Goal: Information Seeking & Learning: Learn about a topic

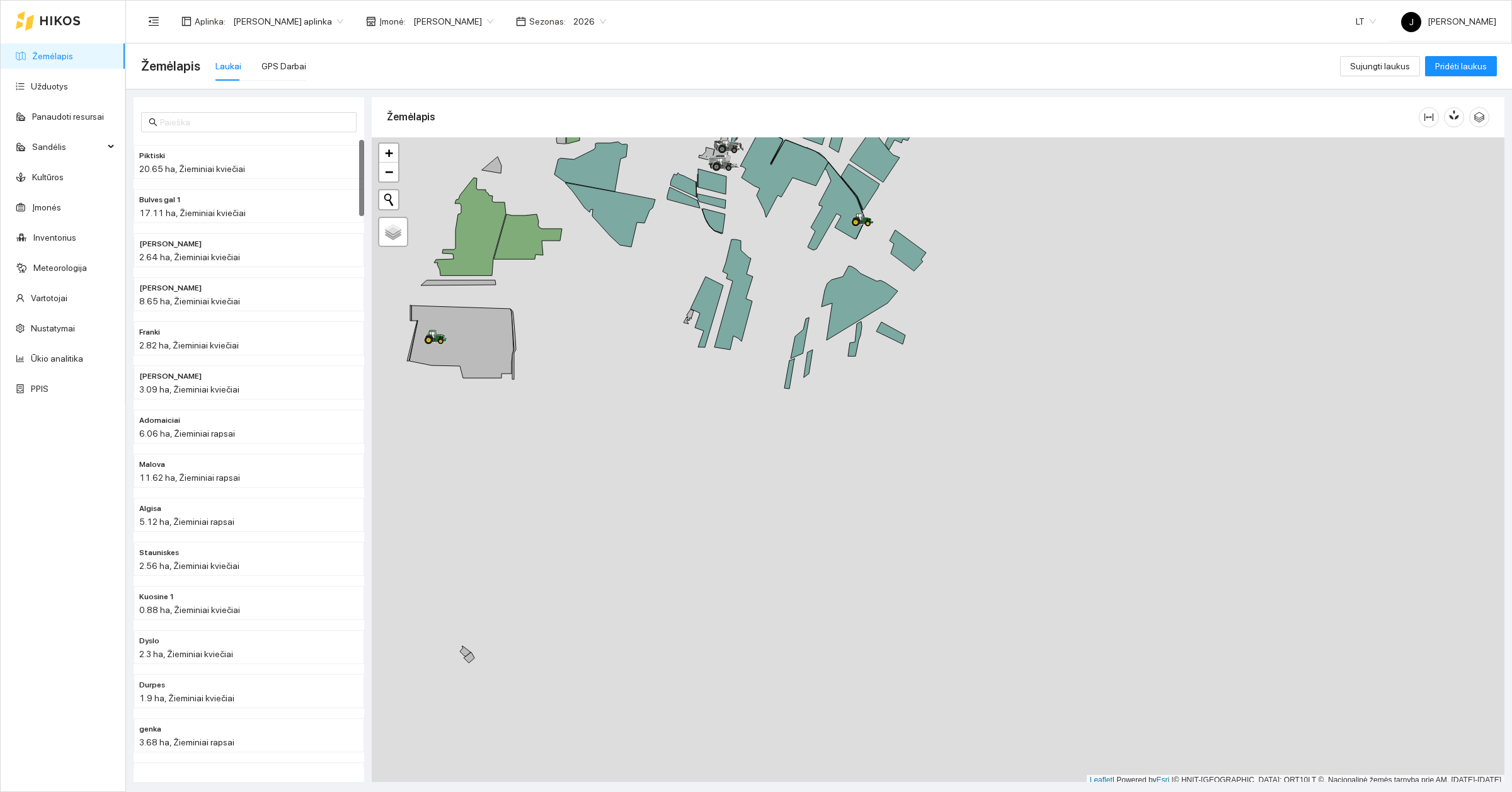
scroll to position [4, 0]
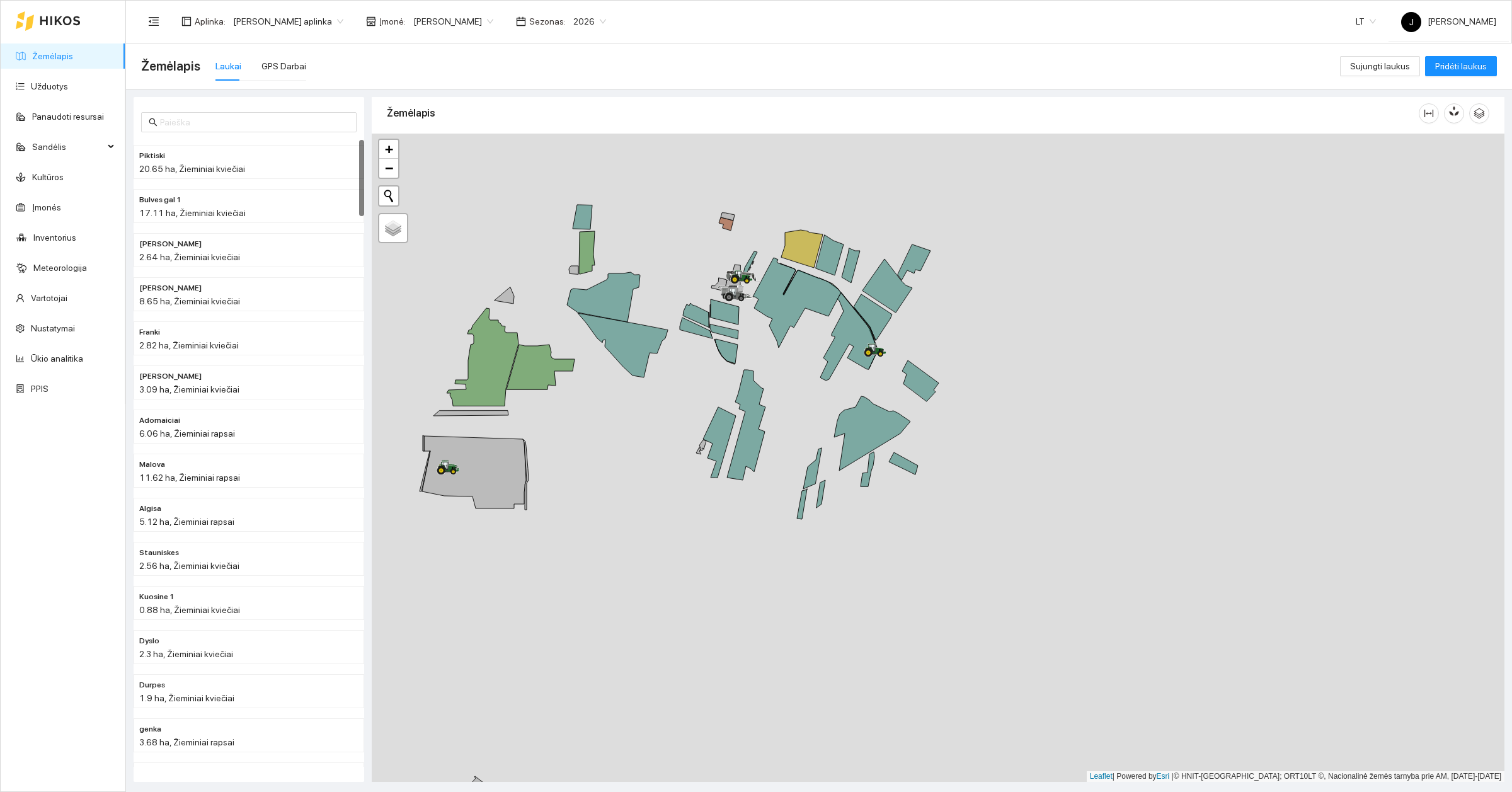
drag, startPoint x: 940, startPoint y: 319, endPoint x: 959, endPoint y: 505, distance: 187.0
click at [959, 505] on div at bounding box center [938, 457] width 1133 height 648
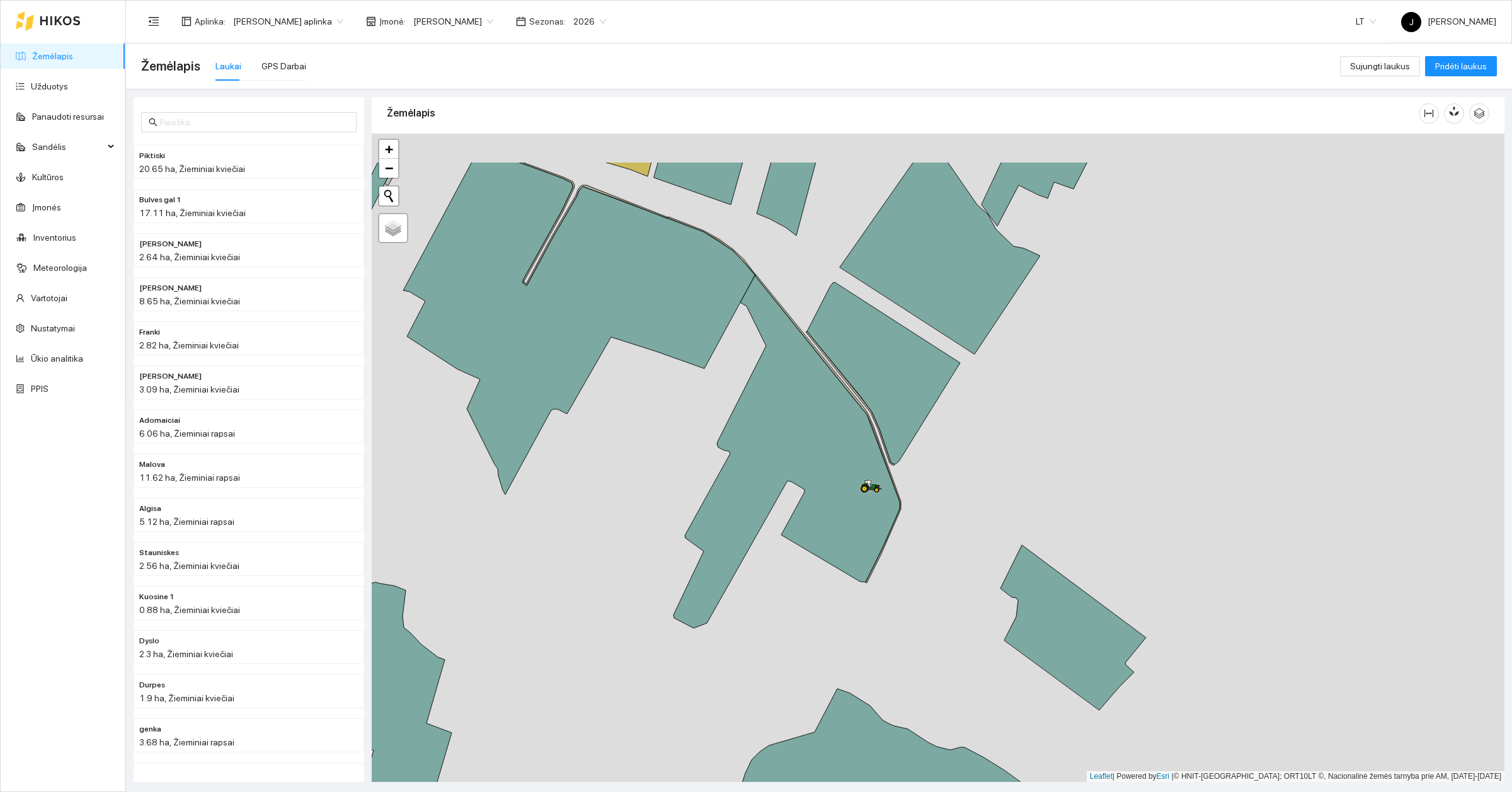
drag, startPoint x: 905, startPoint y: 379, endPoint x: 975, endPoint y: 497, distance: 137.2
click at [974, 497] on div at bounding box center [938, 457] width 1133 height 648
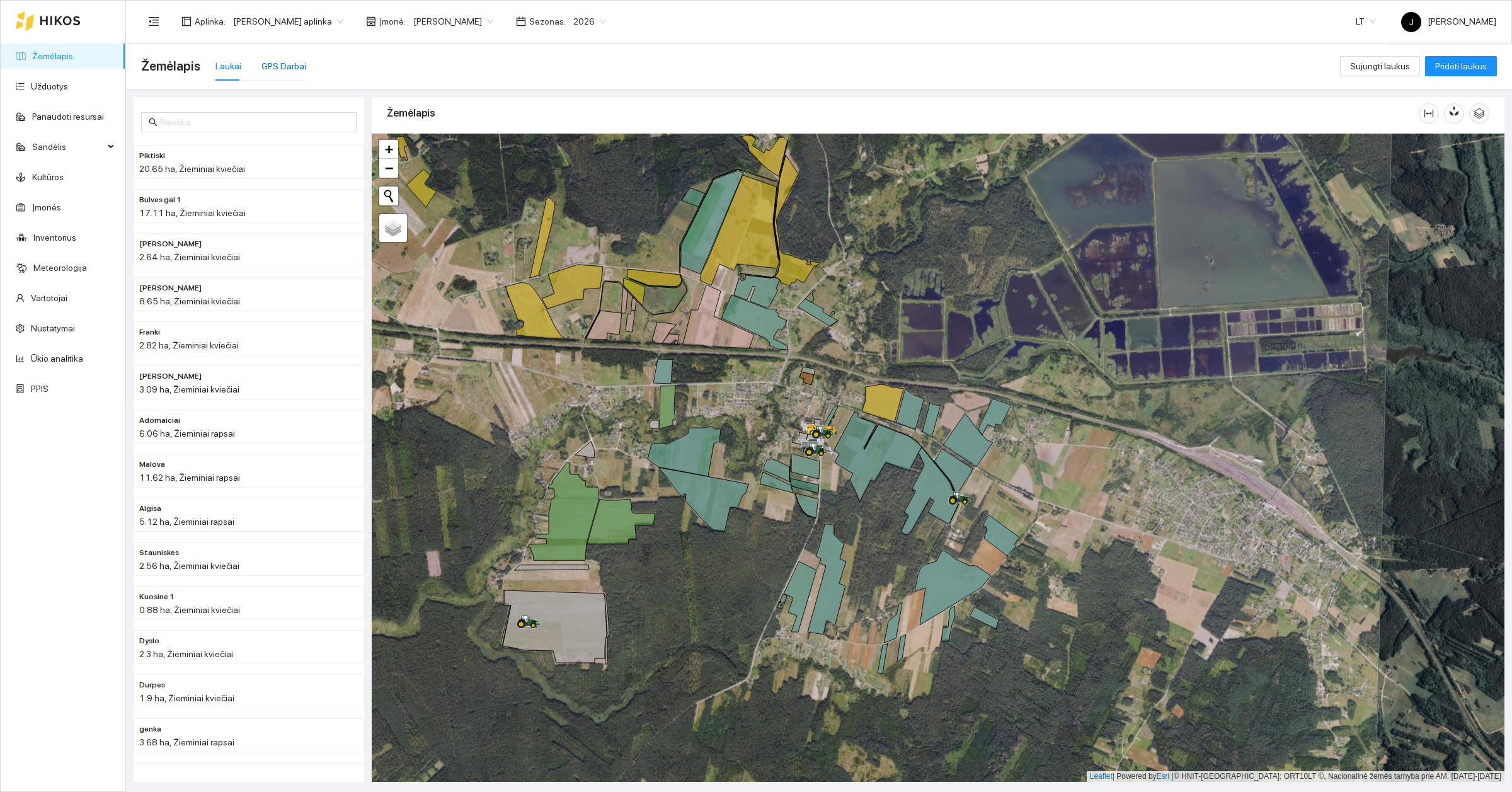
click at [297, 71] on div "GPS Darbai" at bounding box center [284, 66] width 45 height 14
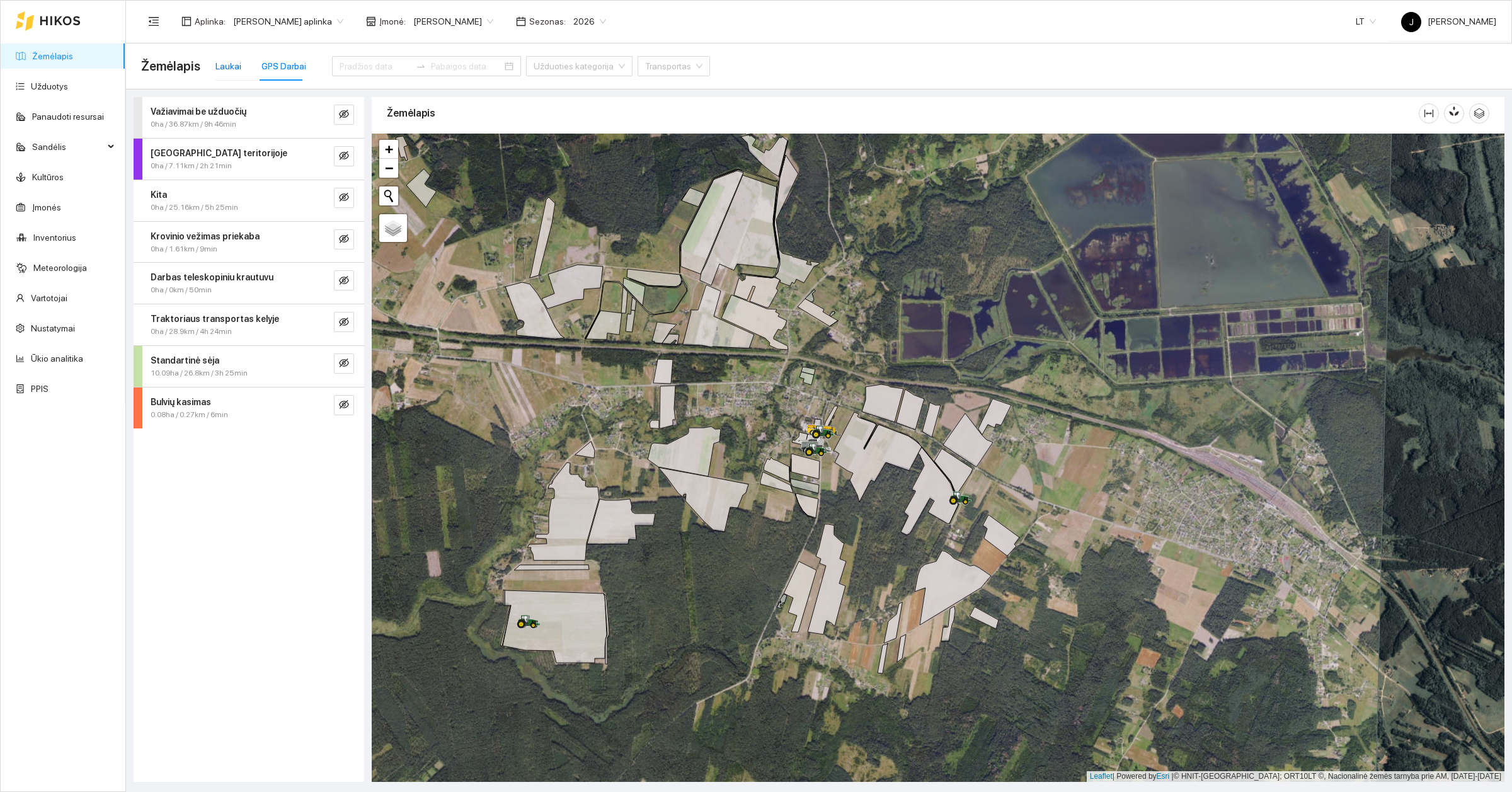
click at [232, 62] on div "Laukai" at bounding box center [228, 66] width 26 height 14
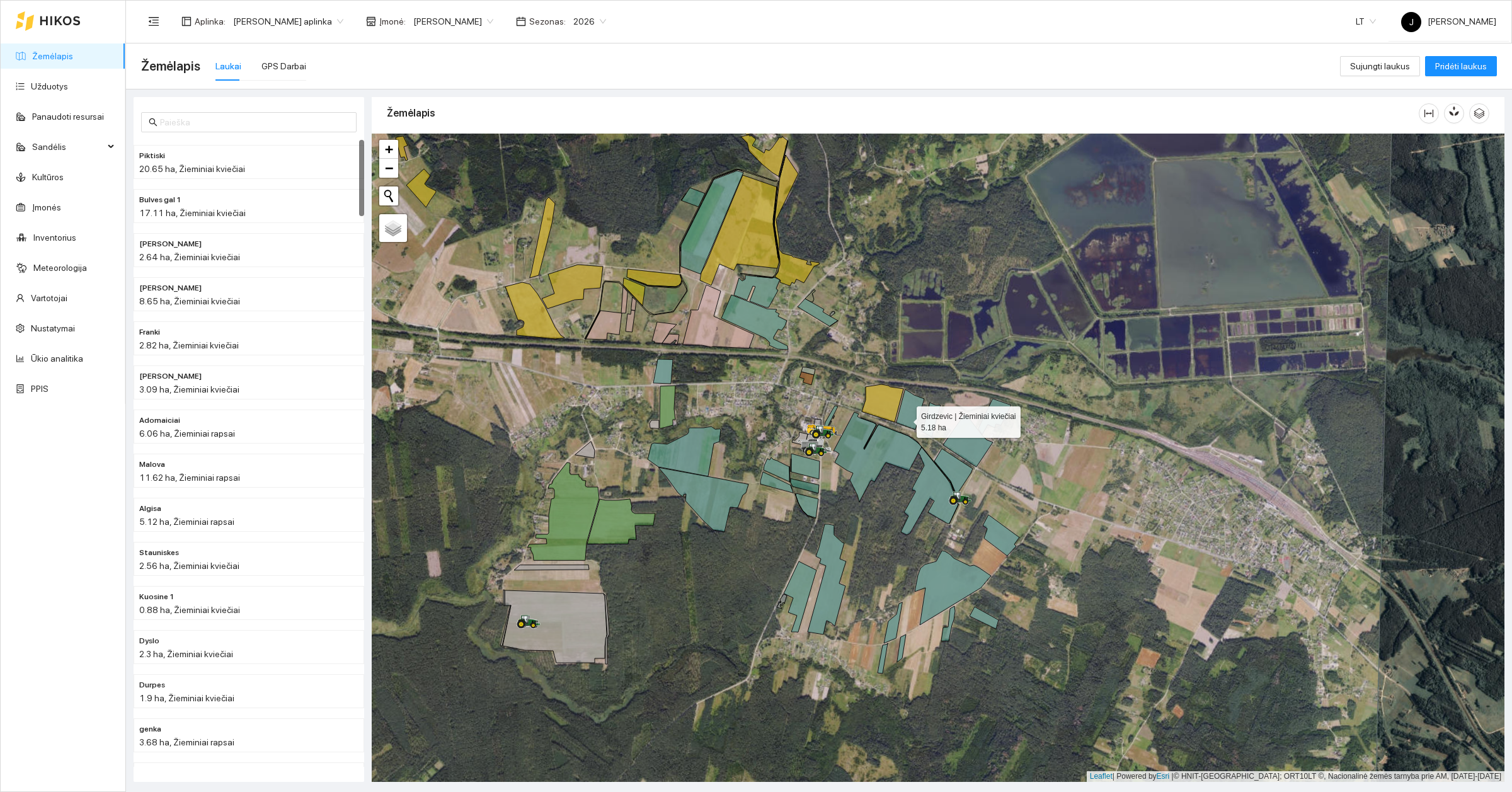
click at [905, 419] on icon at bounding box center [910, 410] width 28 height 40
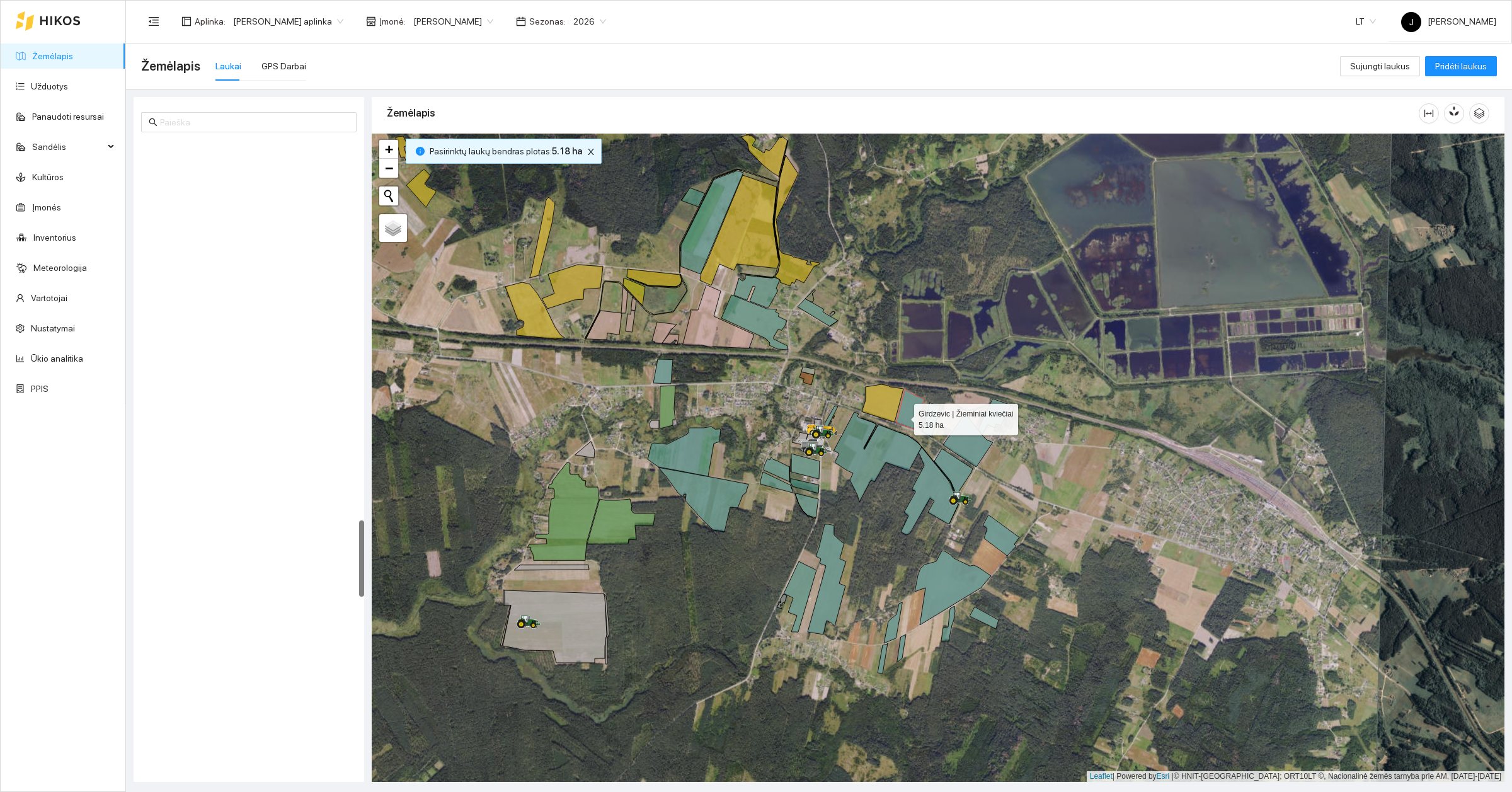
scroll to position [3123, 0]
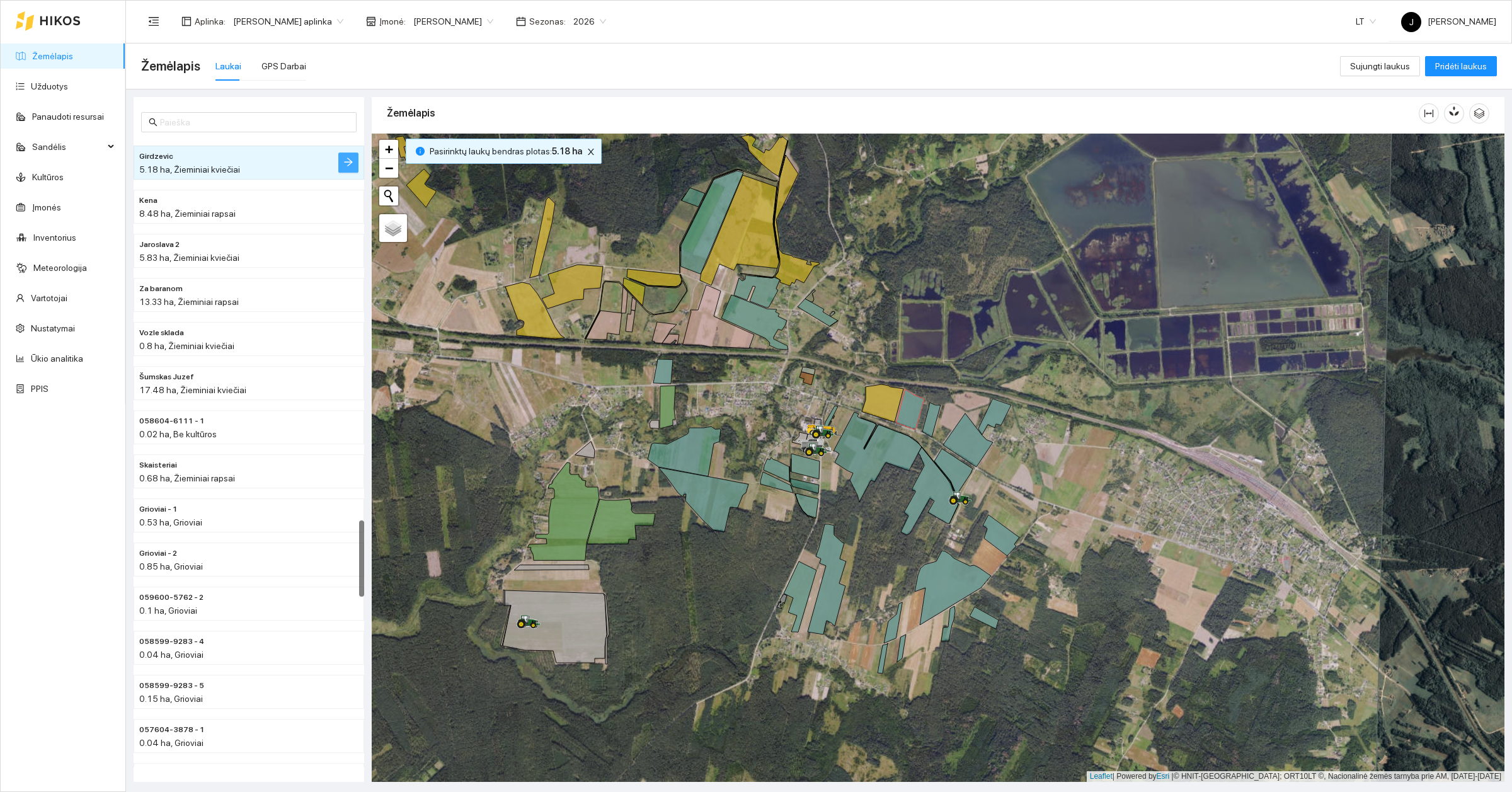
click at [345, 161] on icon "arrow-right" at bounding box center [348, 162] width 8 height 8
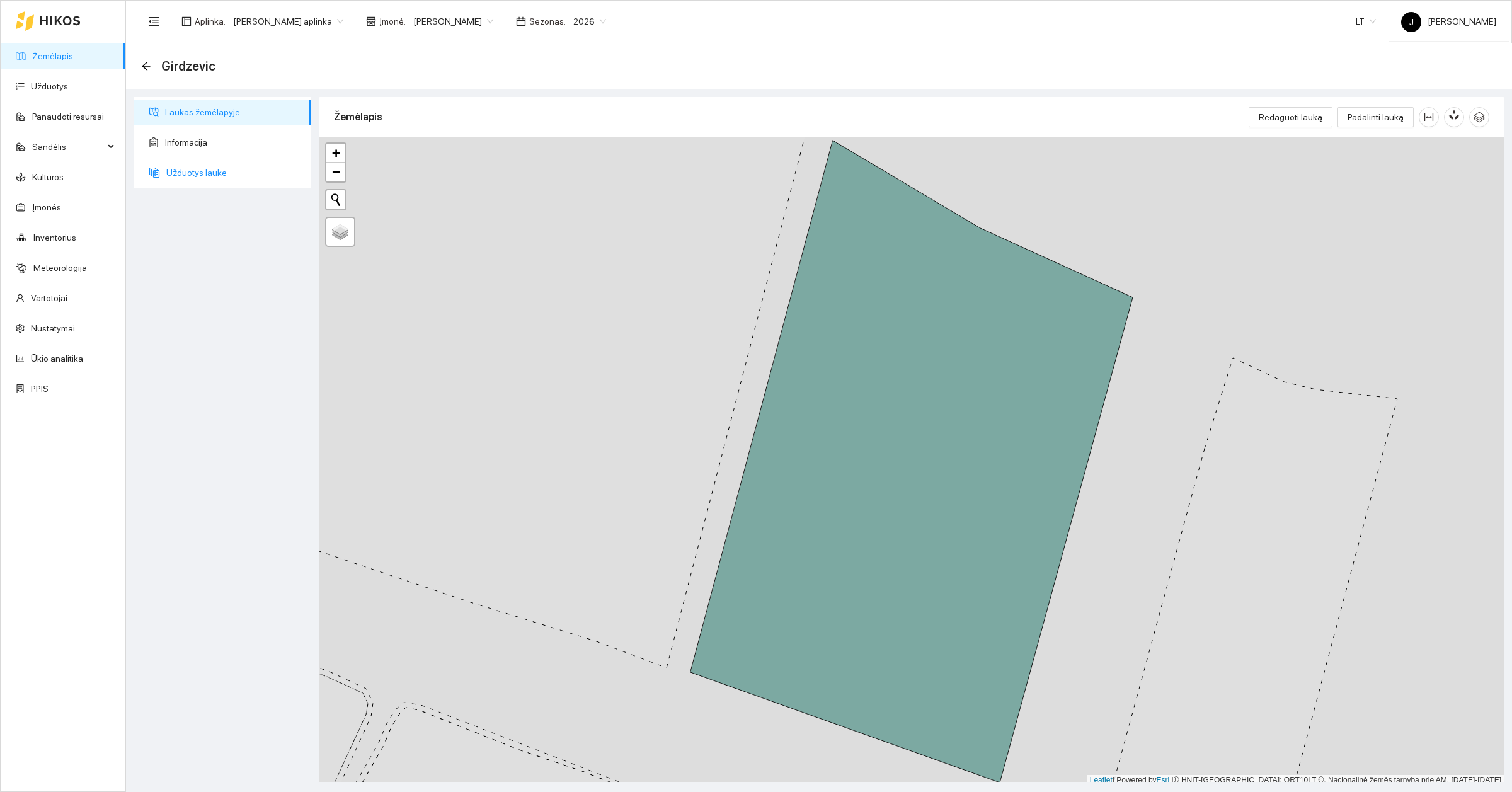
click at [190, 175] on span "Užduotys lauke" at bounding box center [233, 172] width 135 height 25
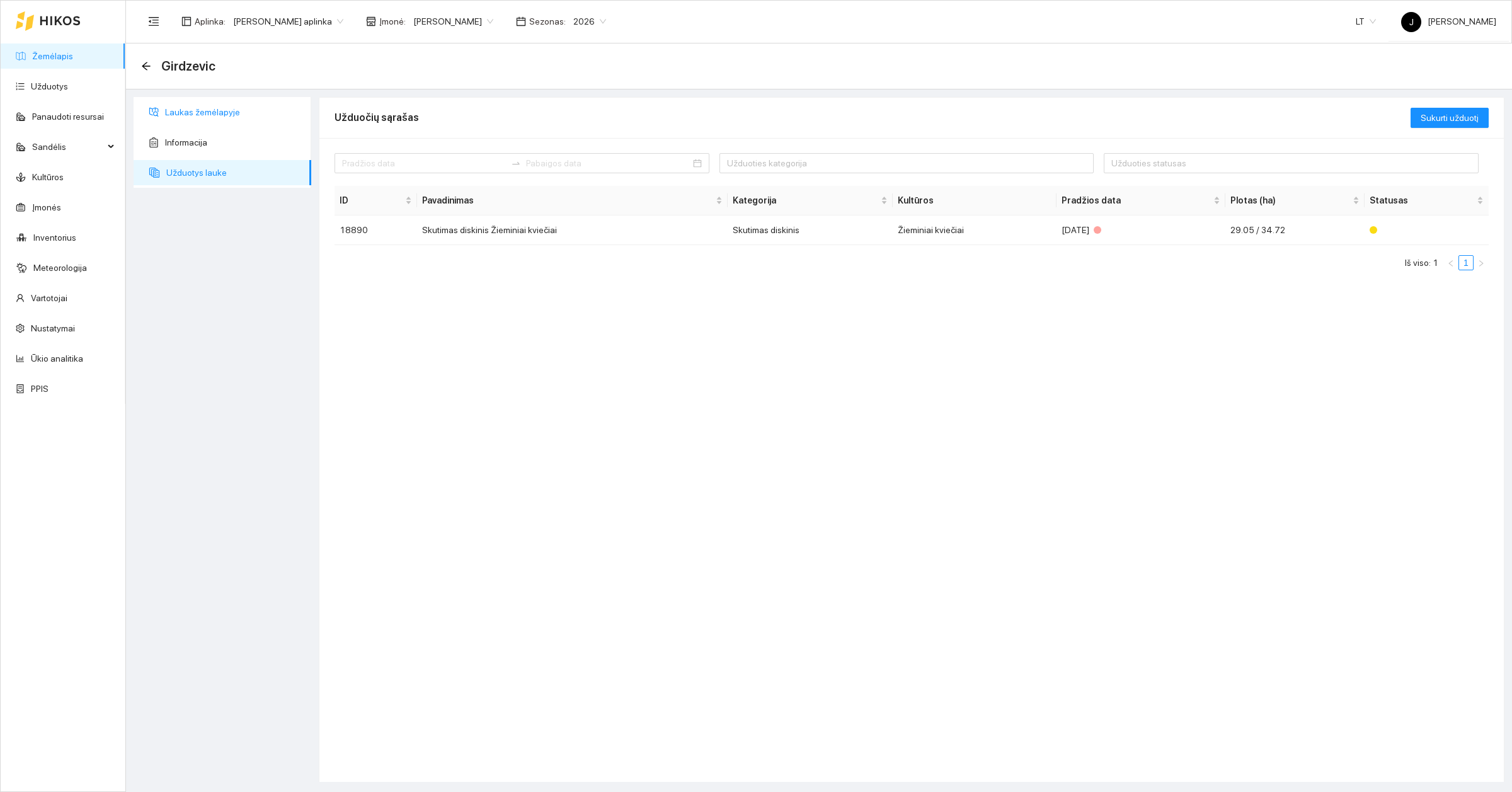
click at [190, 107] on span "Laukas žemėlapyje" at bounding box center [233, 112] width 136 height 25
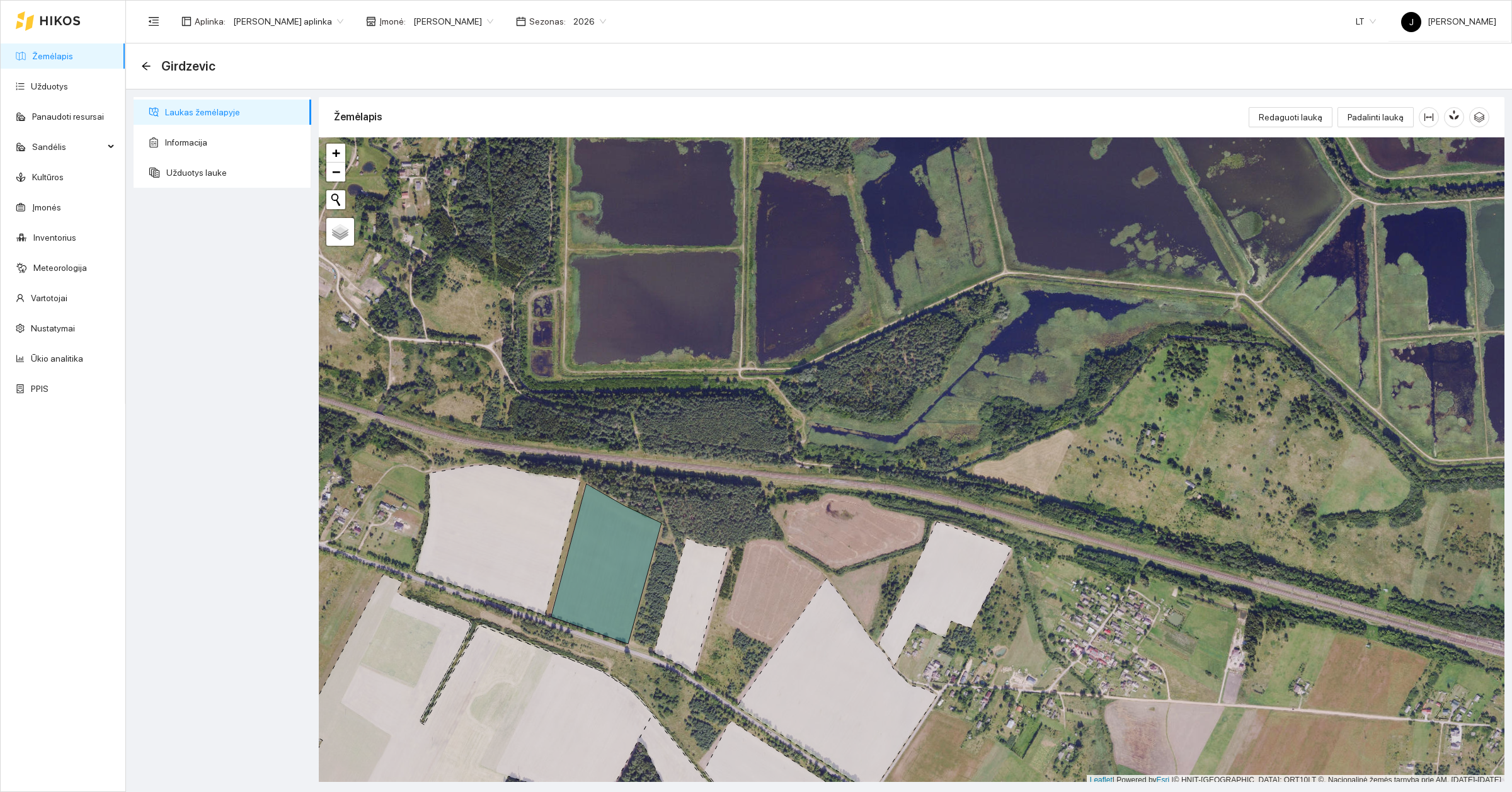
click at [62, 61] on link "Žemėlapis" at bounding box center [52, 56] width 41 height 10
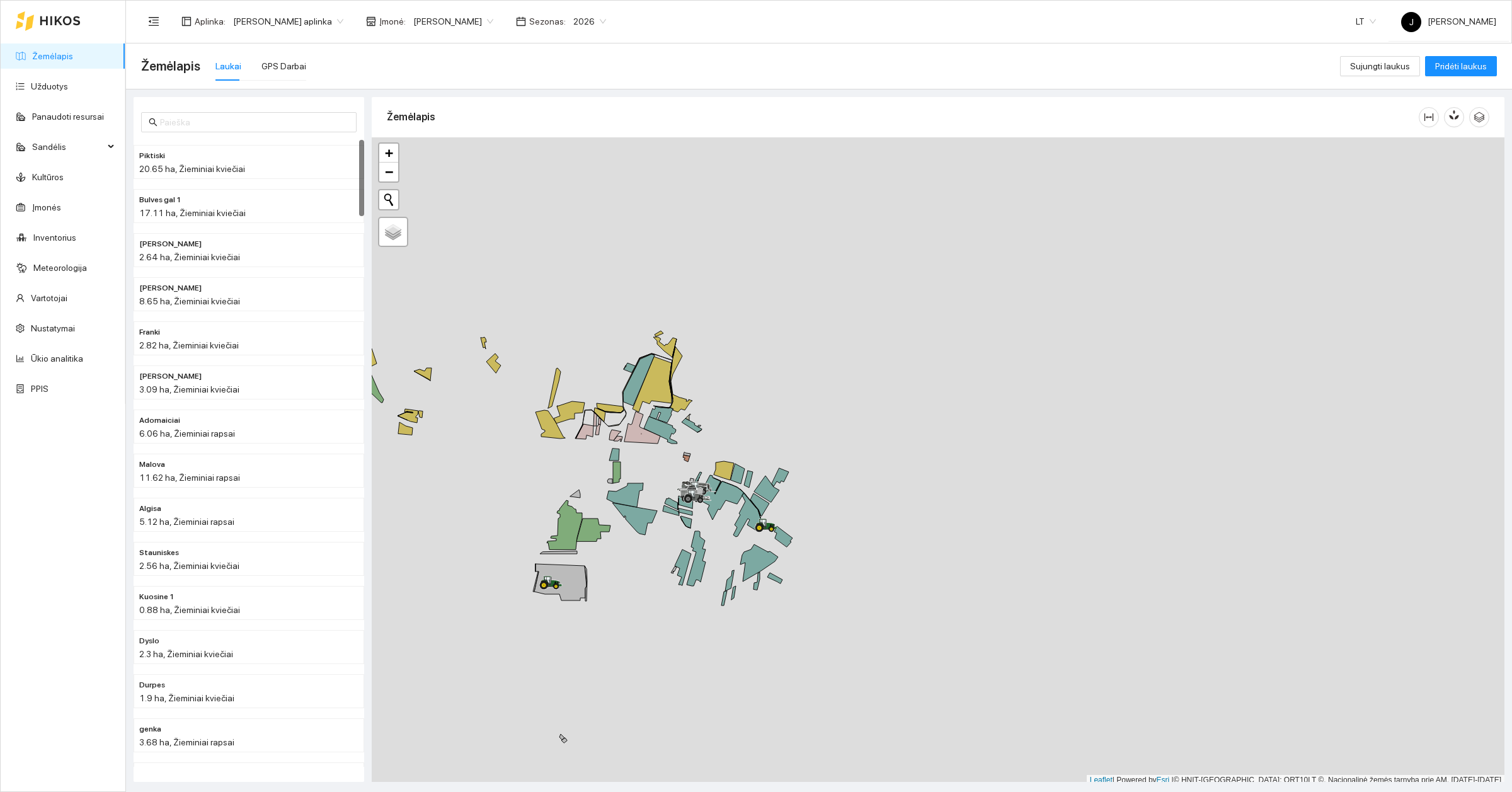
scroll to position [4, 0]
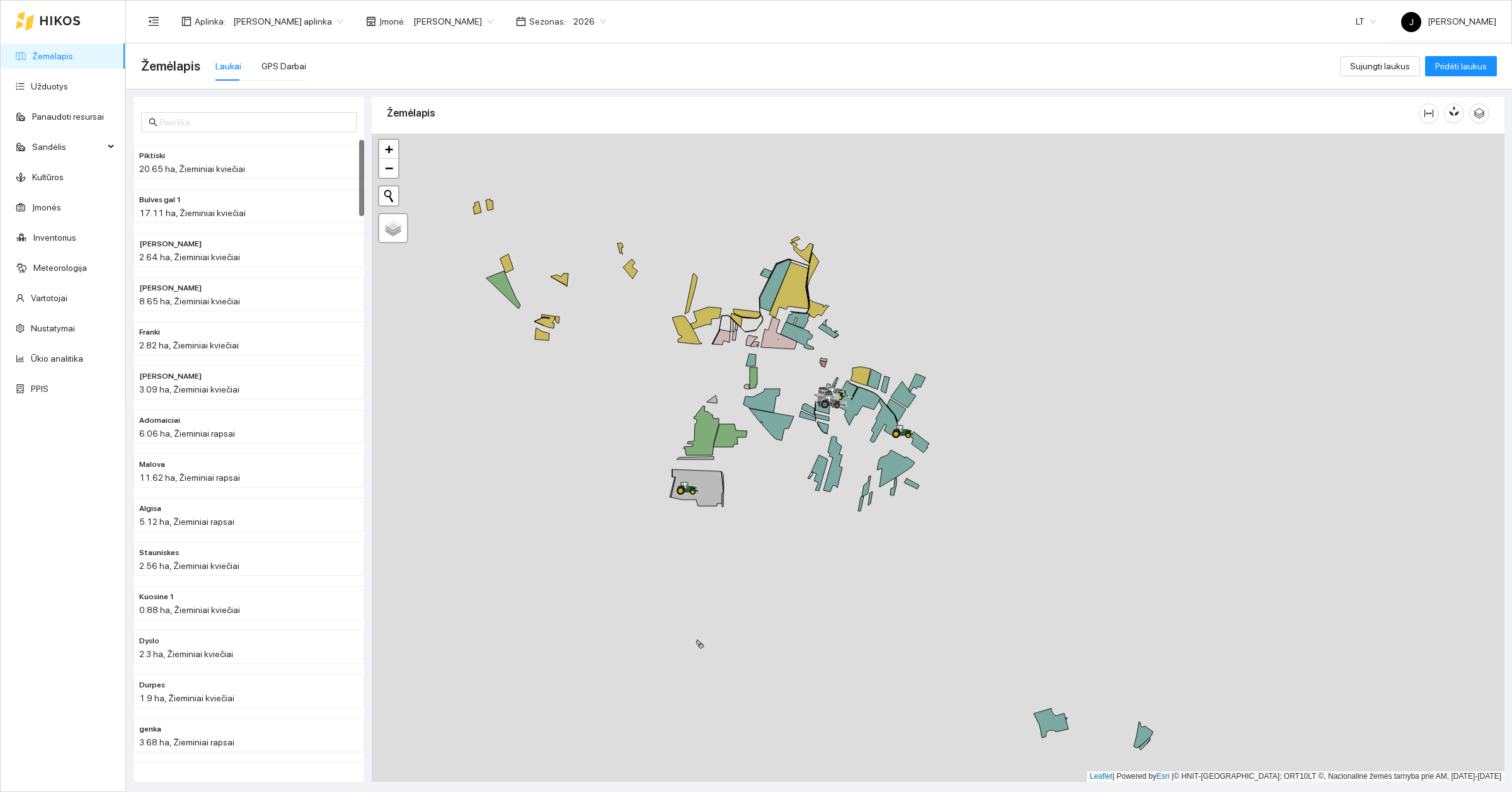
drag, startPoint x: 870, startPoint y: 508, endPoint x: 1051, endPoint y: 363, distance: 231.9
click at [1051, 363] on div at bounding box center [938, 457] width 1133 height 648
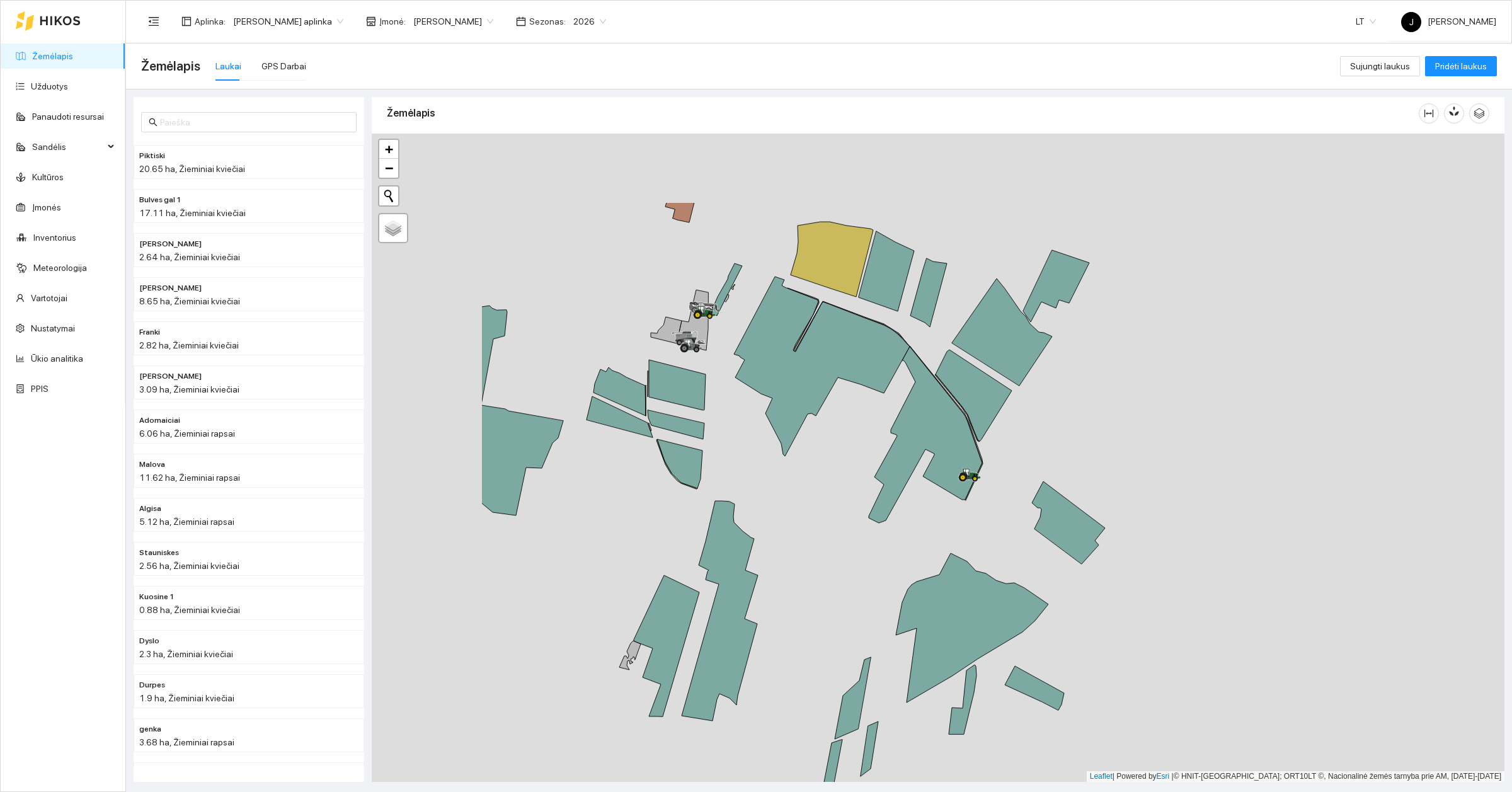
drag, startPoint x: 915, startPoint y: 282, endPoint x: 1139, endPoint y: 414, distance: 260.0
click at [1139, 414] on div at bounding box center [938, 457] width 1133 height 648
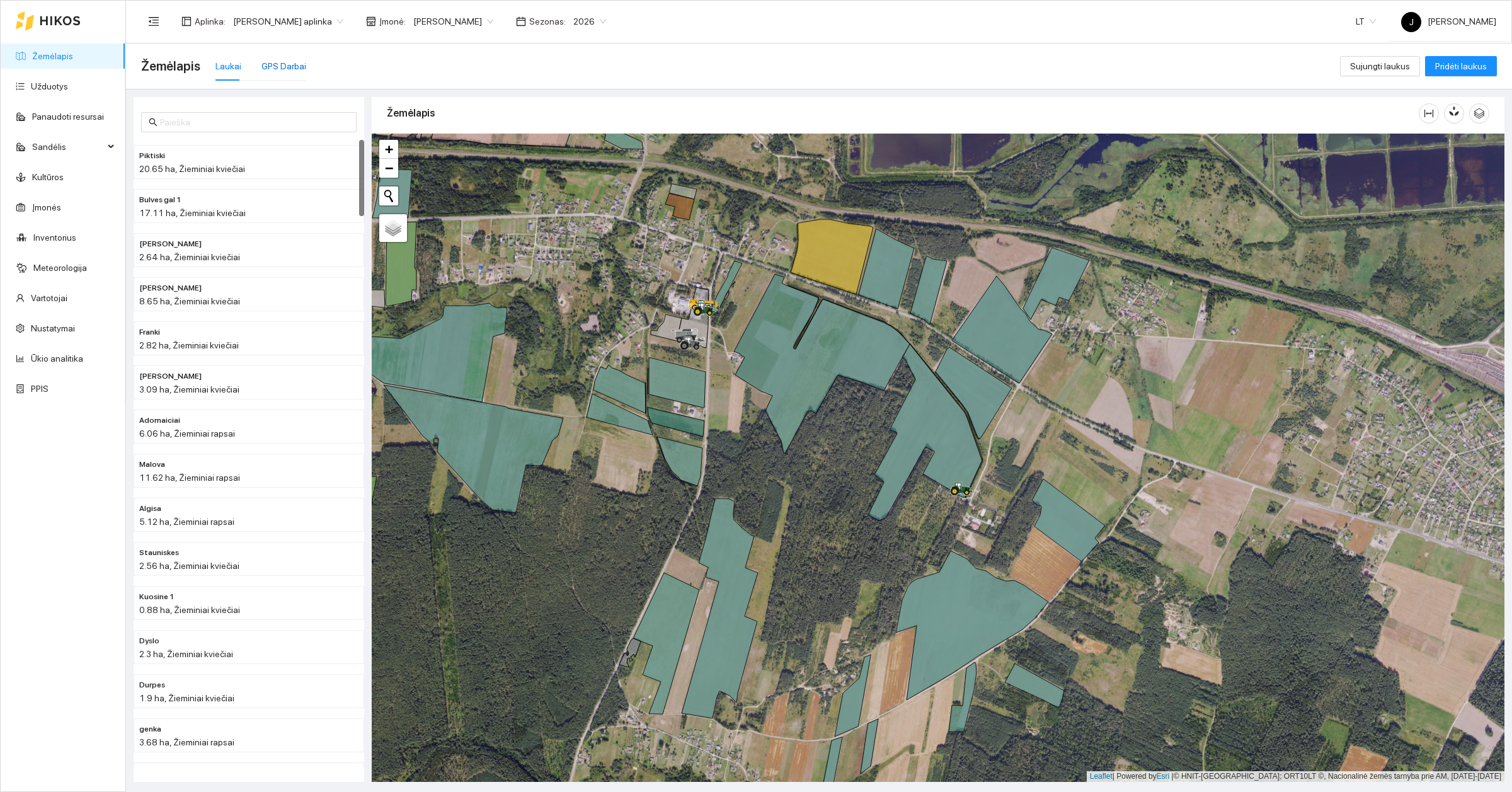
click at [279, 63] on div "GPS Darbai" at bounding box center [284, 66] width 45 height 14
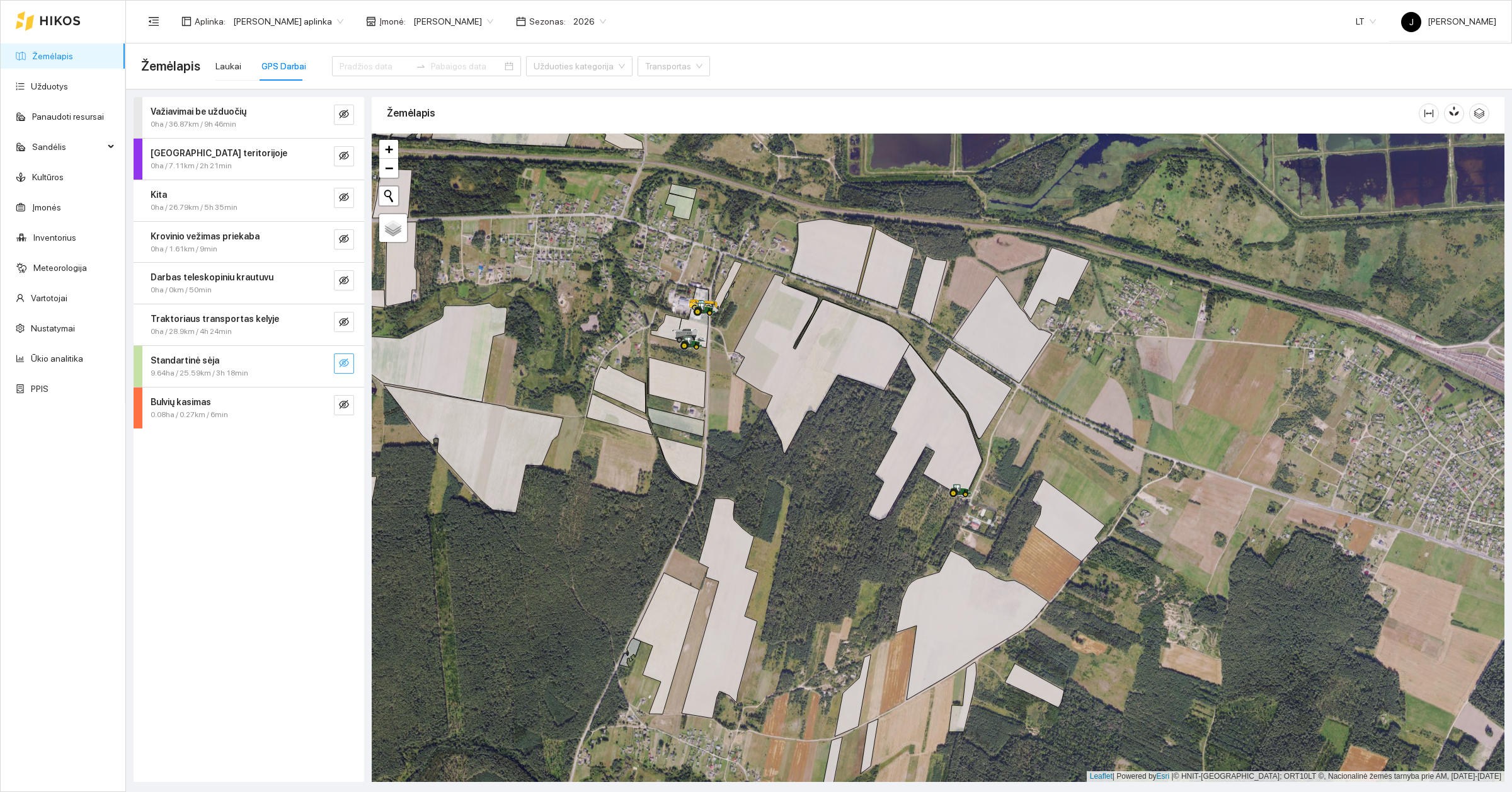
click at [341, 364] on icon "eye-invisible" at bounding box center [344, 363] width 10 height 10
click at [344, 368] on icon "eye" at bounding box center [344, 363] width 10 height 10
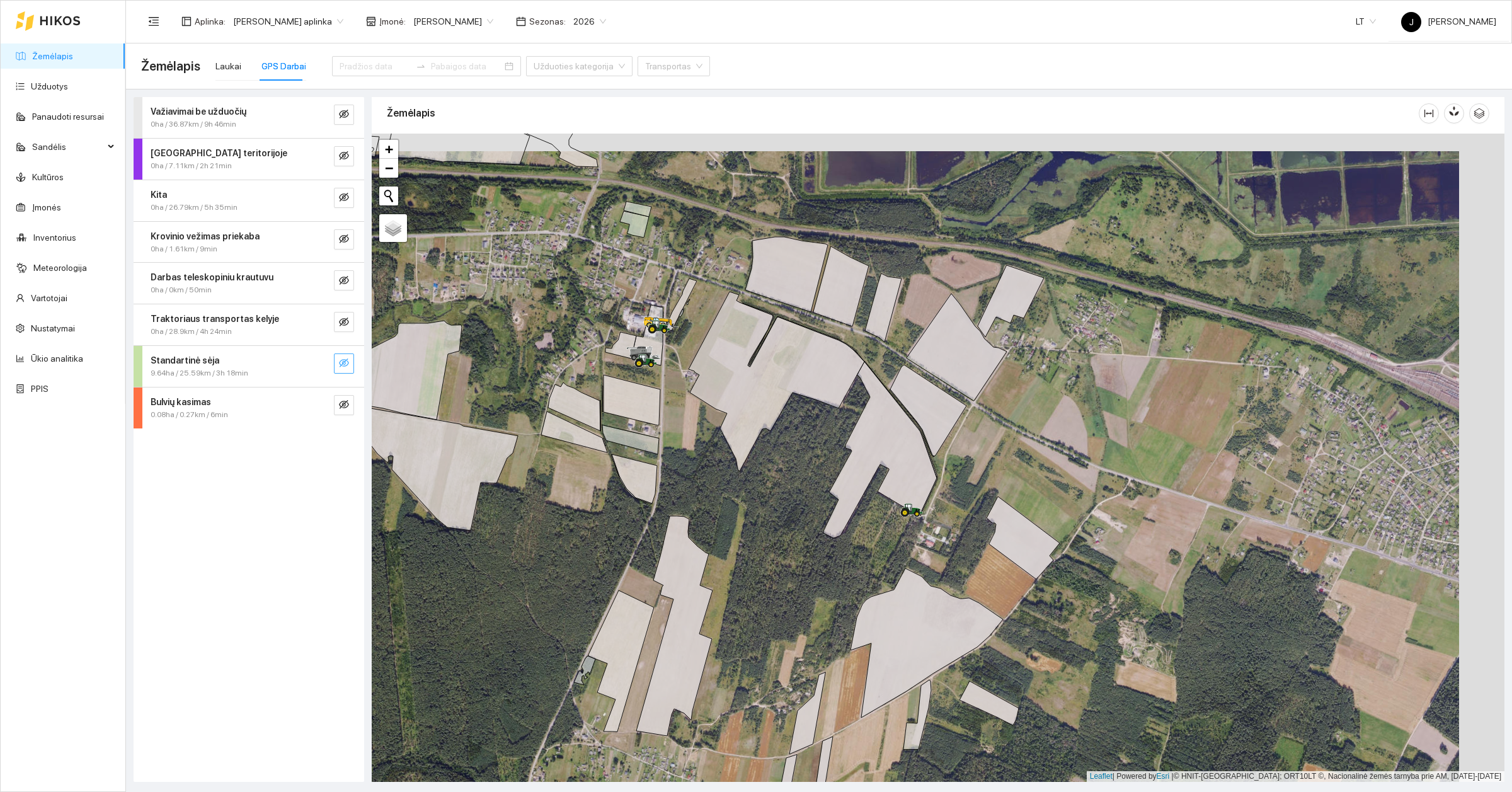
drag, startPoint x: 862, startPoint y: 466, endPoint x: 814, endPoint y: 486, distance: 52.0
click at [814, 486] on div at bounding box center [938, 457] width 1133 height 648
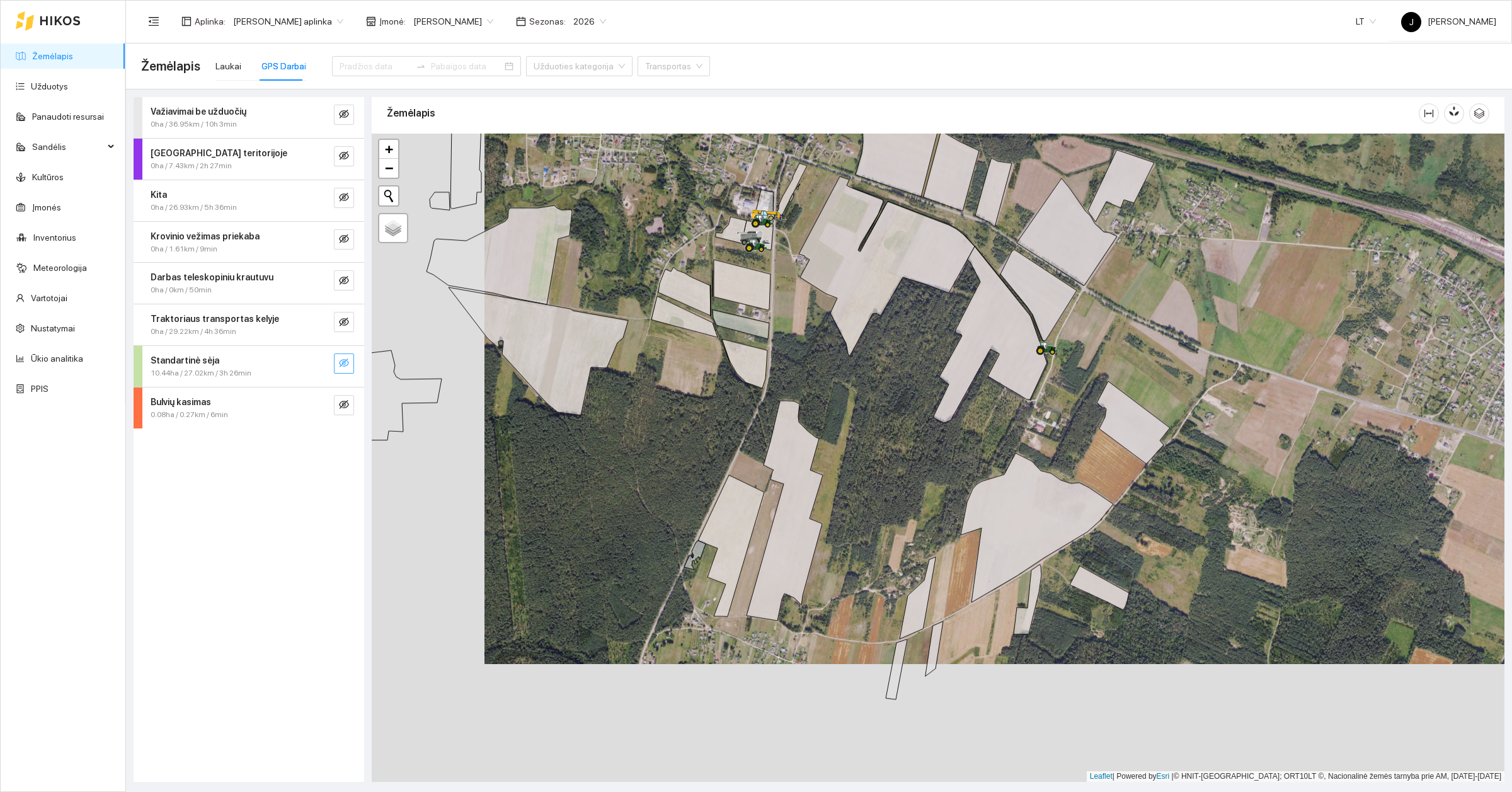
drag, startPoint x: 817, startPoint y: 473, endPoint x: 929, endPoint y: 354, distance: 163.4
click at [929, 354] on div at bounding box center [938, 457] width 1133 height 648
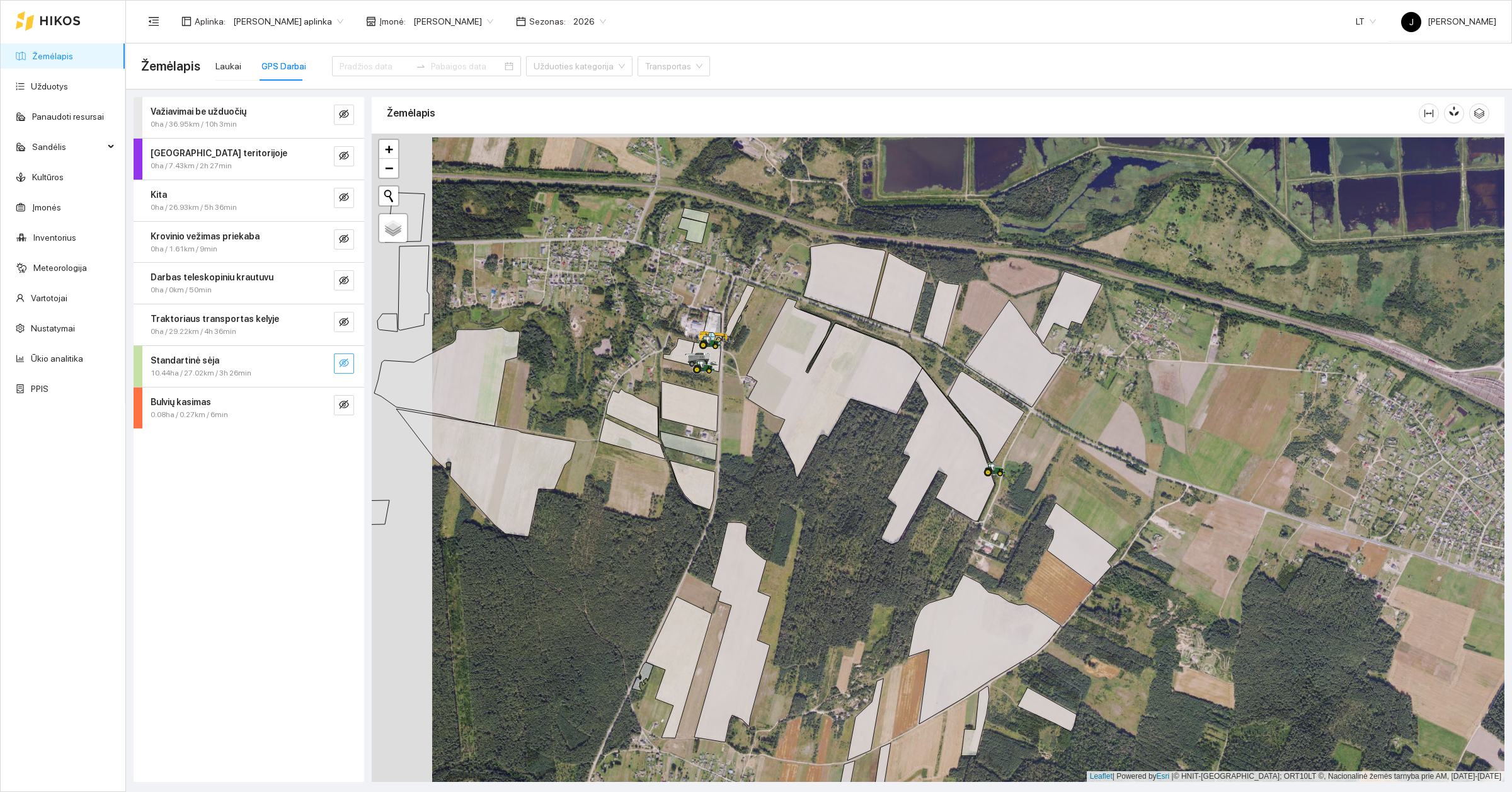
drag, startPoint x: 926, startPoint y: 336, endPoint x: 876, endPoint y: 499, distance: 170.5
click at [876, 499] on div at bounding box center [938, 457] width 1133 height 648
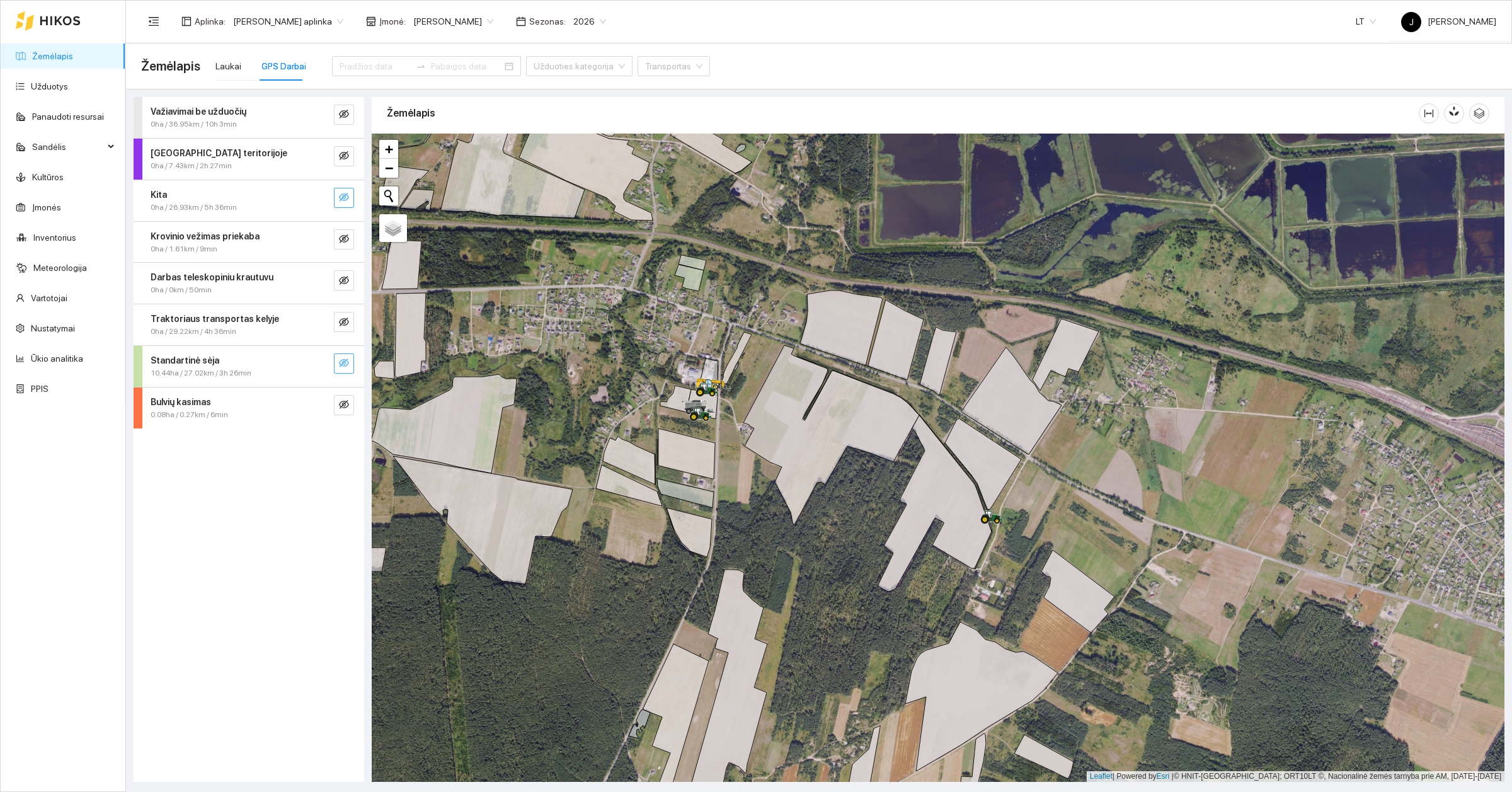
click at [350, 194] on button "button" at bounding box center [343, 198] width 20 height 20
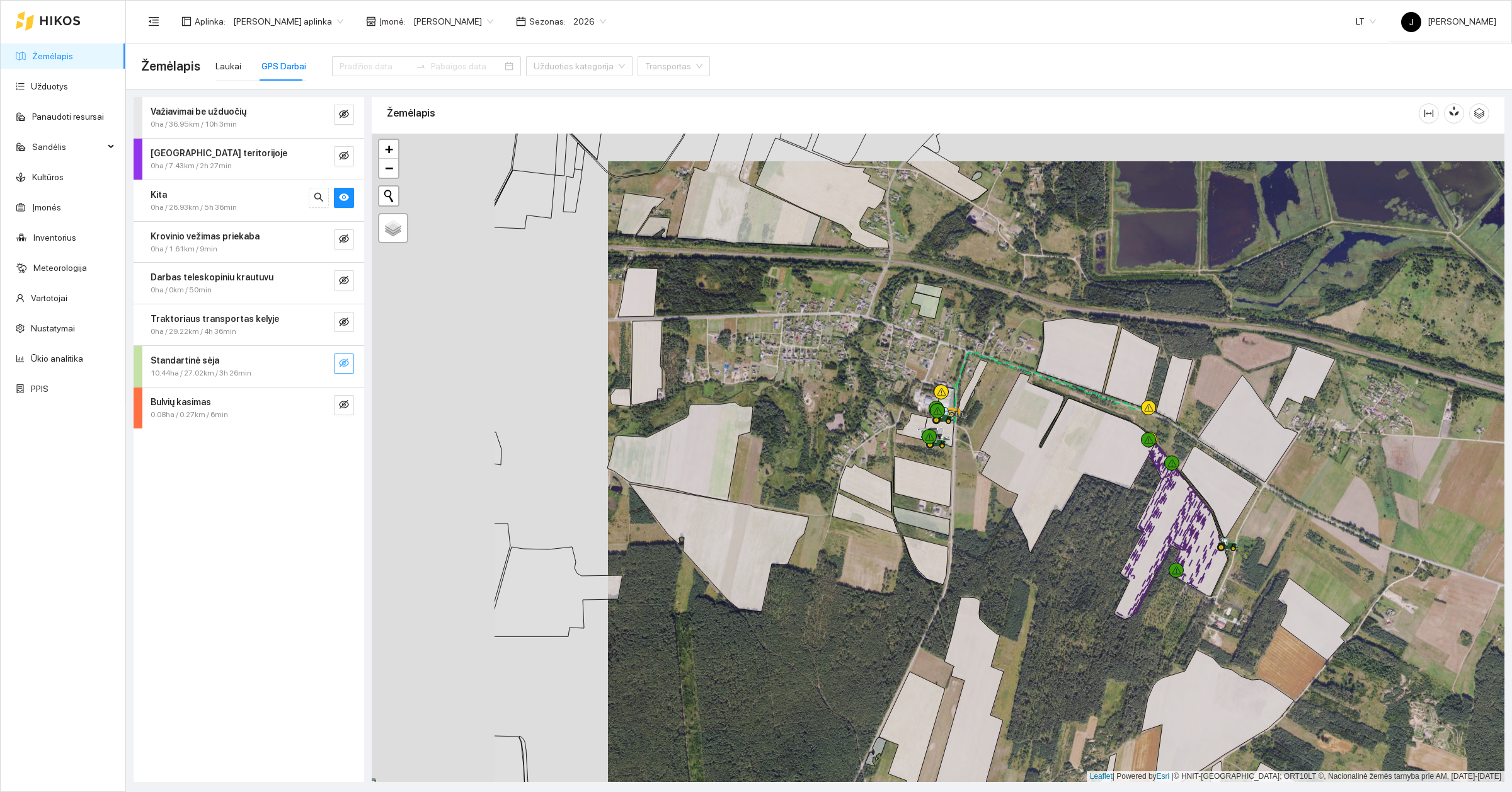
drag, startPoint x: 644, startPoint y: 382, endPoint x: 814, endPoint y: 386, distance: 170.0
click at [812, 394] on div at bounding box center [938, 457] width 1133 height 648
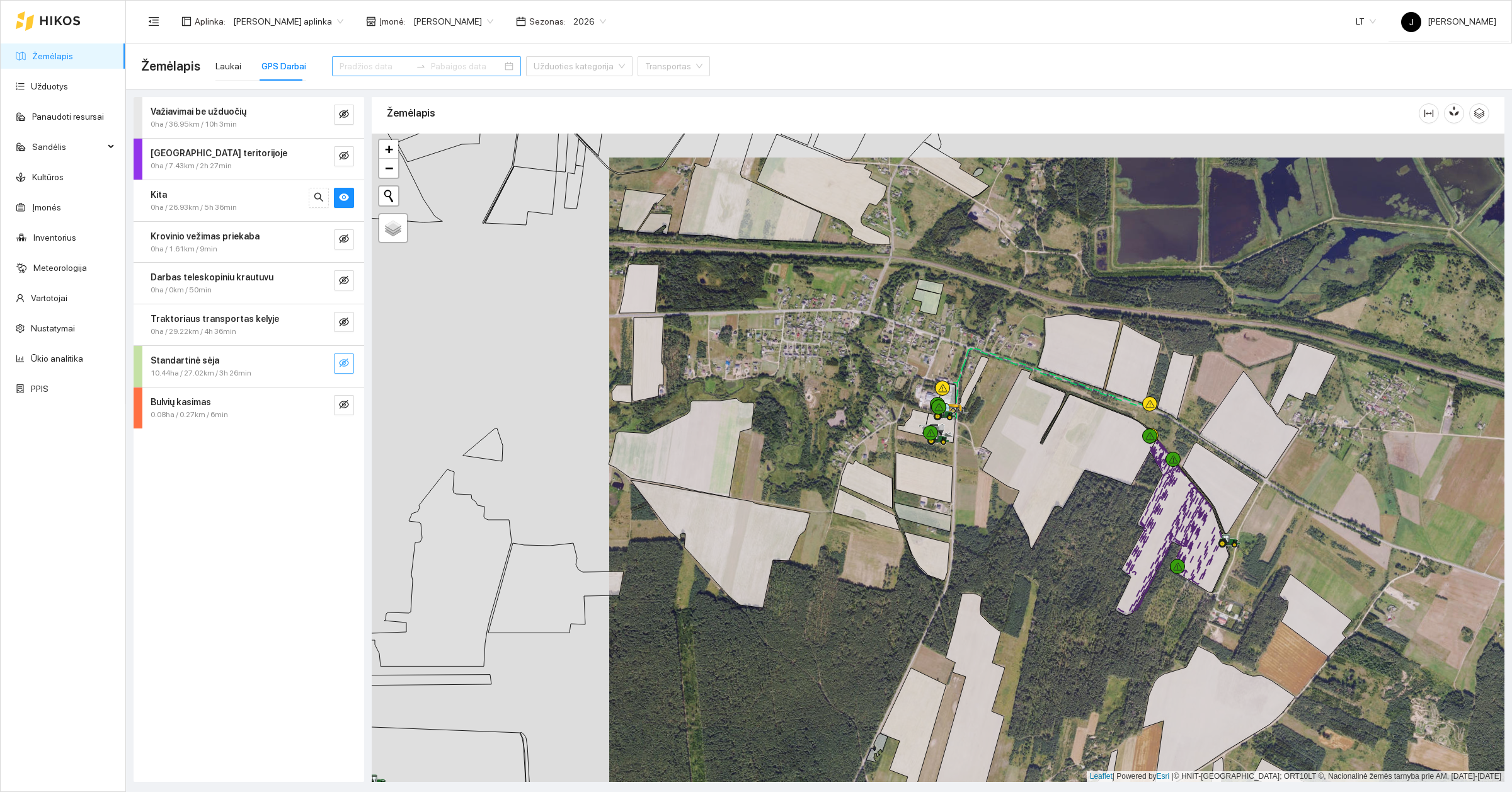
click at [384, 71] on input at bounding box center [375, 66] width 71 height 14
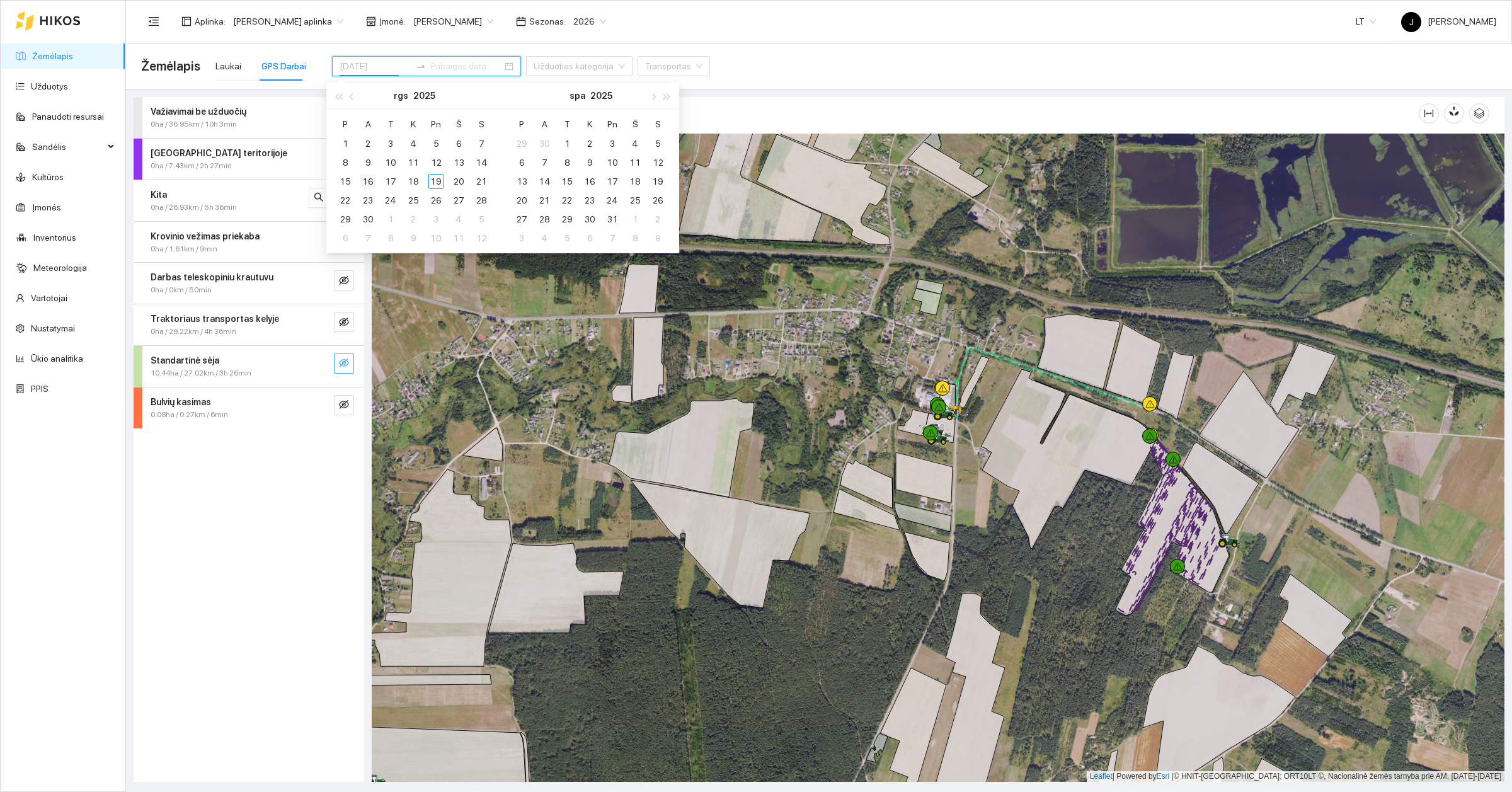
type input "[DATE]"
click at [369, 187] on div "16" at bounding box center [367, 181] width 15 height 15
type input "[DATE]"
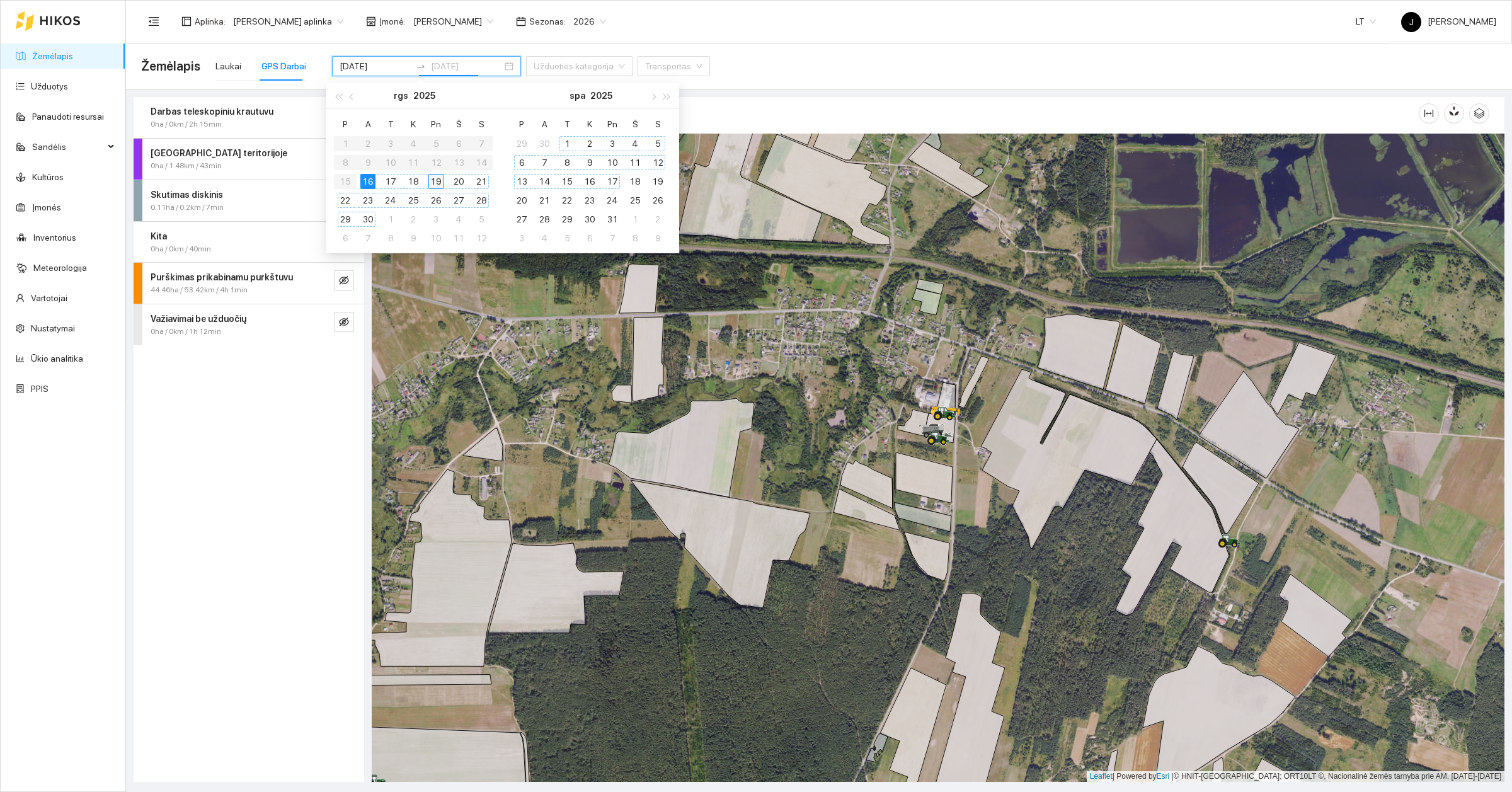
type input "[DATE]"
click at [458, 184] on div "20" at bounding box center [458, 181] width 15 height 15
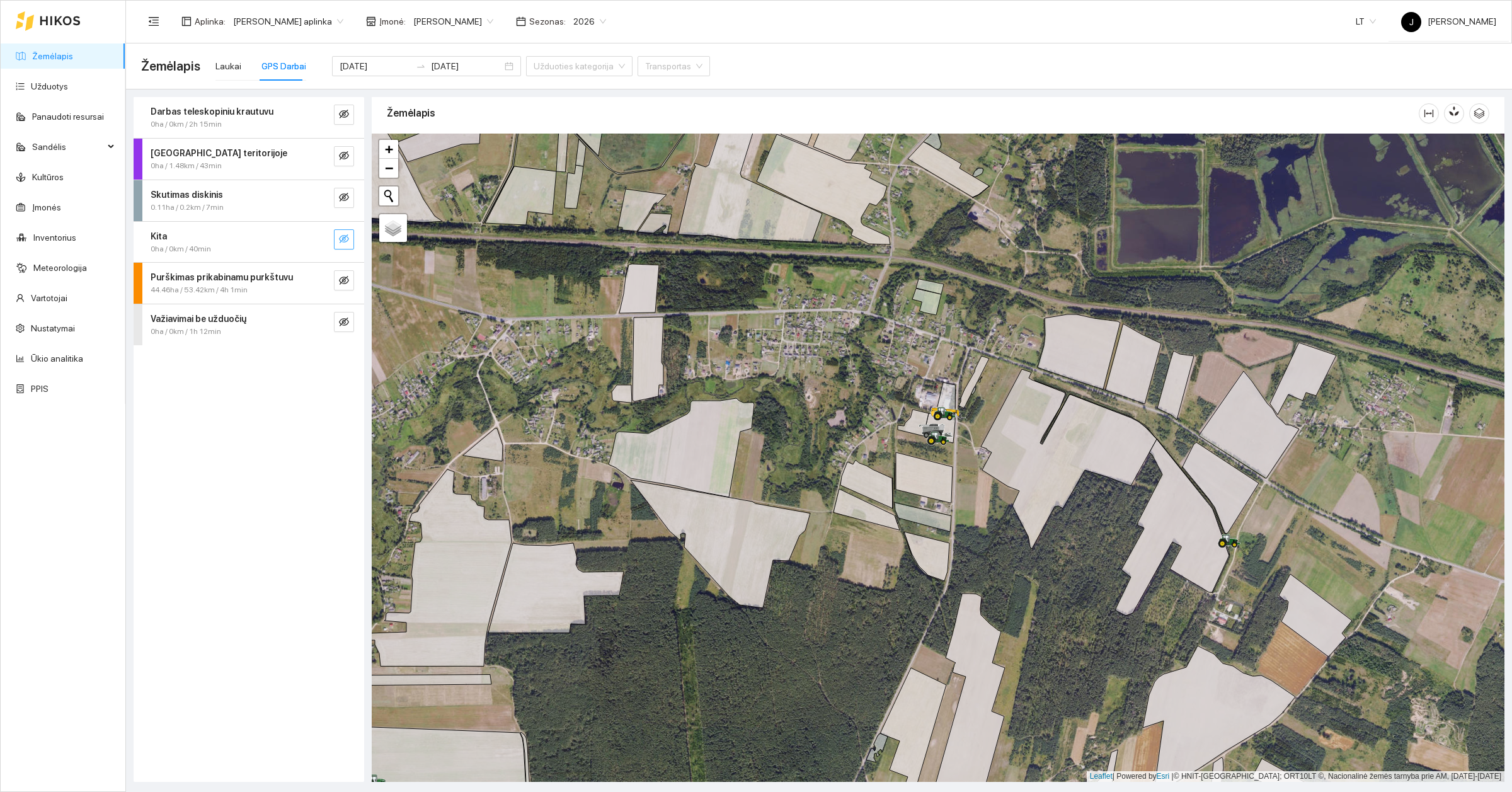
click at [347, 232] on button "button" at bounding box center [343, 239] width 20 height 20
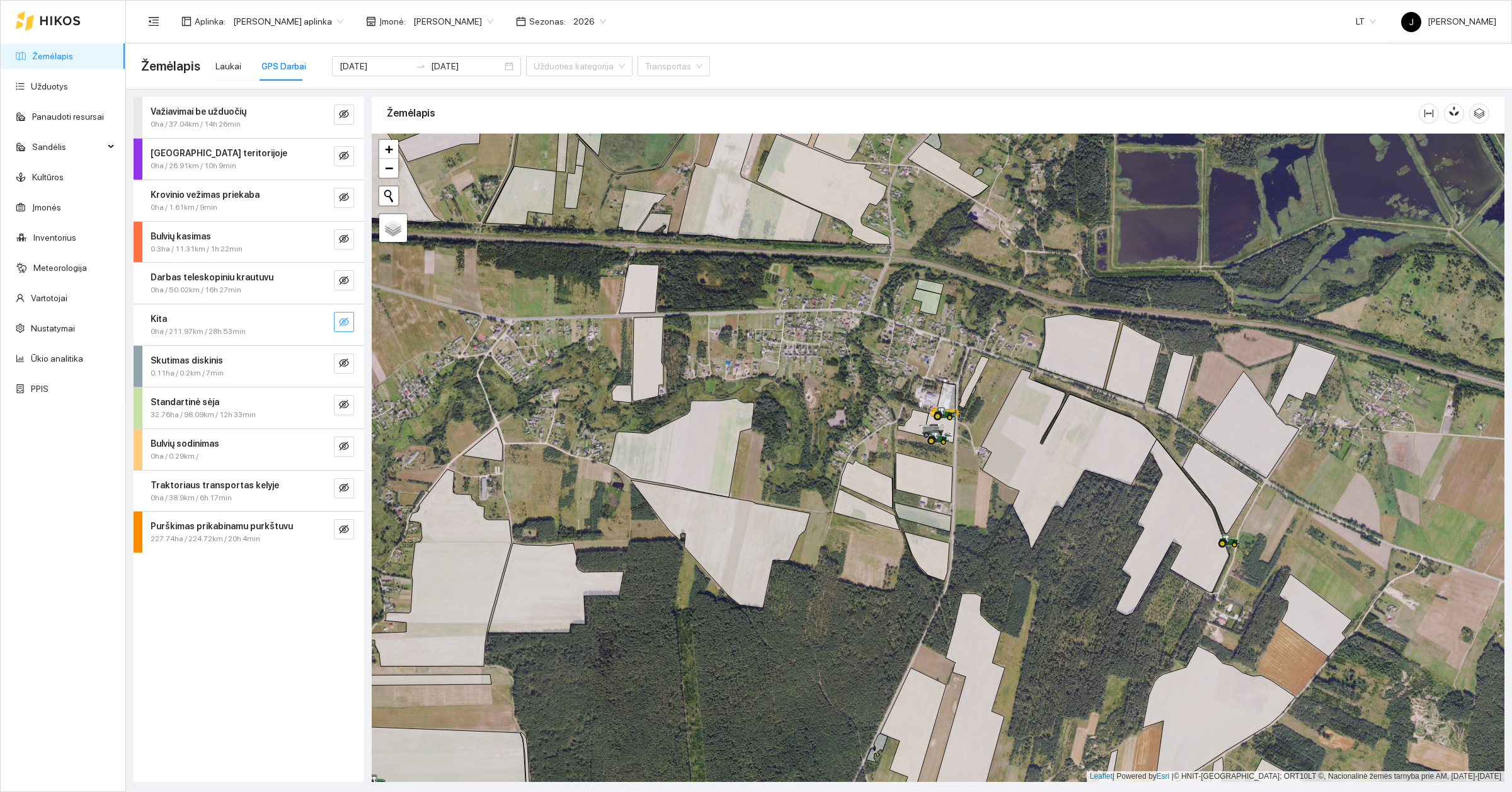
click at [343, 329] on span "eye-invisible" at bounding box center [344, 323] width 10 height 12
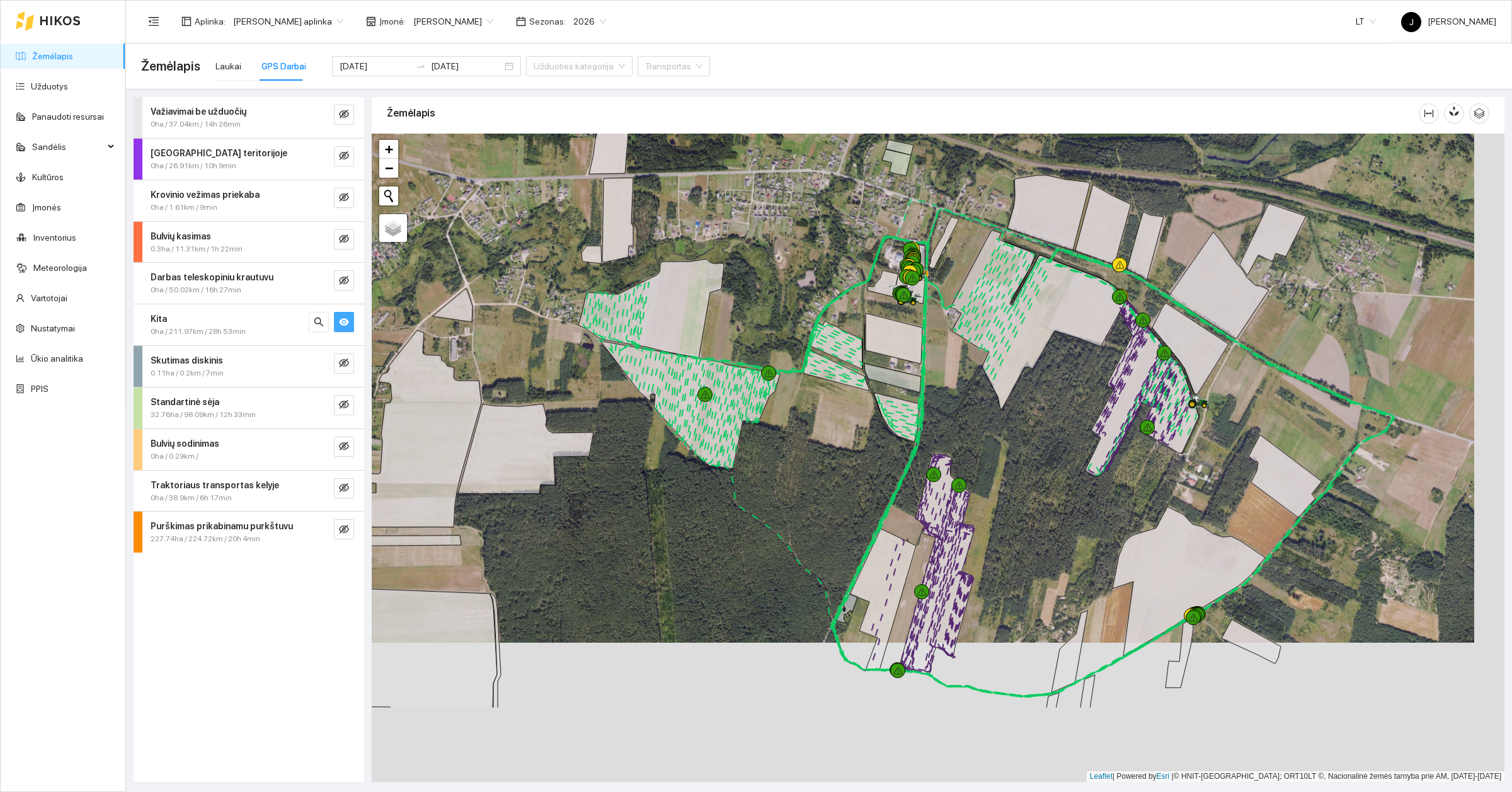
drag, startPoint x: 819, startPoint y: 618, endPoint x: 789, endPoint y: 479, distance: 142.2
click at [789, 479] on div at bounding box center [938, 457] width 1133 height 648
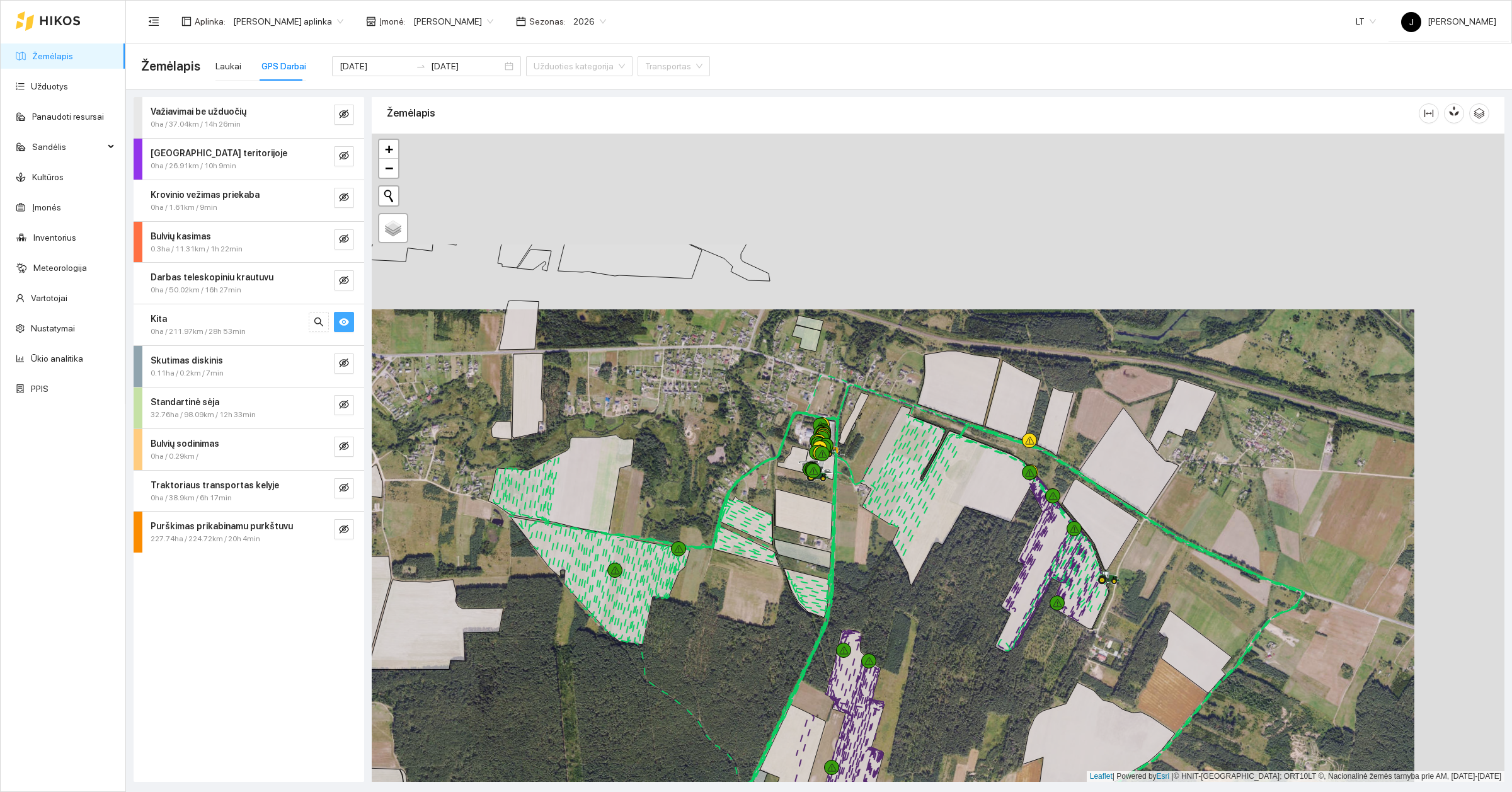
drag, startPoint x: 858, startPoint y: 460, endPoint x: 769, endPoint y: 634, distance: 195.4
click at [769, 634] on div at bounding box center [938, 457] width 1133 height 648
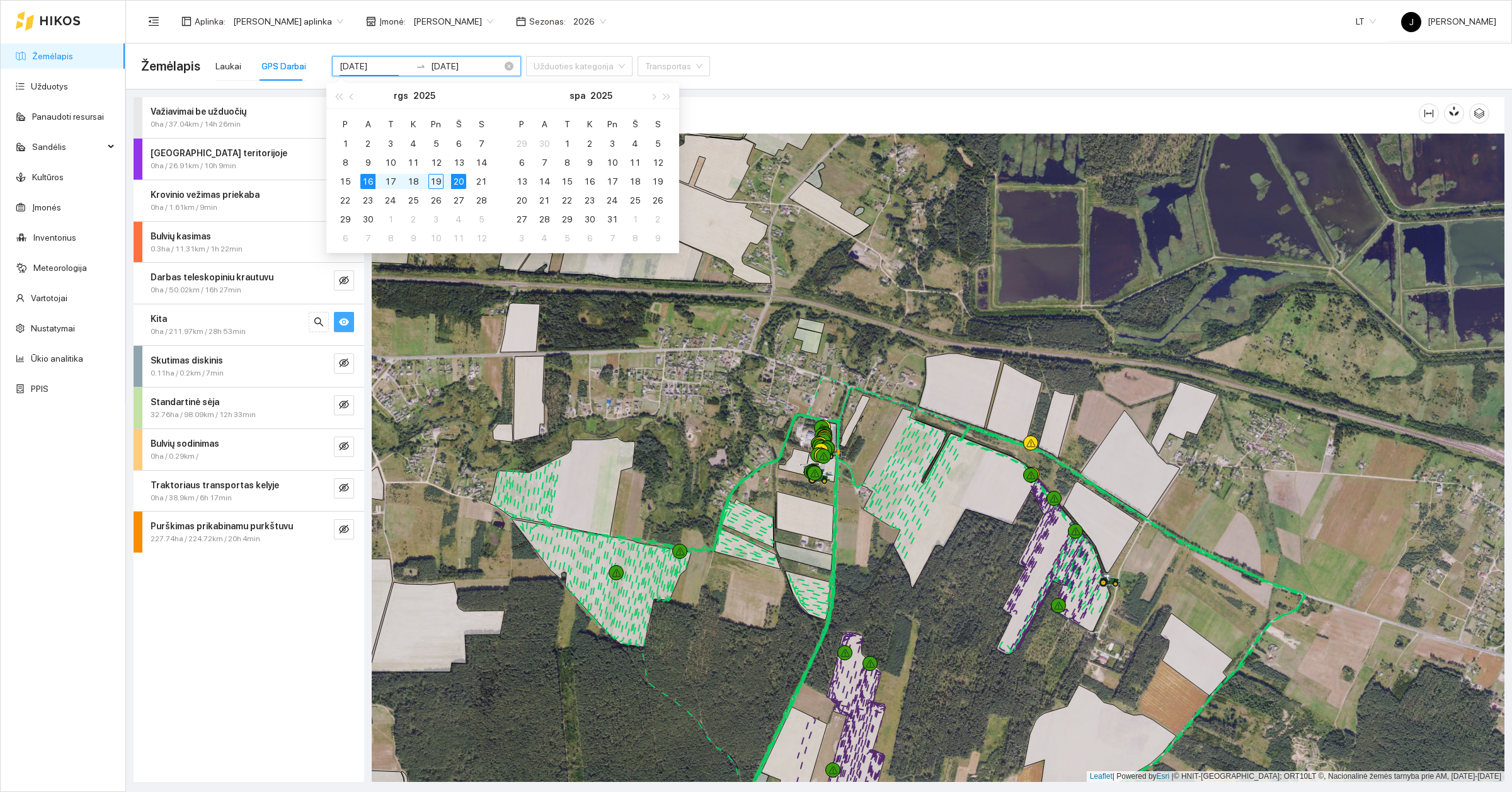
click at [375, 65] on input "[DATE]" at bounding box center [375, 66] width 71 height 14
type input "[DATE]"
click at [347, 181] on div "15" at bounding box center [345, 181] width 15 height 15
type input "[DATE]"
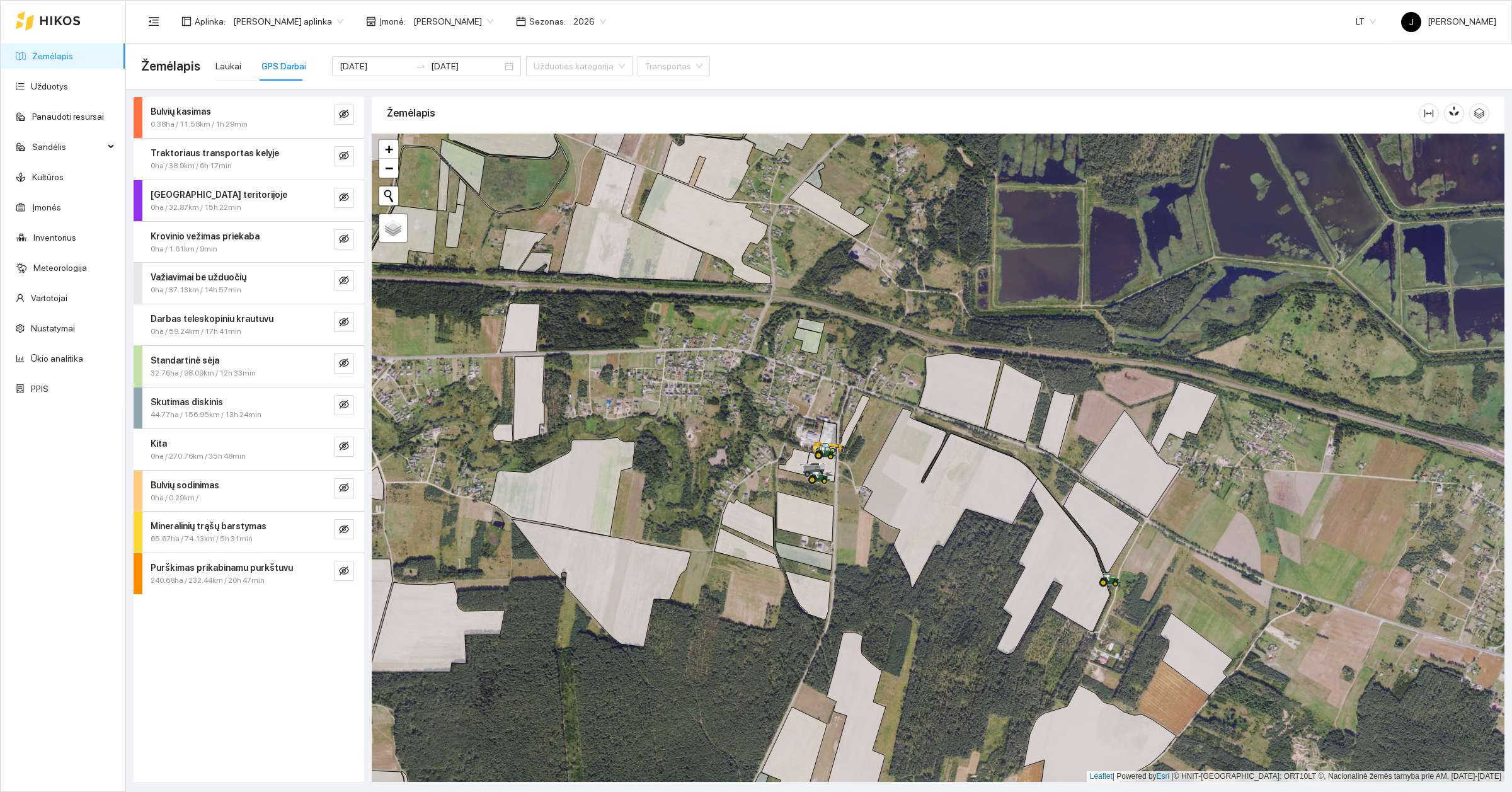
click at [243, 696] on div "Bulvių kasimas 0.38ha / 11.58km / 1h 29min Traktoriaus transportas kelyje 0ha /…" at bounding box center [248, 439] width 231 height 685
click at [348, 446] on icon "eye-invisible" at bounding box center [344, 446] width 10 height 9
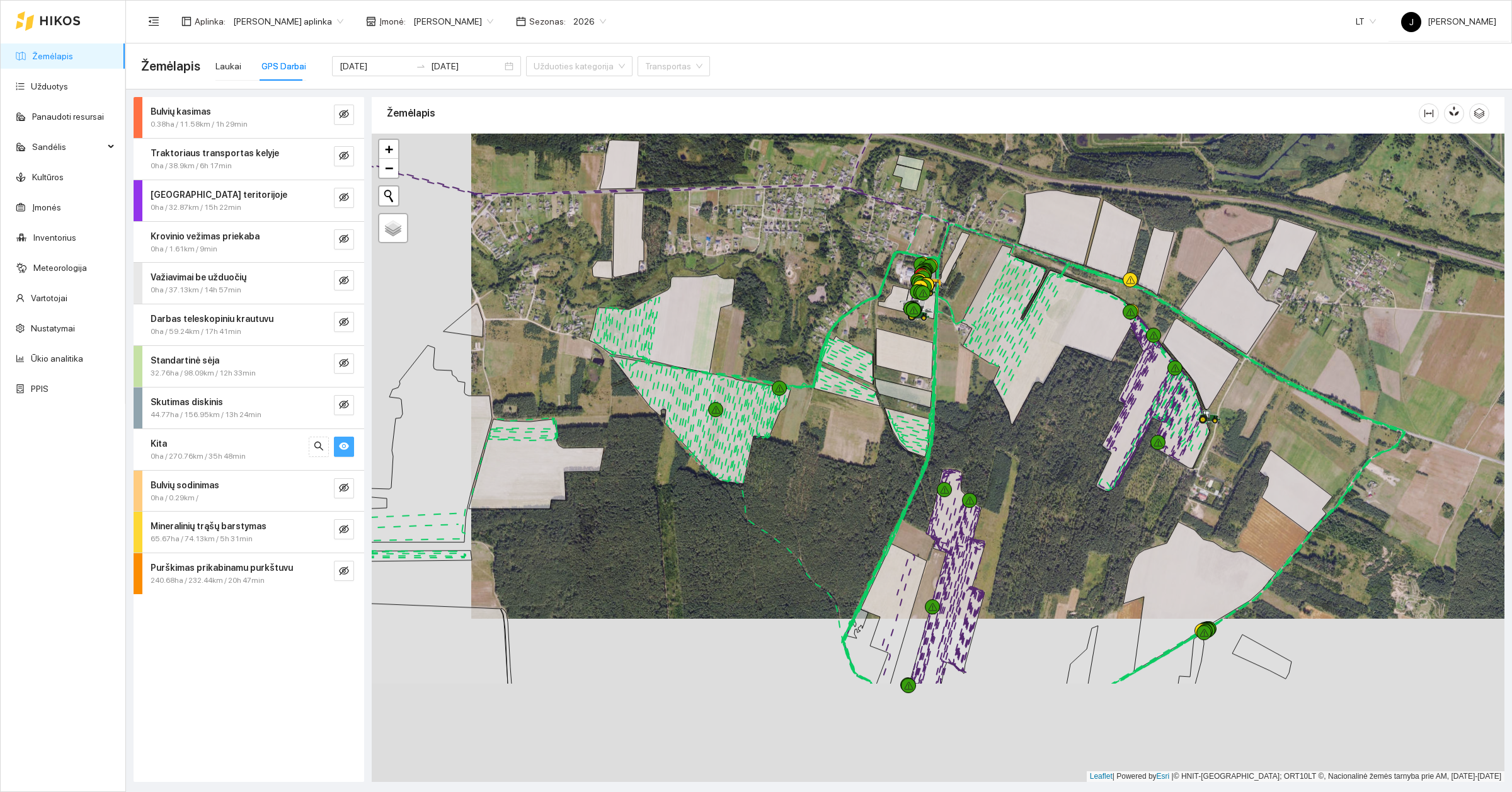
drag, startPoint x: 879, startPoint y: 599, endPoint x: 983, endPoint y: 417, distance: 209.6
click at [983, 417] on div at bounding box center [938, 457] width 1133 height 648
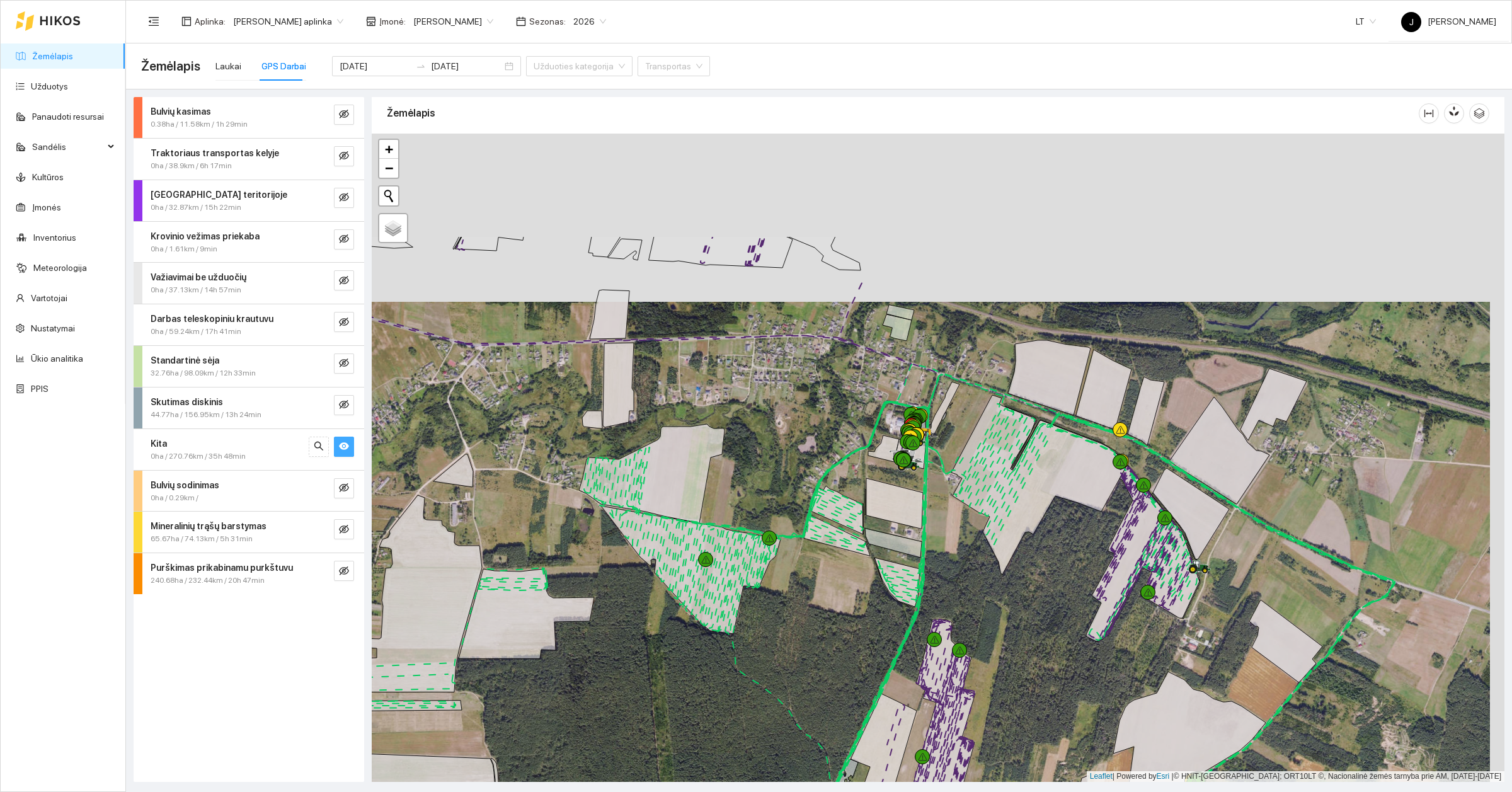
drag, startPoint x: 826, startPoint y: 473, endPoint x: 804, endPoint y: 675, distance: 203.2
click at [804, 675] on div at bounding box center [938, 457] width 1133 height 648
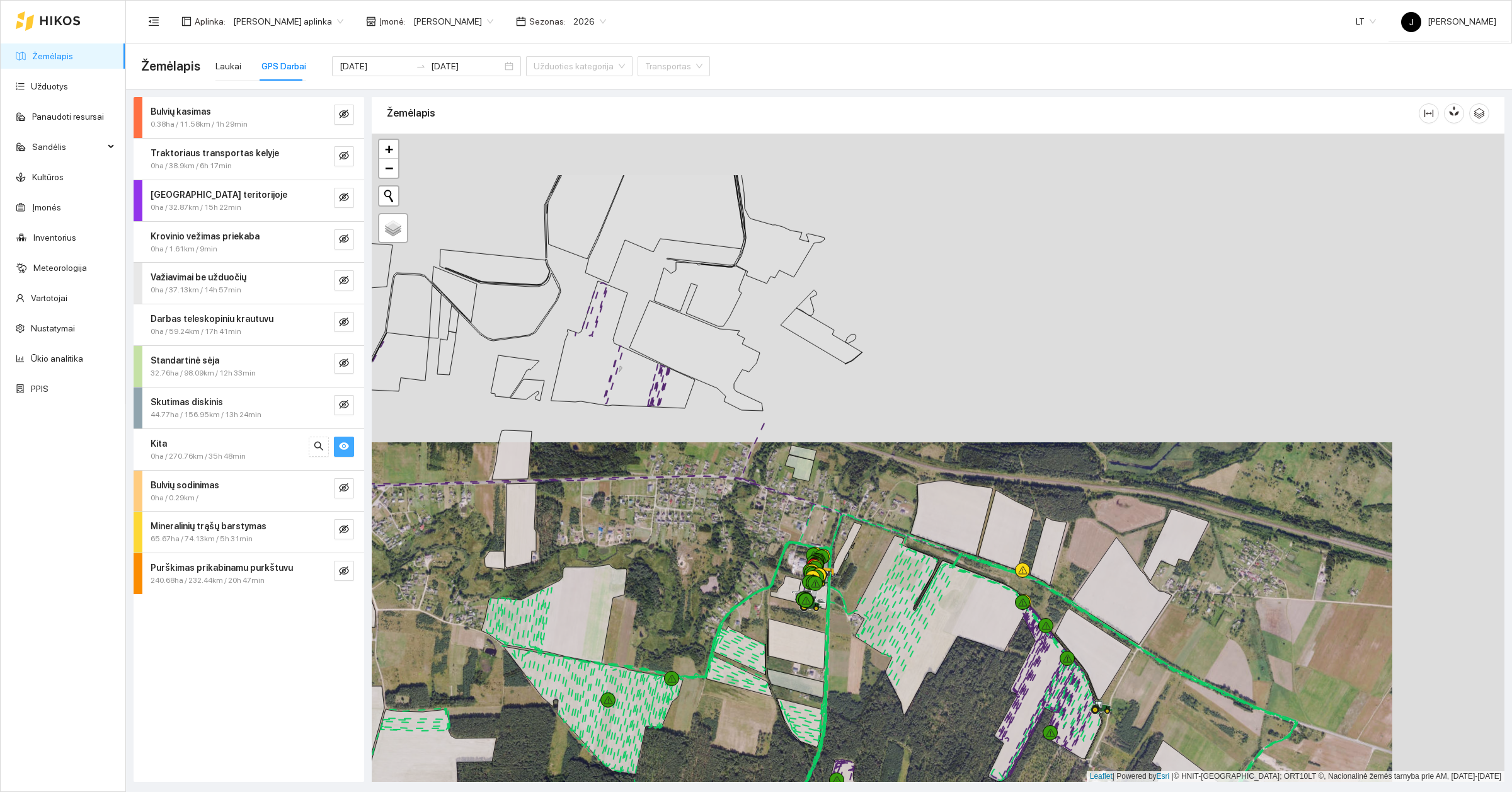
drag, startPoint x: 769, startPoint y: 490, endPoint x: 678, endPoint y: 596, distance: 139.7
click at [678, 596] on div at bounding box center [938, 457] width 1133 height 648
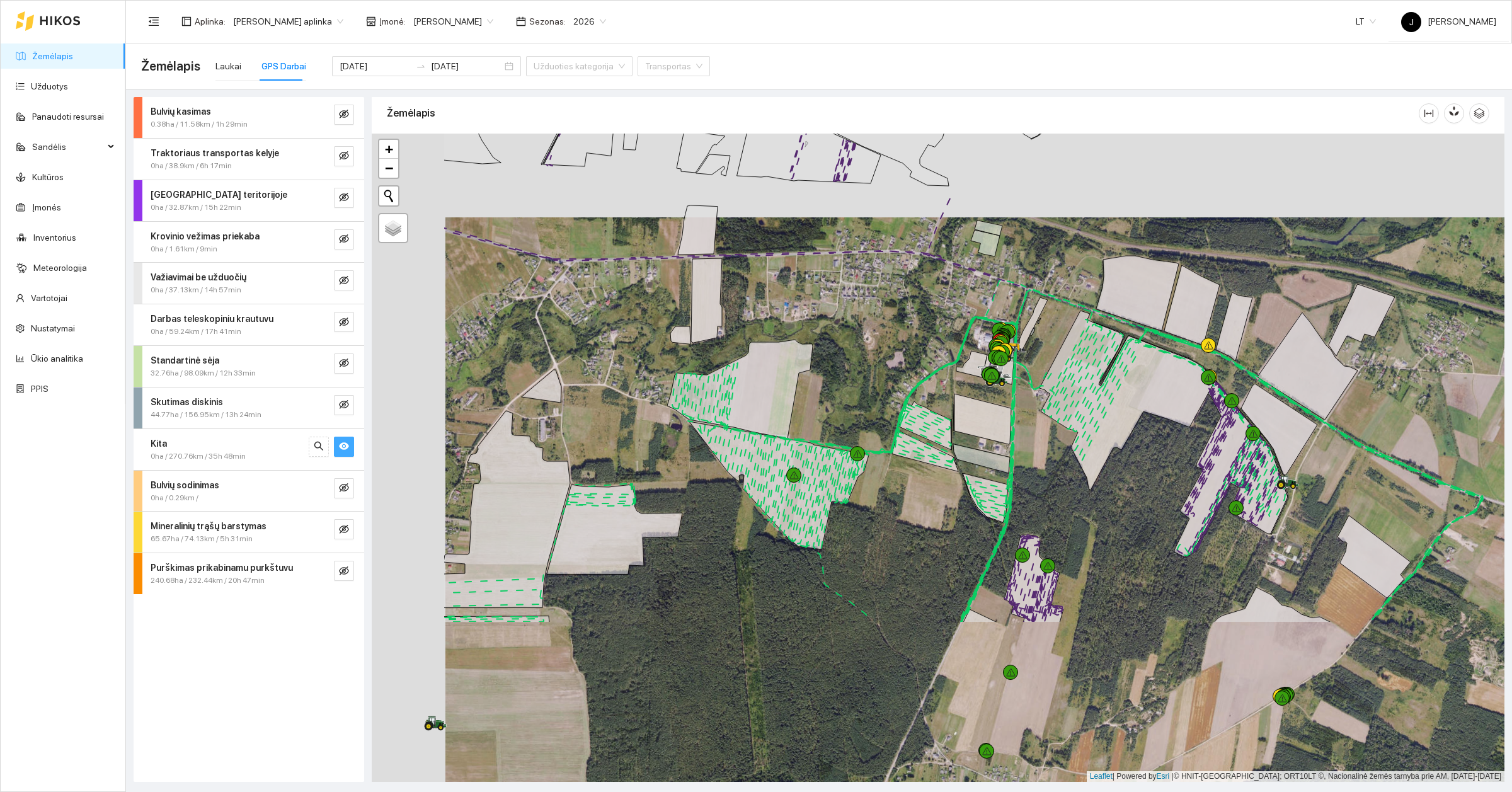
drag, startPoint x: 720, startPoint y: 576, endPoint x: 906, endPoint y: 352, distance: 291.2
click at [906, 352] on div at bounding box center [938, 457] width 1133 height 648
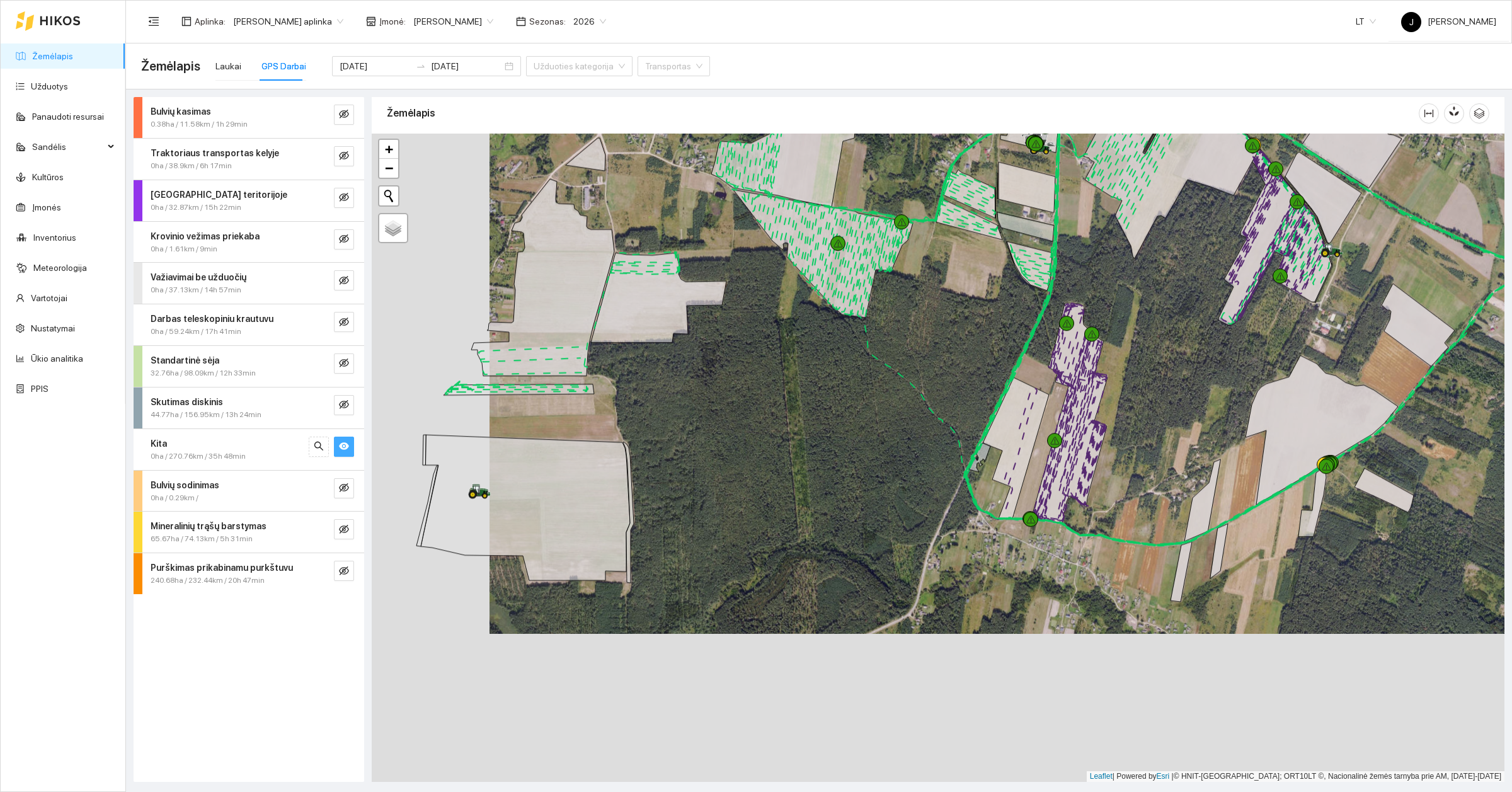
drag, startPoint x: 912, startPoint y: 581, endPoint x: 955, endPoint y: 348, distance: 236.9
click at [955, 348] on div at bounding box center [938, 457] width 1133 height 648
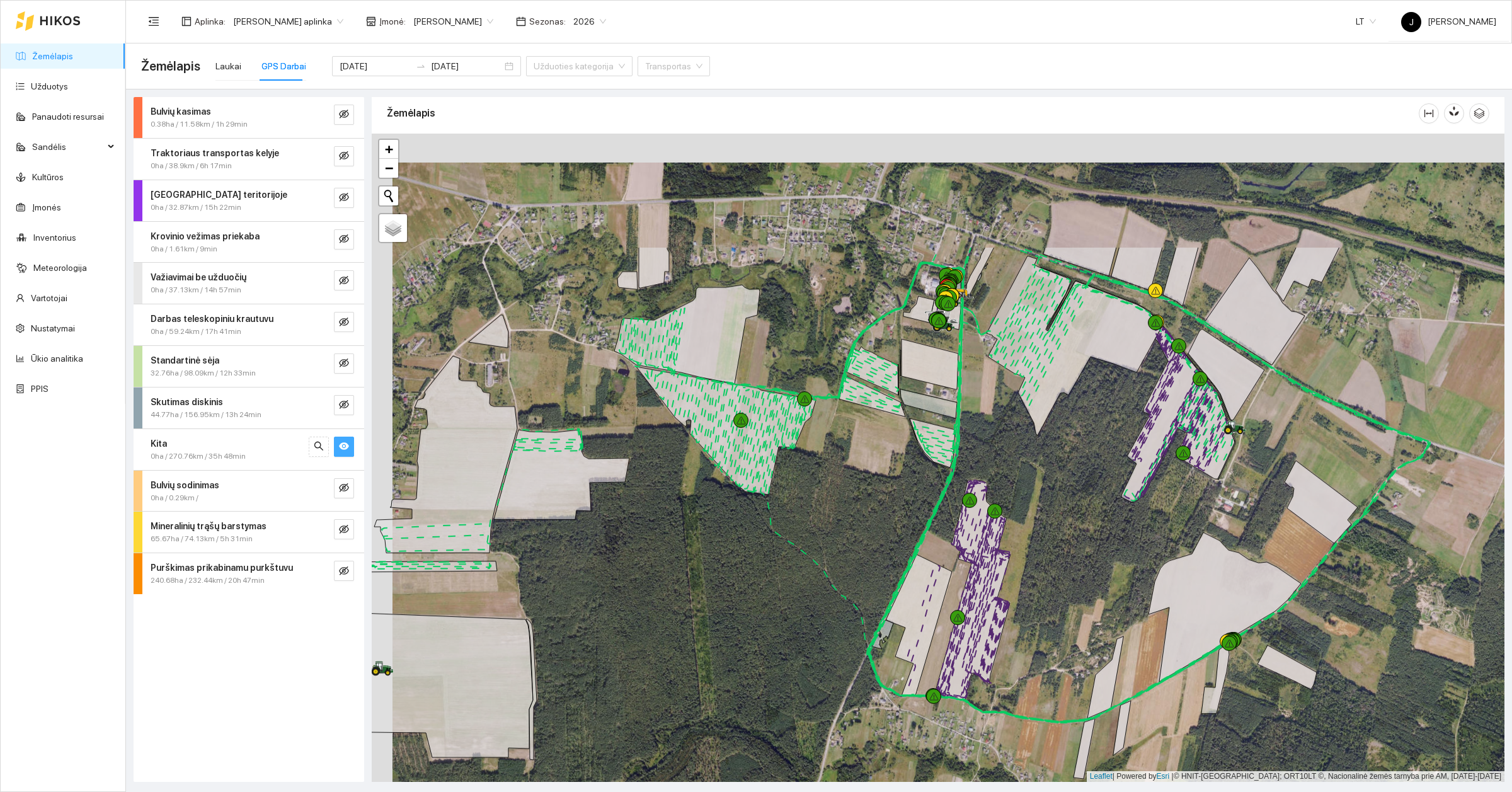
drag, startPoint x: 955, startPoint y: 383, endPoint x: 847, endPoint y: 576, distance: 221.2
click at [847, 576] on div at bounding box center [938, 457] width 1133 height 648
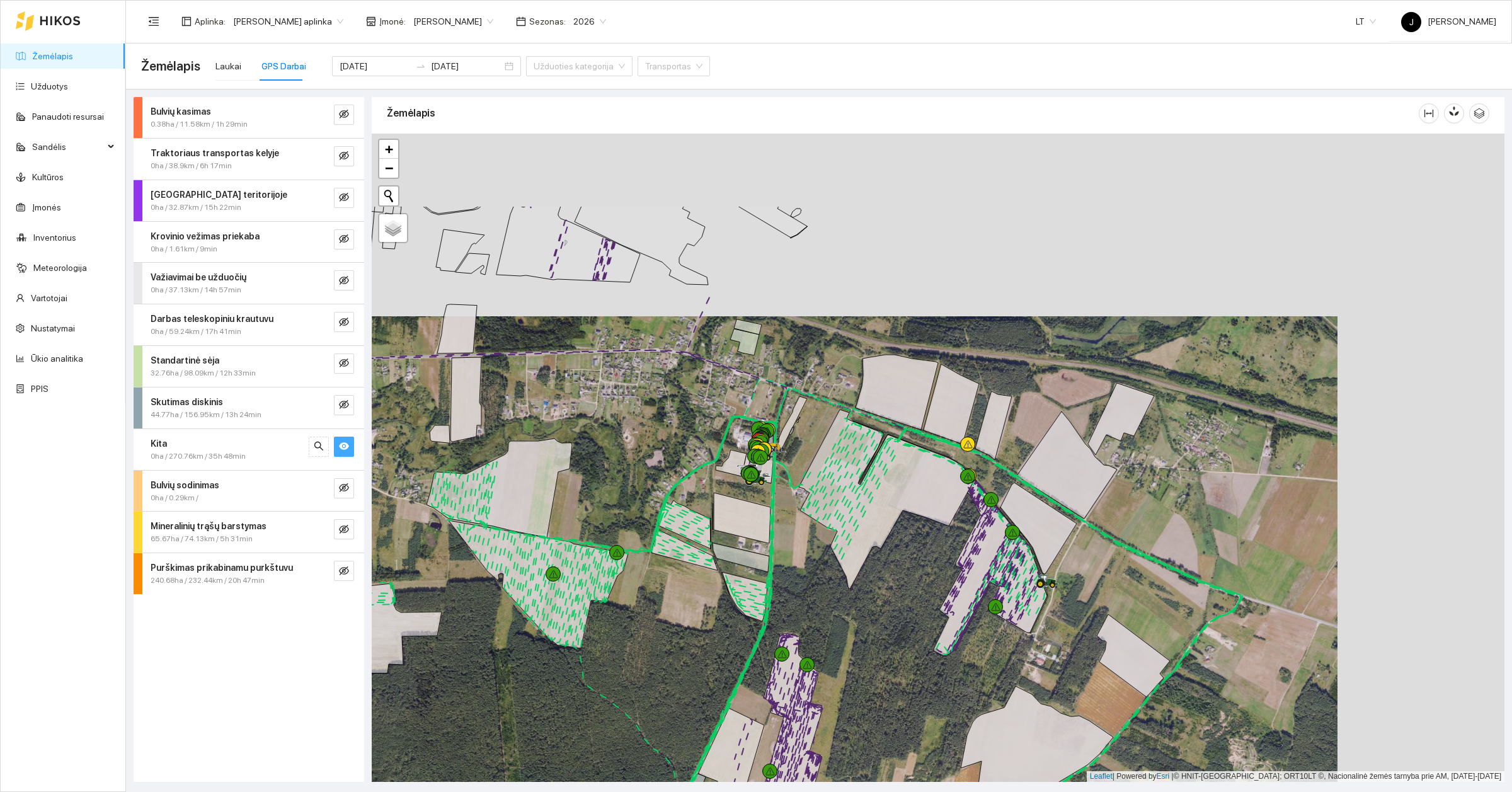
drag, startPoint x: 868, startPoint y: 514, endPoint x: 687, endPoint y: 633, distance: 216.6
click at [687, 634] on div at bounding box center [938, 457] width 1133 height 648
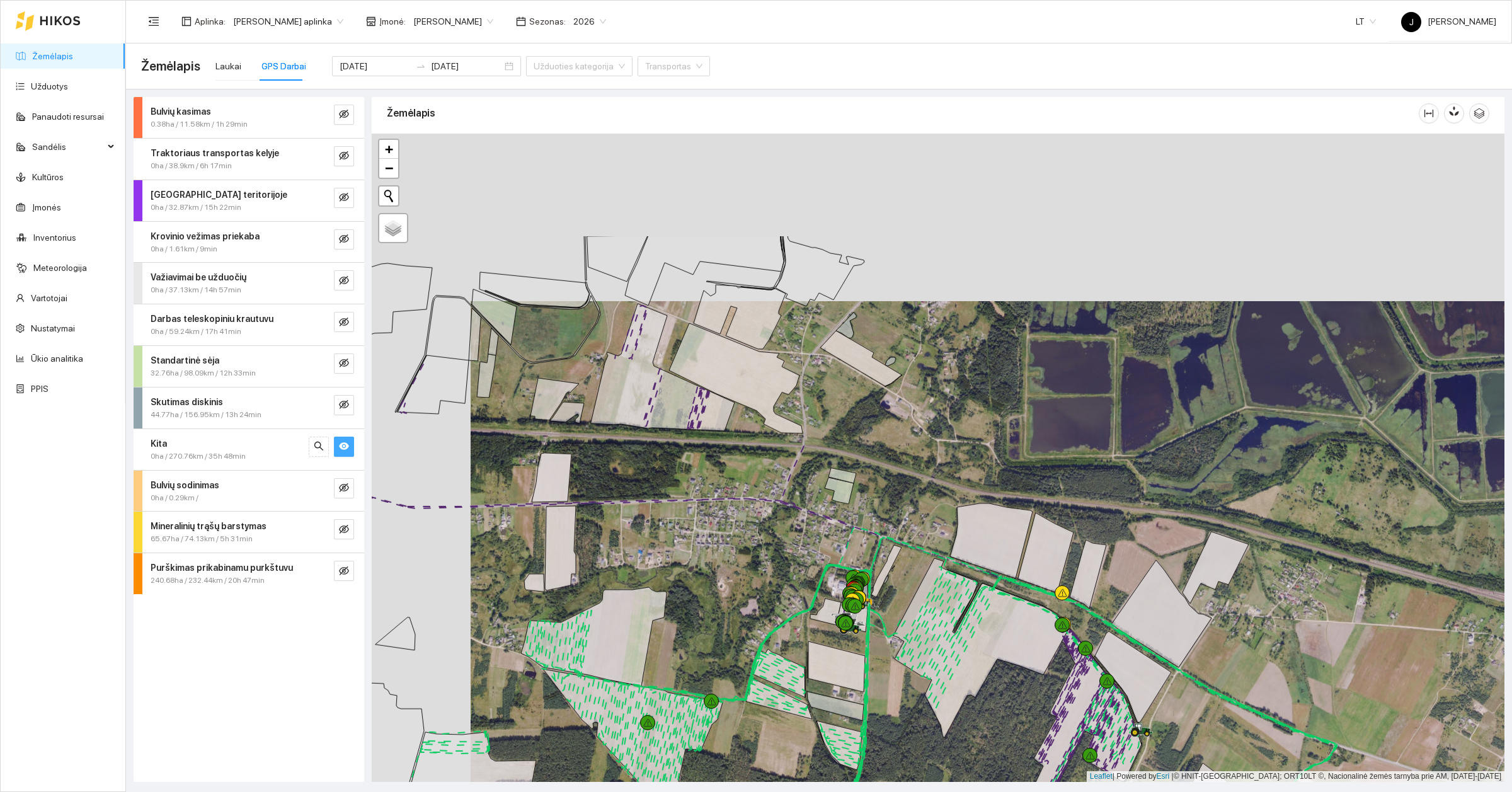
drag, startPoint x: 812, startPoint y: 331, endPoint x: 910, endPoint y: 498, distance: 193.6
click at [910, 498] on div at bounding box center [938, 457] width 1133 height 648
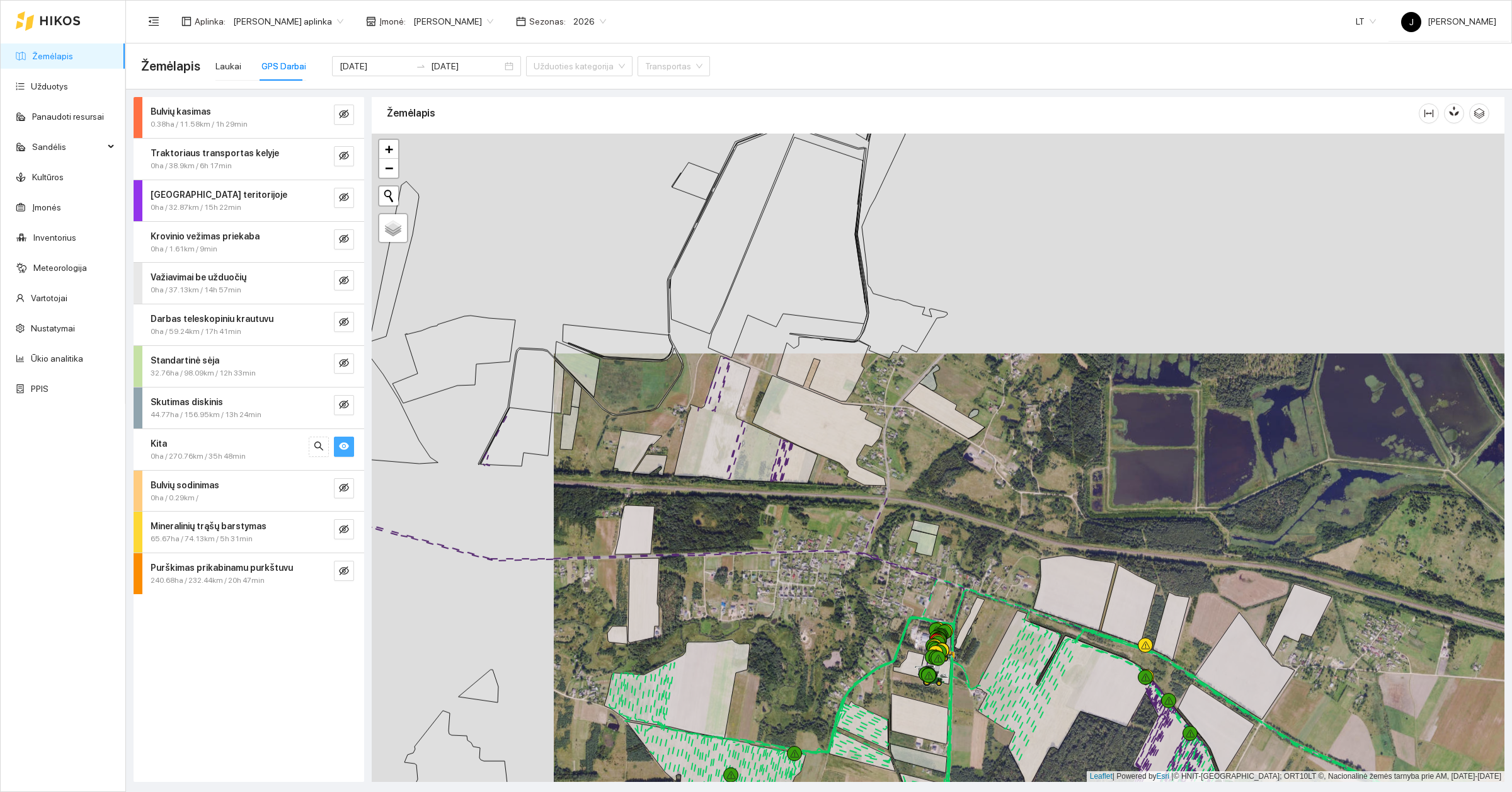
drag, startPoint x: 683, startPoint y: 433, endPoint x: 778, endPoint y: 499, distance: 115.7
click at [778, 483] on icon at bounding box center [746, 419] width 144 height 127
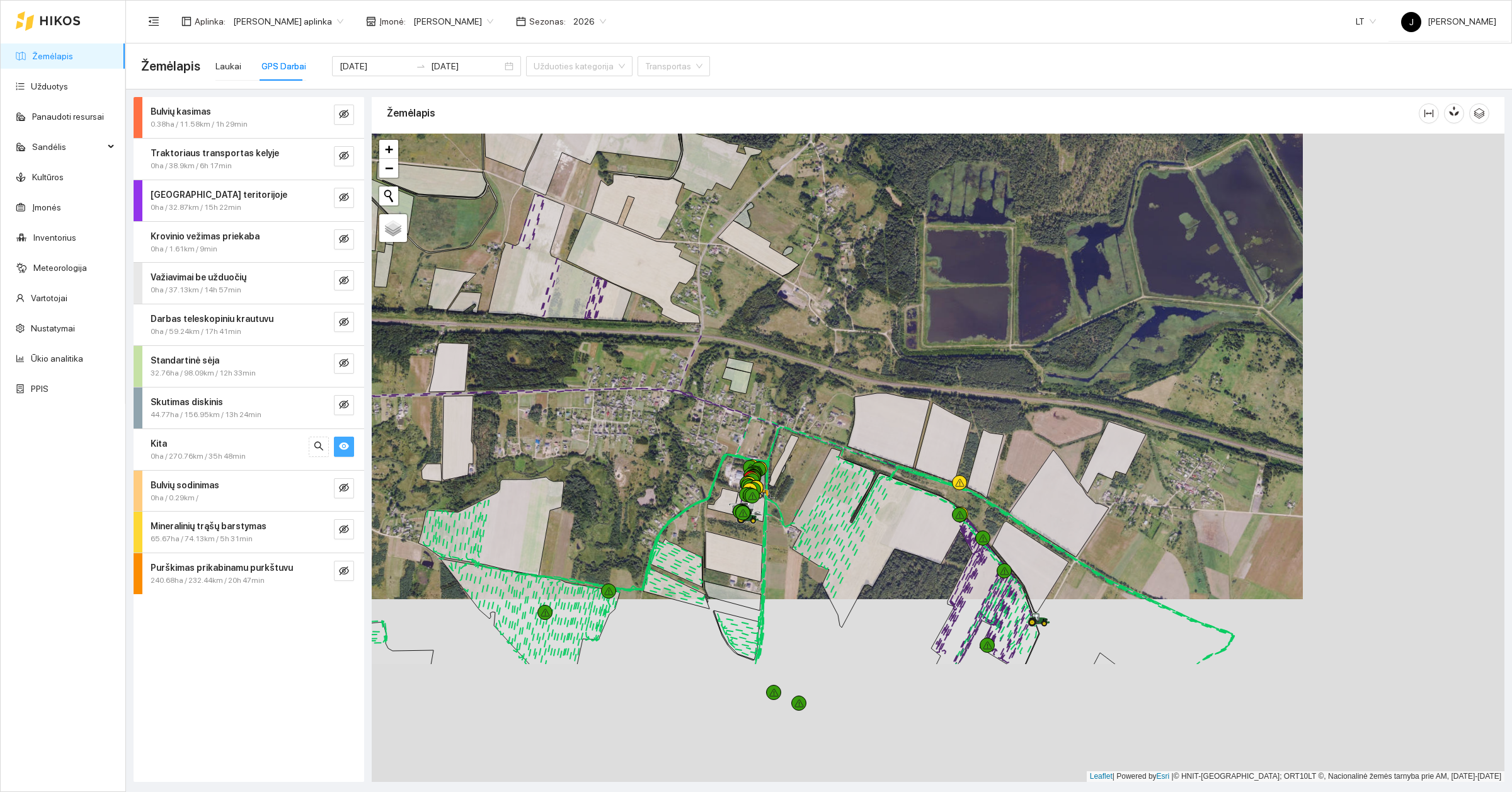
drag, startPoint x: 986, startPoint y: 636, endPoint x: 784, endPoint y: 454, distance: 271.9
click at [784, 454] on icon at bounding box center [784, 460] width 31 height 52
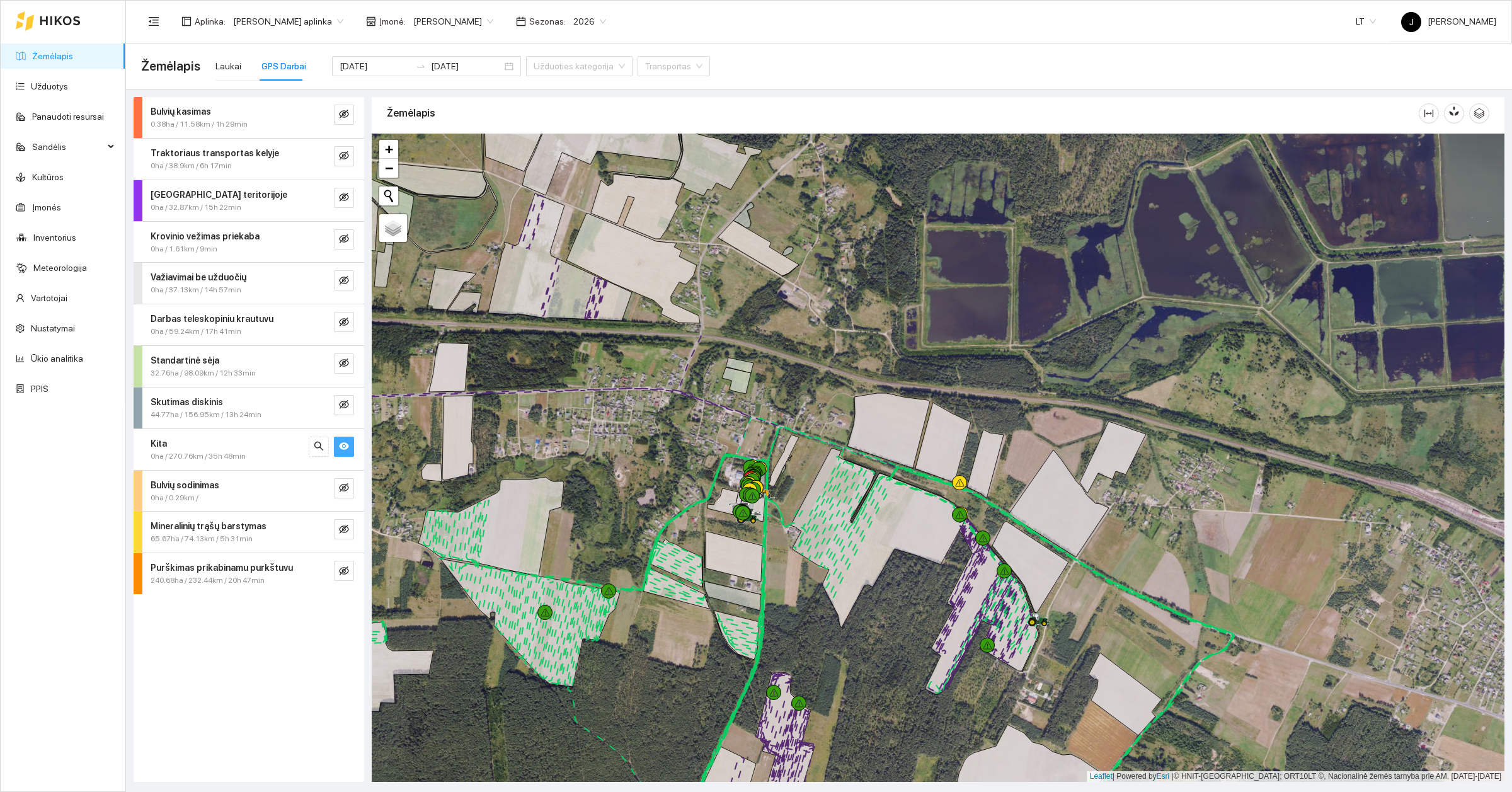
click at [55, 61] on link "Žemėlapis" at bounding box center [52, 56] width 41 height 10
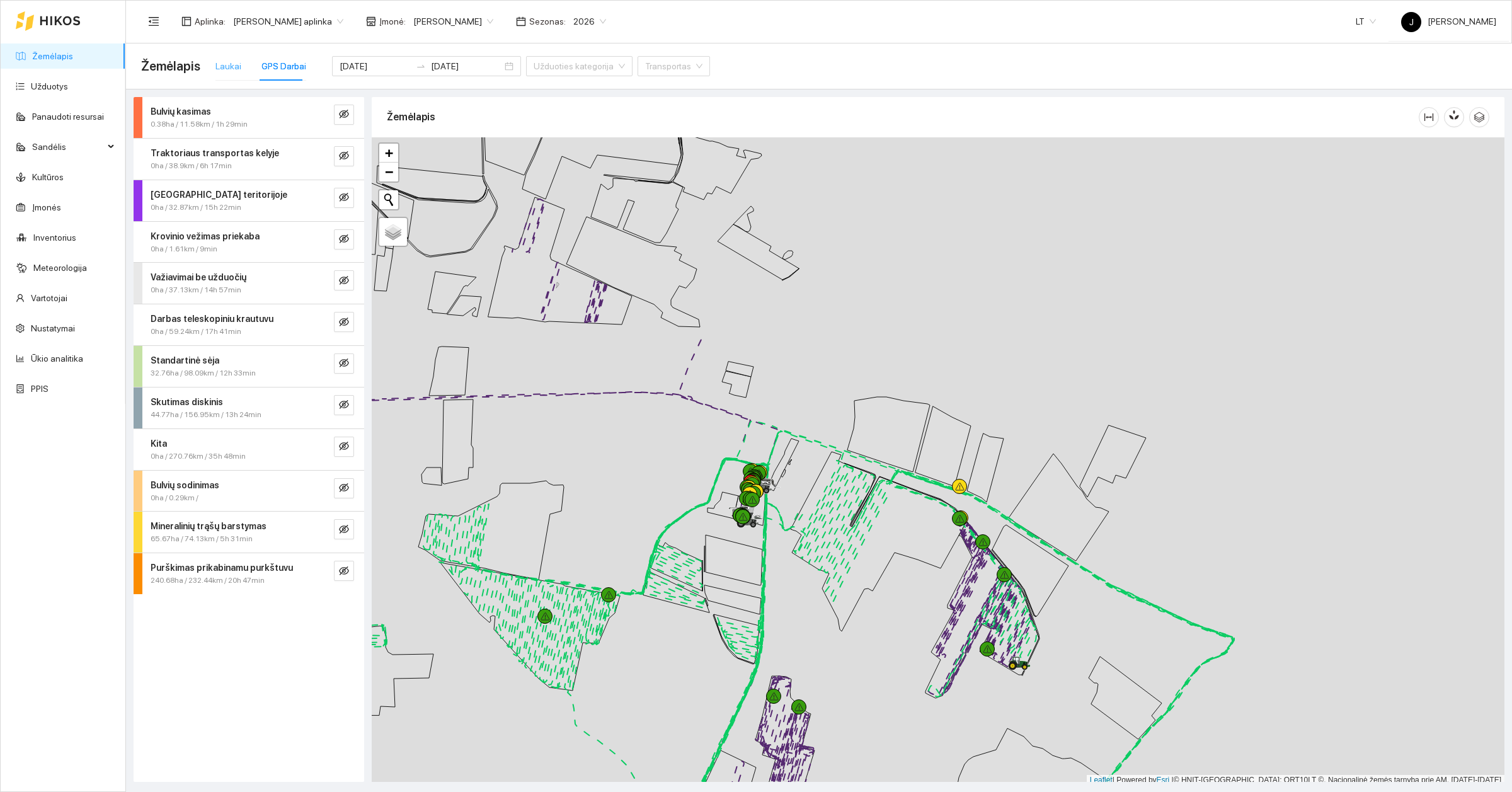
click at [228, 73] on div "Laukai" at bounding box center [228, 66] width 26 height 29
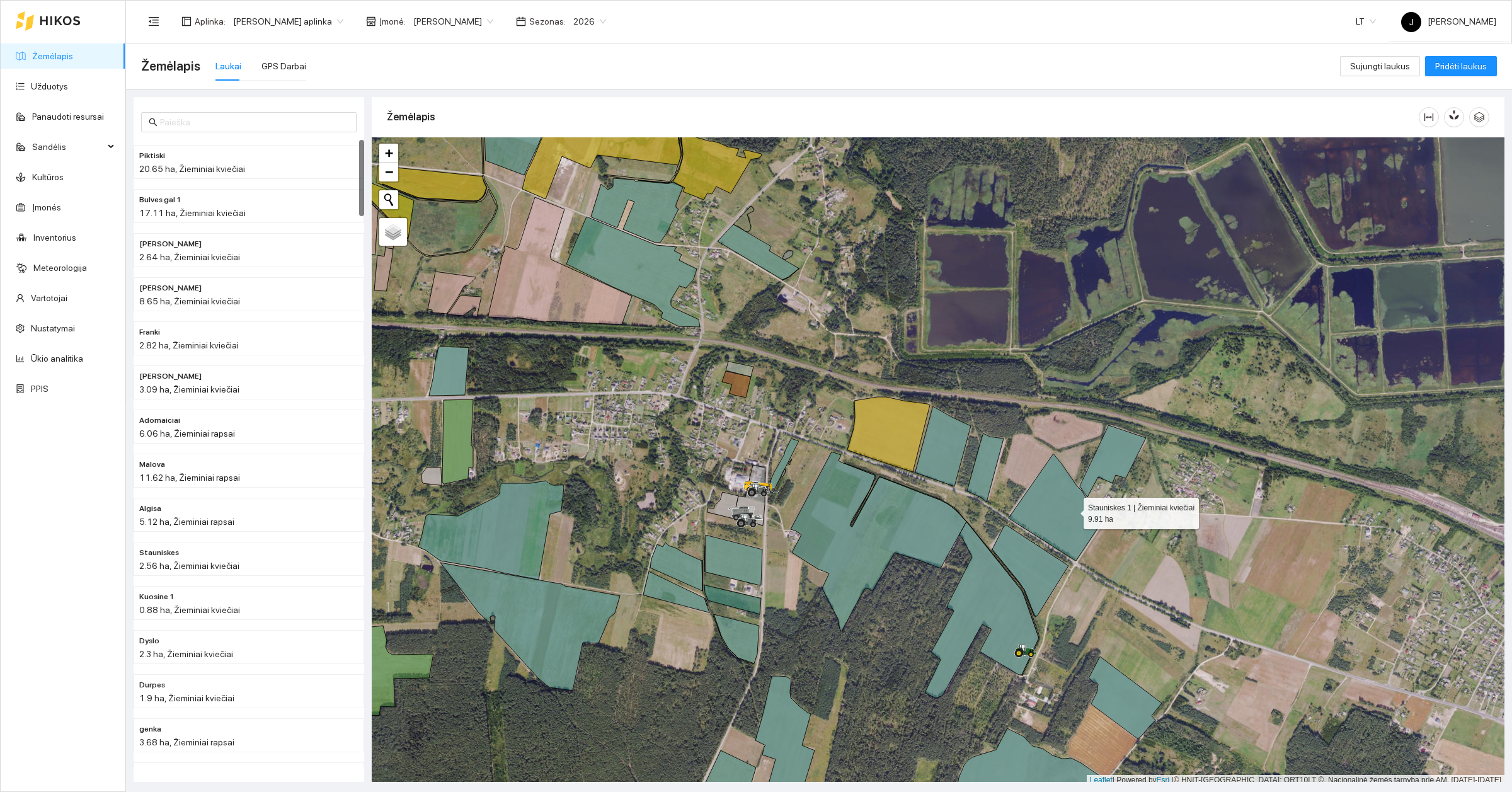
scroll to position [4, 0]
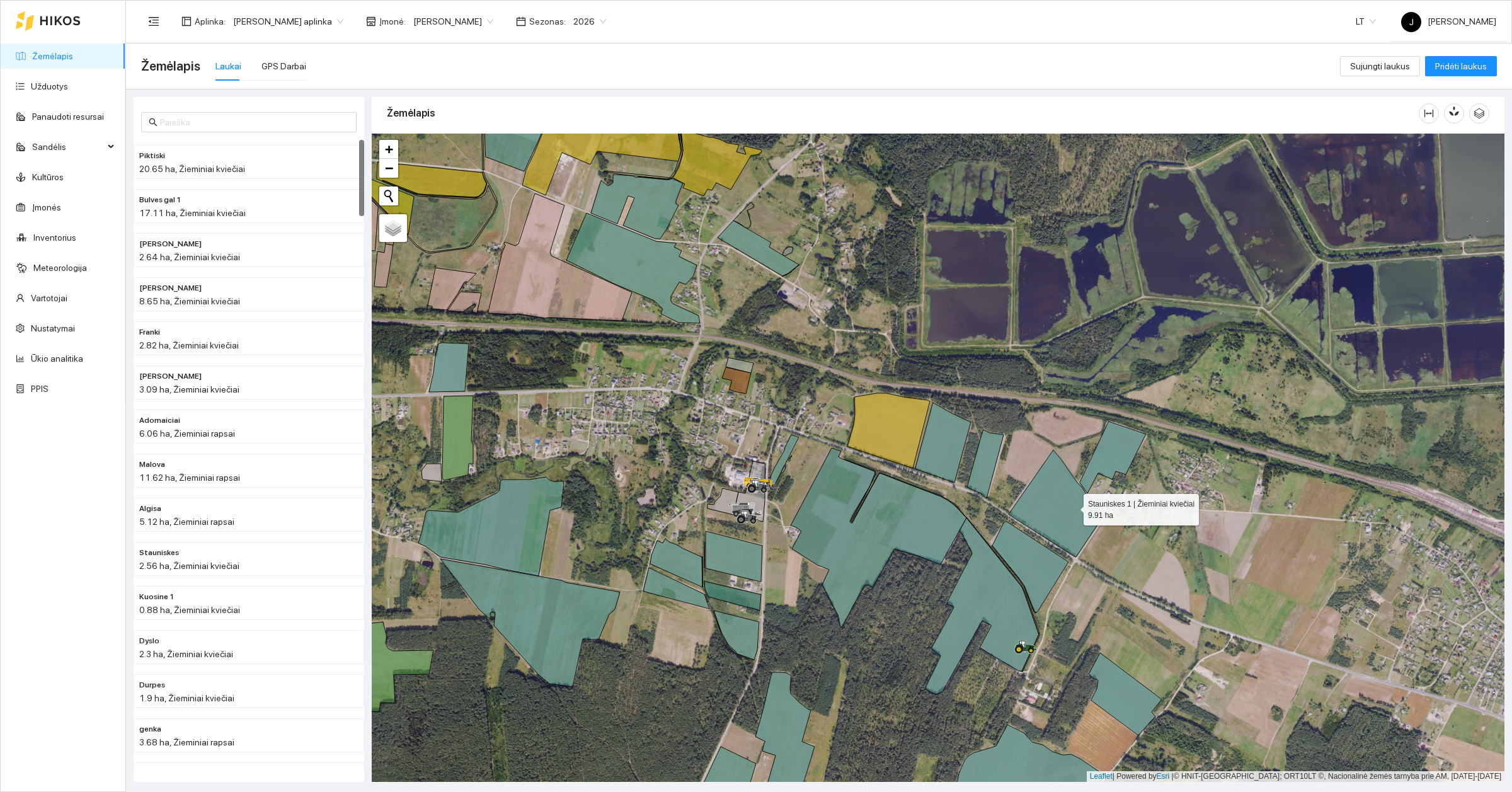
click at [1072, 511] on icon at bounding box center [1059, 503] width 100 height 107
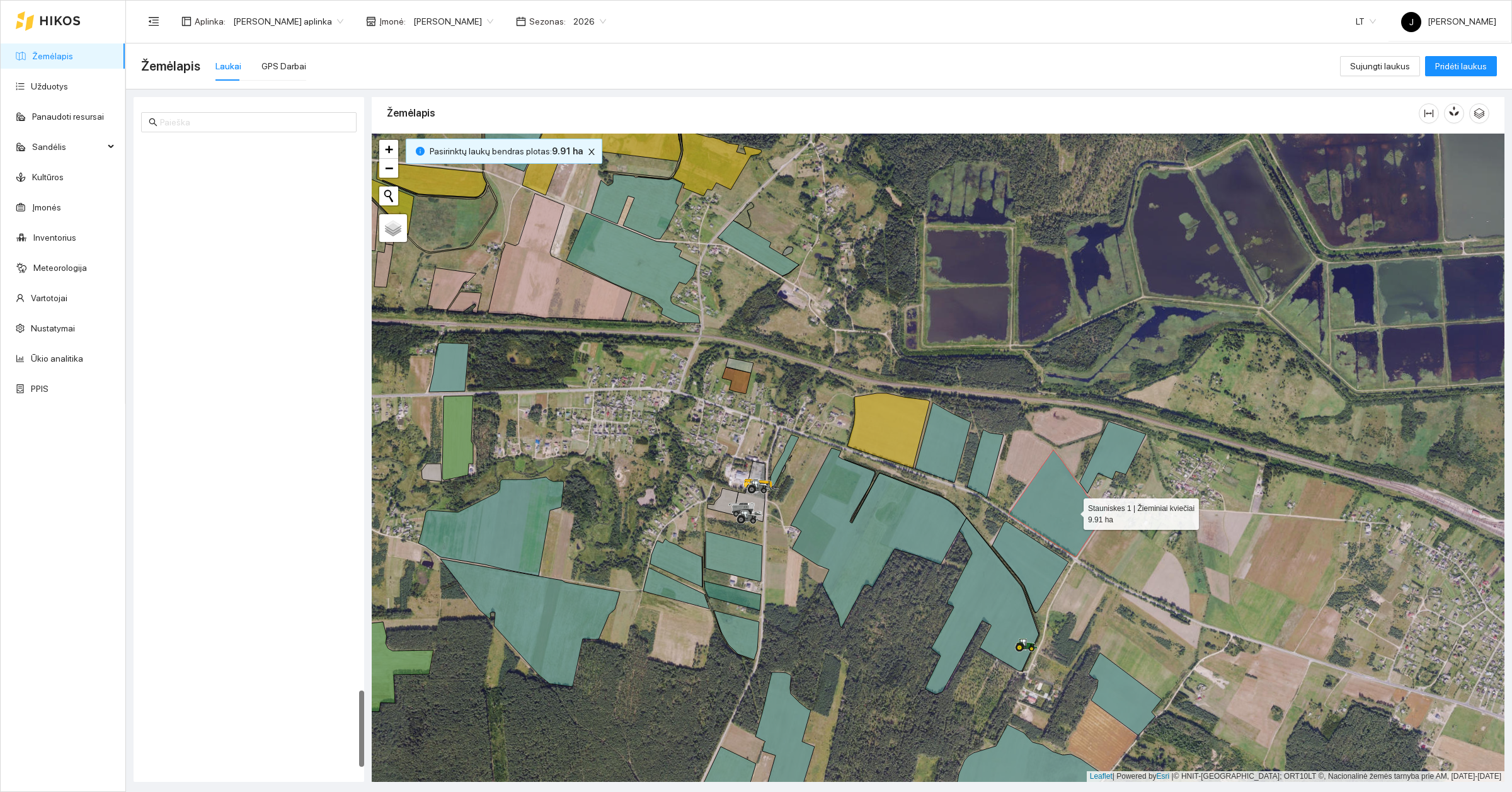
scroll to position [4521, 0]
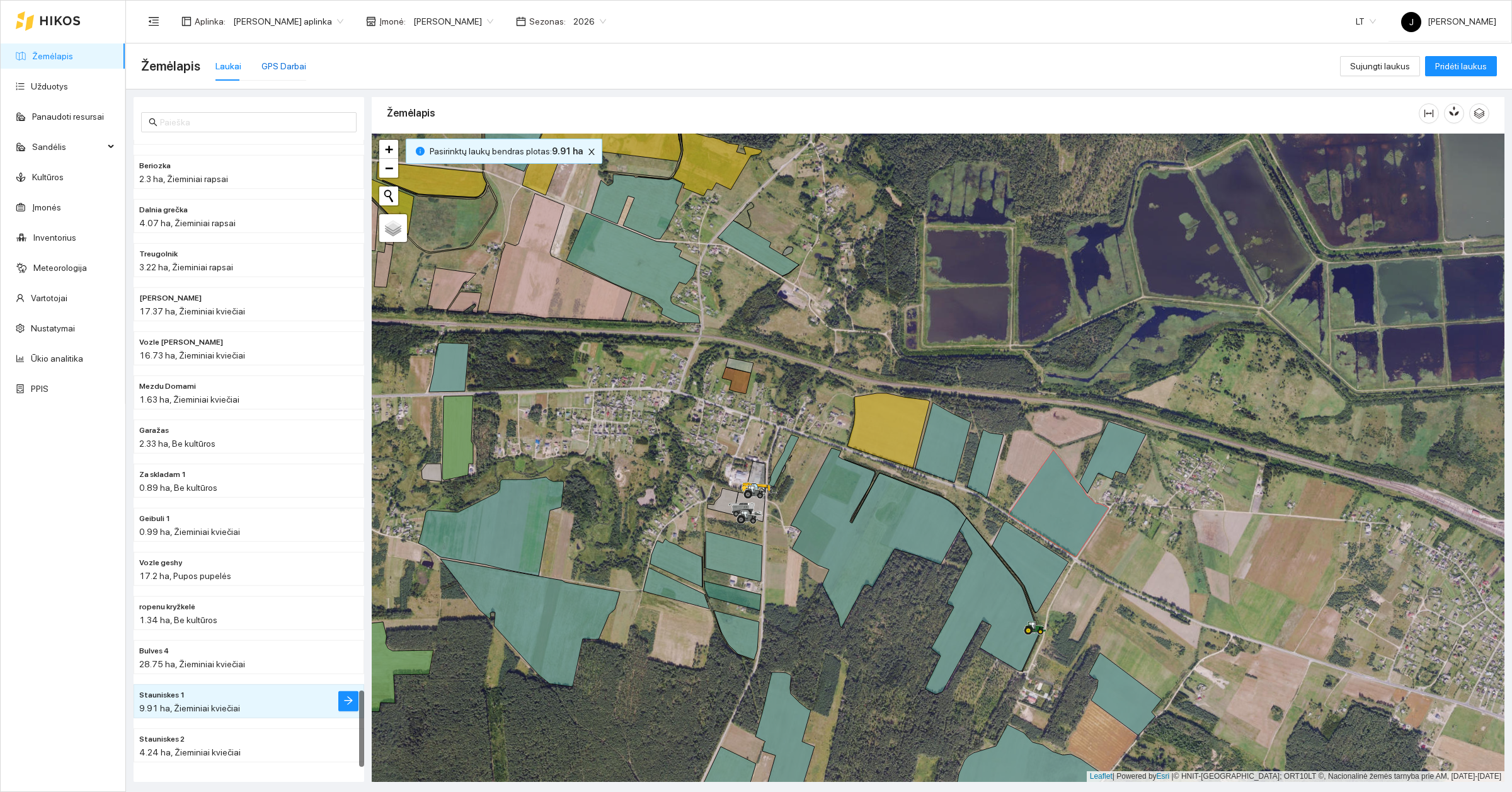
click at [274, 62] on div "GPS Darbai" at bounding box center [284, 66] width 45 height 14
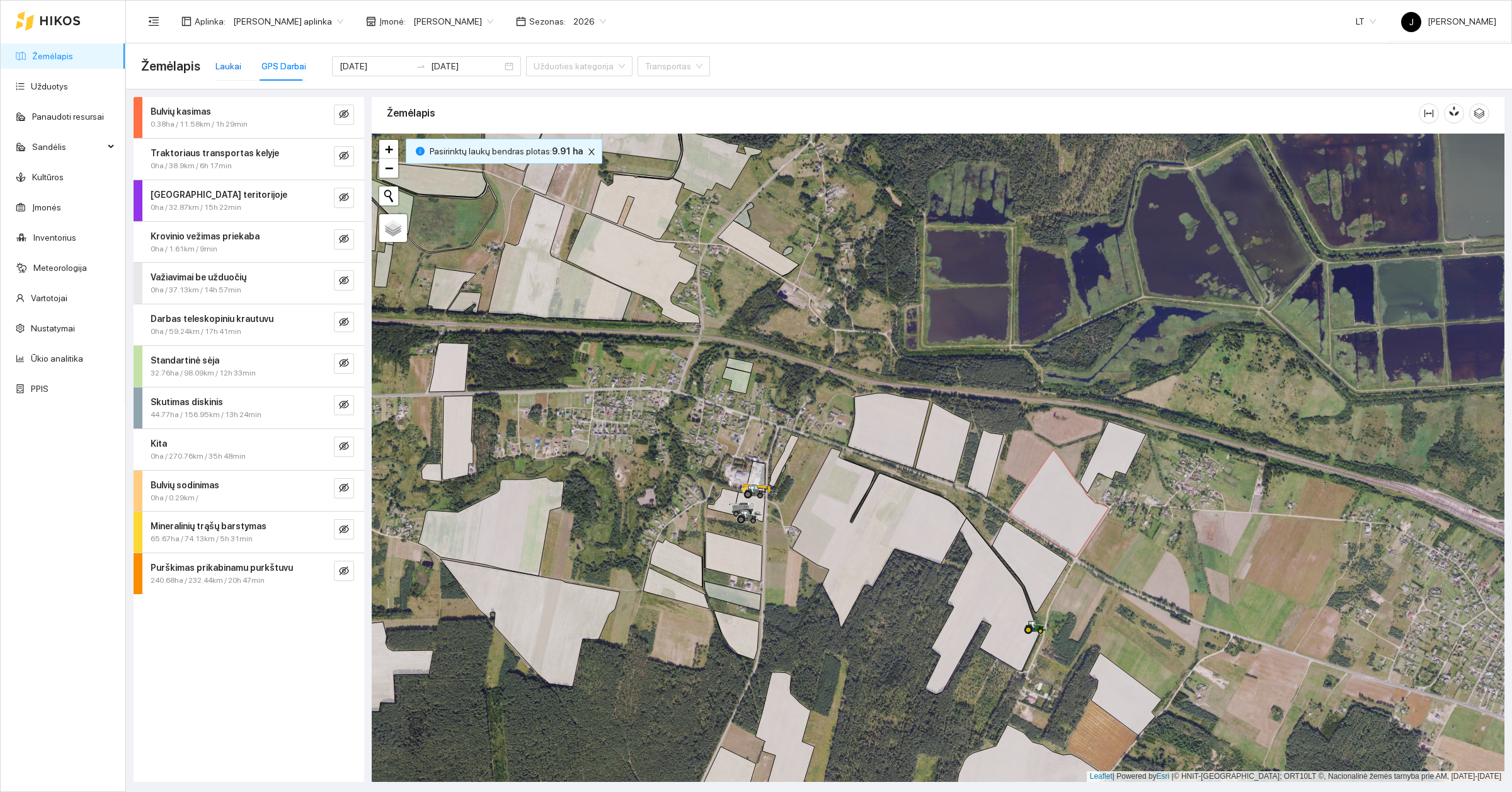
click at [228, 64] on div "Laukai" at bounding box center [228, 66] width 26 height 14
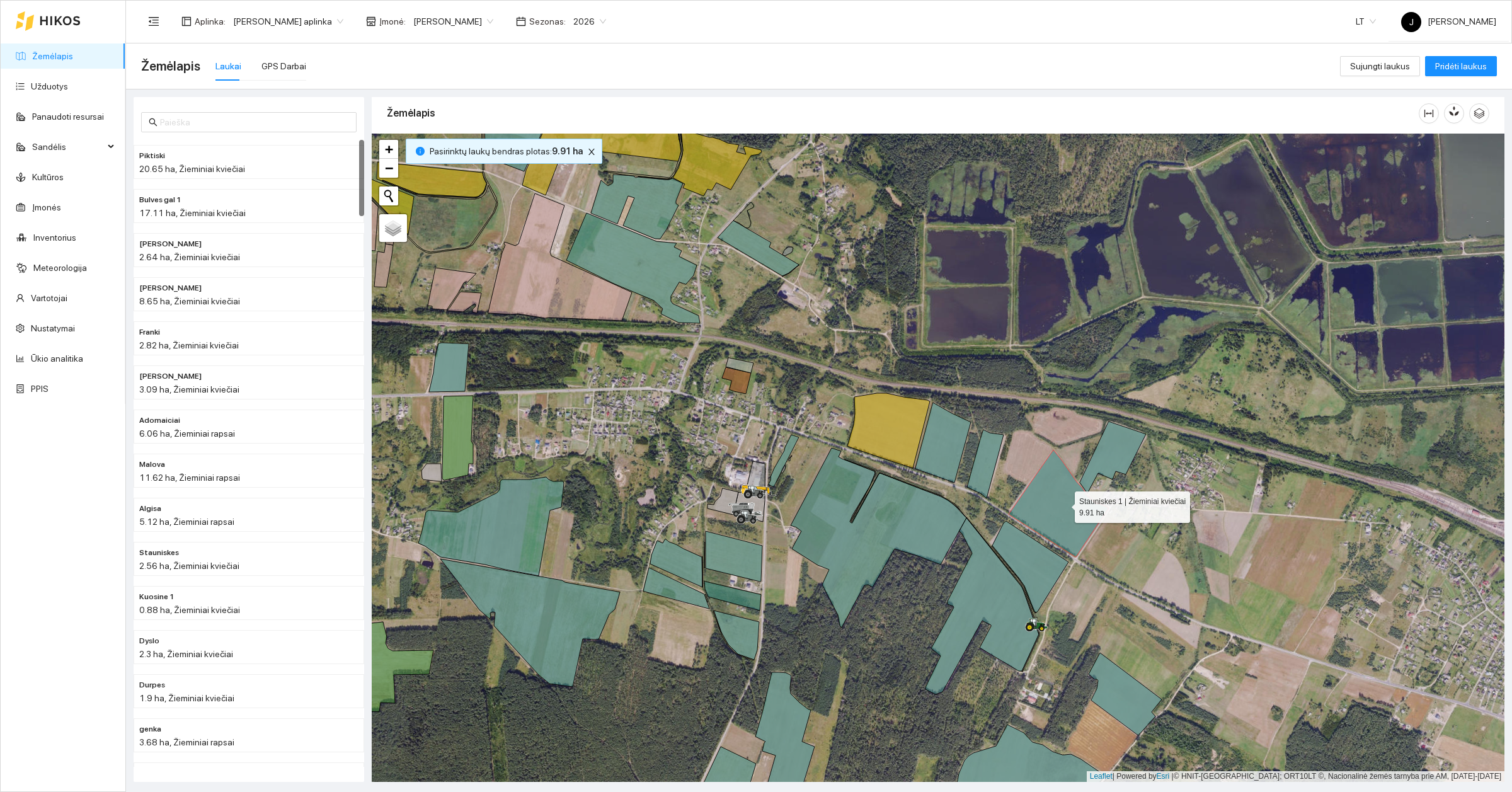
click at [1061, 503] on icon at bounding box center [1059, 503] width 100 height 107
click at [1060, 503] on icon at bounding box center [1059, 503] width 100 height 107
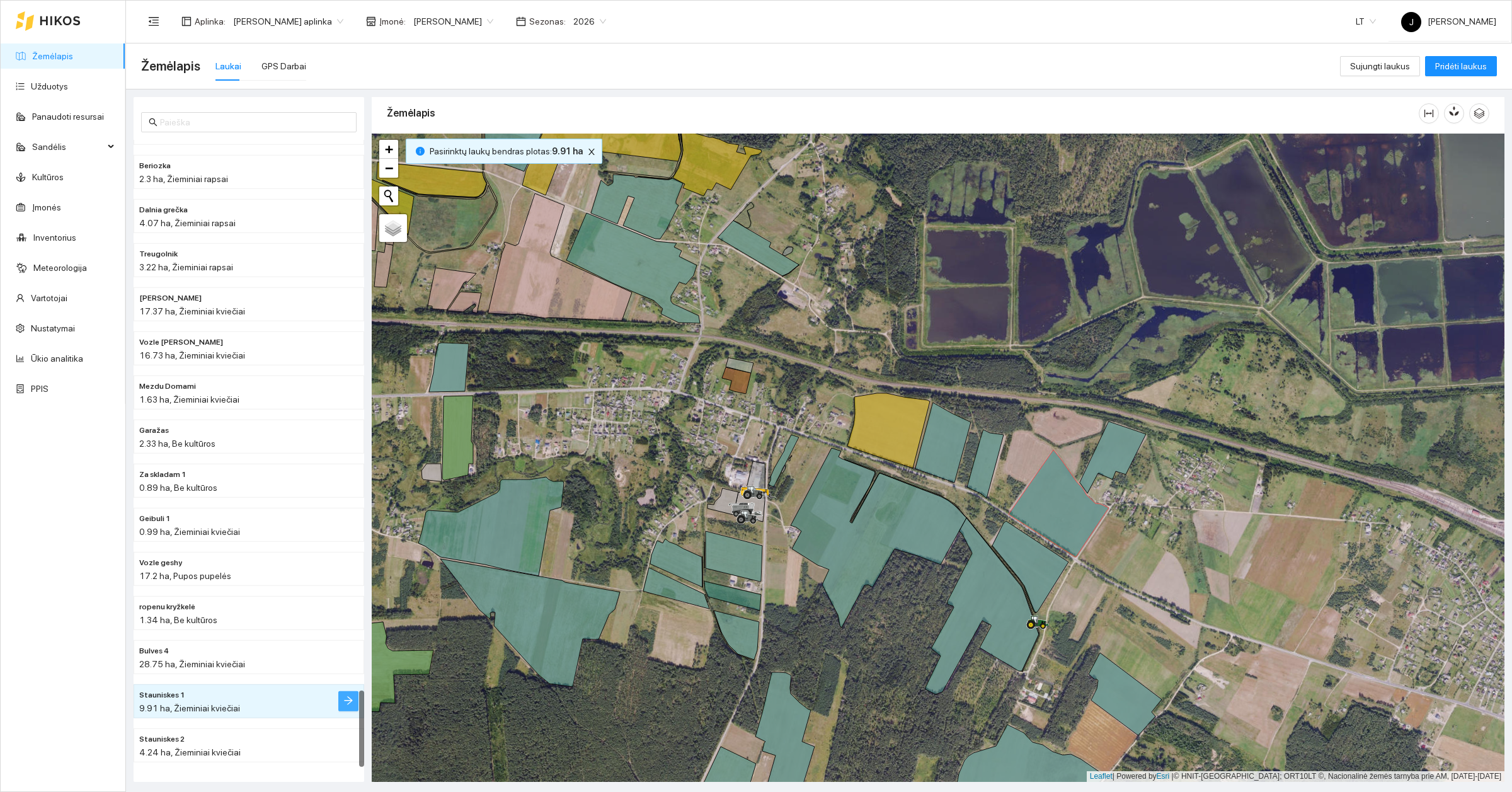
click at [351, 706] on icon "arrow-right" at bounding box center [349, 701] width 10 height 10
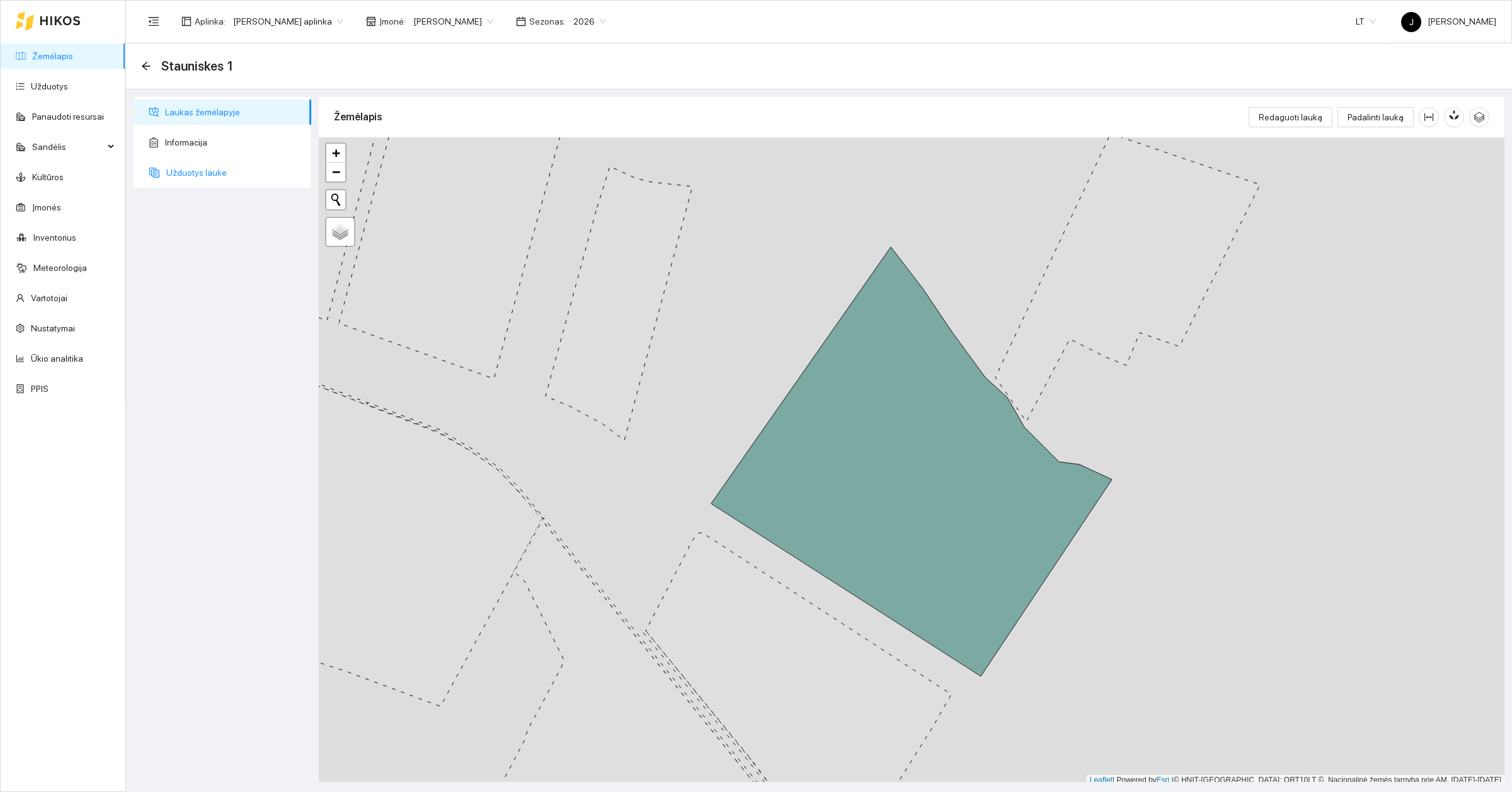
click at [183, 168] on span "Užduotys lauke" at bounding box center [233, 172] width 135 height 25
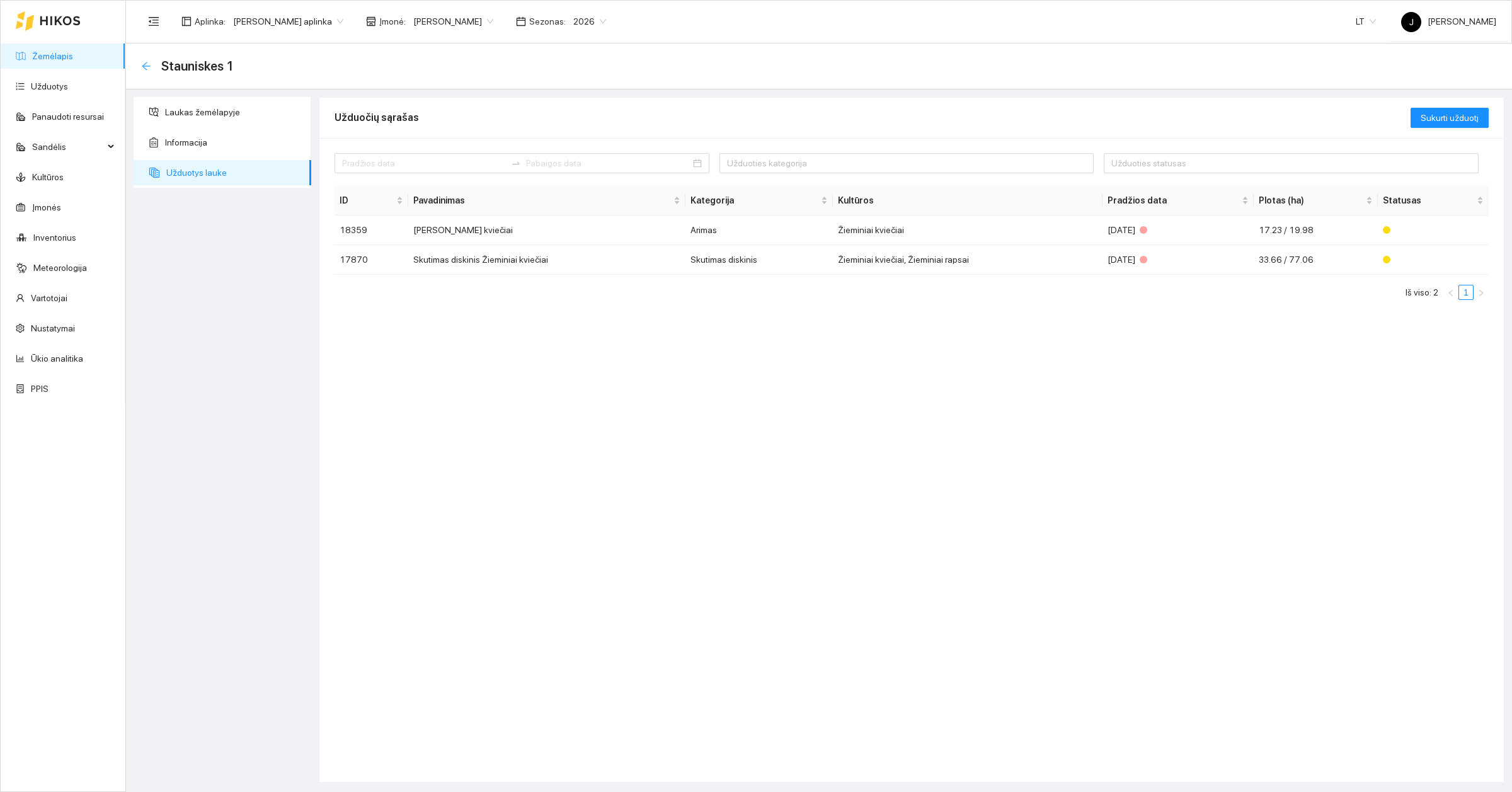
click at [145, 65] on icon "arrow-left" at bounding box center [146, 66] width 8 height 8
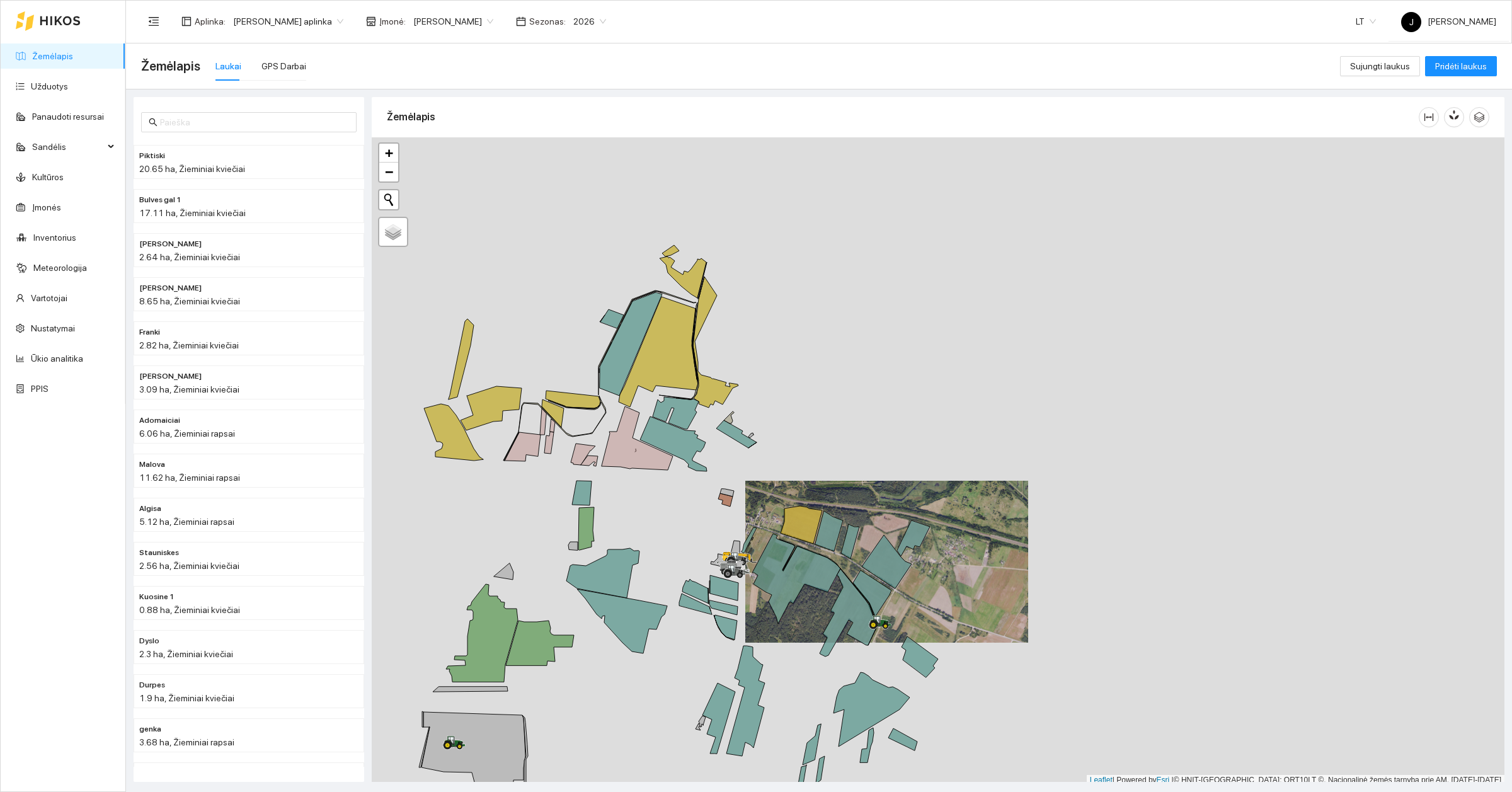
scroll to position [4, 0]
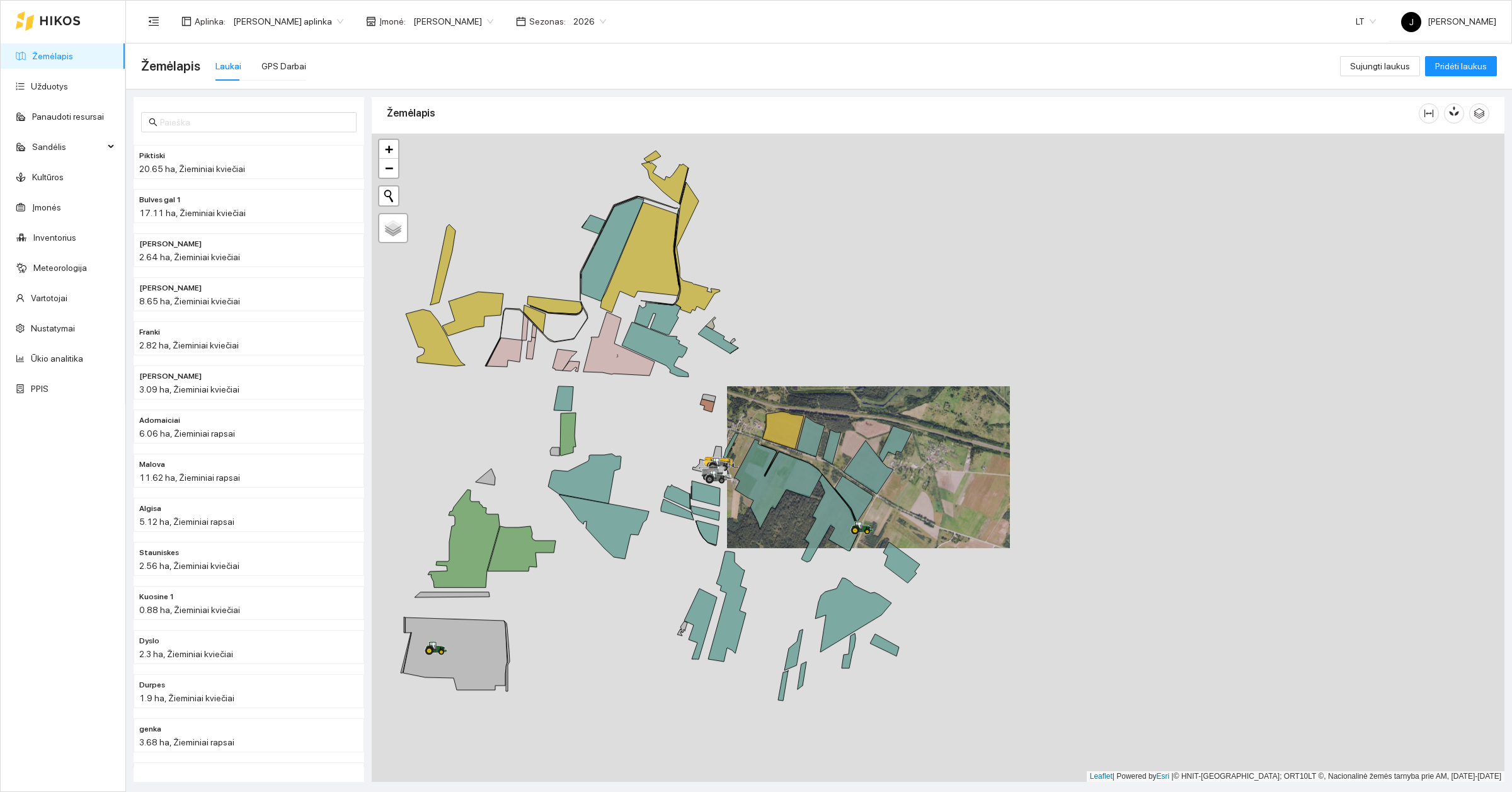
drag, startPoint x: 1012, startPoint y: 624, endPoint x: 984, endPoint y: 536, distance: 92.3
click at [991, 535] on div at bounding box center [938, 457] width 1133 height 648
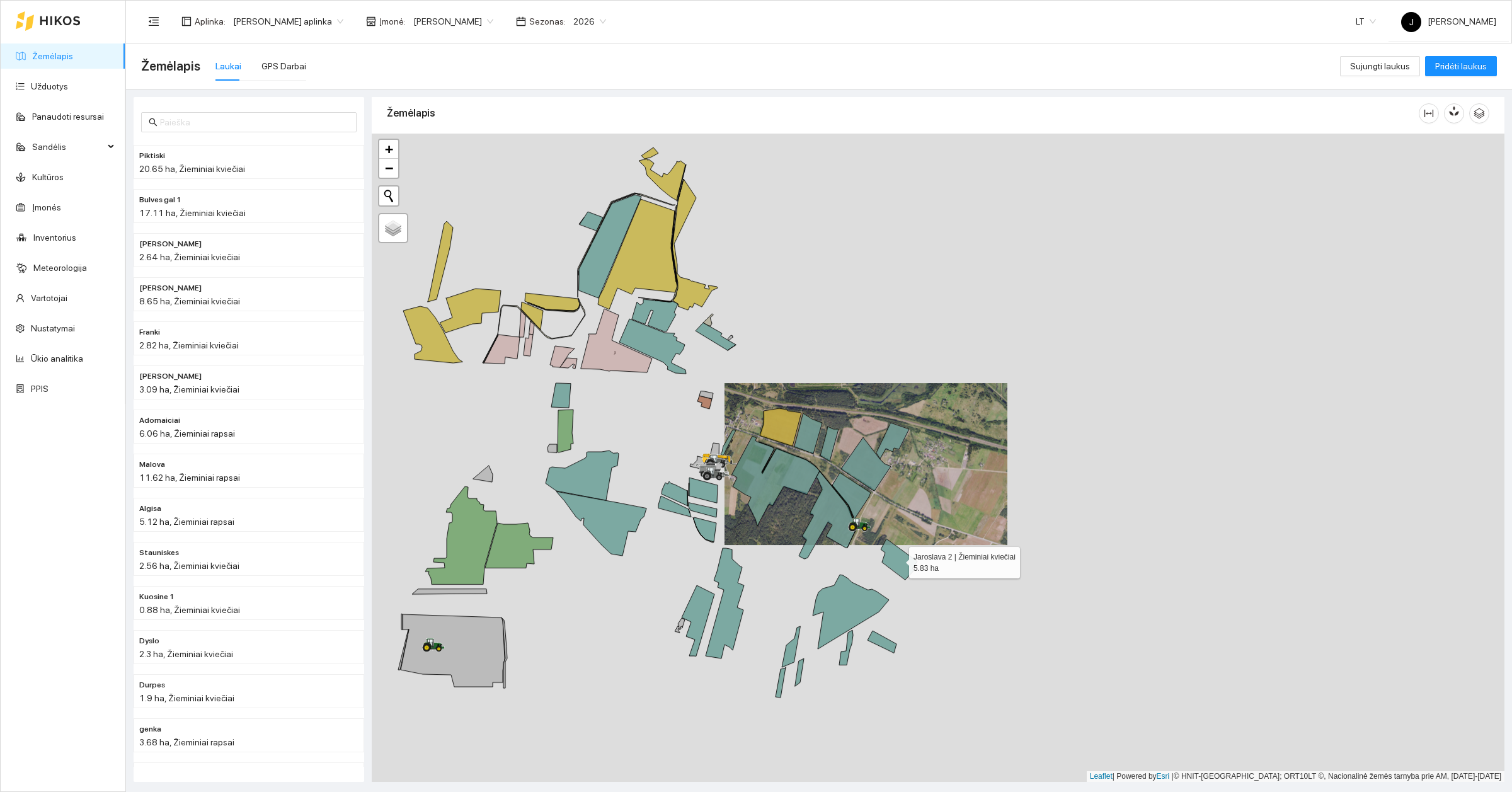
click at [893, 566] on icon at bounding box center [899, 559] width 36 height 41
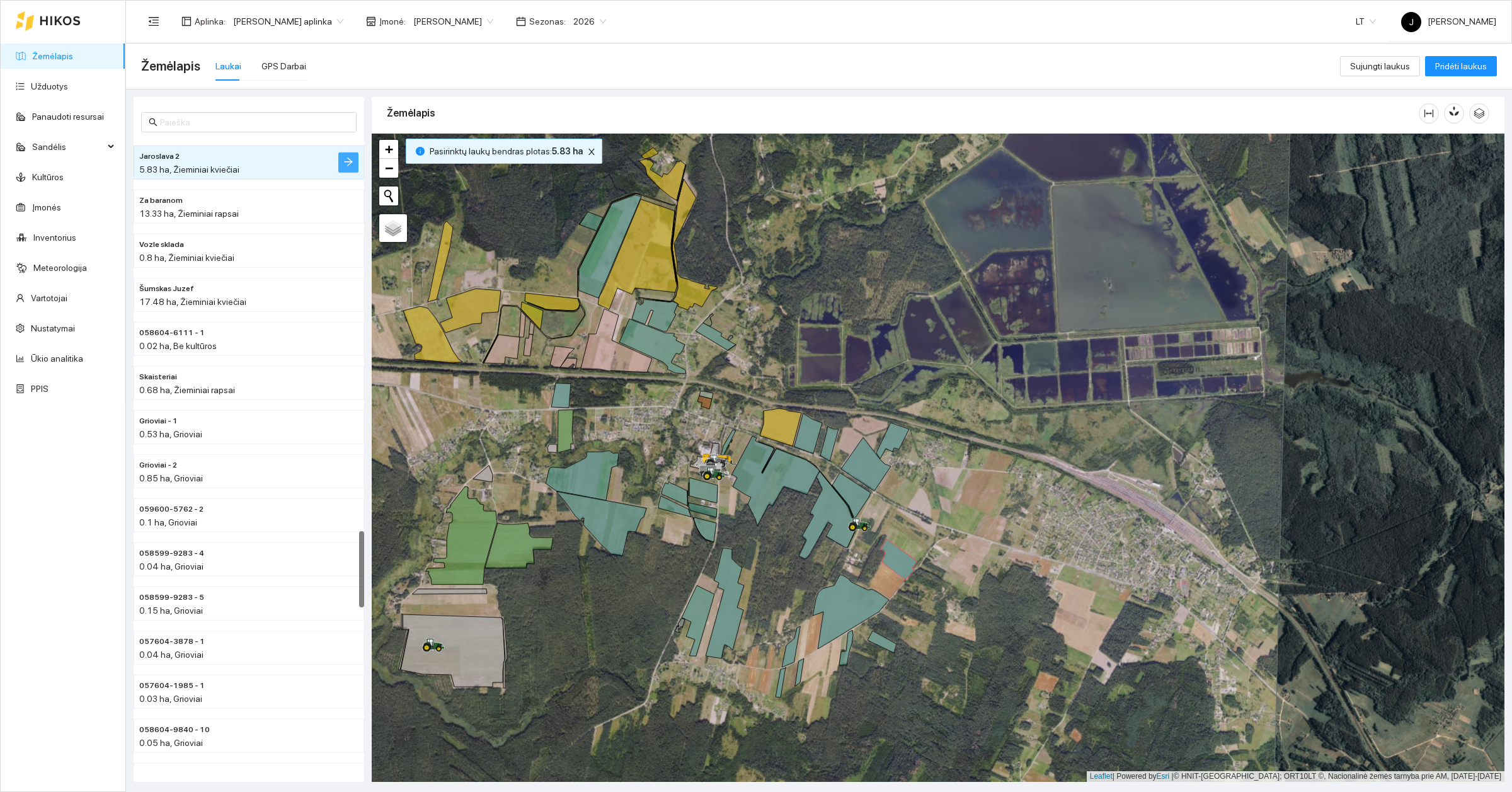
click at [347, 157] on icon "arrow-right" at bounding box center [349, 162] width 10 height 10
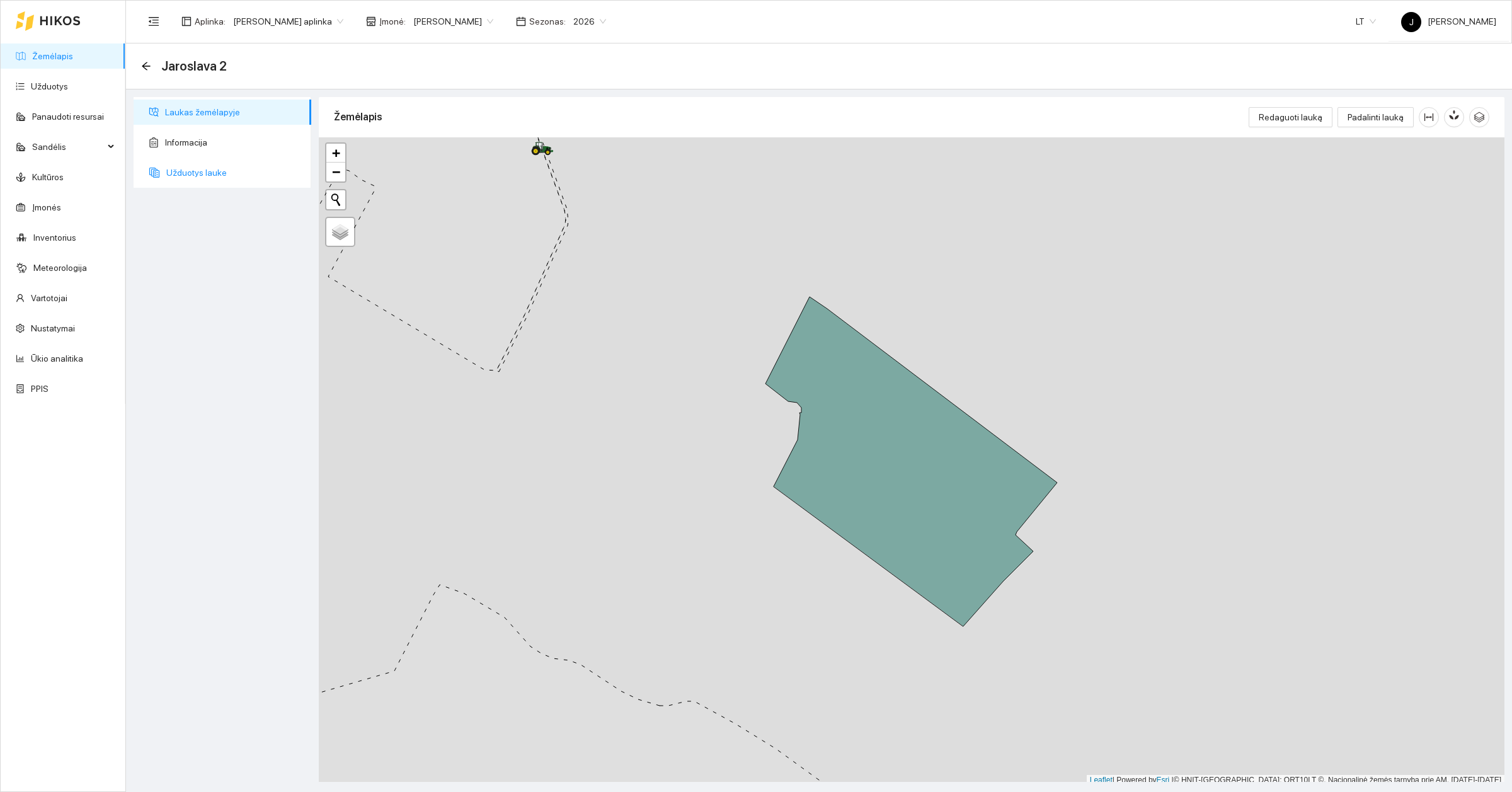
click at [220, 172] on span "Užduotys lauke" at bounding box center [233, 172] width 135 height 25
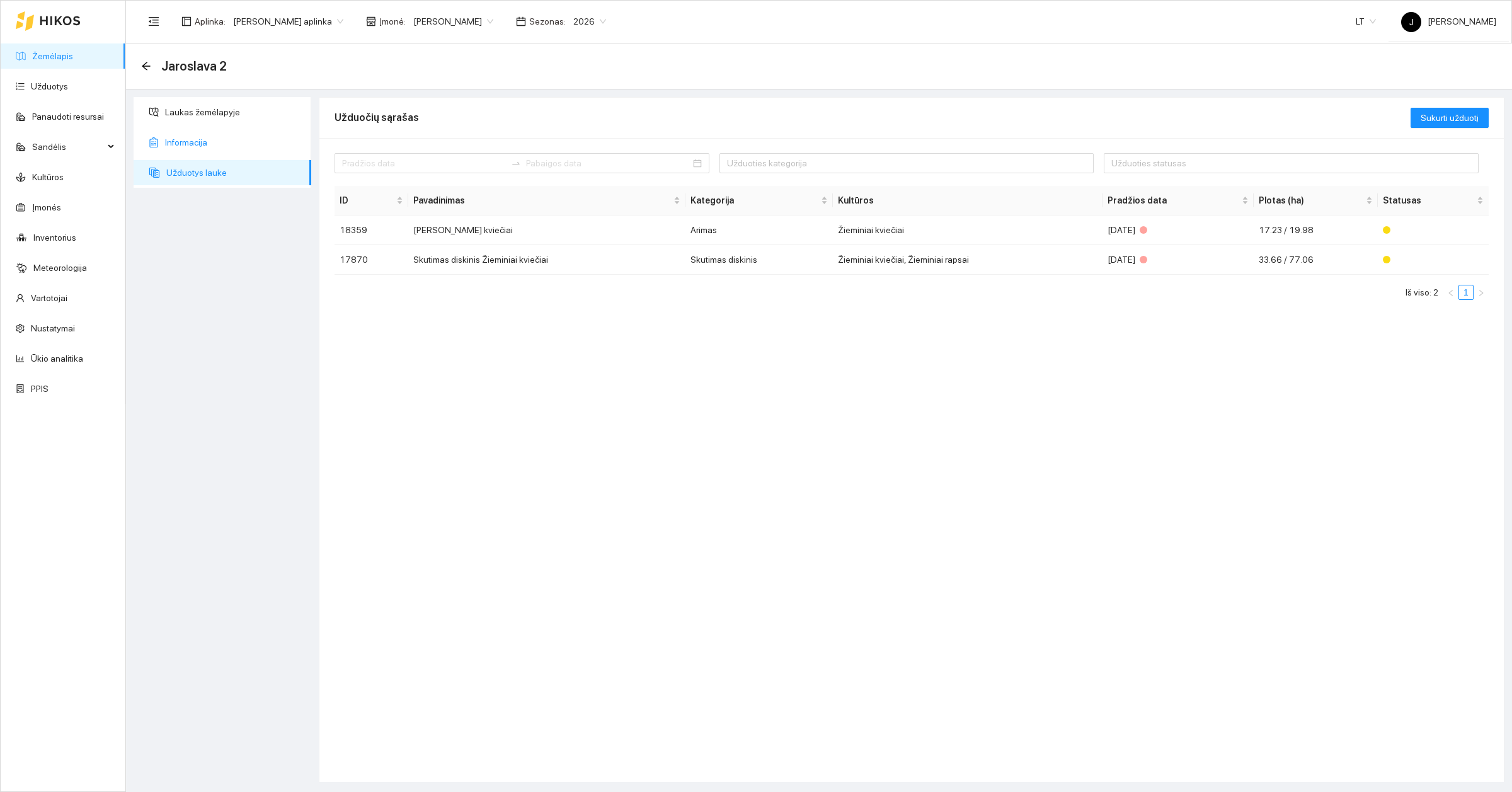
click at [214, 139] on span "Informacija" at bounding box center [233, 142] width 136 height 25
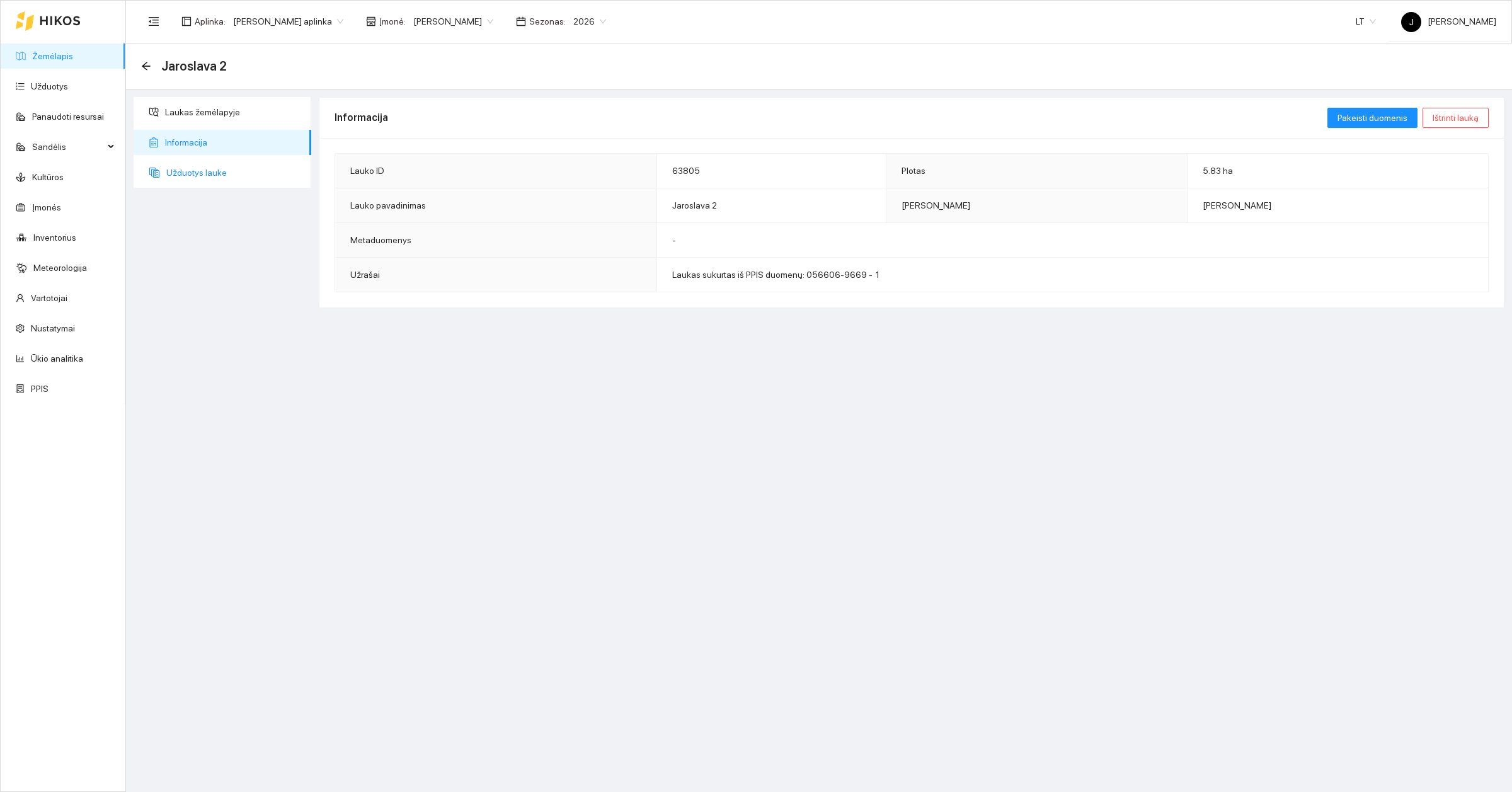
click at [187, 174] on span "Užduotys lauke" at bounding box center [233, 172] width 135 height 25
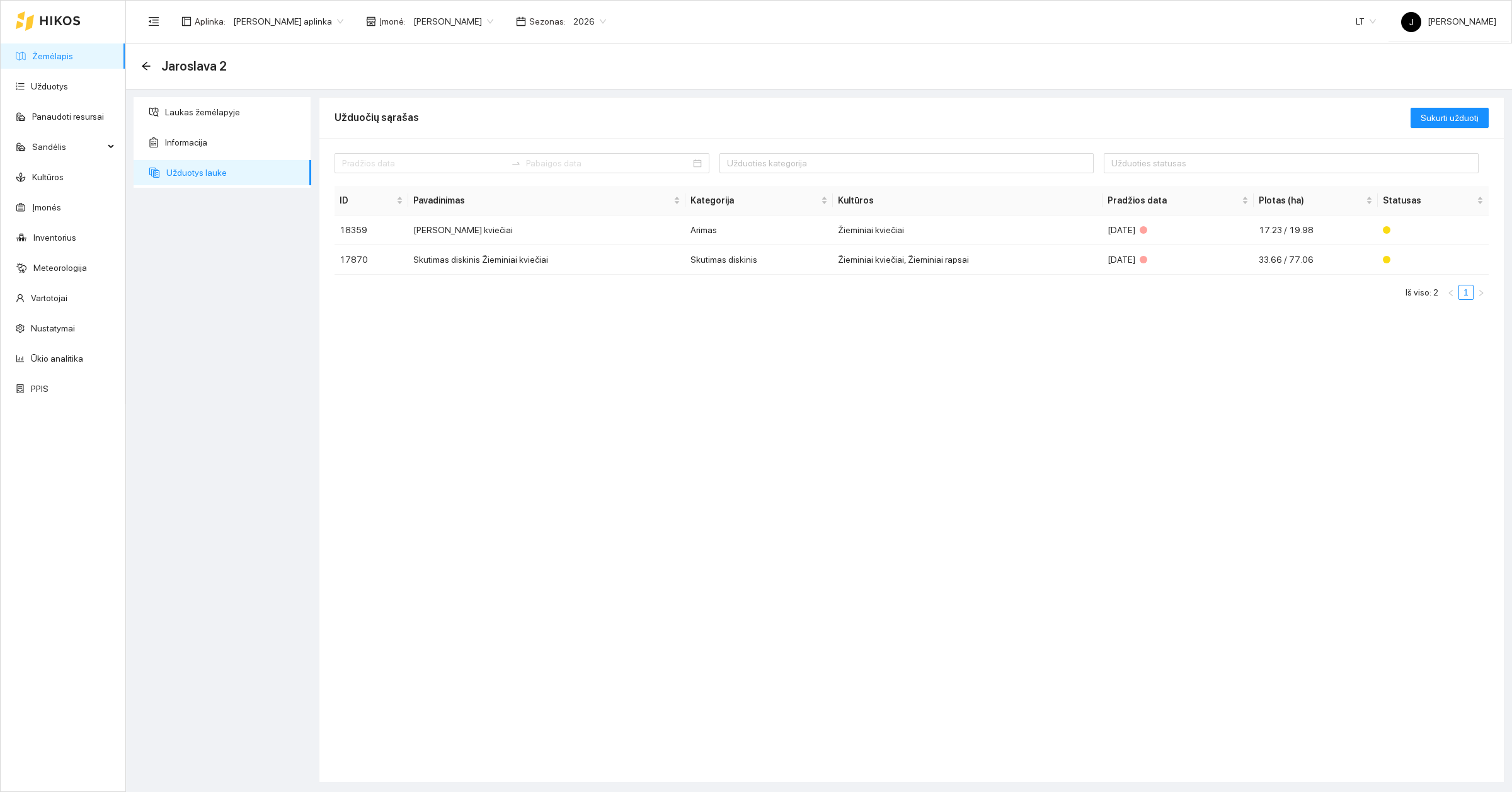
click at [47, 51] on link "Žemėlapis" at bounding box center [52, 56] width 41 height 10
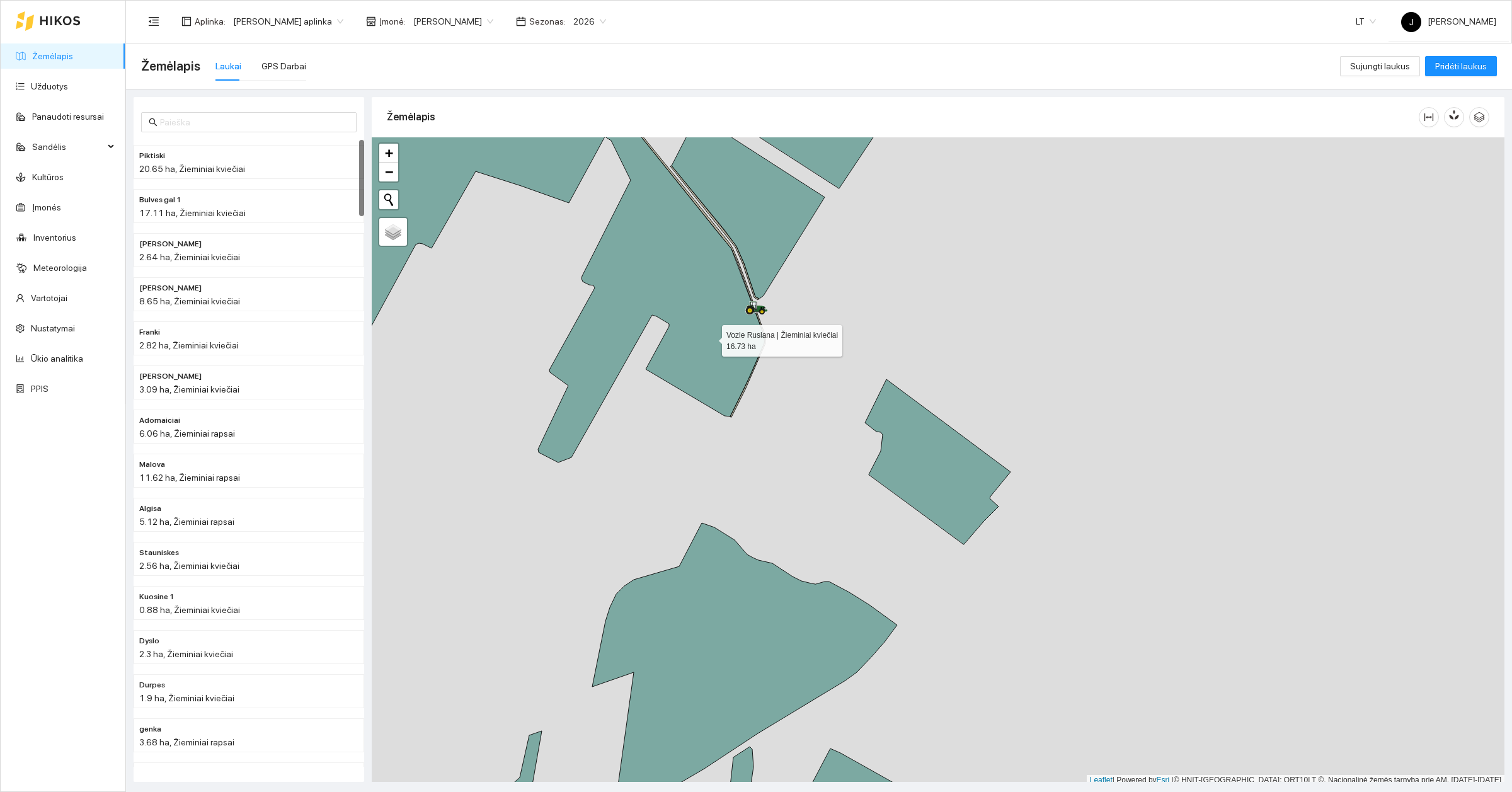
click at [711, 338] on icon at bounding box center [651, 286] width 227 height 353
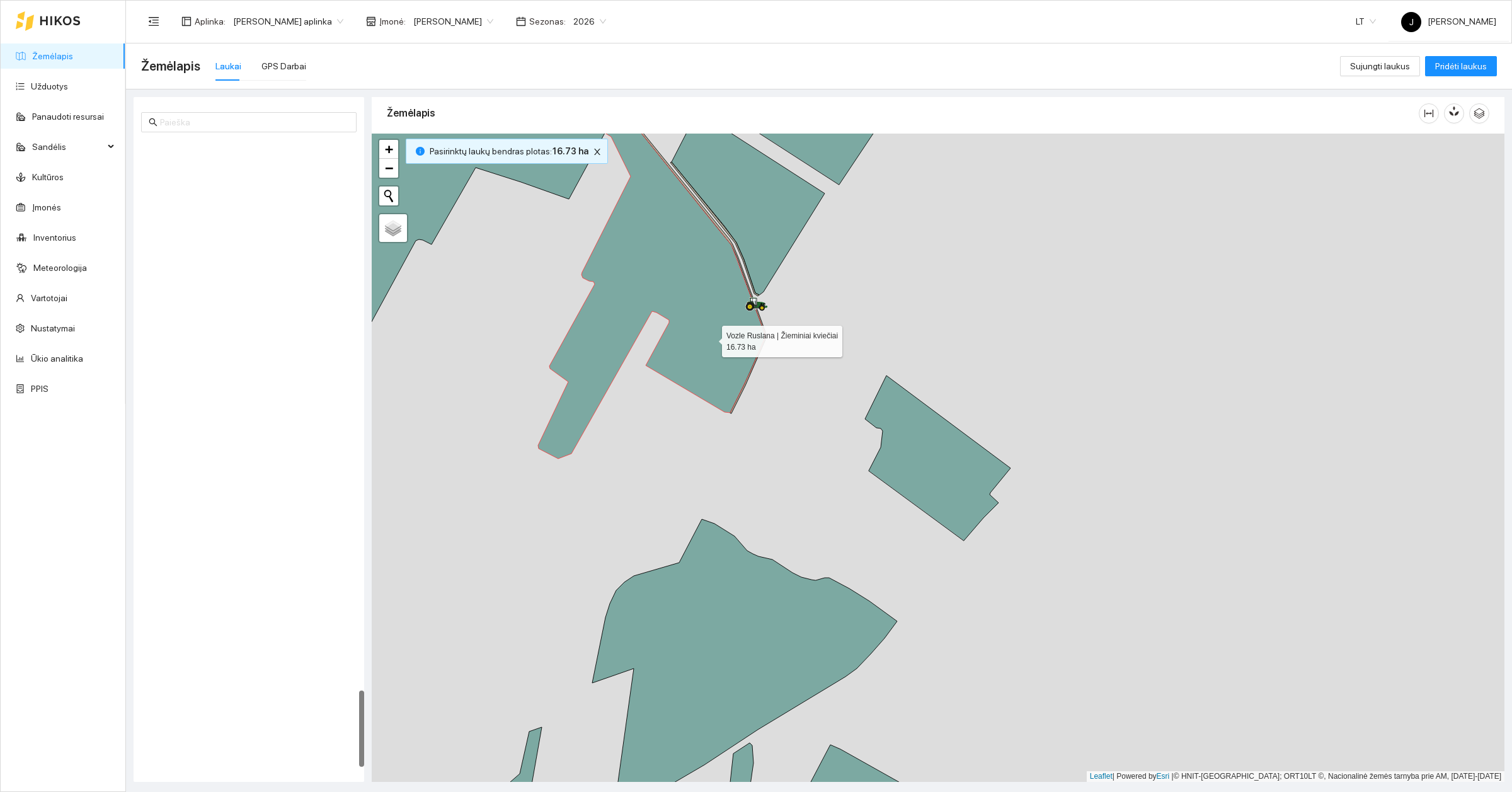
scroll to position [4521, 0]
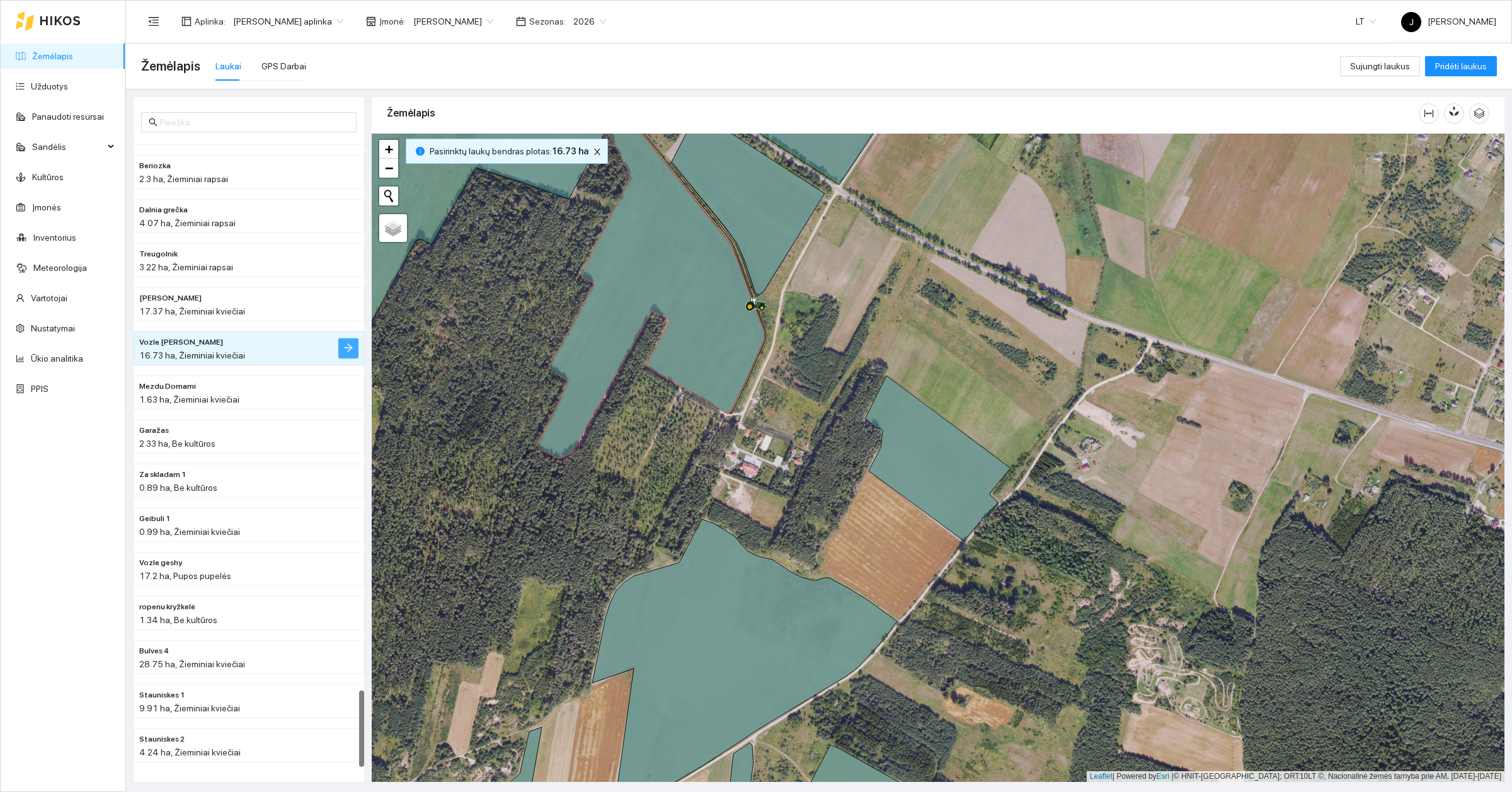
click at [341, 345] on button "button" at bounding box center [348, 348] width 20 height 20
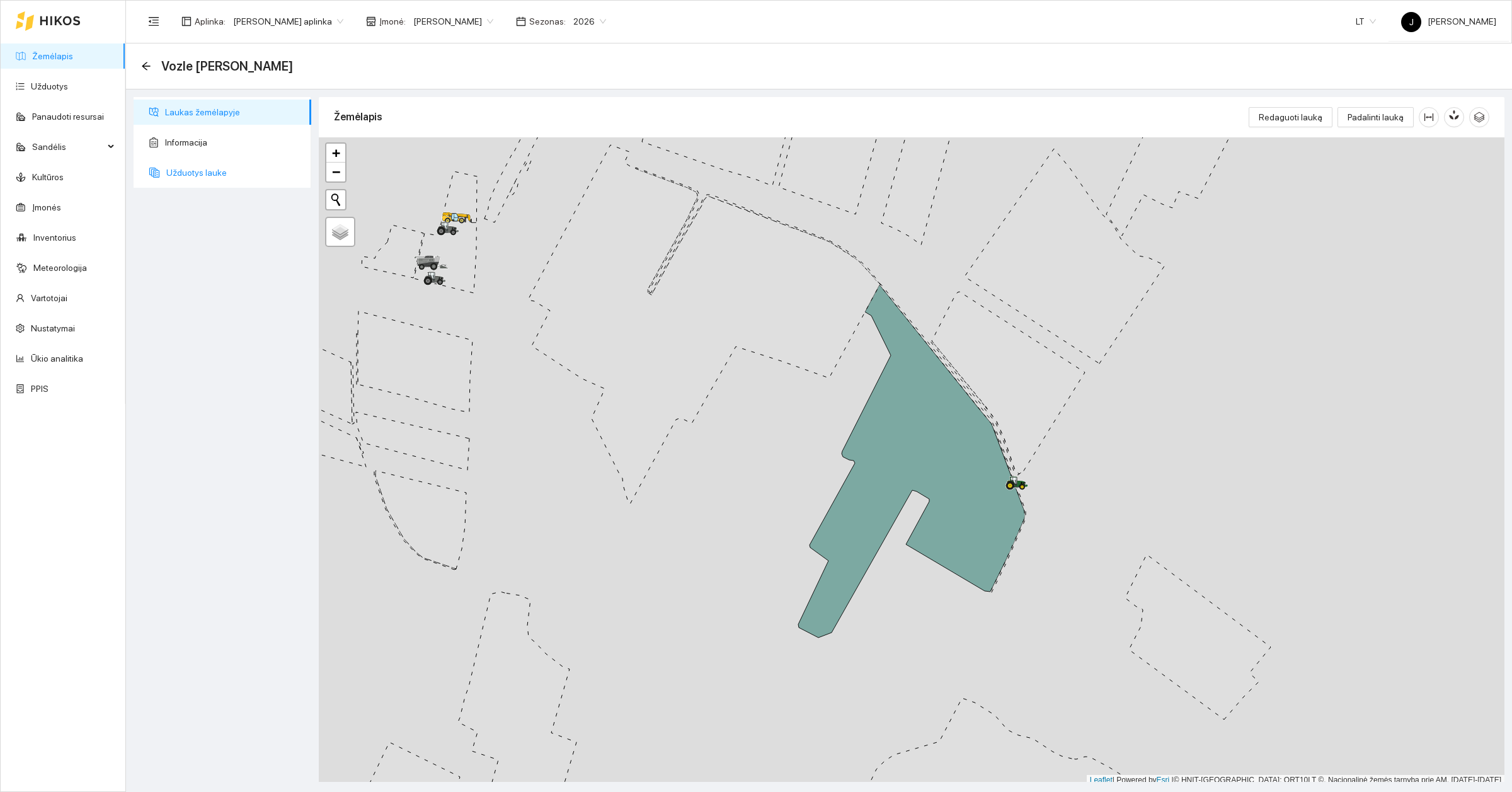
click at [200, 173] on span "Užduotys lauke" at bounding box center [233, 172] width 135 height 25
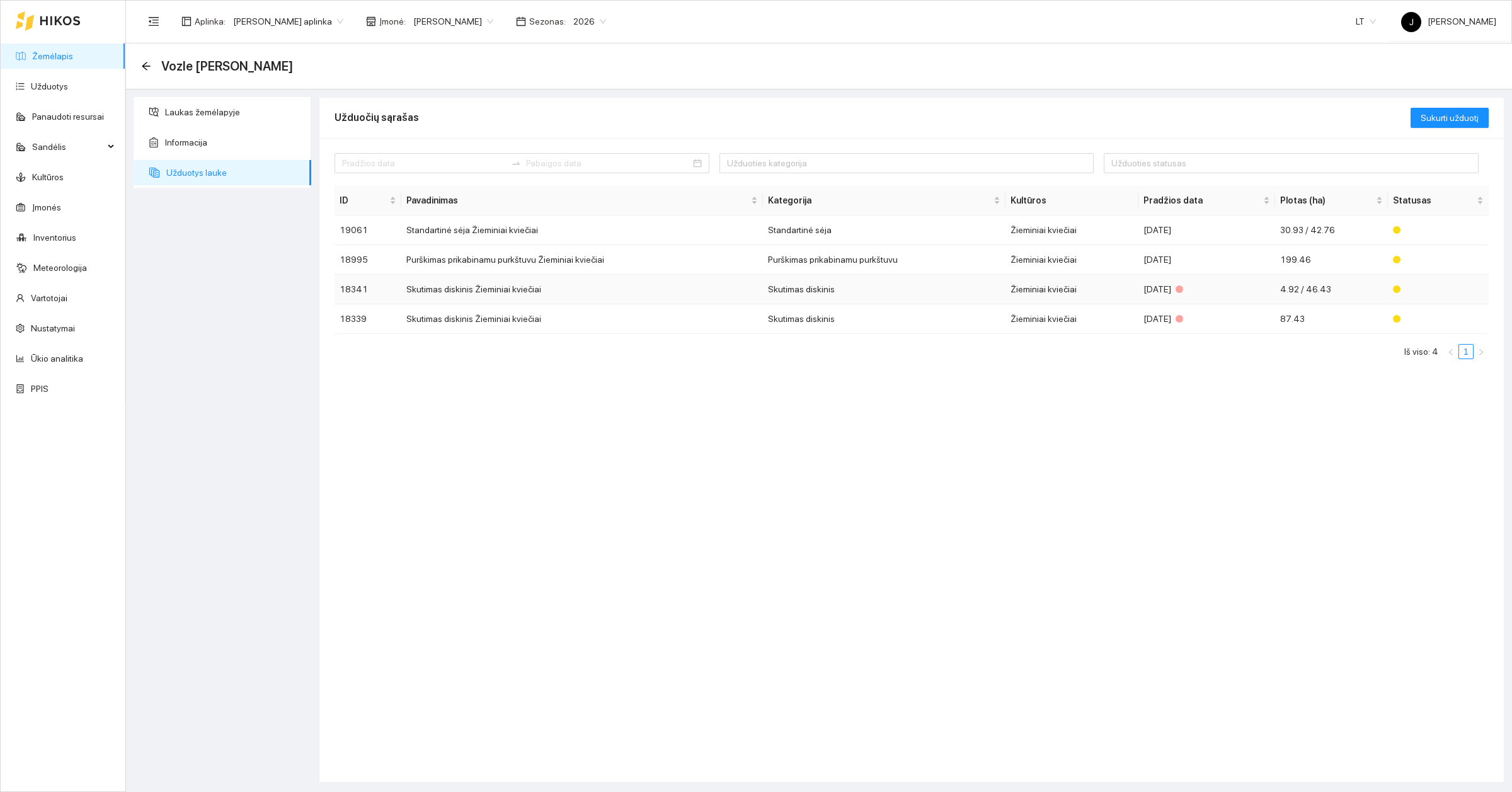
drag, startPoint x: 1048, startPoint y: 359, endPoint x: 933, endPoint y: 285, distance: 136.8
click at [1048, 359] on ul "Iš viso: 4 1" at bounding box center [911, 351] width 1154 height 15
click at [53, 61] on link "Žemėlapis" at bounding box center [52, 56] width 41 height 10
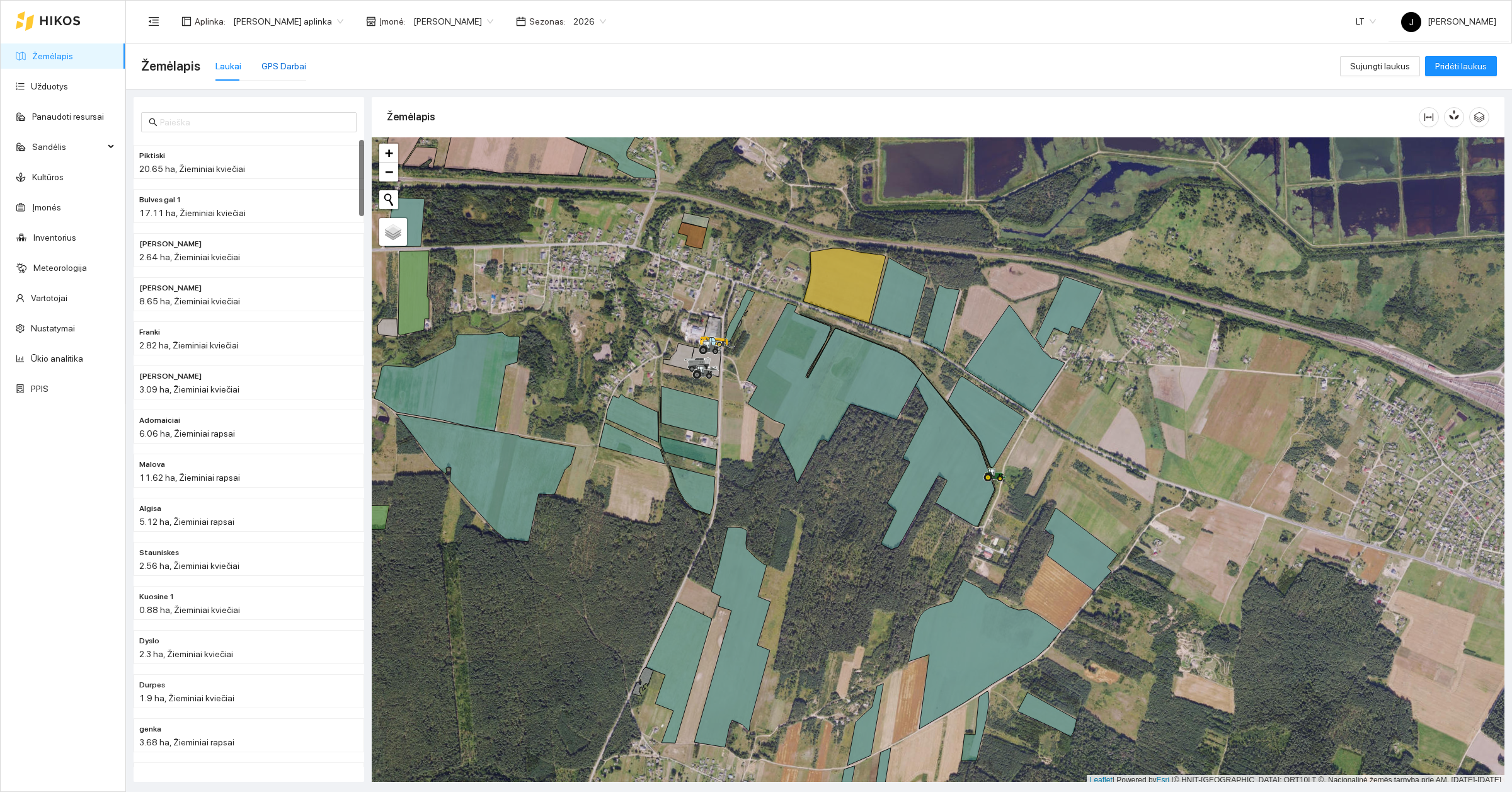
click at [284, 68] on div "GPS Darbai" at bounding box center [284, 66] width 45 height 14
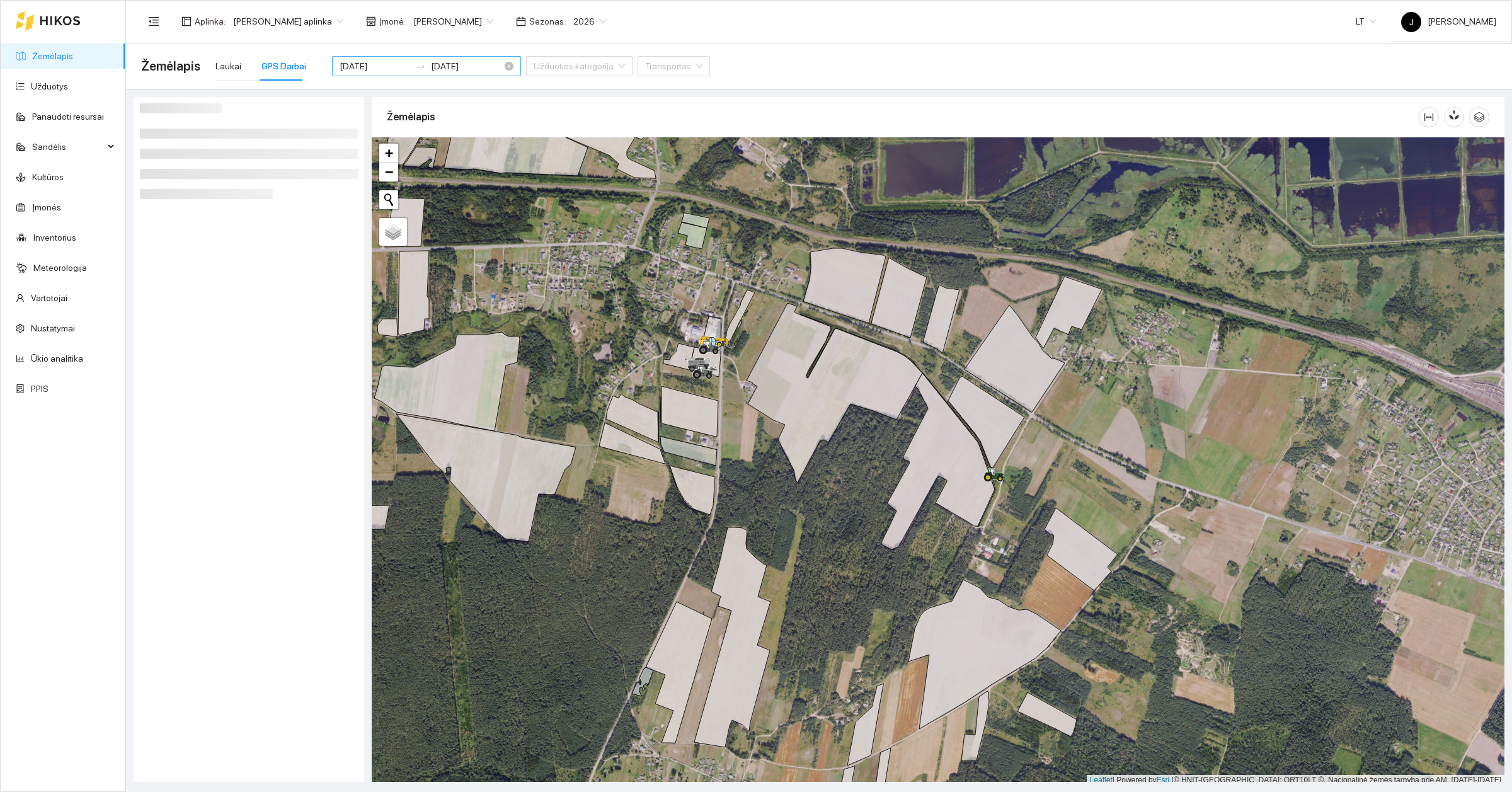
click at [457, 67] on input "[DATE]" at bounding box center [466, 66] width 71 height 14
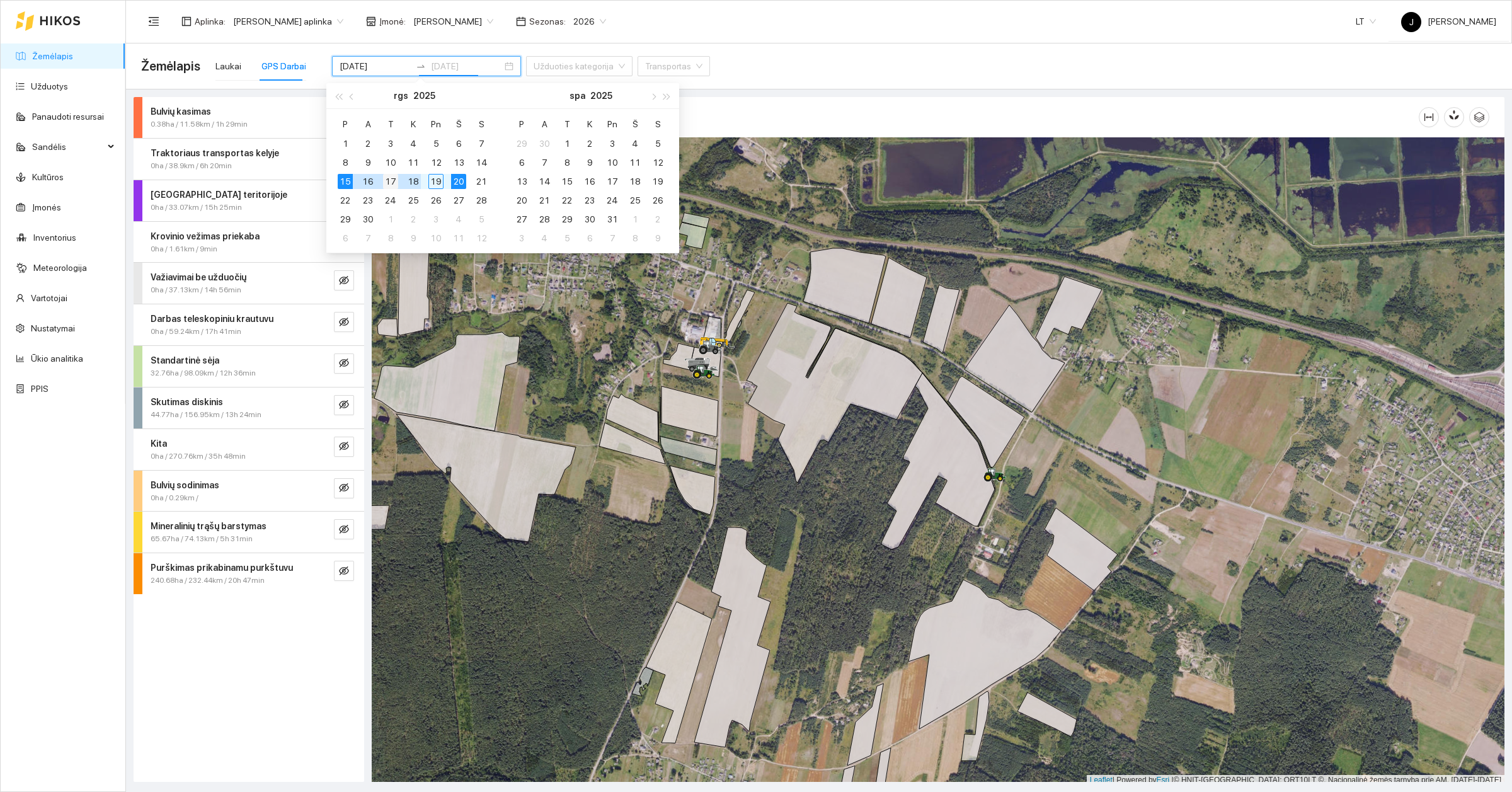
type input "[DATE]"
click at [401, 183] on td "17" at bounding box center [390, 181] width 23 height 19
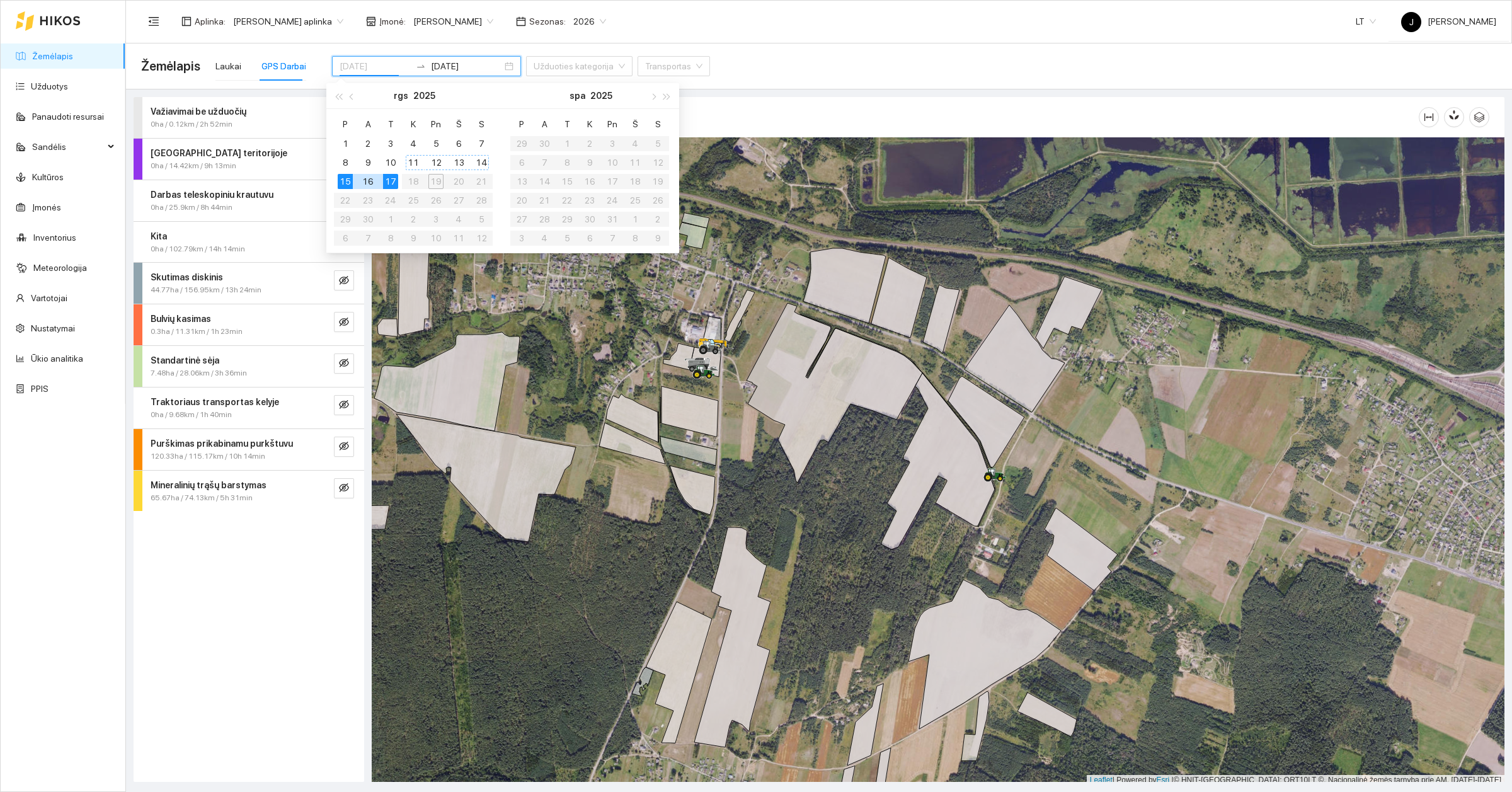
click at [411, 161] on div "11" at bounding box center [413, 162] width 15 height 15
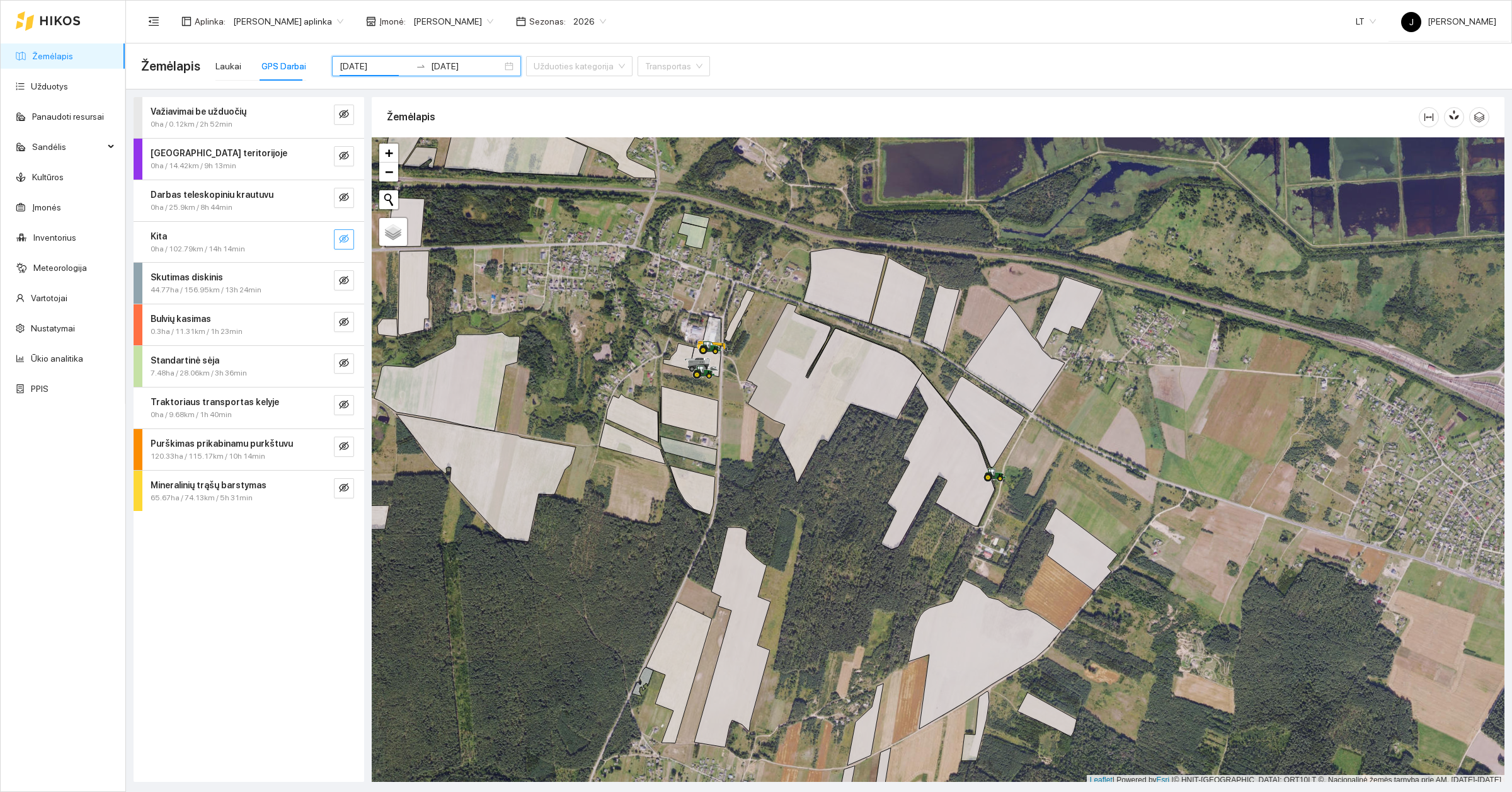
click at [343, 243] on icon "eye-invisible" at bounding box center [344, 239] width 10 height 9
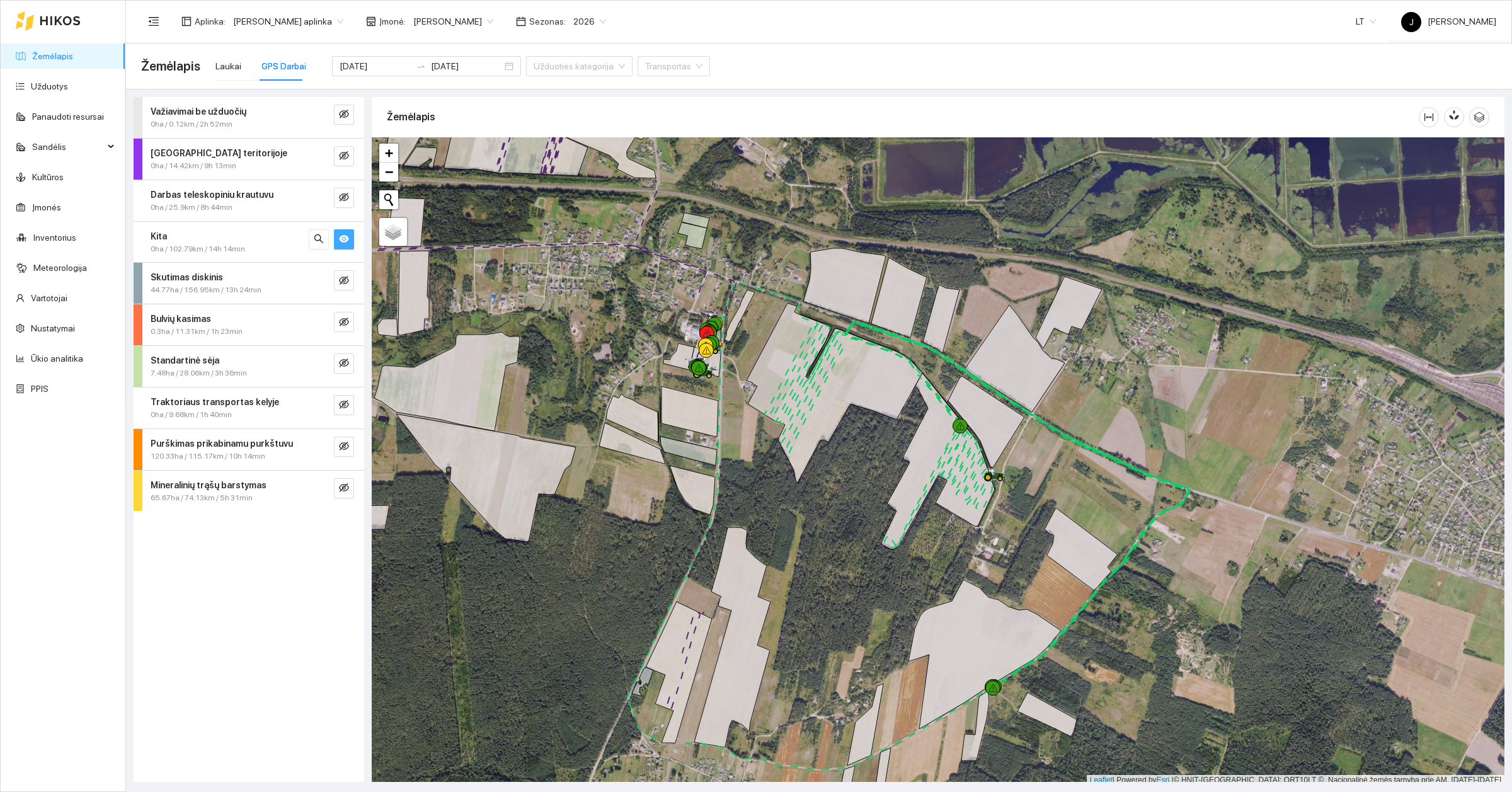
click at [344, 240] on icon "eye" at bounding box center [344, 239] width 10 height 8
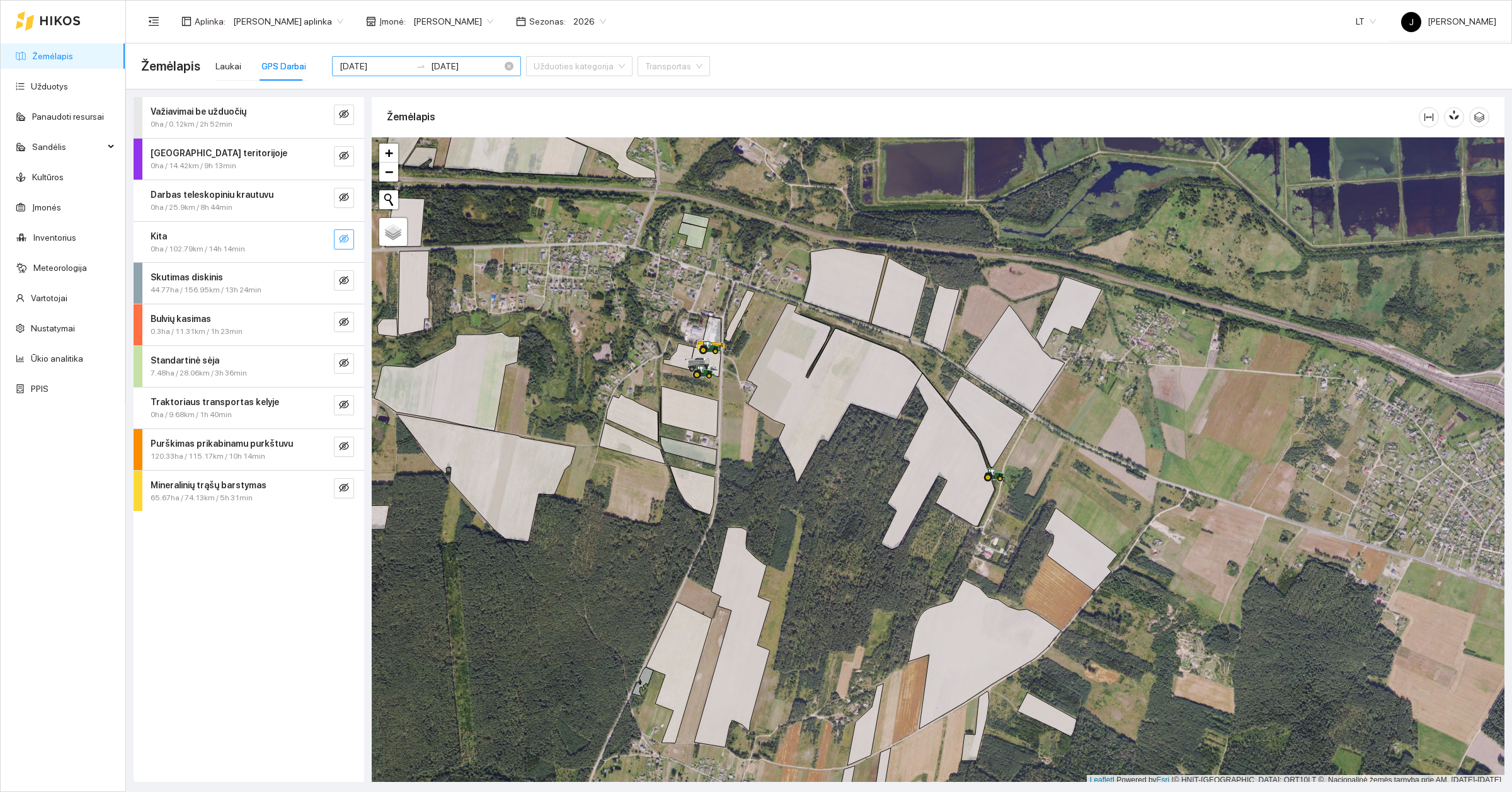
click at [379, 70] on input "[DATE]" at bounding box center [375, 66] width 71 height 14
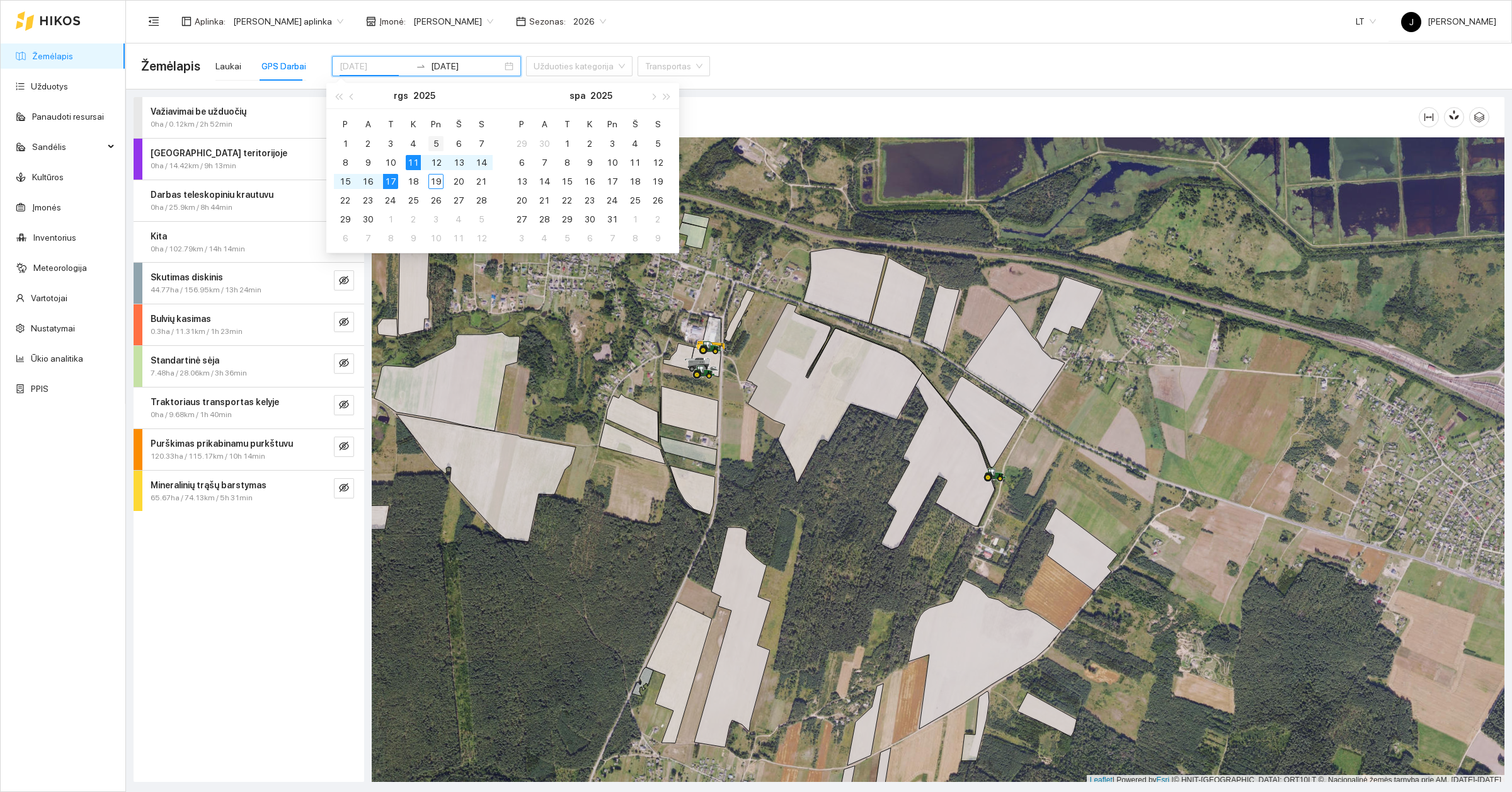
type input "[DATE]"
click at [436, 137] on div "5" at bounding box center [436, 143] width 15 height 15
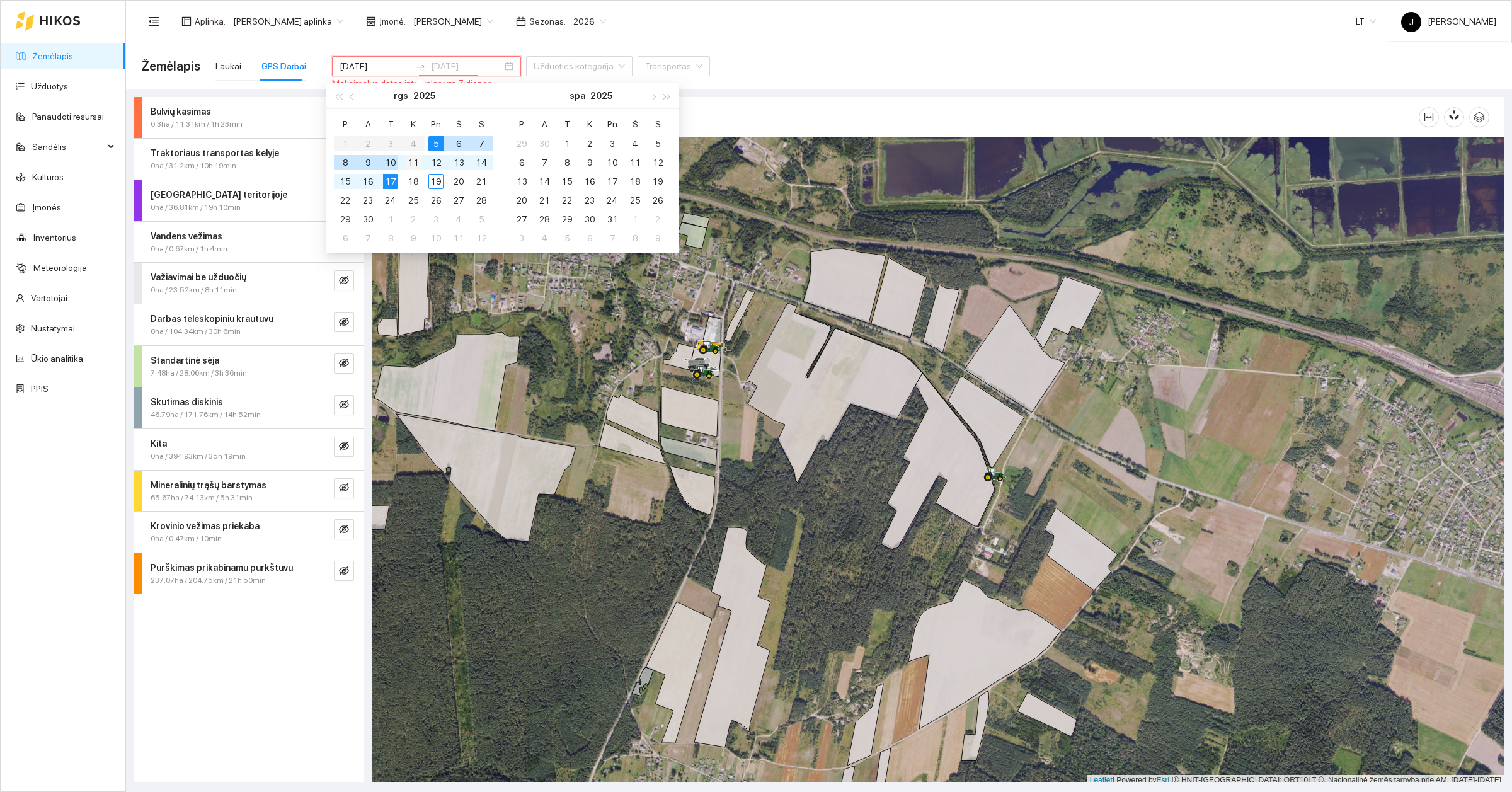
type input "[DATE]"
click at [416, 162] on div "11" at bounding box center [413, 162] width 15 height 15
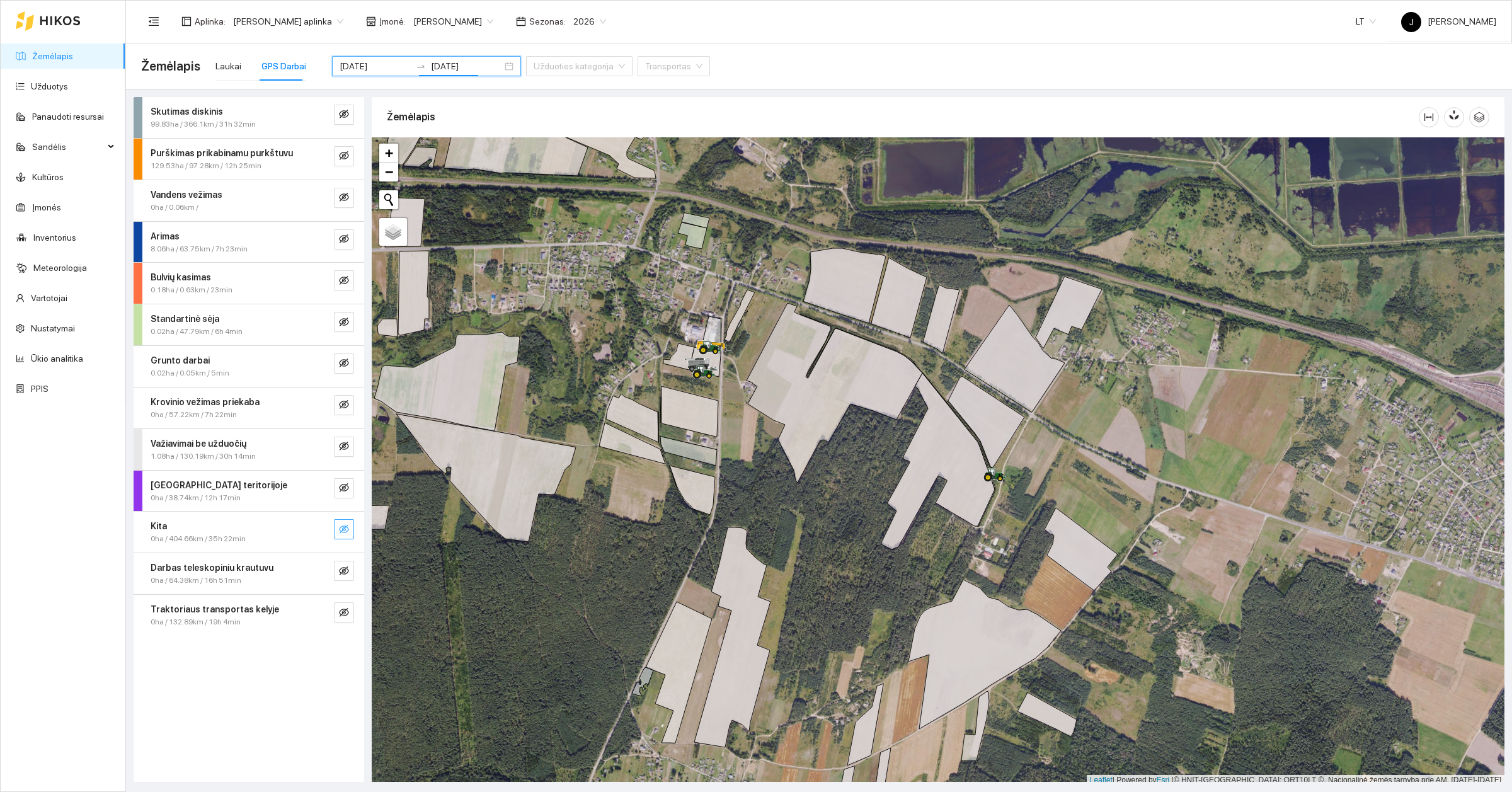
click at [344, 531] on icon "eye-invisible" at bounding box center [345, 530] width 3 height 3
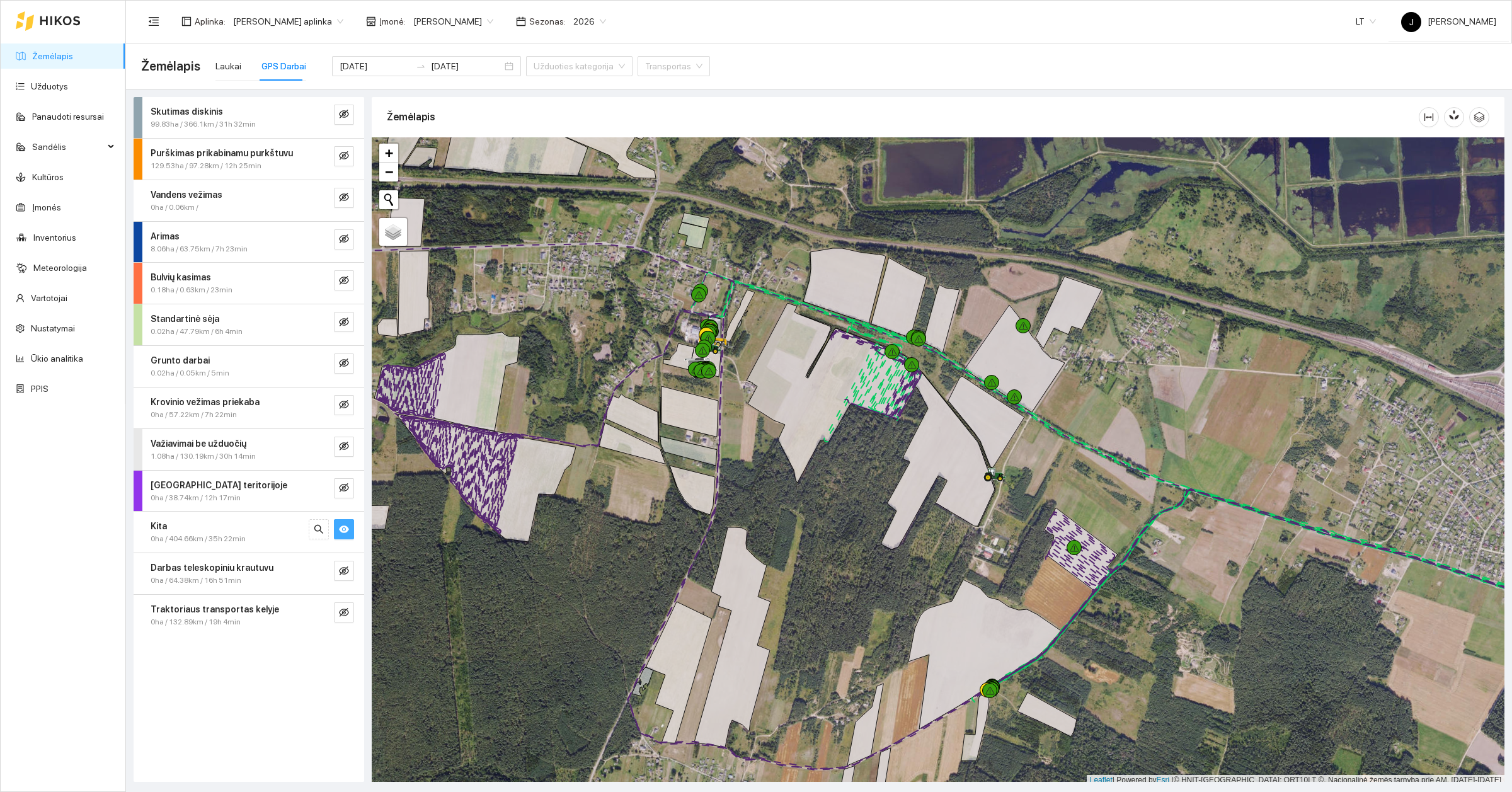
click at [63, 58] on link "Žemėlapis" at bounding box center [52, 56] width 41 height 10
click at [218, 65] on div "Laukai" at bounding box center [228, 66] width 26 height 14
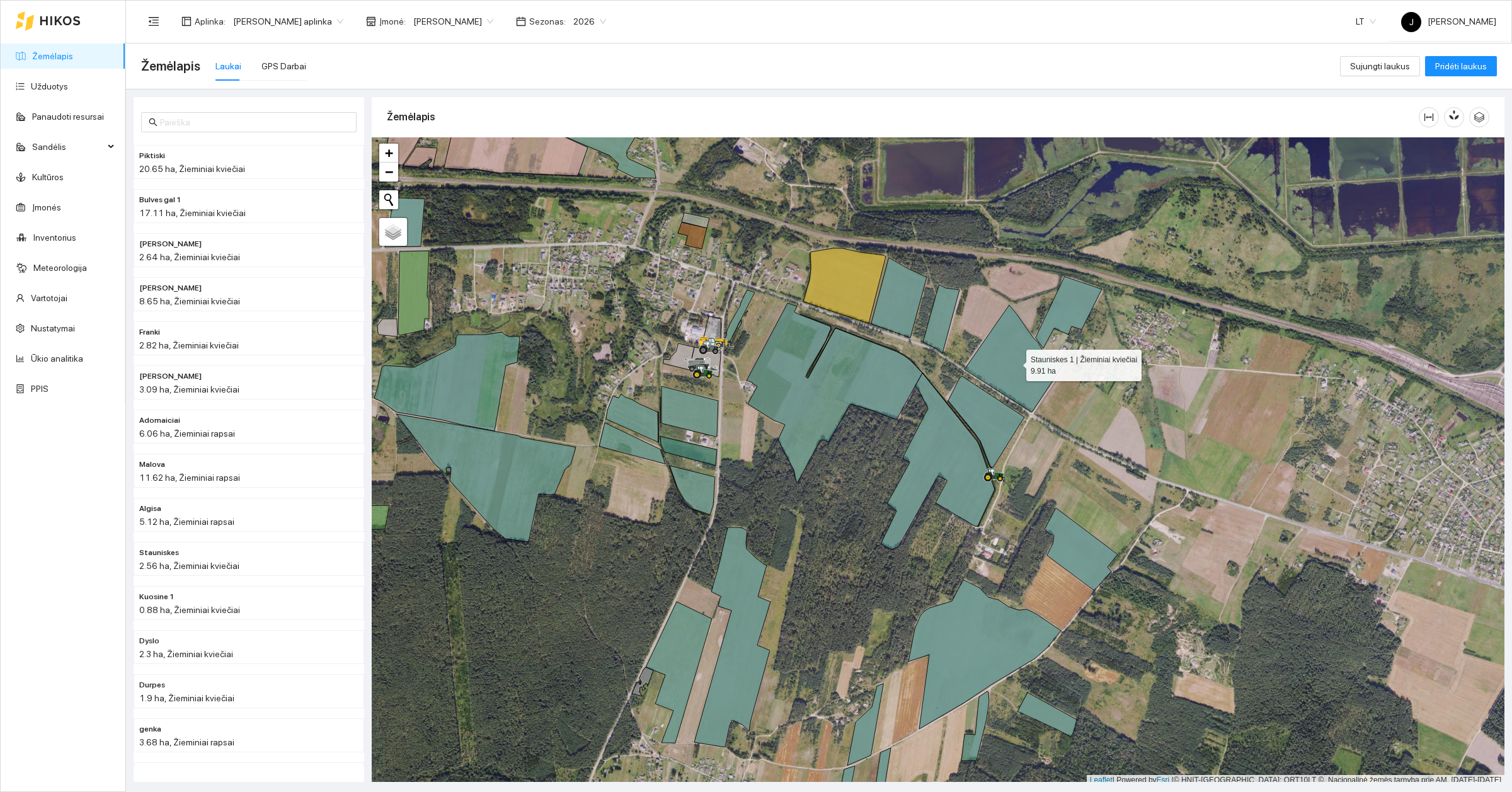
scroll to position [4, 0]
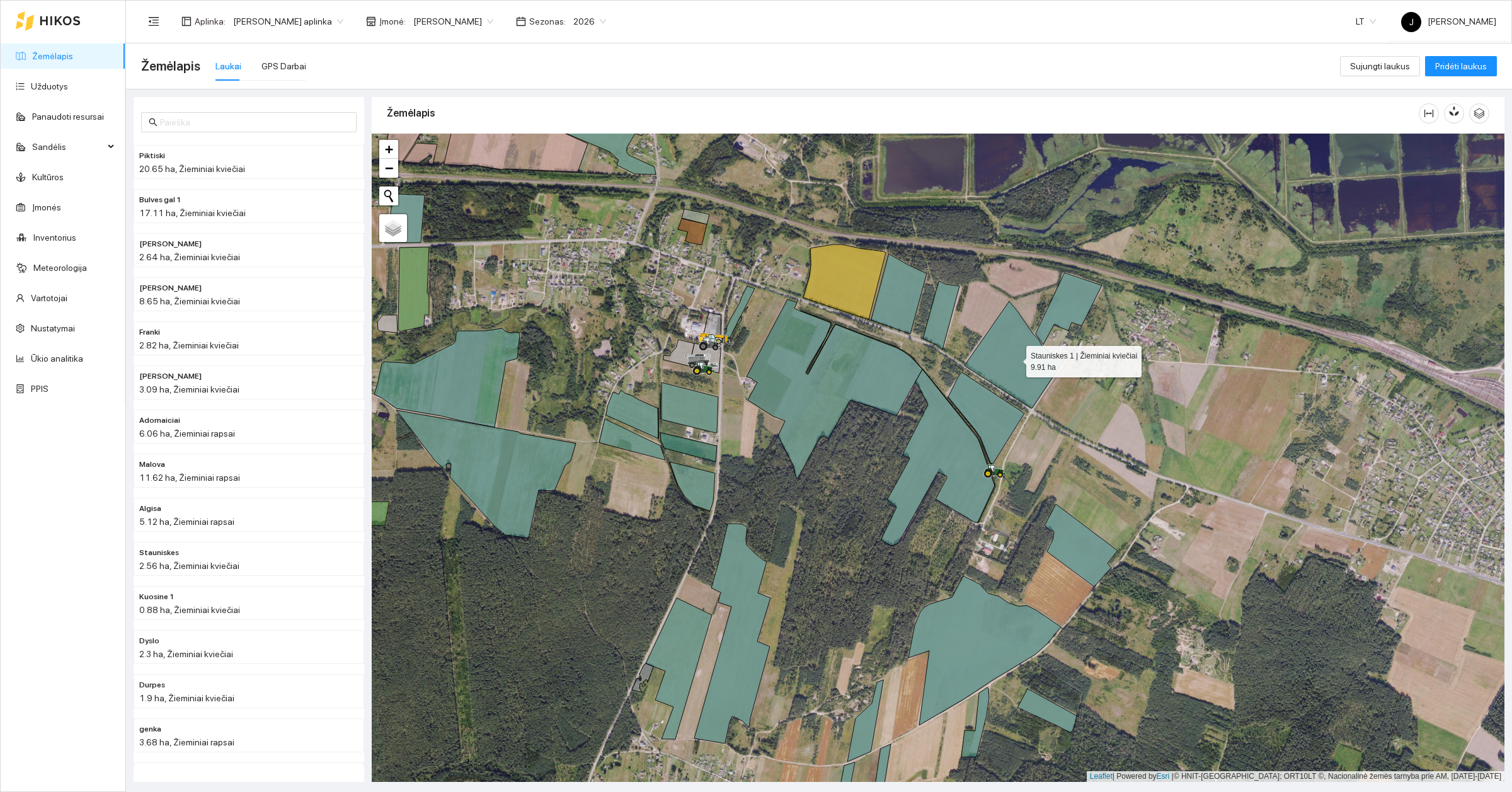
click at [1024, 378] on icon at bounding box center [1015, 354] width 100 height 107
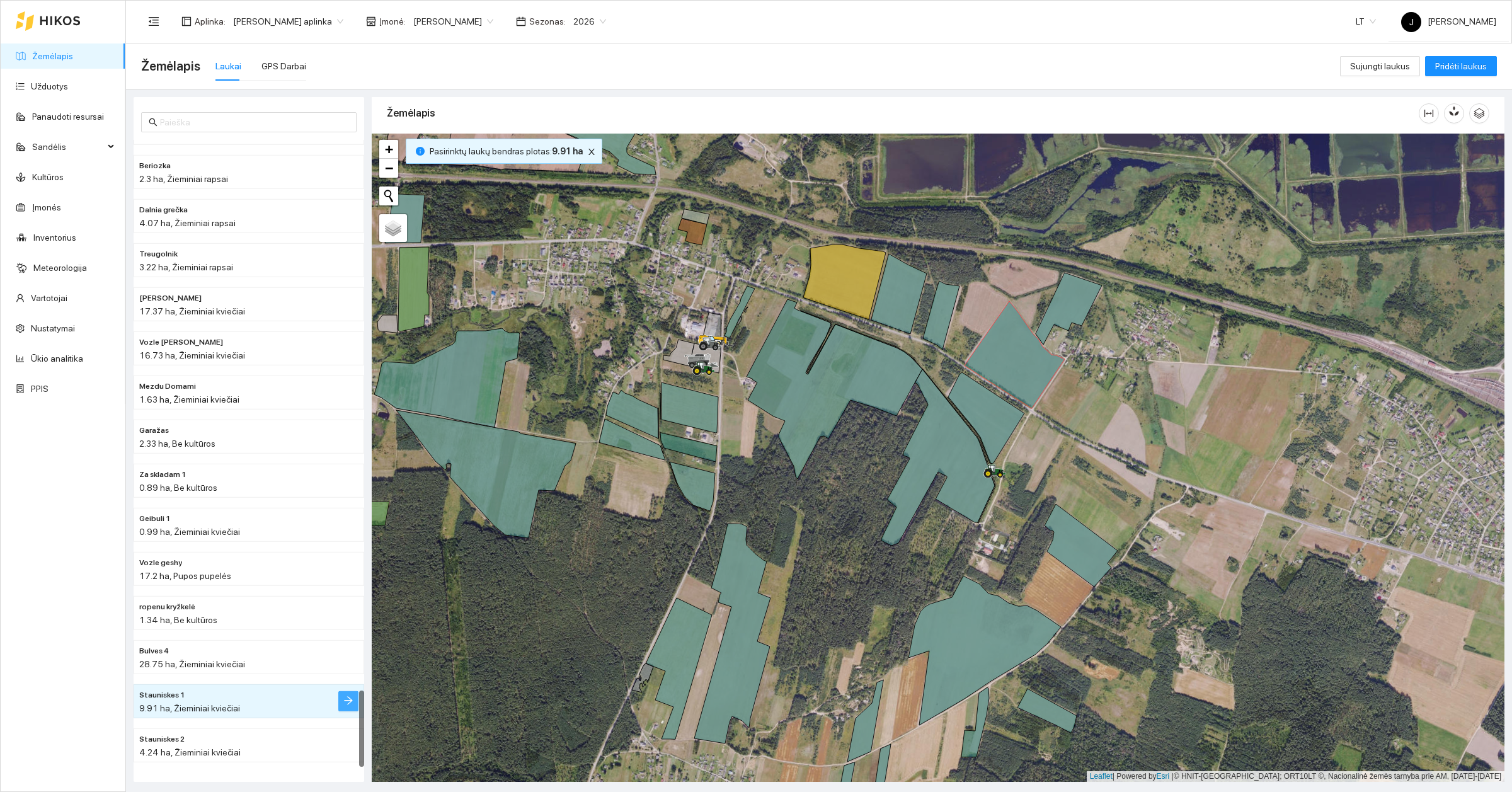
click at [347, 706] on icon "arrow-right" at bounding box center [349, 701] width 10 height 10
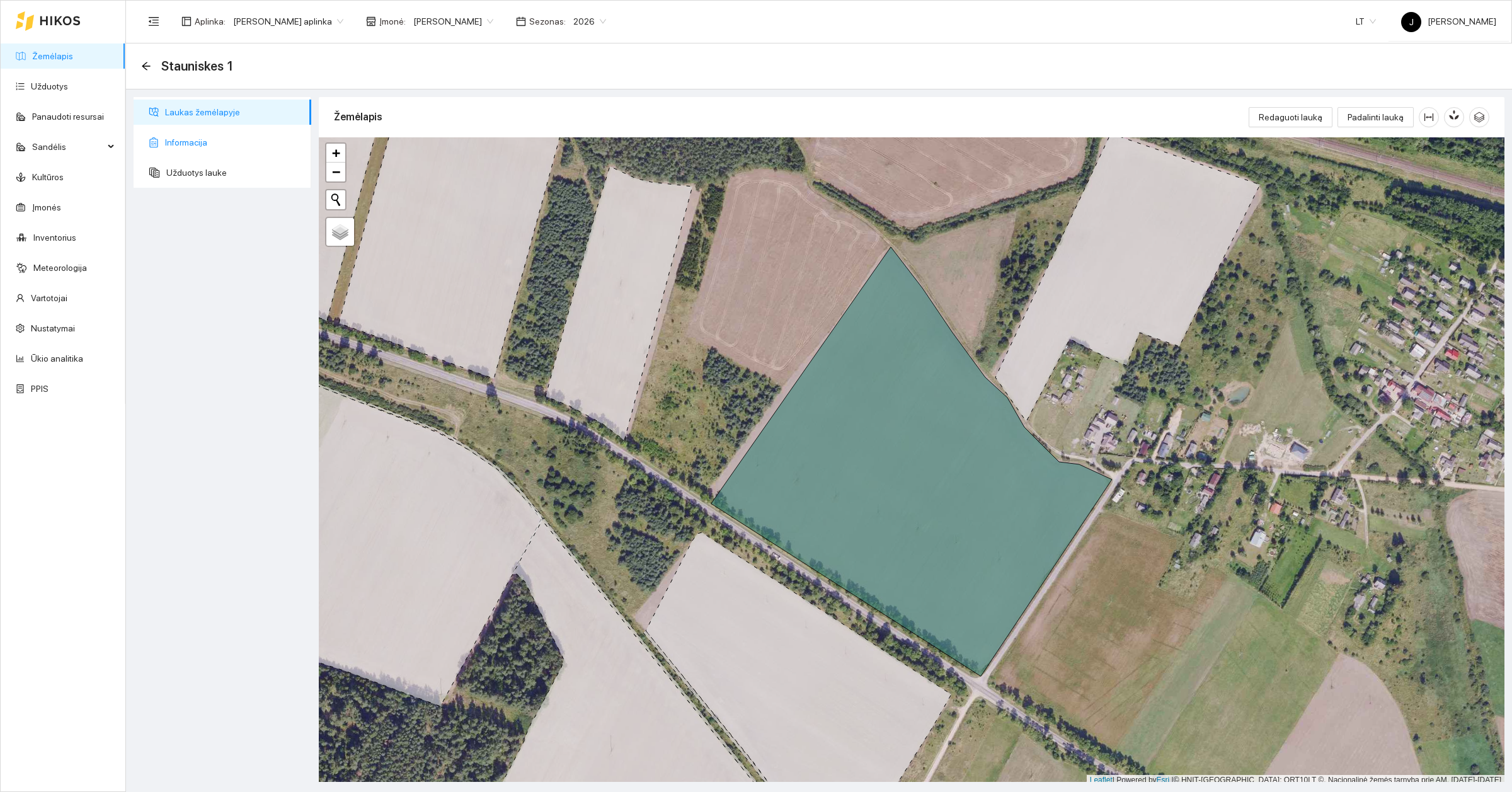
click at [190, 145] on span "Informacija" at bounding box center [233, 142] width 136 height 25
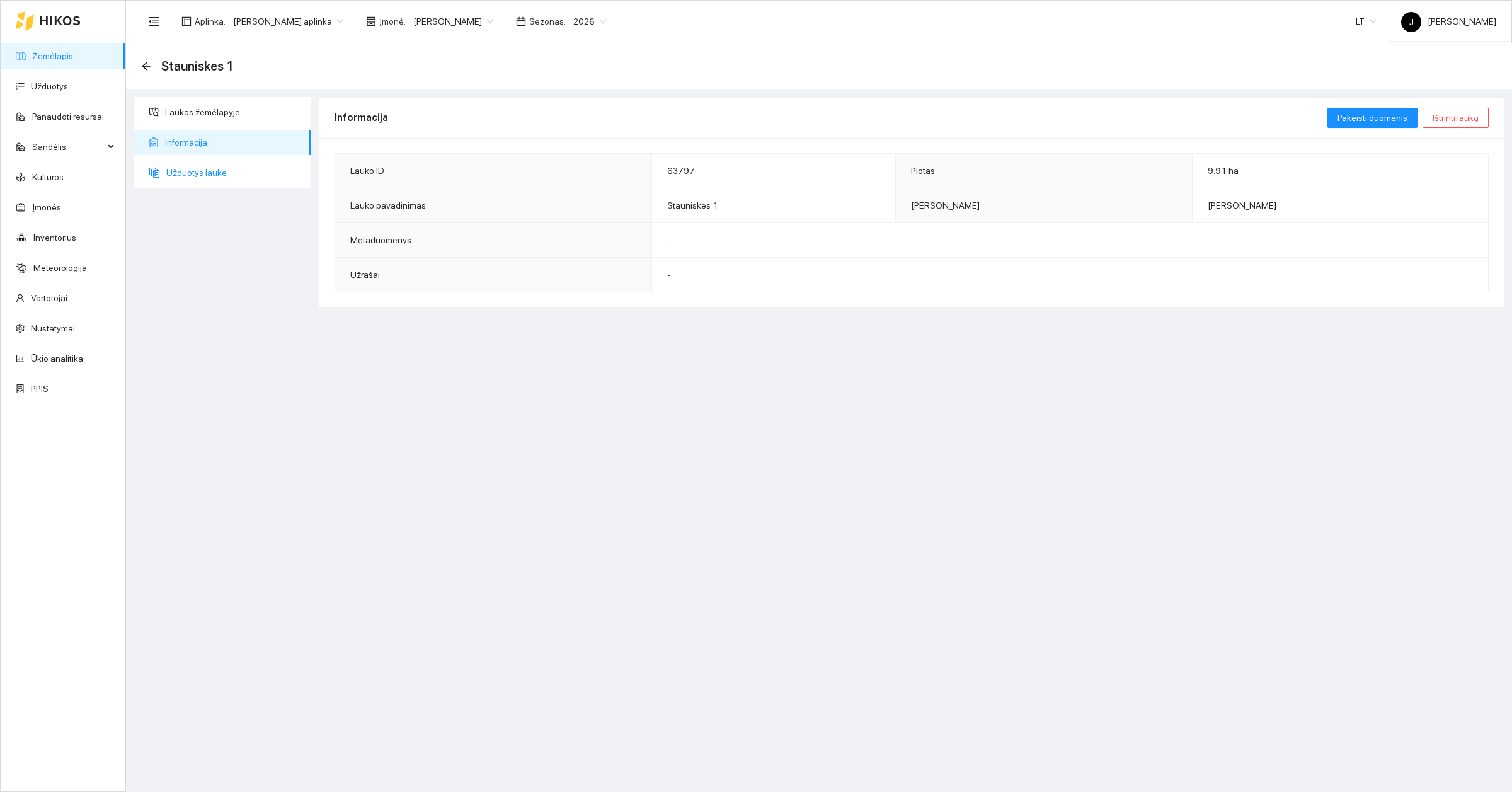
click at [209, 175] on span "Užduotys lauke" at bounding box center [233, 172] width 135 height 25
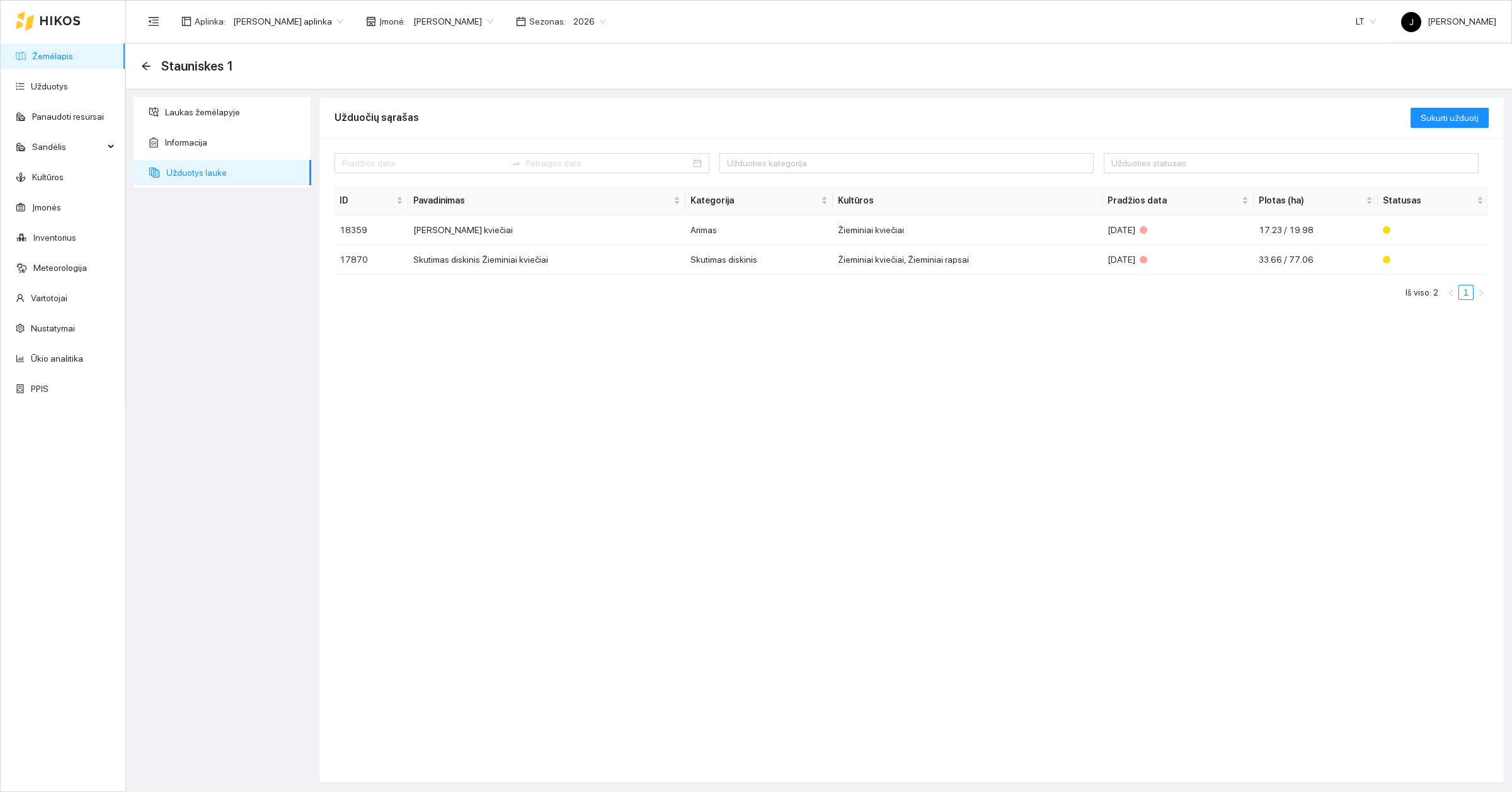
click at [51, 60] on link "Žemėlapis" at bounding box center [52, 56] width 41 height 10
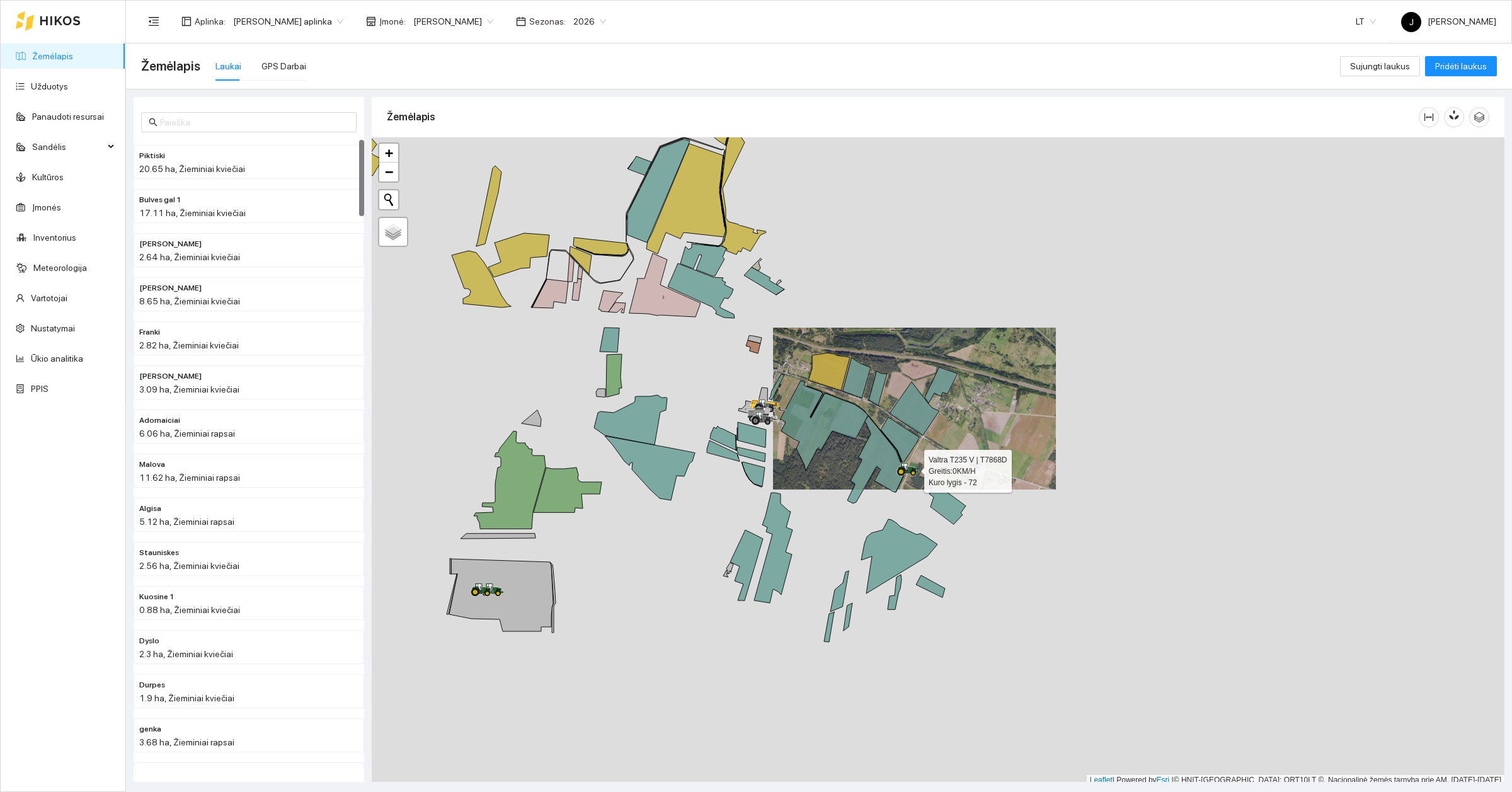
scroll to position [4, 0]
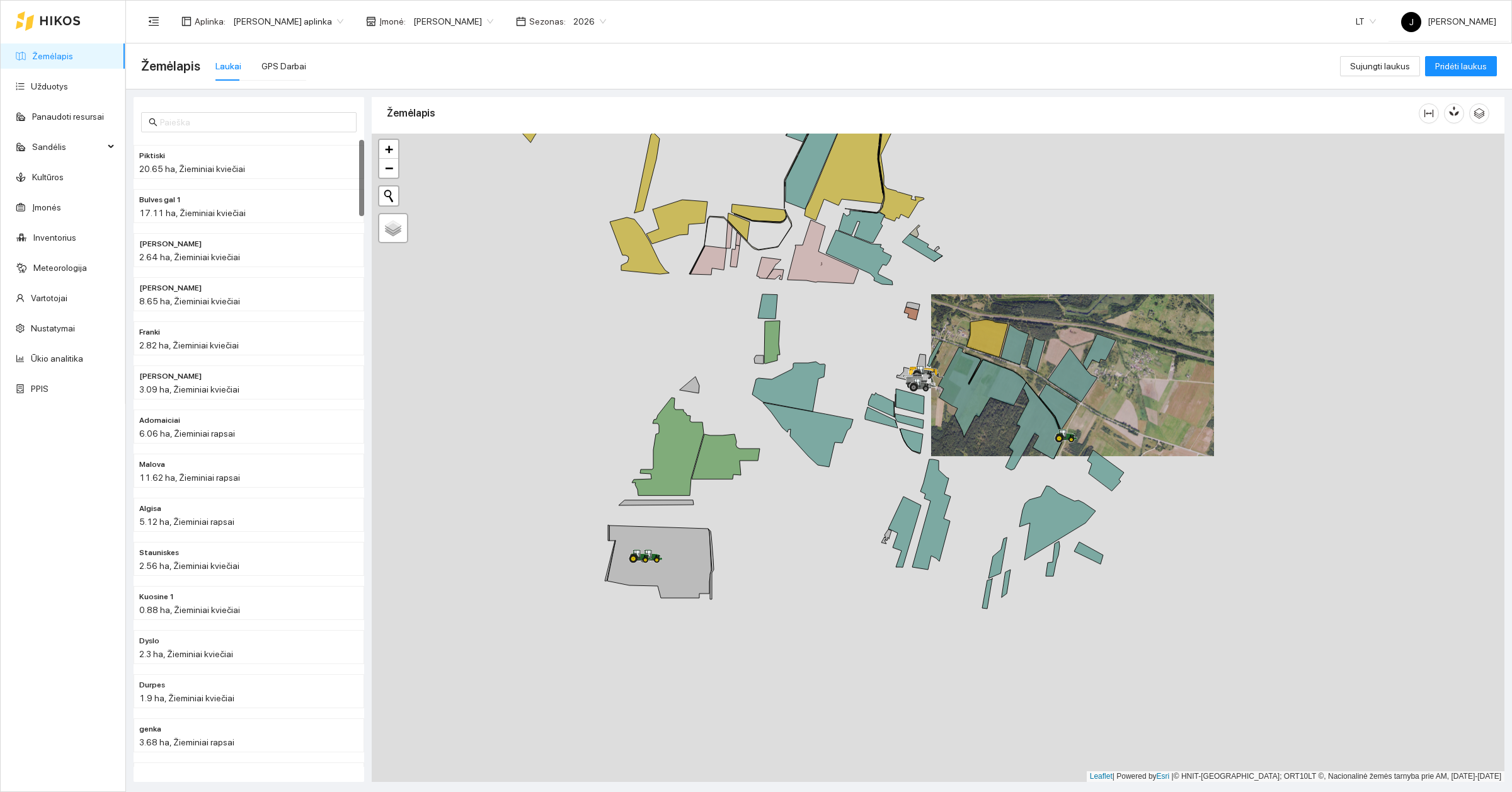
drag, startPoint x: 901, startPoint y: 480, endPoint x: 1059, endPoint y: 451, distance: 160.6
click at [1059, 451] on div at bounding box center [1059, 442] width 8 height 31
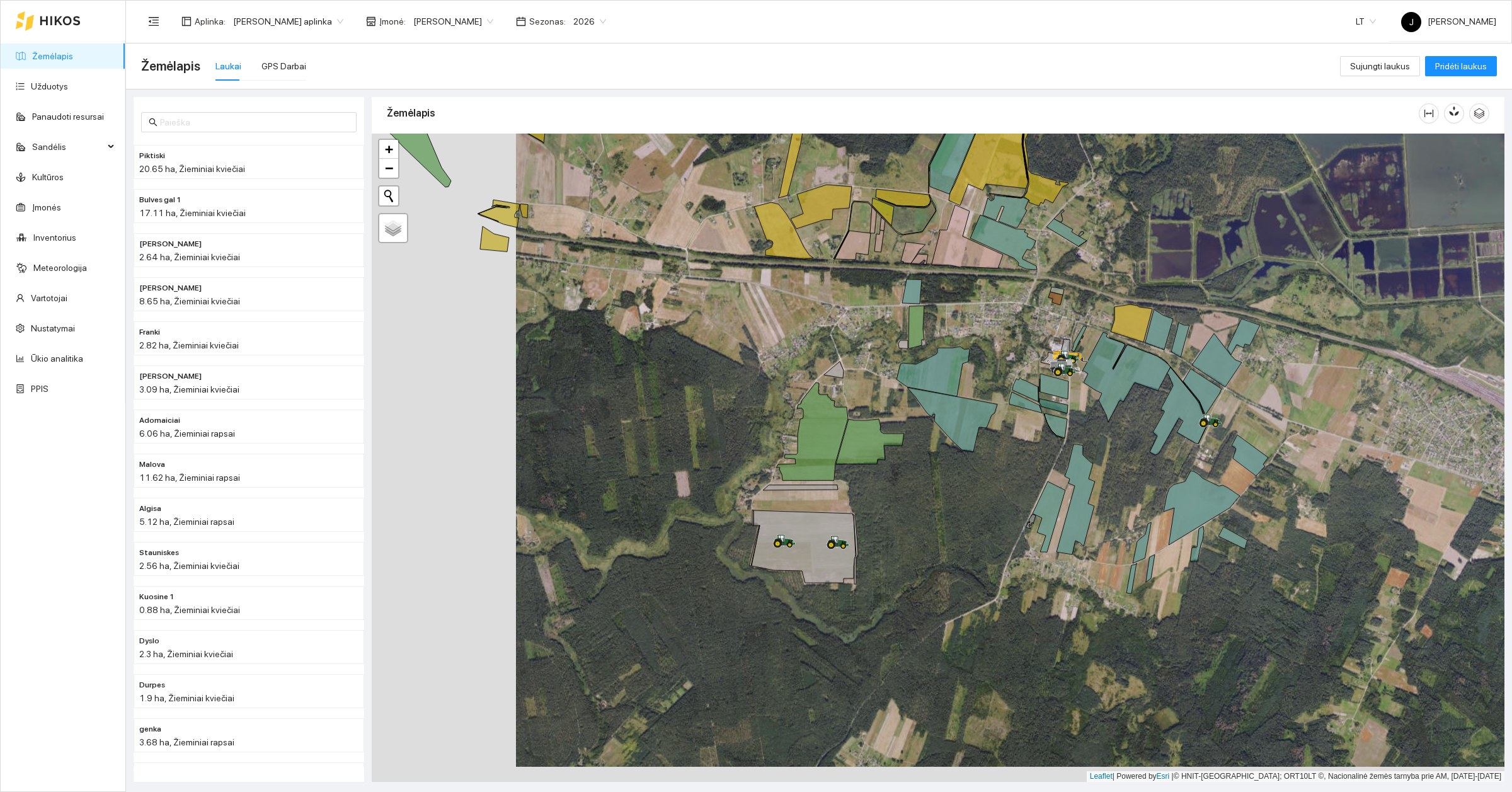
drag, startPoint x: 1213, startPoint y: 490, endPoint x: 1263, endPoint y: 414, distance: 91.0
click at [1263, 414] on div at bounding box center [938, 457] width 1133 height 648
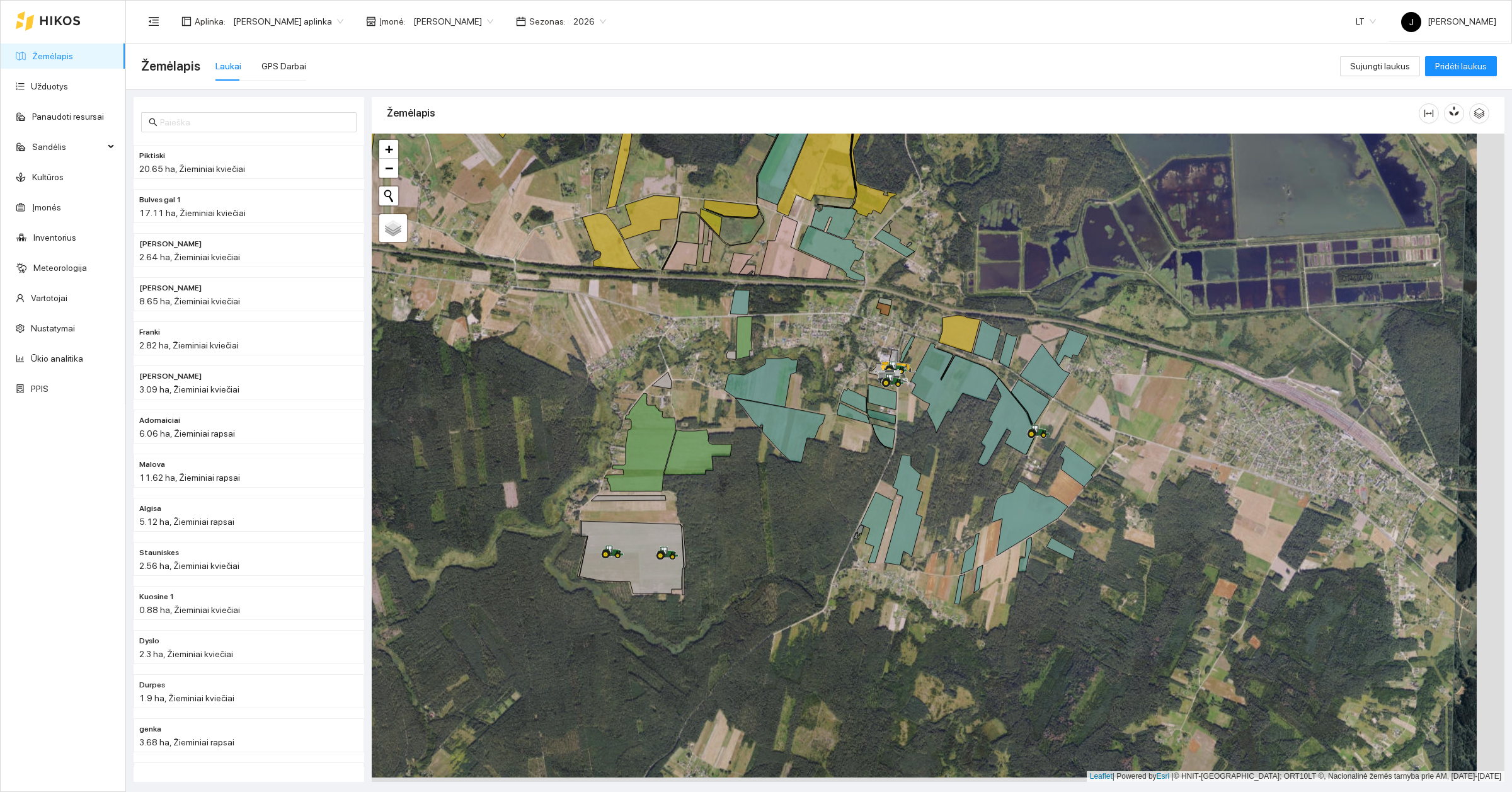
drag, startPoint x: 1280, startPoint y: 382, endPoint x: 1107, endPoint y: 392, distance: 173.3
click at [1107, 392] on div at bounding box center [938, 457] width 1133 height 648
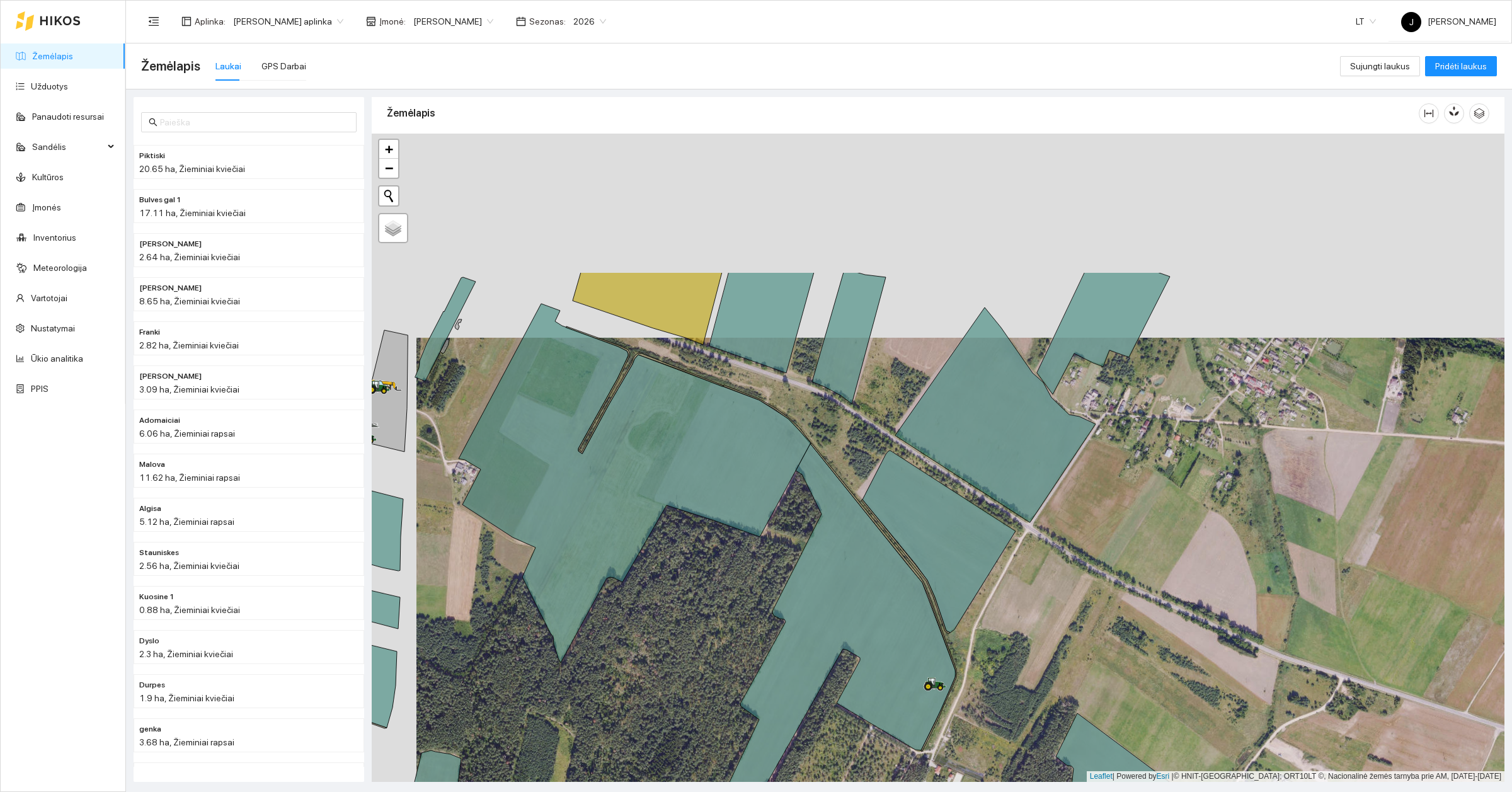
drag, startPoint x: 801, startPoint y: 213, endPoint x: 851, endPoint y: 430, distance: 222.7
click at [851, 430] on div at bounding box center [938, 457] width 1133 height 648
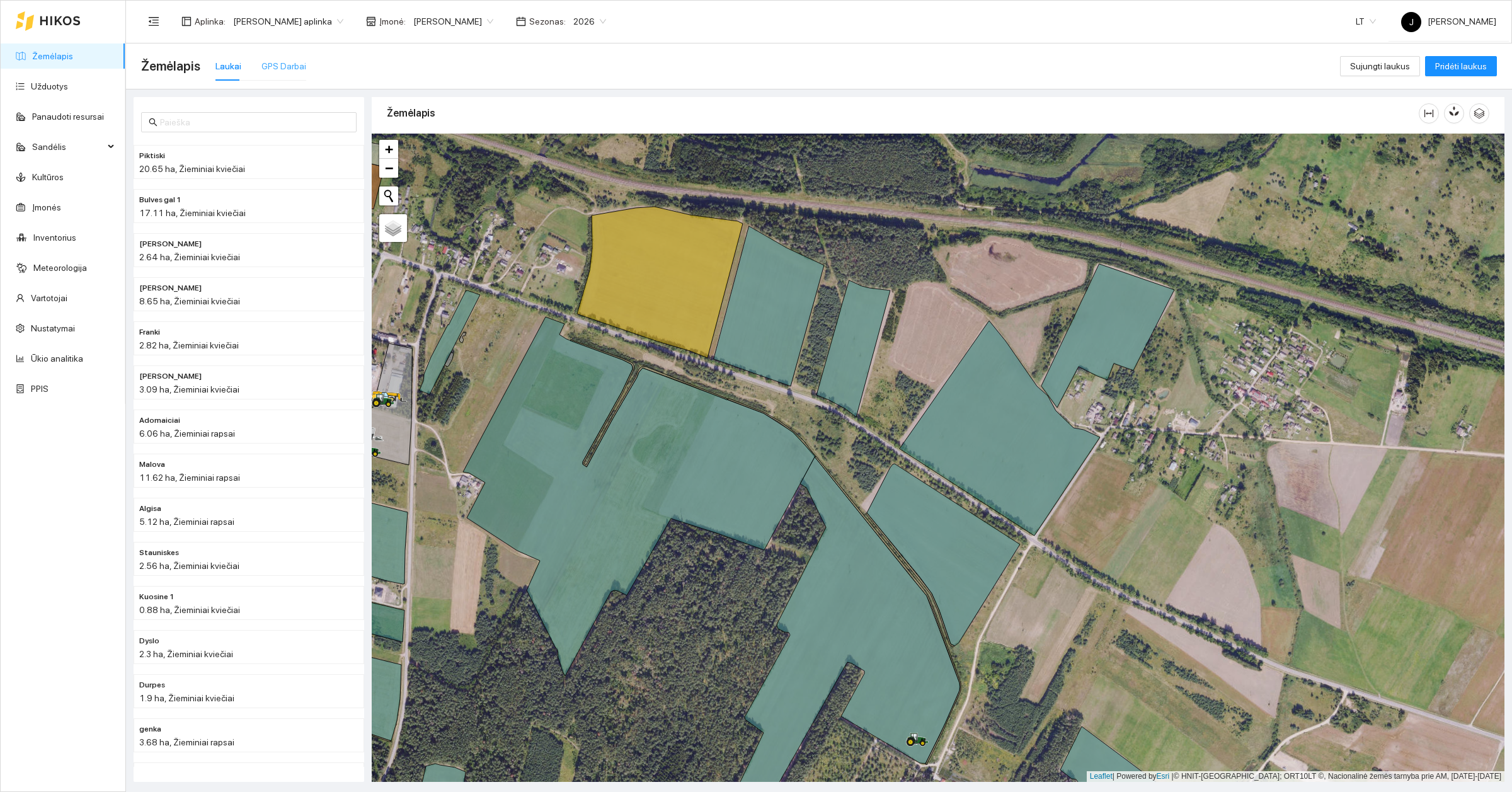
click at [290, 53] on div "GPS Darbai" at bounding box center [284, 66] width 45 height 29
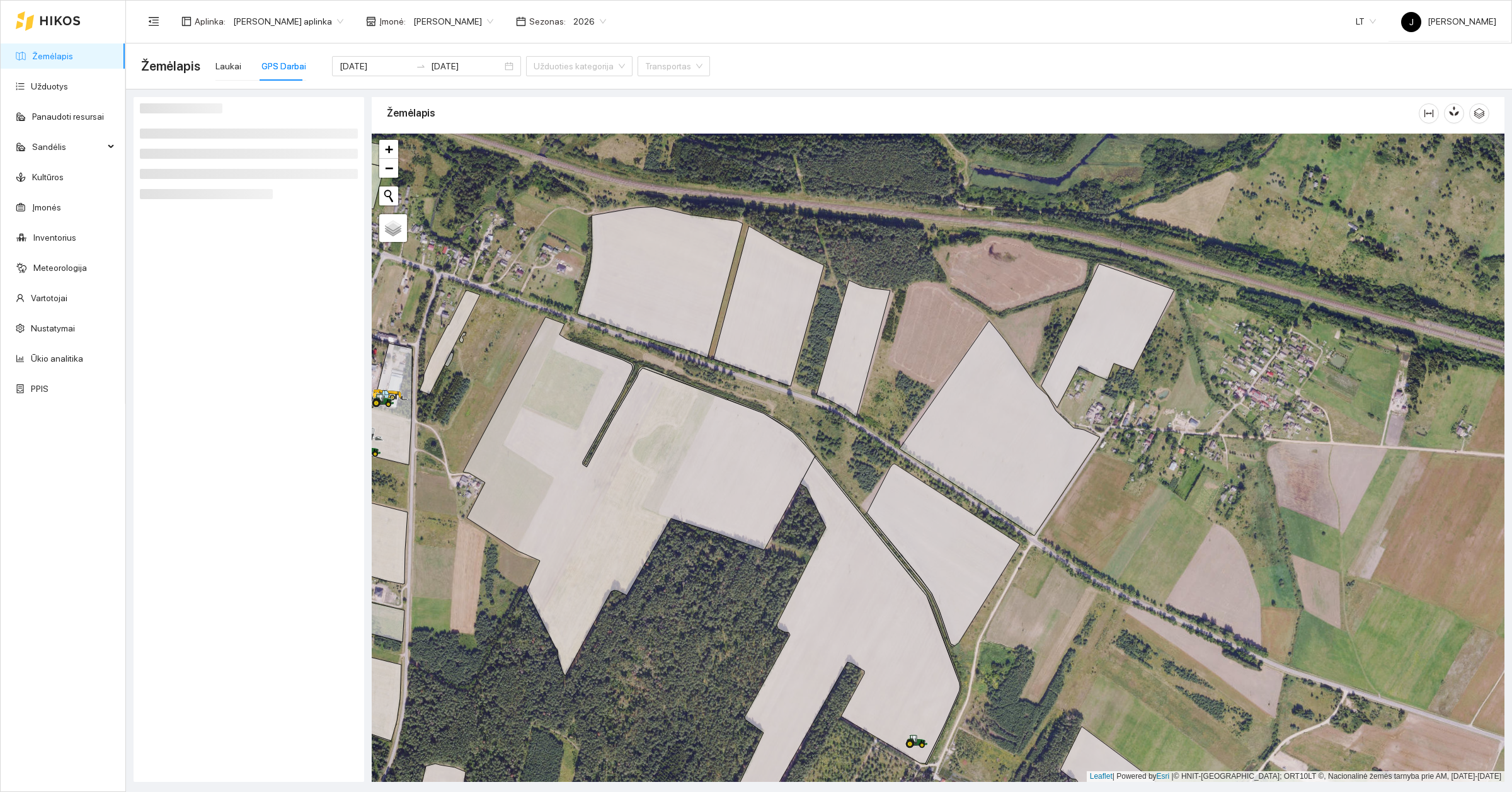
click at [377, 64] on input "[DATE]" at bounding box center [375, 66] width 71 height 14
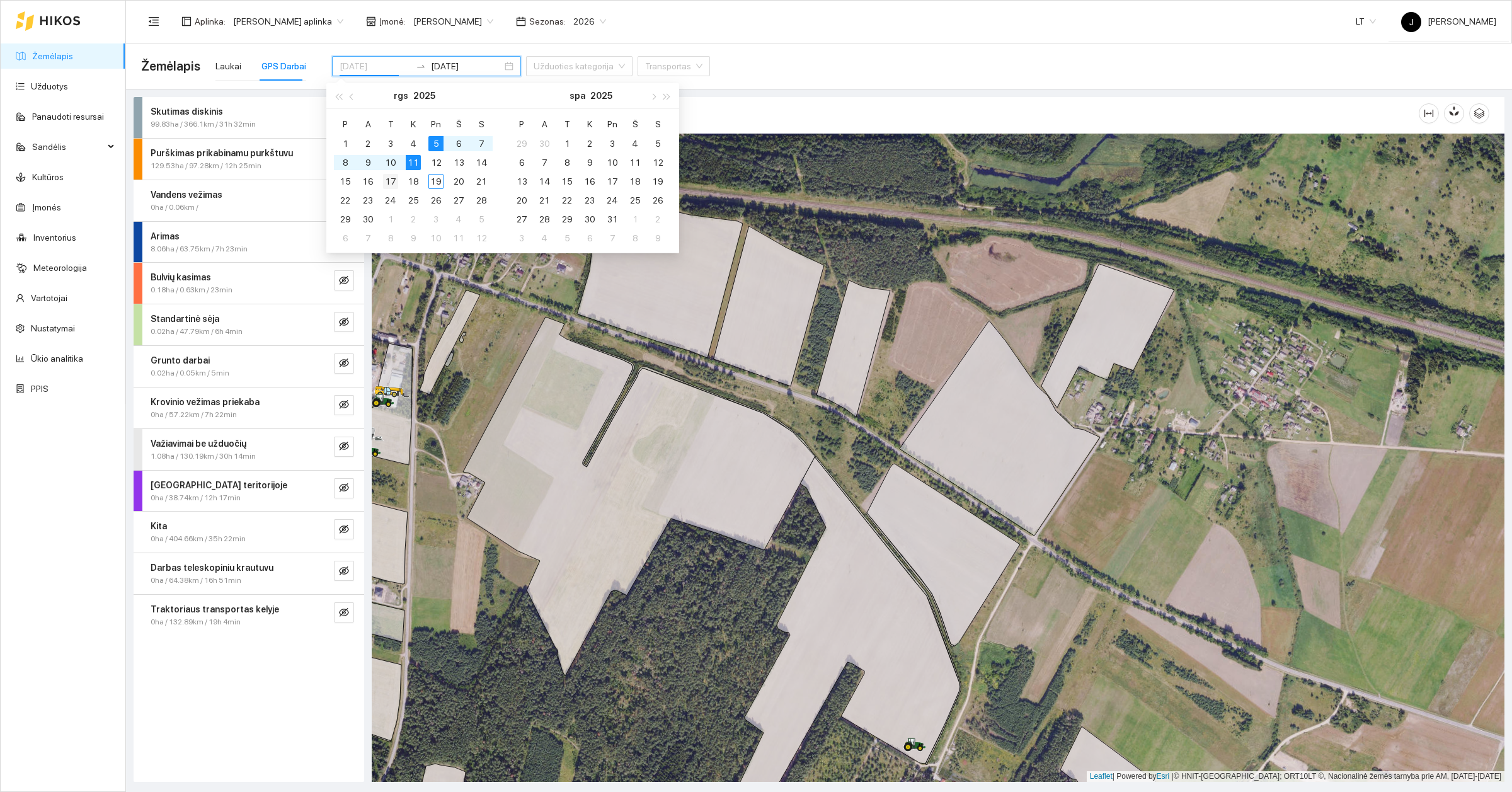
type input "[DATE]"
click at [398, 184] on td "17" at bounding box center [390, 181] width 23 height 19
type input "[DATE]"
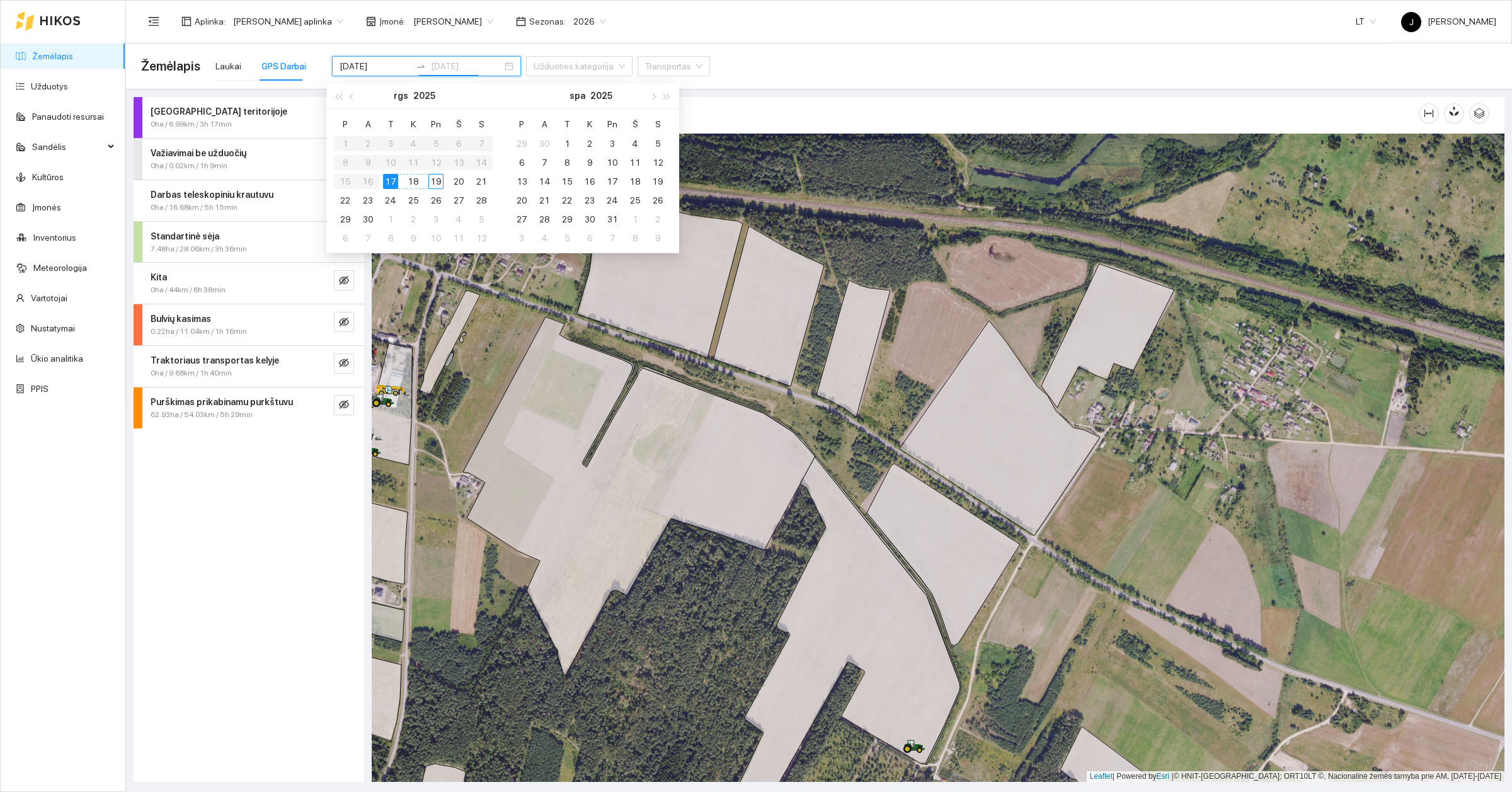
click at [438, 179] on div "19" at bounding box center [436, 181] width 15 height 15
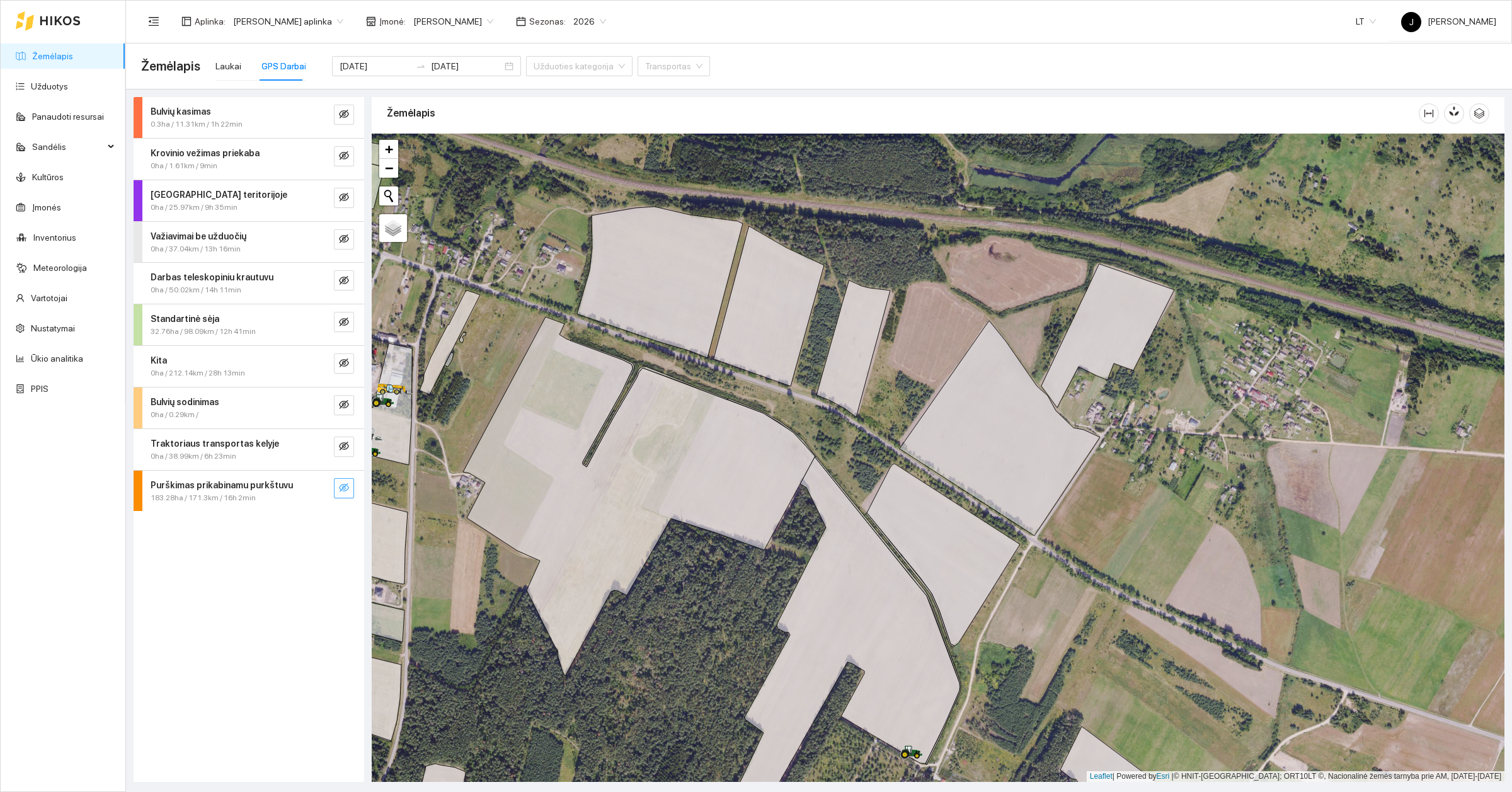
click at [337, 487] on button "button" at bounding box center [343, 488] width 20 height 20
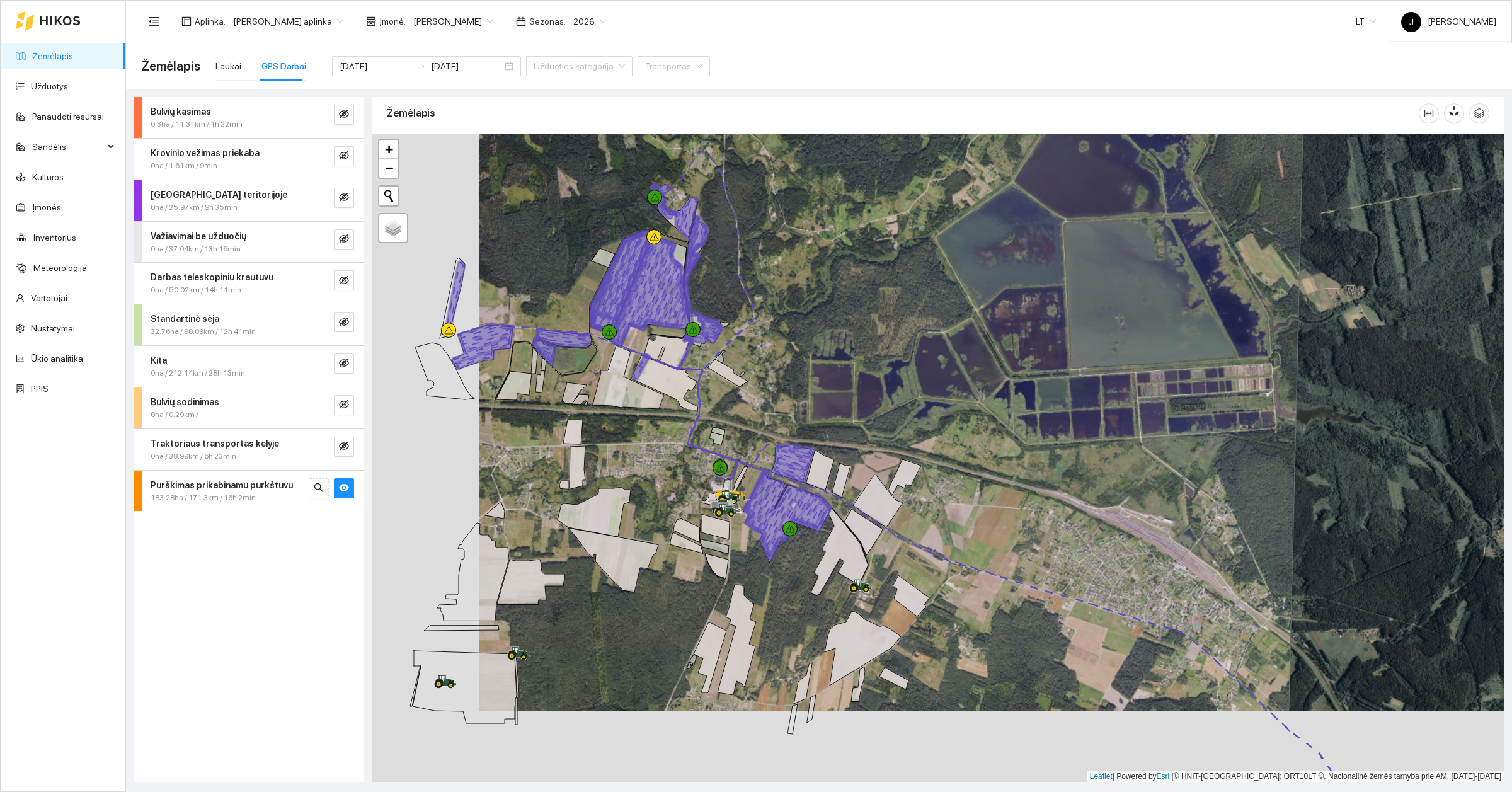
drag, startPoint x: 728, startPoint y: 495, endPoint x: 841, endPoint y: 421, distance: 135.1
click at [841, 421] on div at bounding box center [938, 457] width 1133 height 648
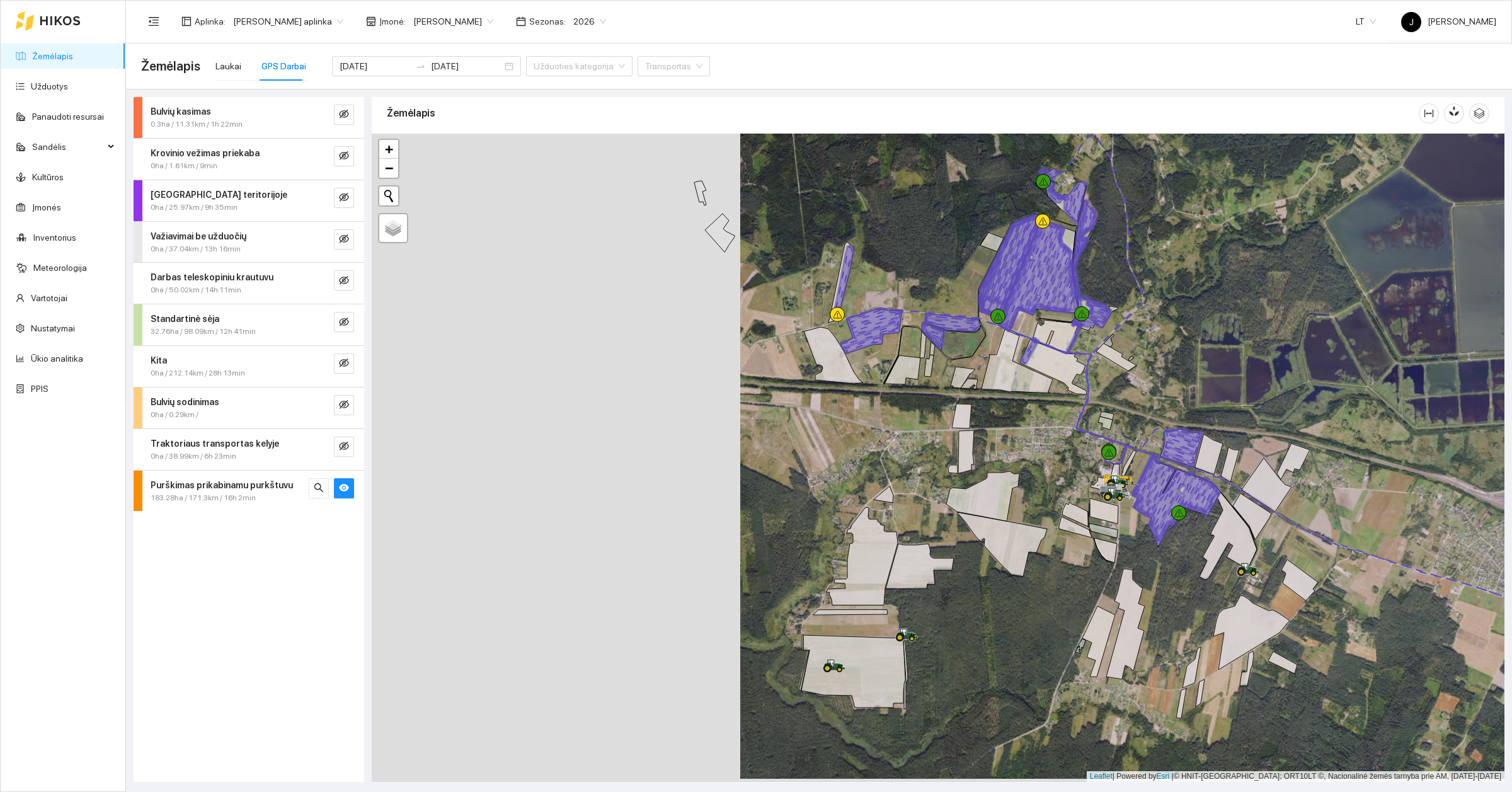
drag, startPoint x: 523, startPoint y: 455, endPoint x: 881, endPoint y: 452, distance: 358.0
click at [881, 452] on div at bounding box center [938, 457] width 1133 height 648
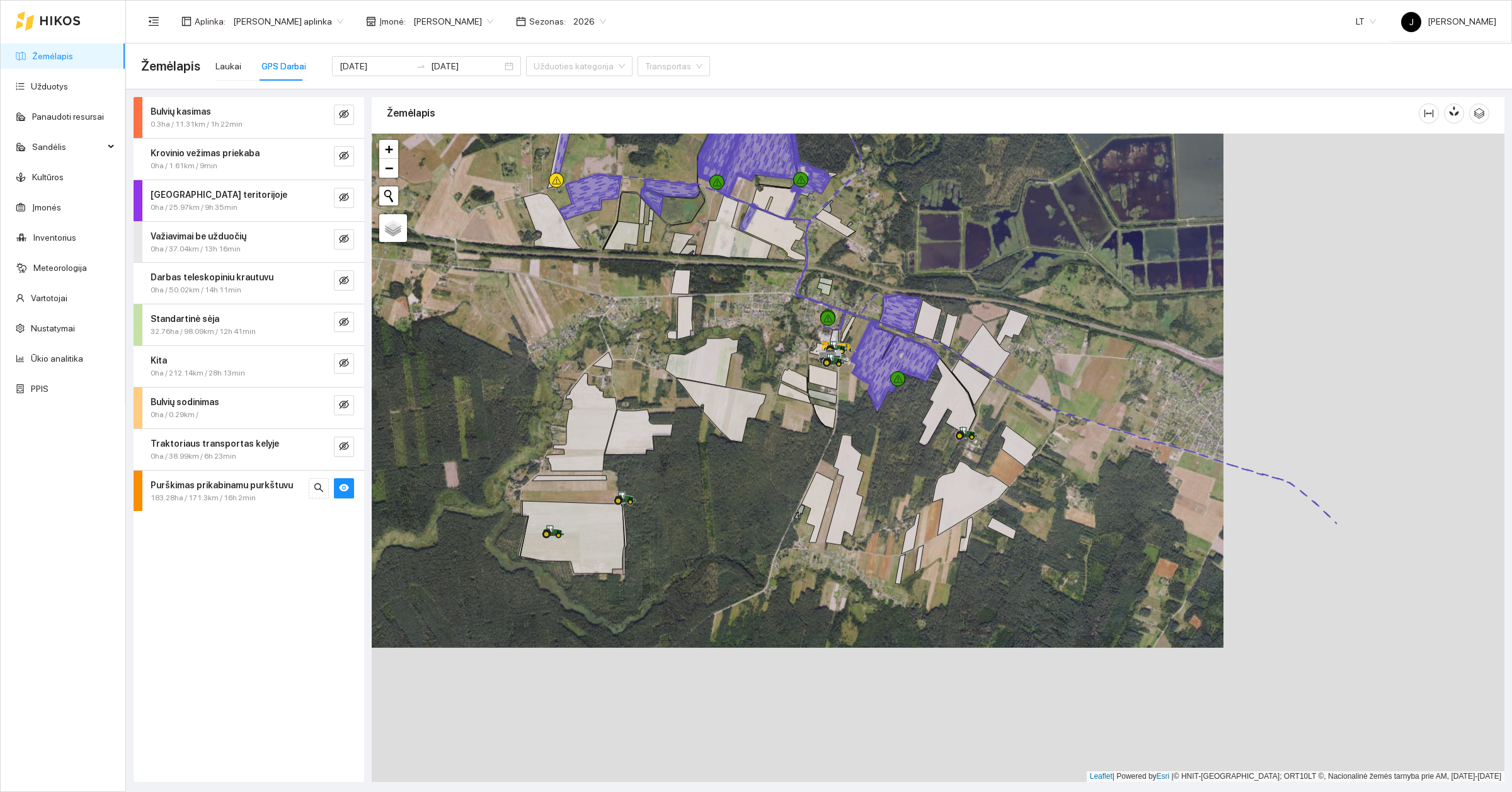
drag, startPoint x: 1158, startPoint y: 419, endPoint x: 867, endPoint y: 284, distance: 320.8
click at [867, 284] on div at bounding box center [938, 457] width 1133 height 648
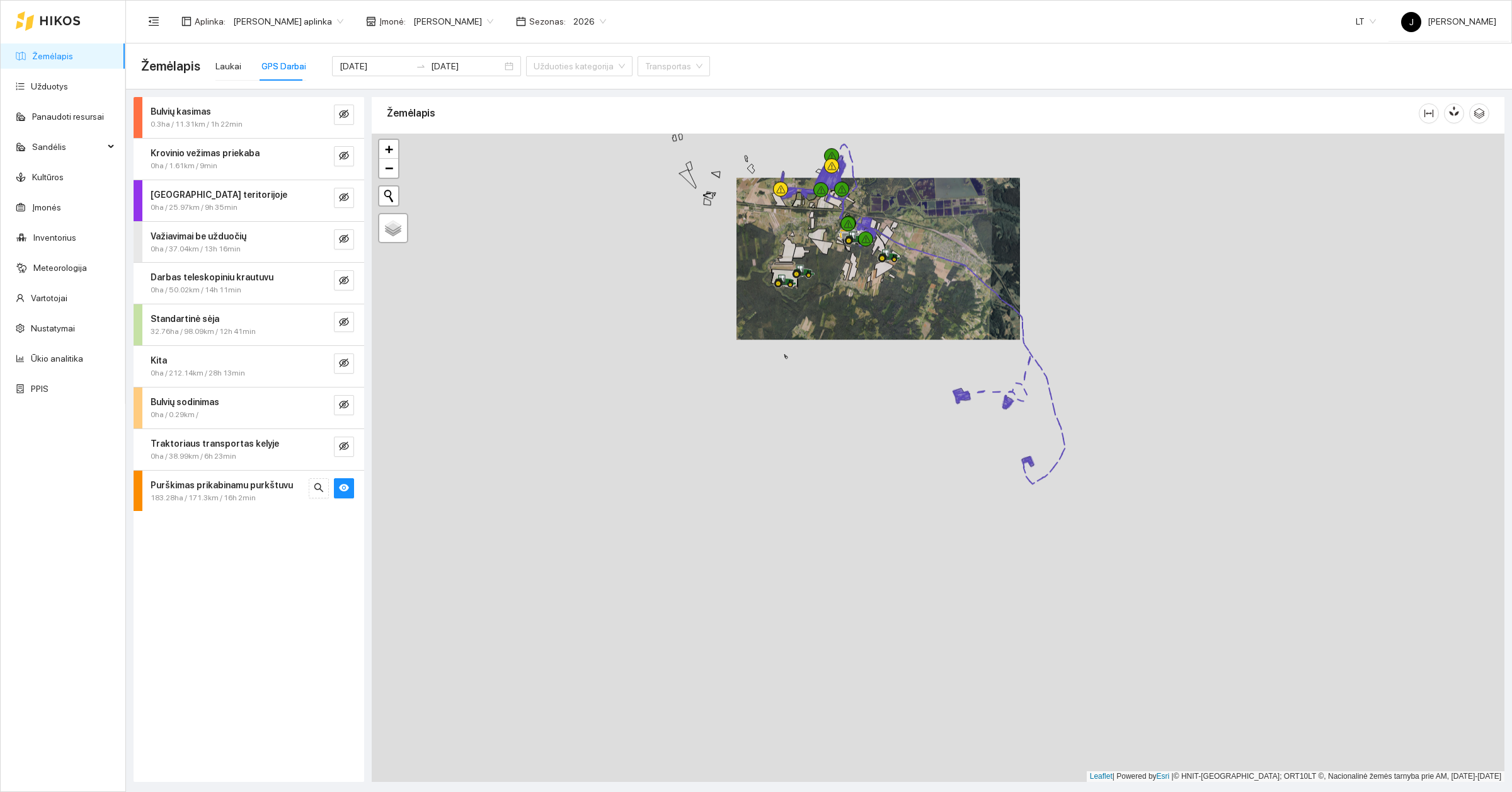
drag, startPoint x: 1056, startPoint y: 574, endPoint x: 955, endPoint y: 363, distance: 233.9
click at [955, 363] on div at bounding box center [938, 457] width 1133 height 648
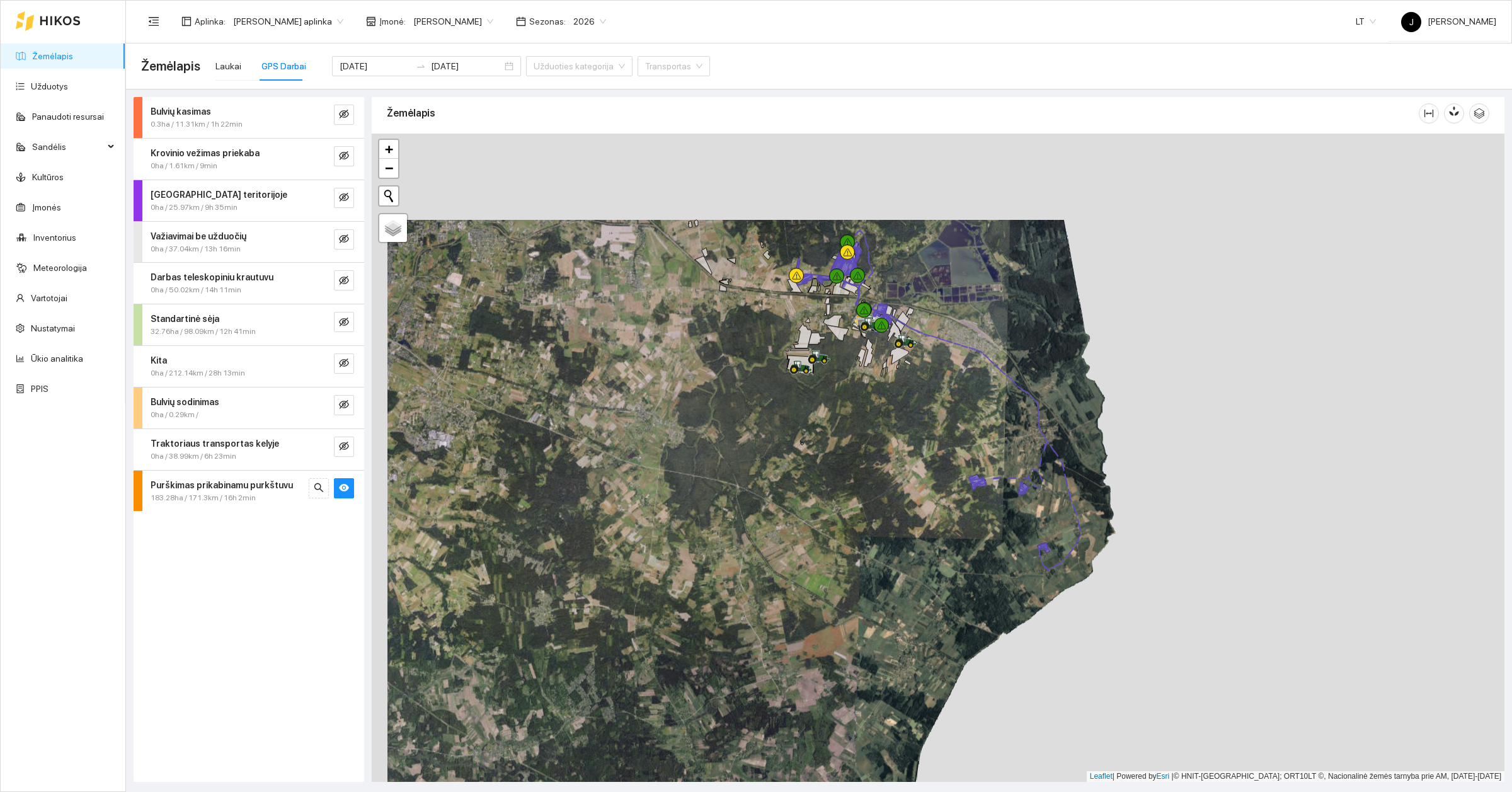
drag, startPoint x: 948, startPoint y: 272, endPoint x: 983, endPoint y: 403, distance: 135.6
click at [983, 403] on div at bounding box center [938, 457] width 1133 height 648
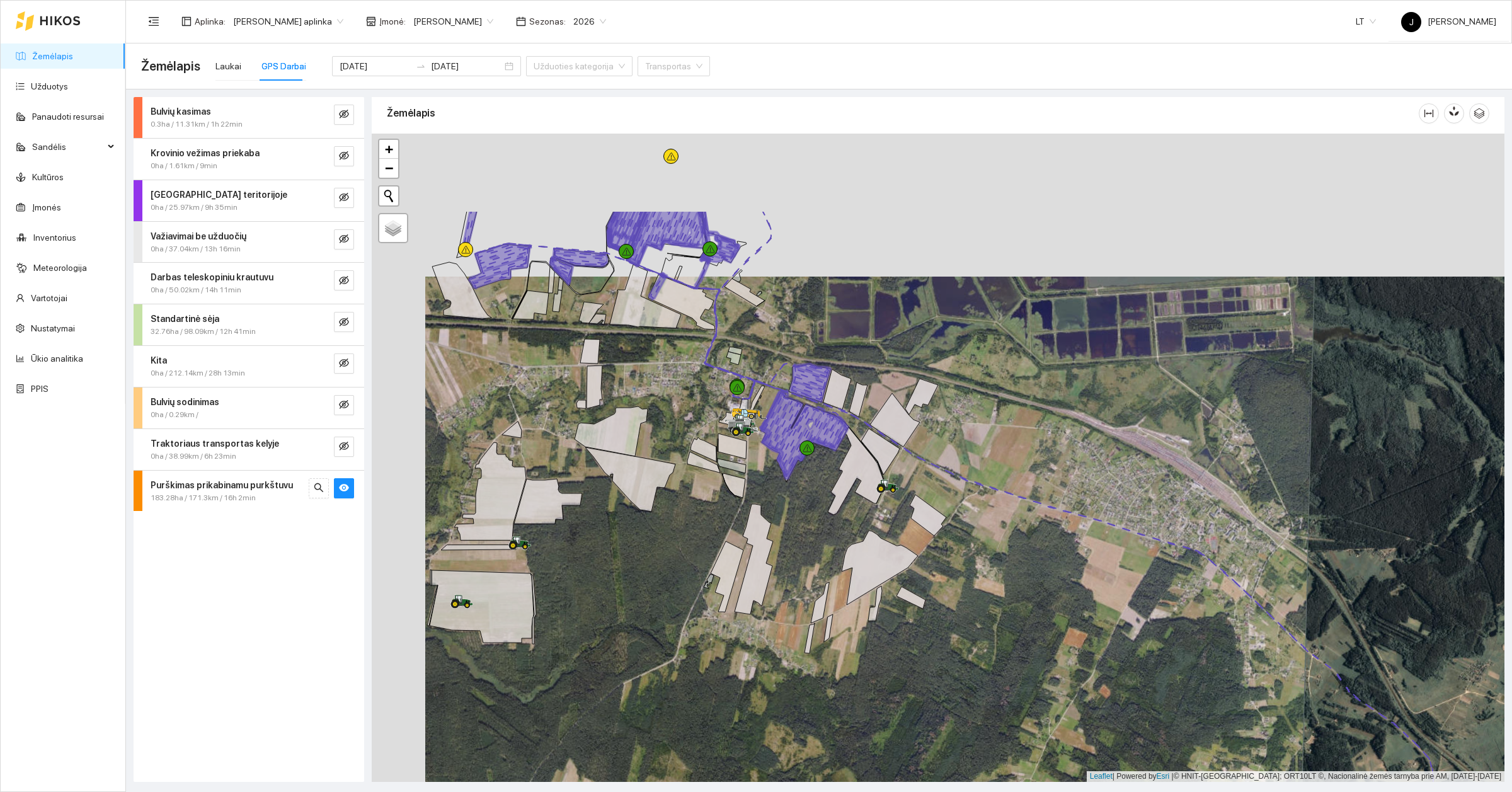
drag, startPoint x: 1002, startPoint y: 292, endPoint x: 1075, endPoint y: 515, distance: 234.6
click at [1075, 515] on div at bounding box center [938, 457] width 1133 height 648
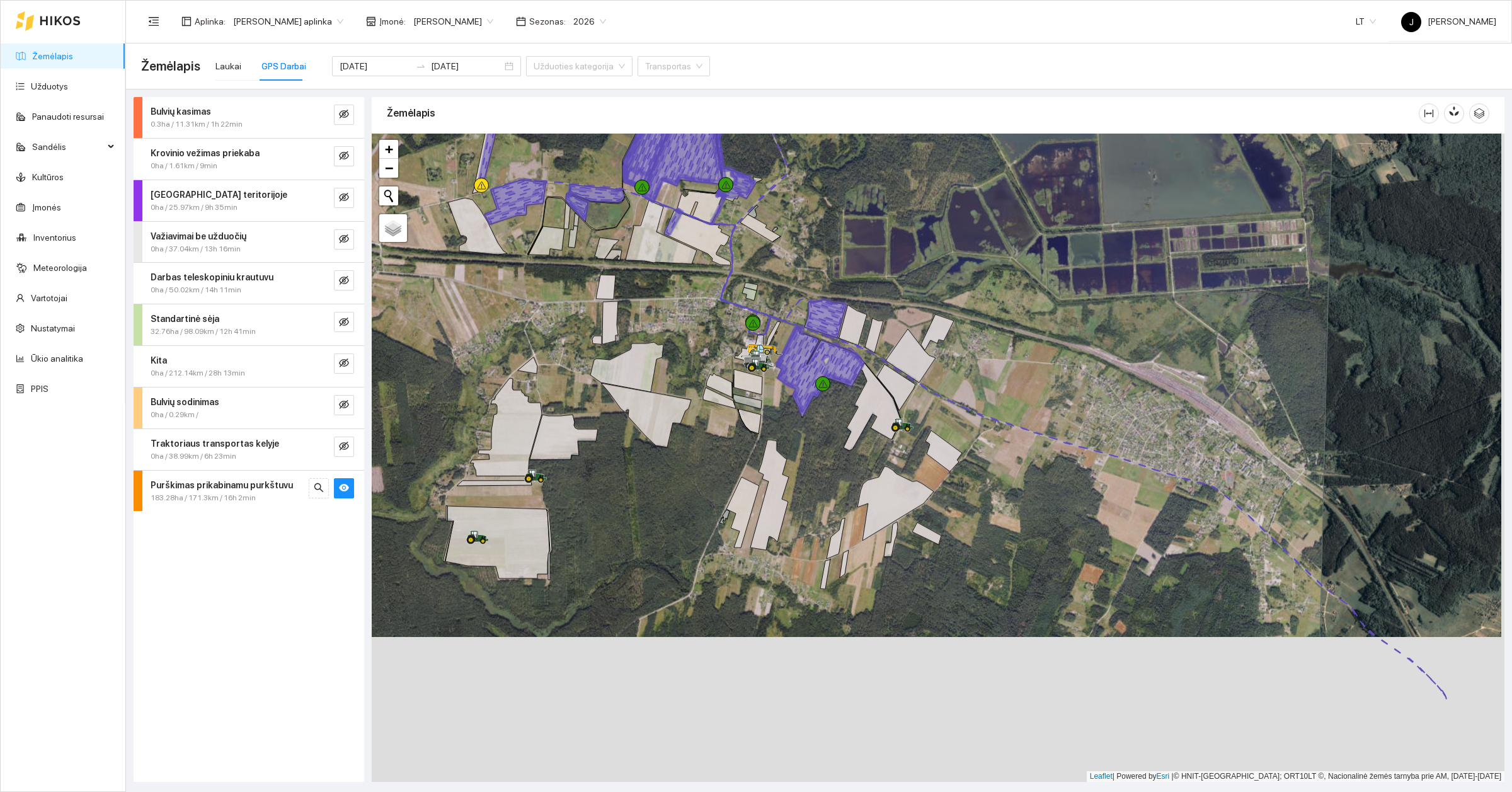
drag, startPoint x: 1029, startPoint y: 639, endPoint x: 1026, endPoint y: 494, distance: 145.0
click at [1026, 494] on div at bounding box center [938, 457] width 1133 height 648
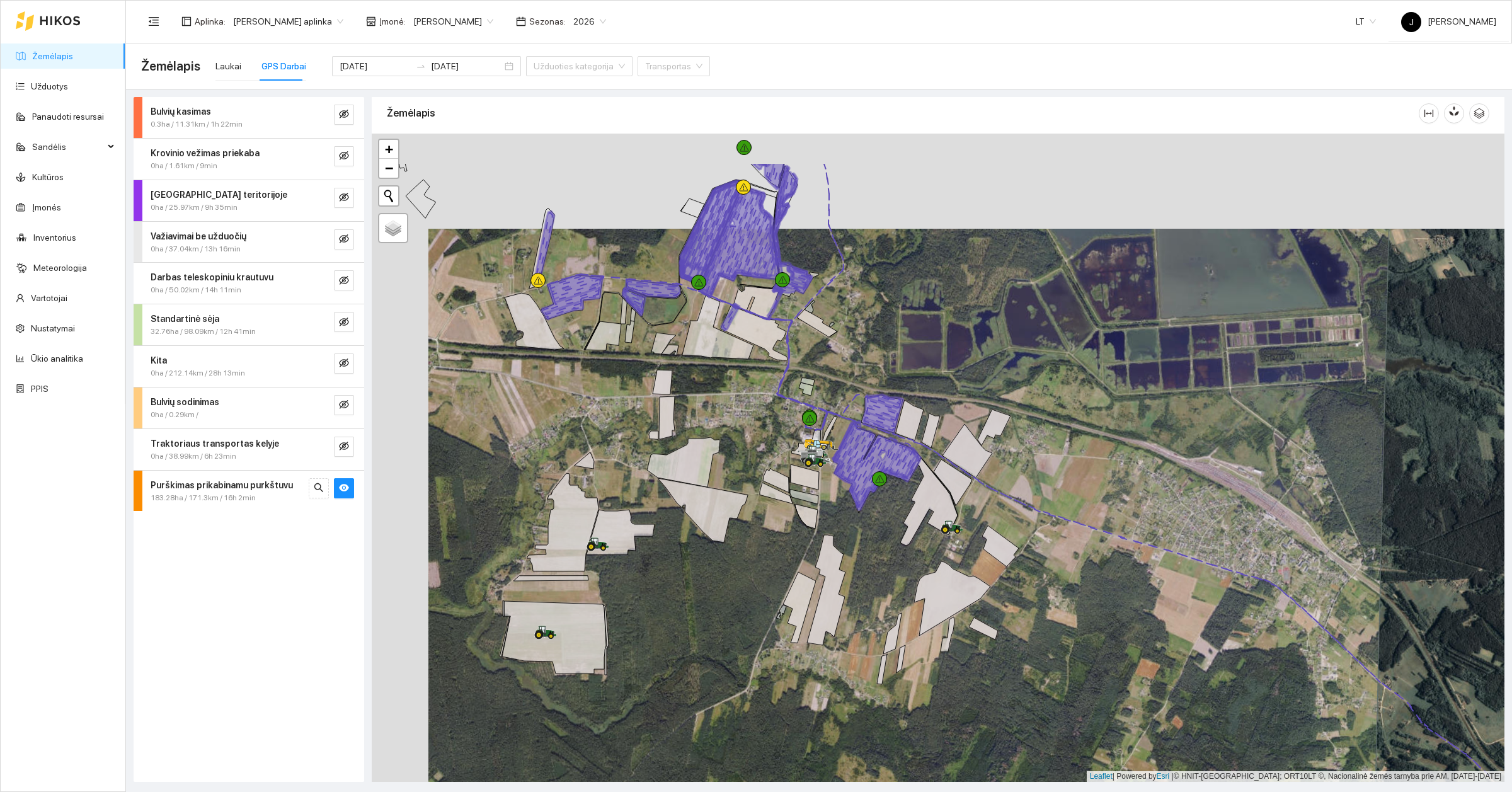
drag, startPoint x: 844, startPoint y: 269, endPoint x: 901, endPoint y: 364, distance: 110.8
click at [901, 364] on div at bounding box center [938, 457] width 1133 height 648
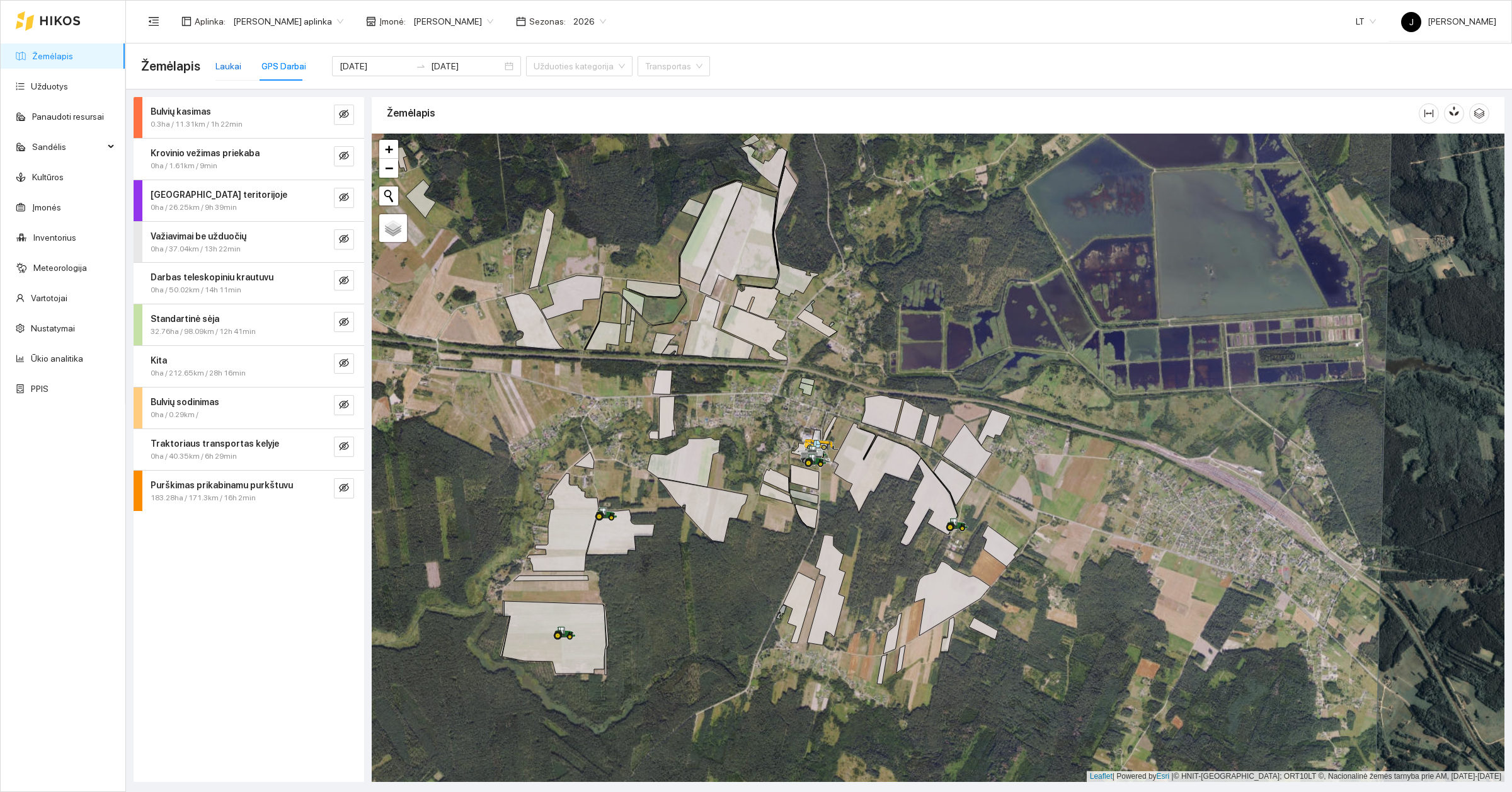
click at [224, 64] on div "Laukai" at bounding box center [228, 66] width 26 height 14
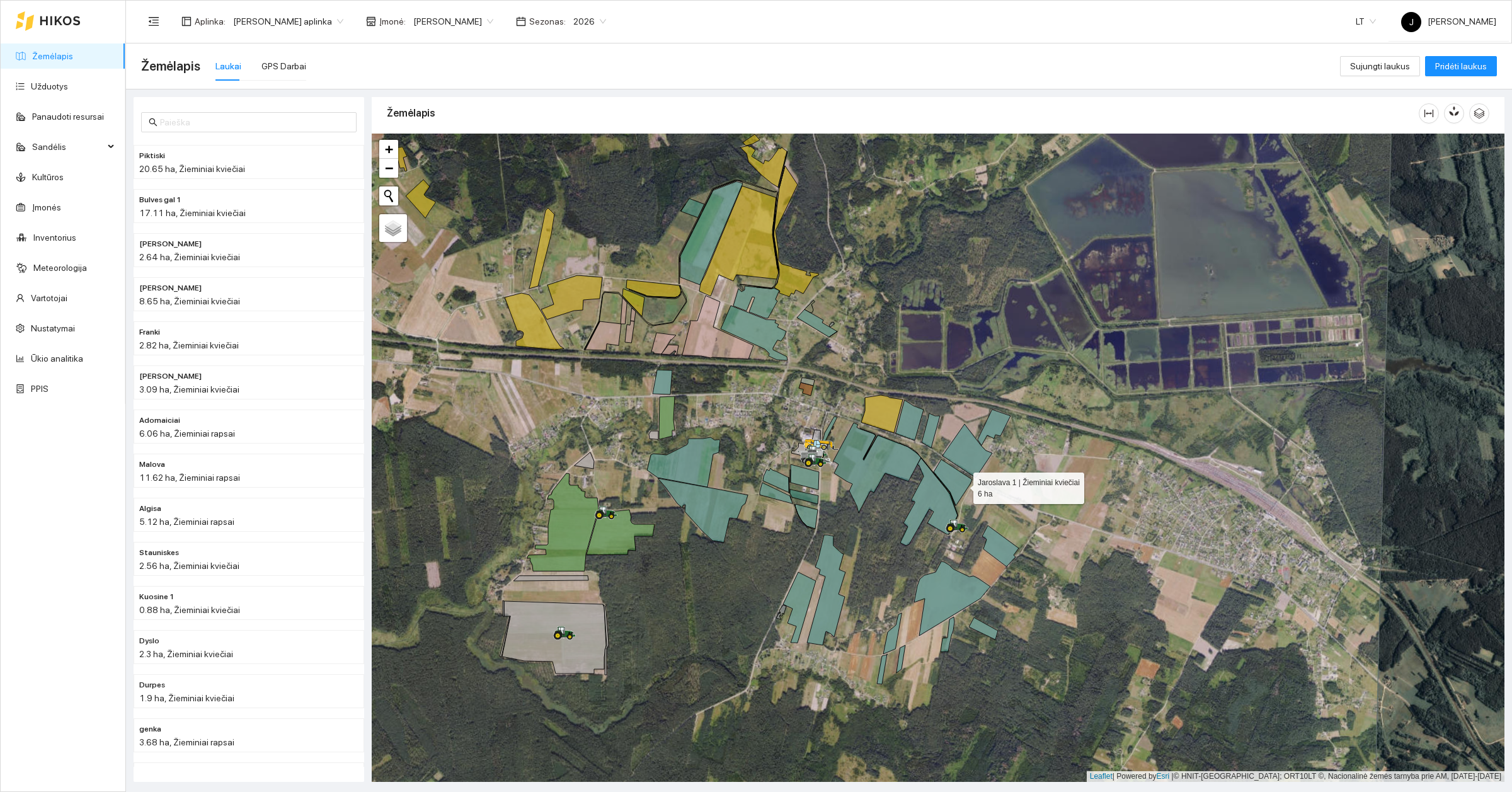
click at [962, 485] on icon at bounding box center [953, 482] width 38 height 46
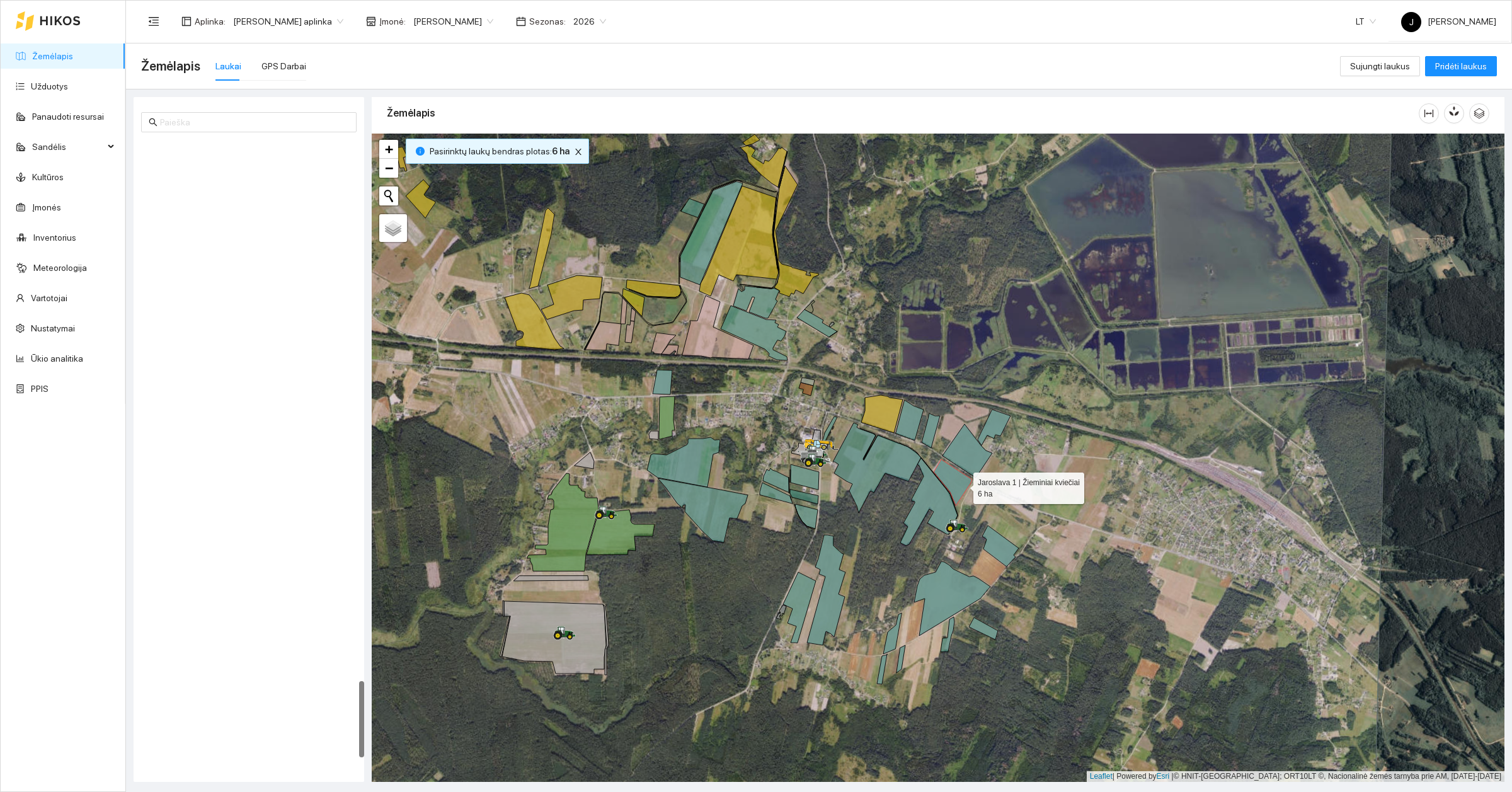
scroll to position [4443, 0]
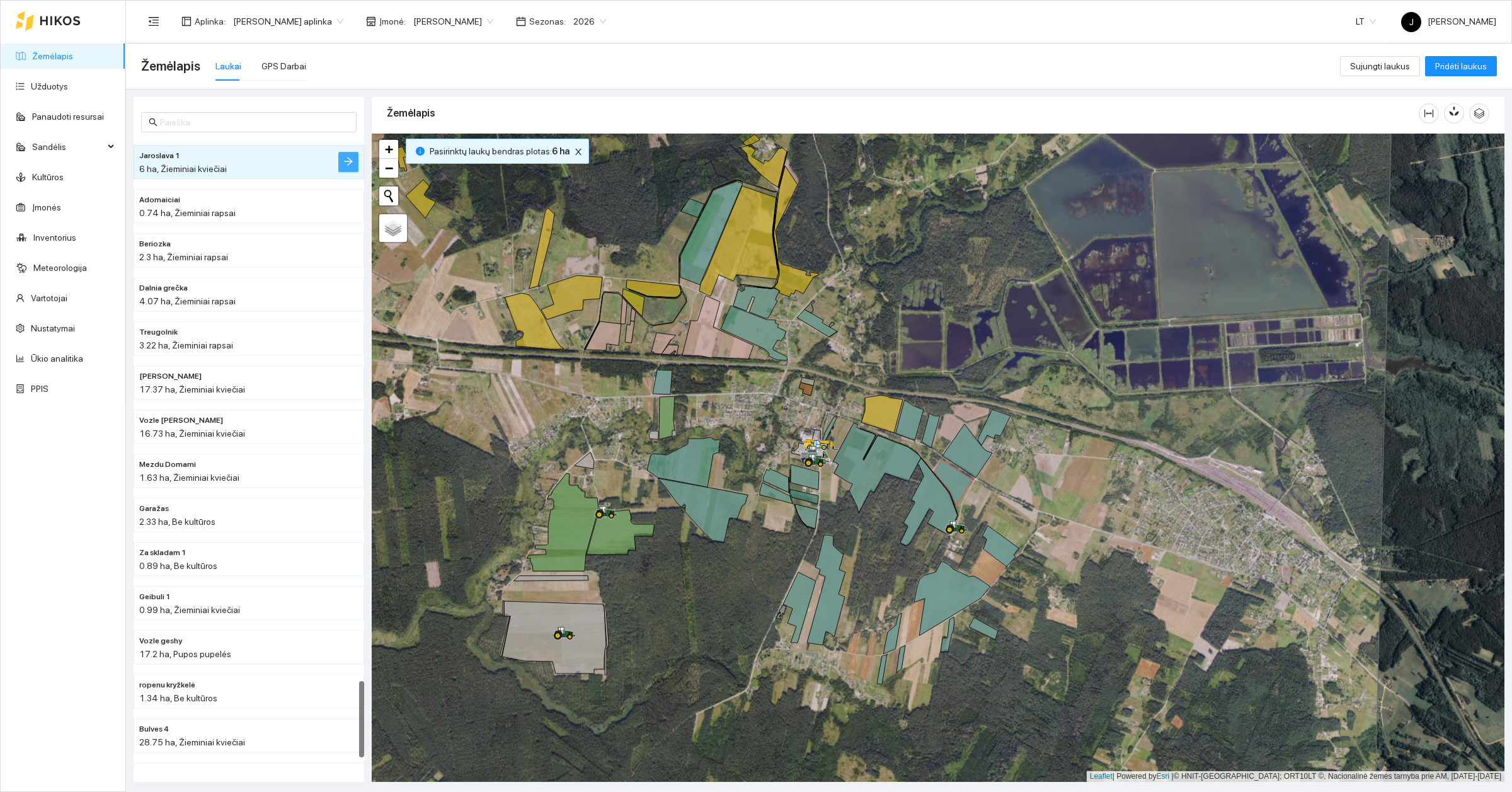
click at [348, 157] on icon "arrow-right" at bounding box center [348, 161] width 8 height 8
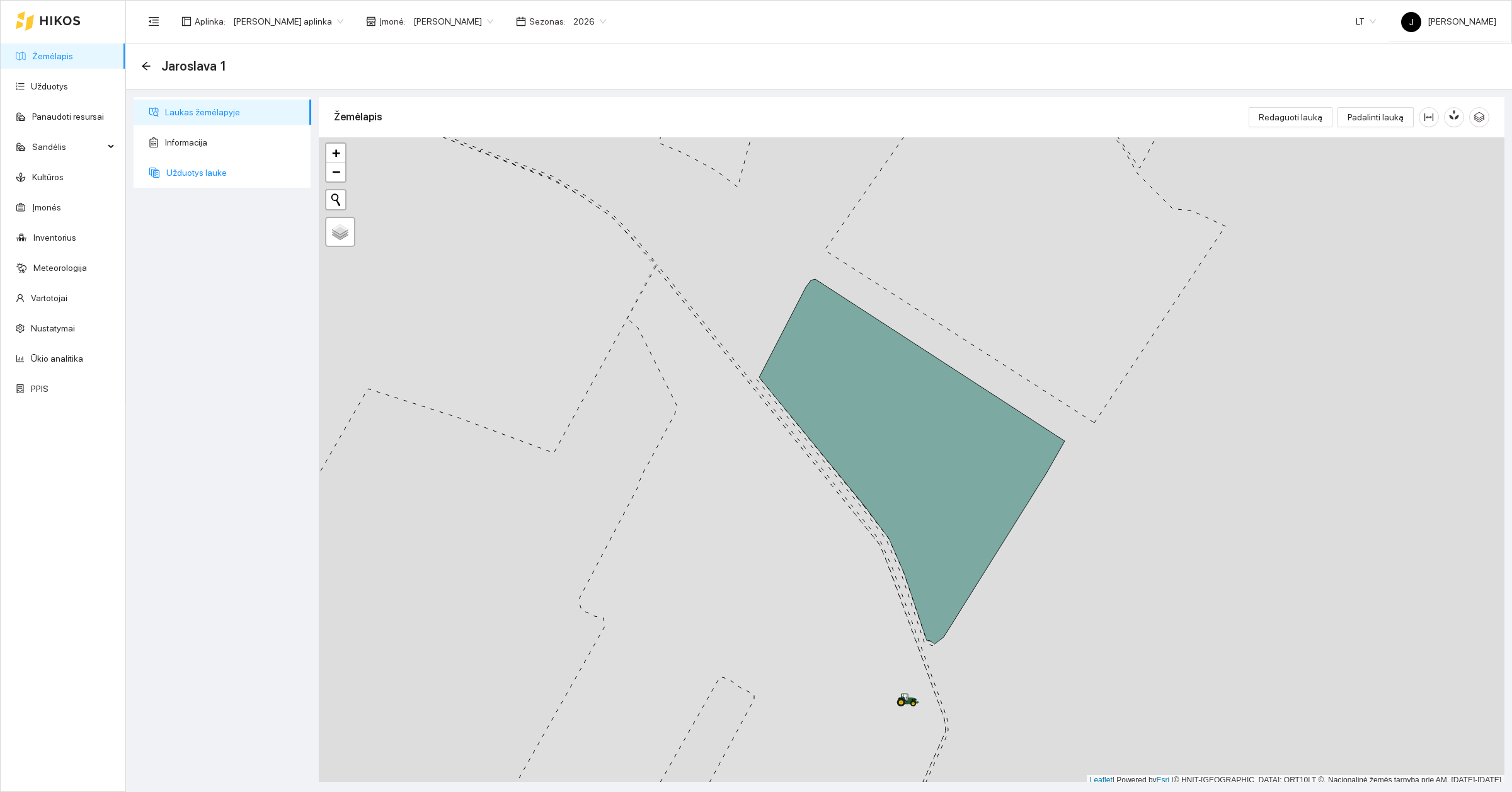
click at [174, 170] on span "Užduotys lauke" at bounding box center [233, 172] width 135 height 25
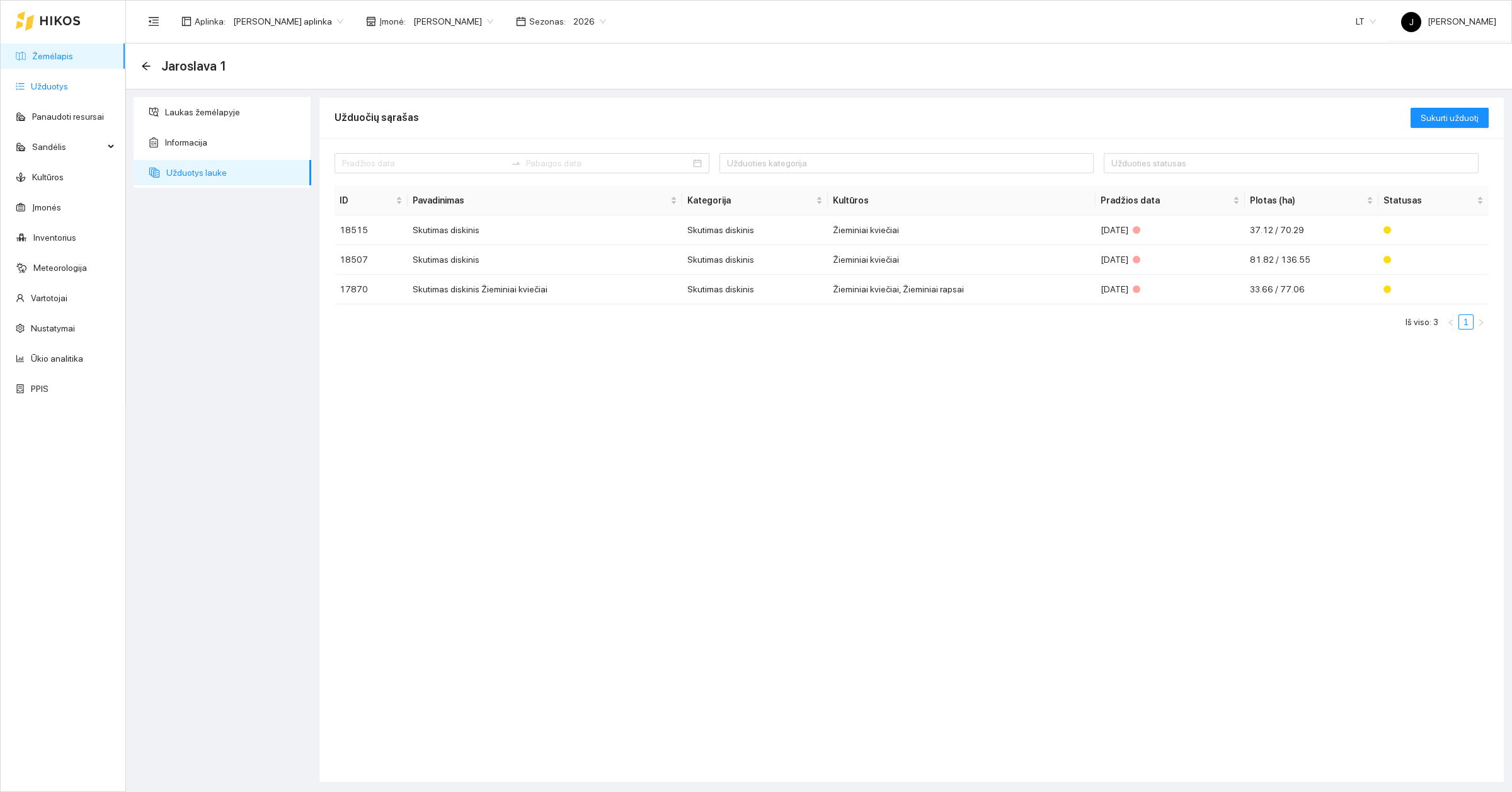
click at [55, 86] on link "Užduotys" at bounding box center [49, 86] width 37 height 10
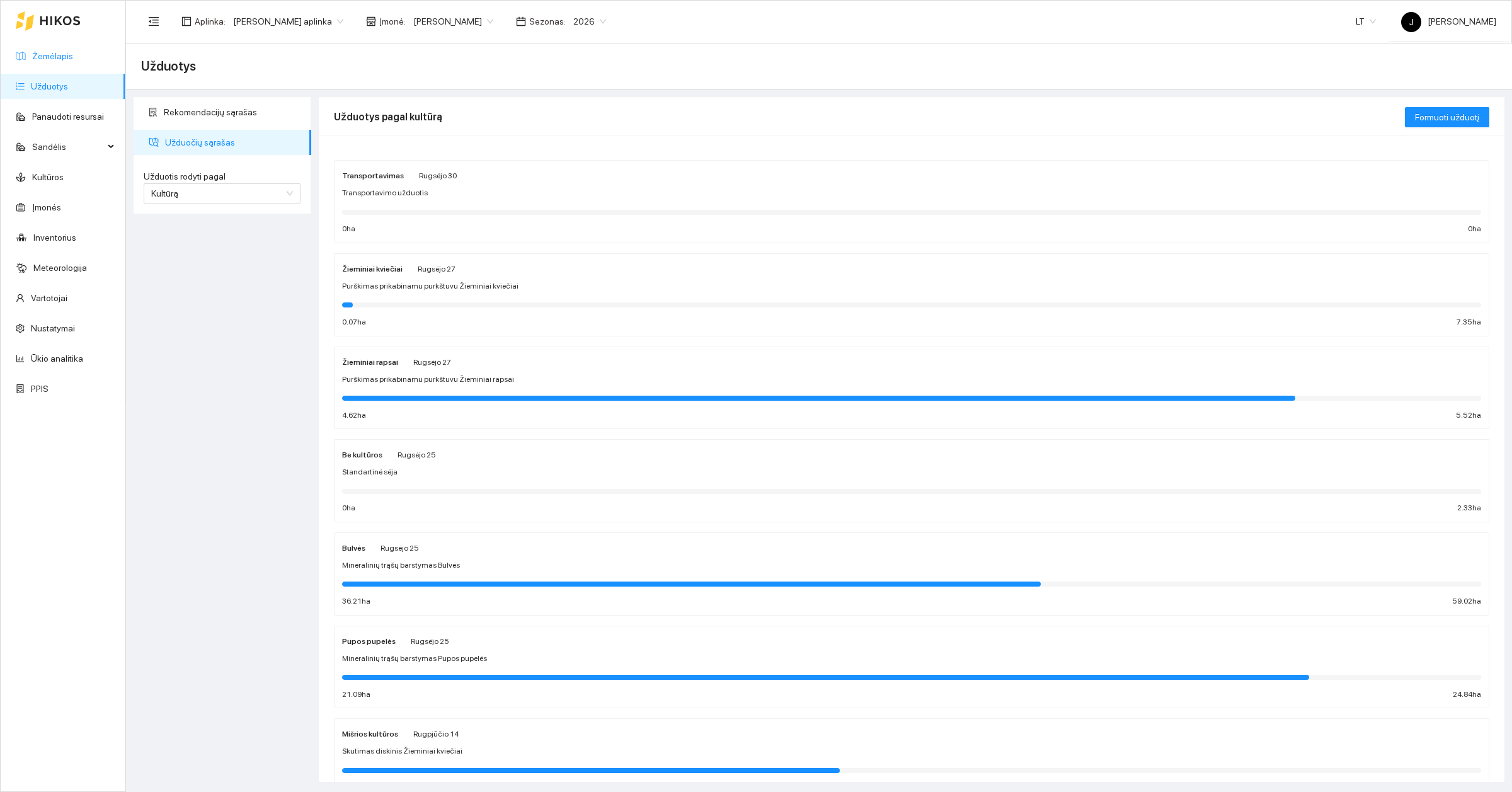
click at [72, 60] on link "Žemėlapis" at bounding box center [52, 56] width 41 height 10
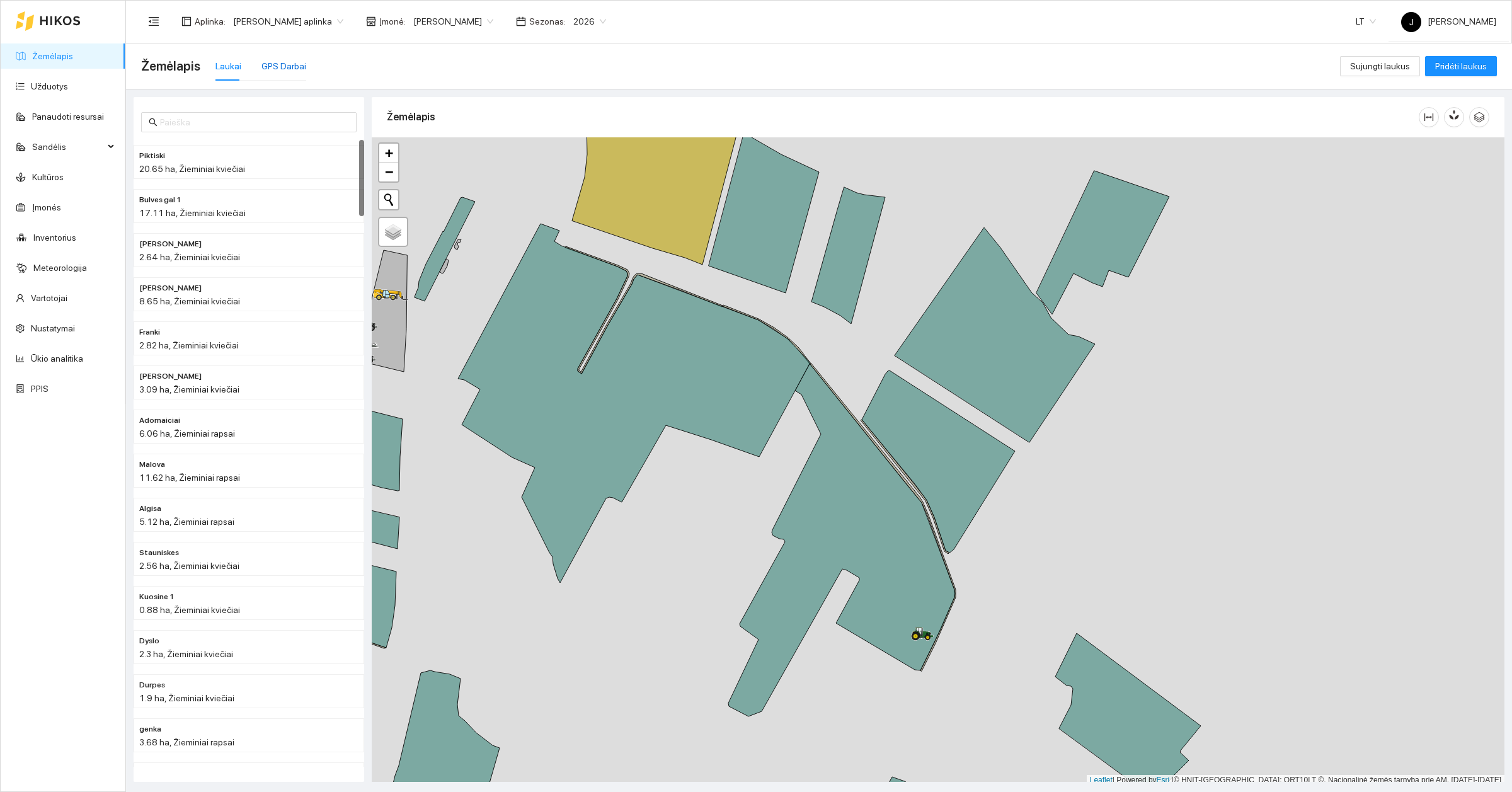
click at [284, 64] on div "GPS Darbai" at bounding box center [284, 66] width 45 height 14
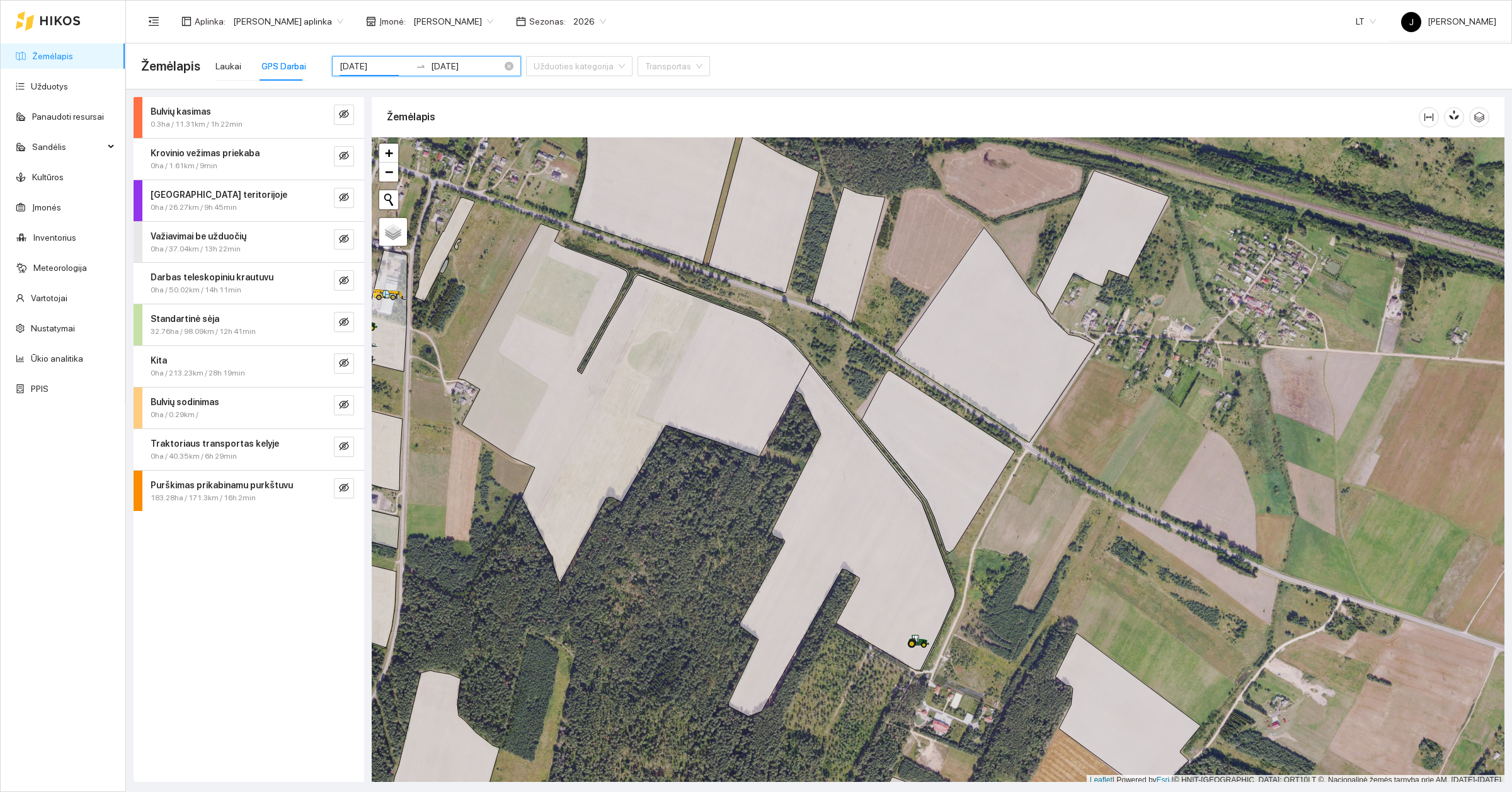
click at [382, 67] on input "[DATE]" at bounding box center [375, 66] width 71 height 14
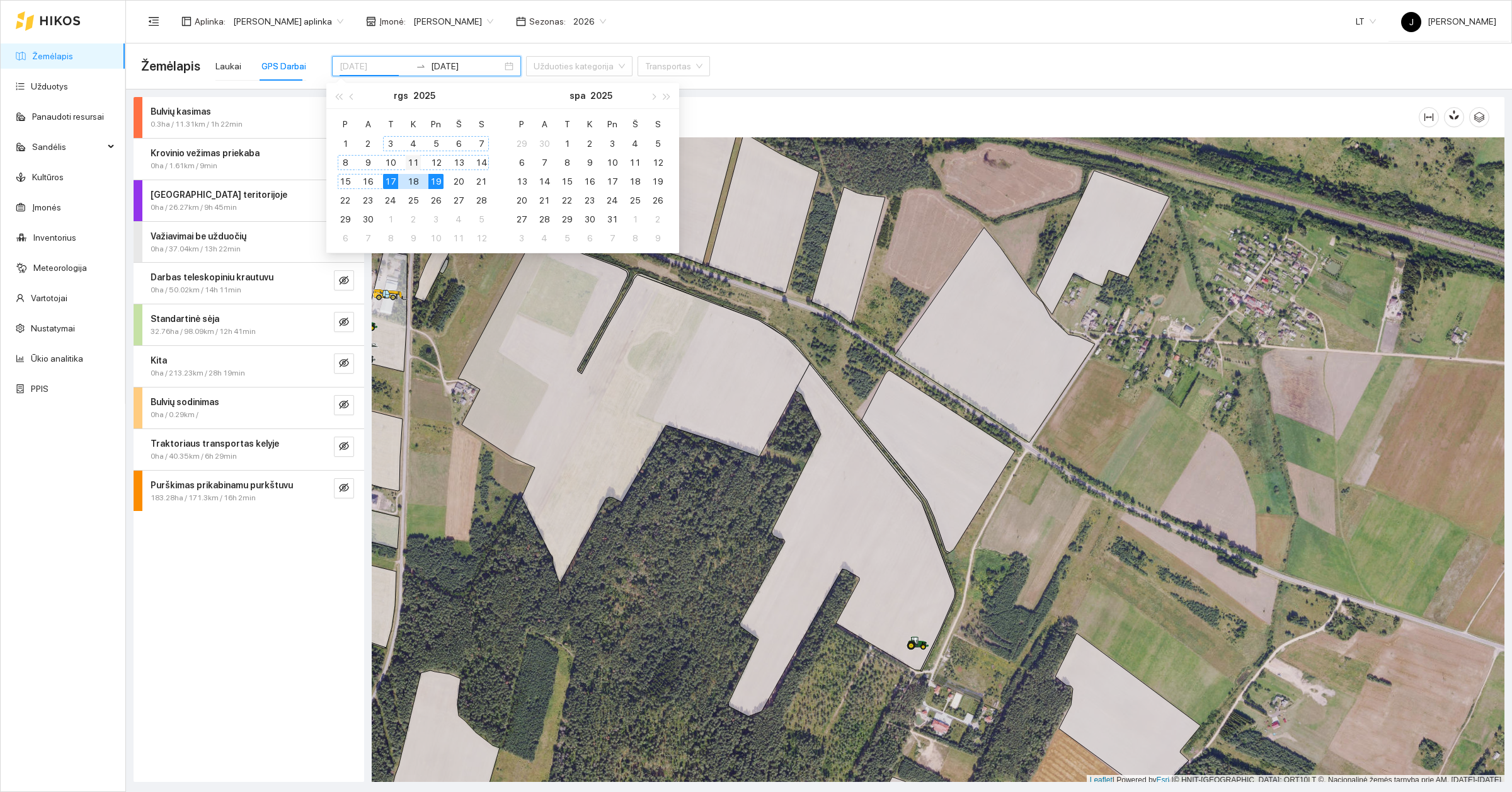
type input "[DATE]"
click at [418, 165] on div "11" at bounding box center [413, 162] width 15 height 15
type input "[DATE]"
click at [458, 163] on div "13" at bounding box center [458, 162] width 15 height 15
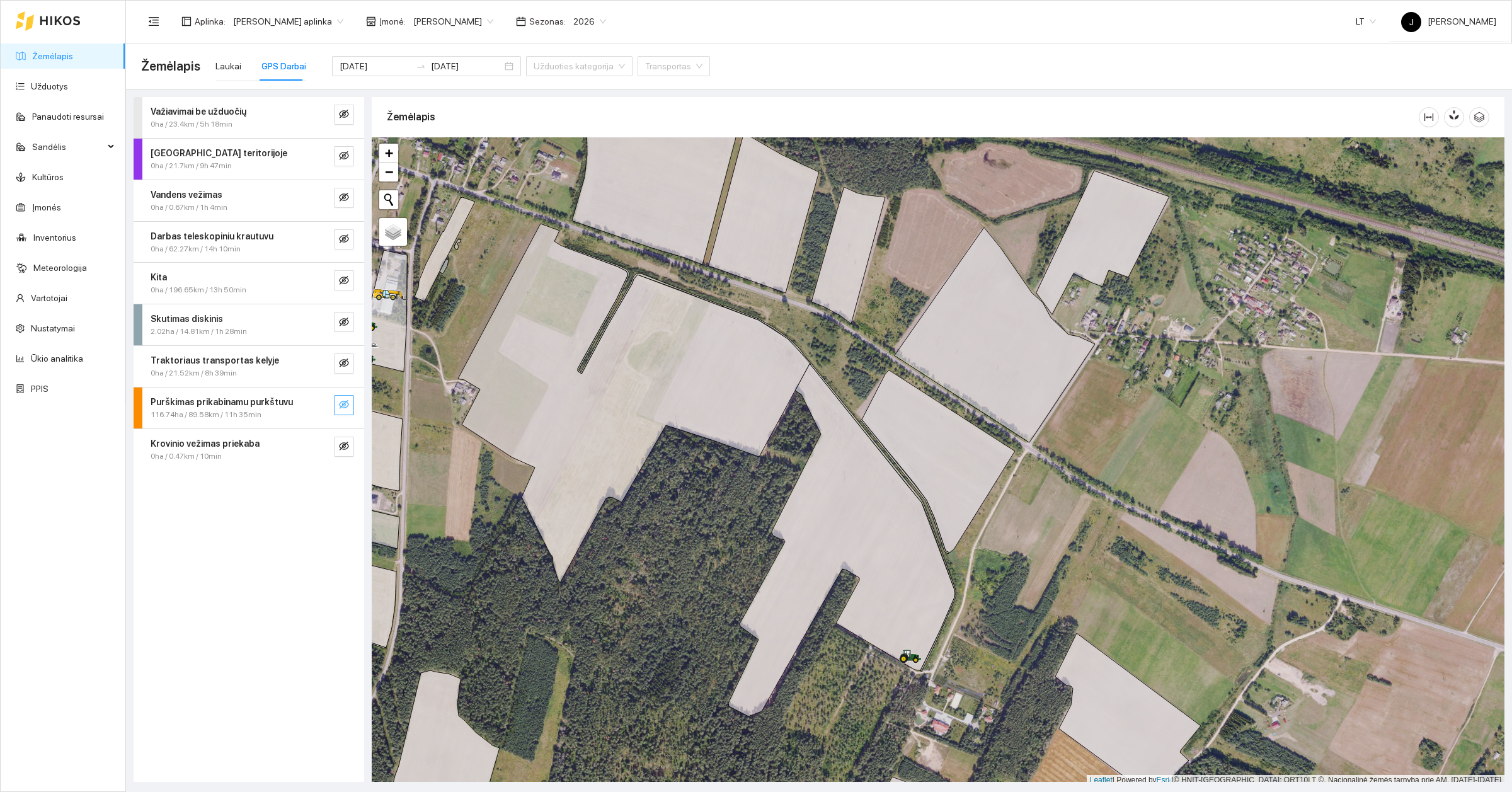
click at [343, 408] on icon "eye-invisible" at bounding box center [344, 404] width 10 height 10
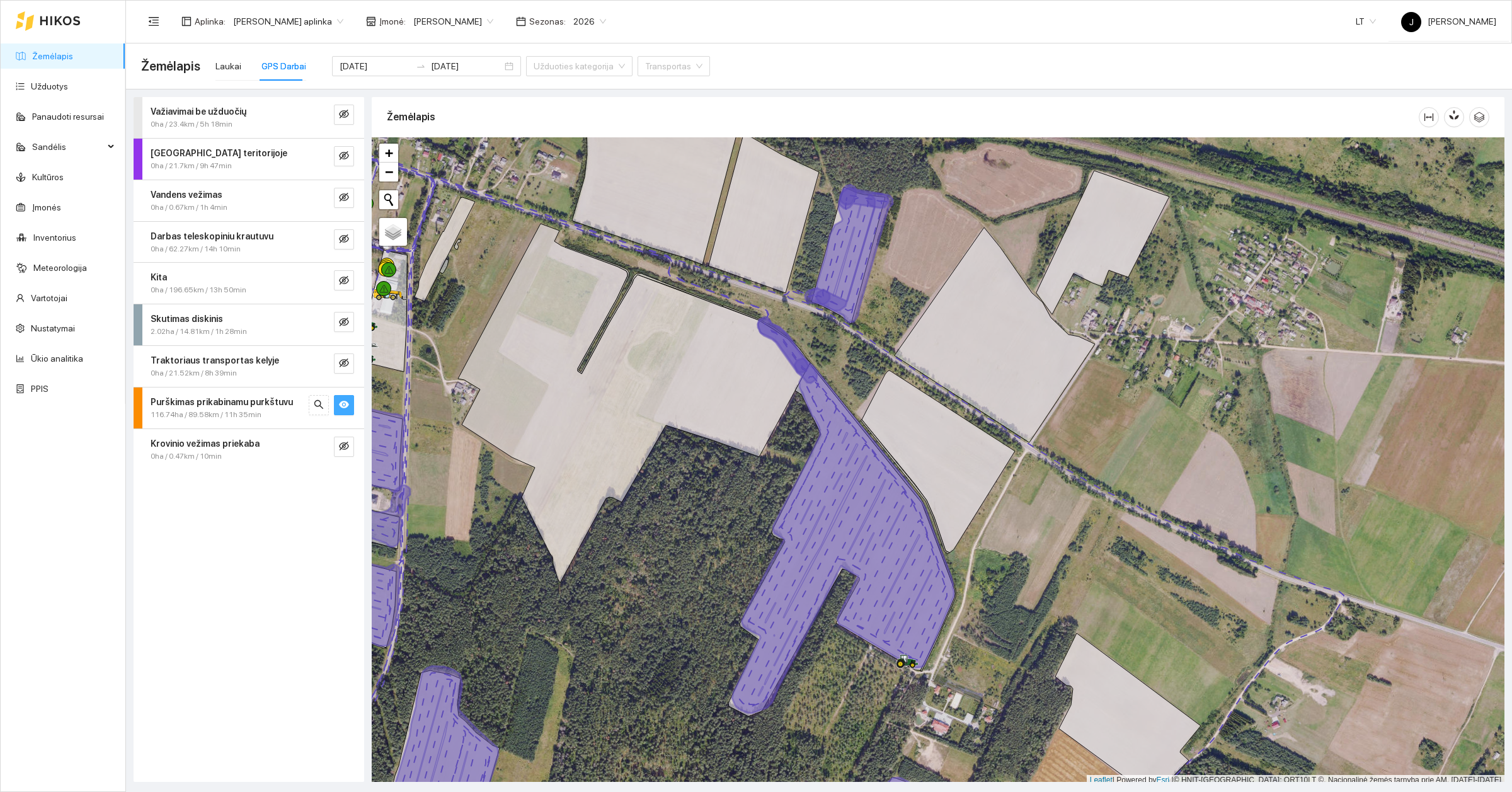
scroll to position [4, 0]
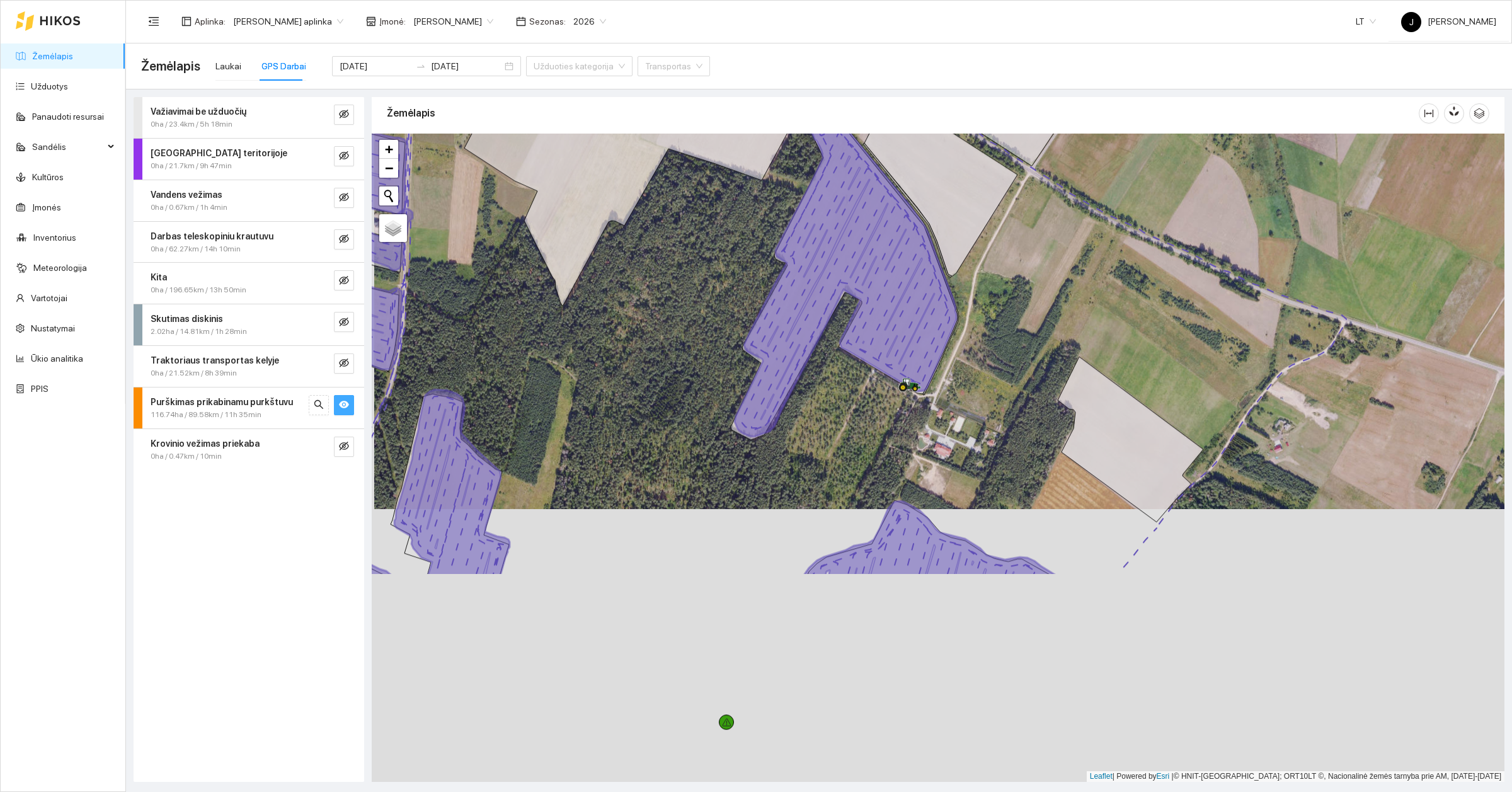
drag, startPoint x: 682, startPoint y: 593, endPoint x: 684, endPoint y: 320, distance: 273.0
click at [684, 320] on div at bounding box center [938, 457] width 1133 height 648
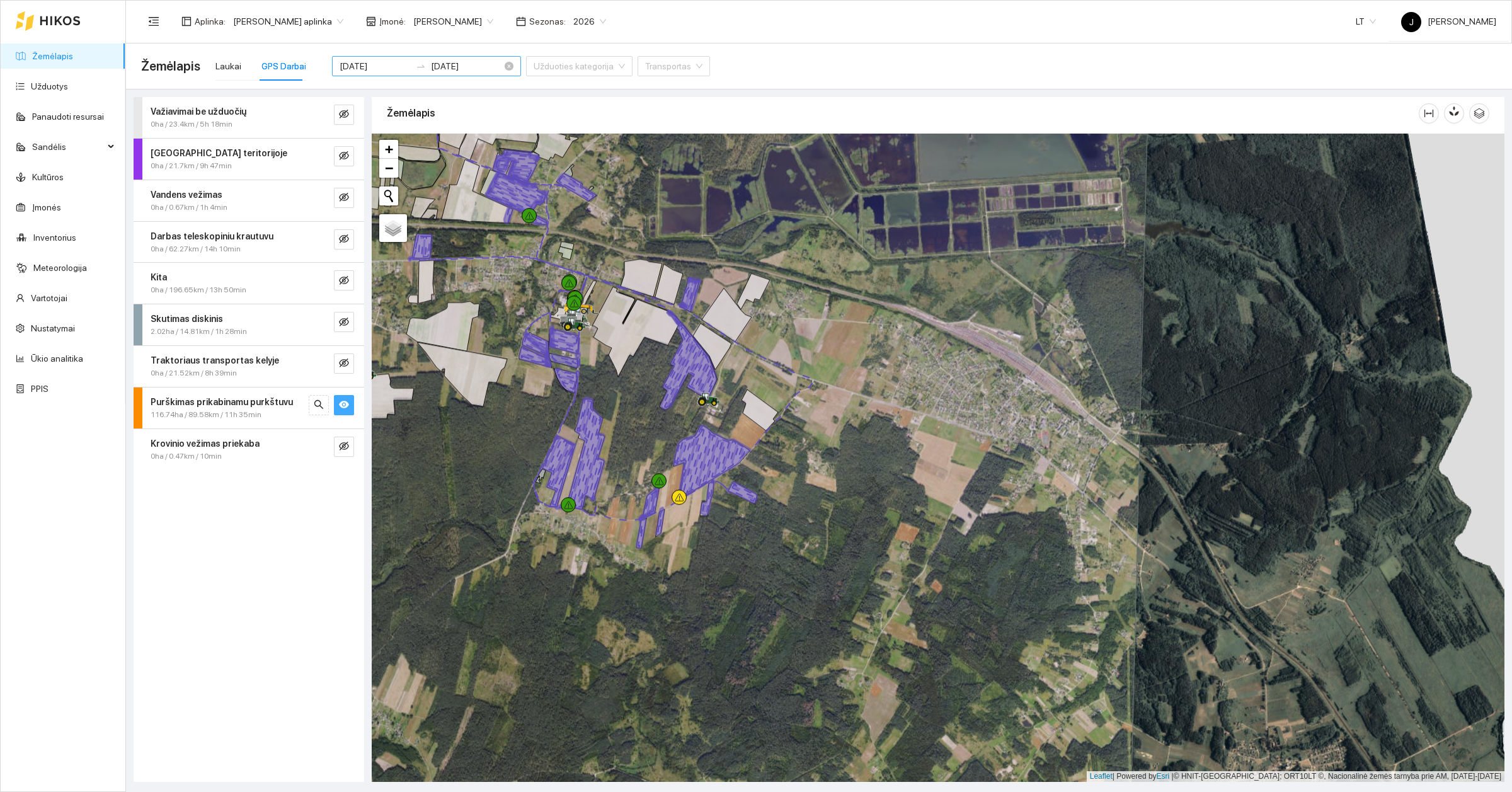
click at [373, 66] on input "[DATE]" at bounding box center [375, 66] width 71 height 14
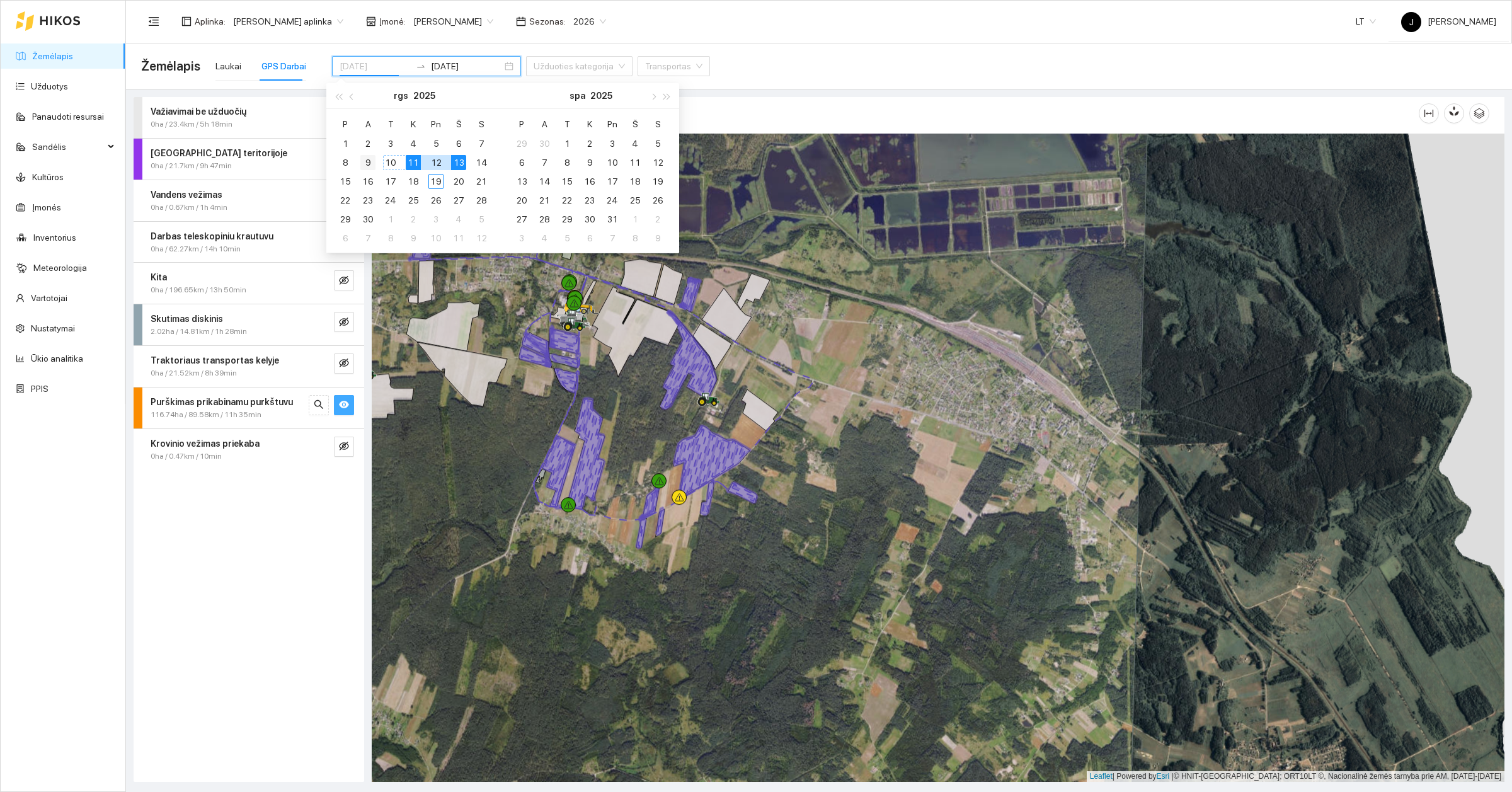
type input "[DATE]"
click at [360, 161] on div "9" at bounding box center [367, 162] width 15 height 15
type input "[DATE]"
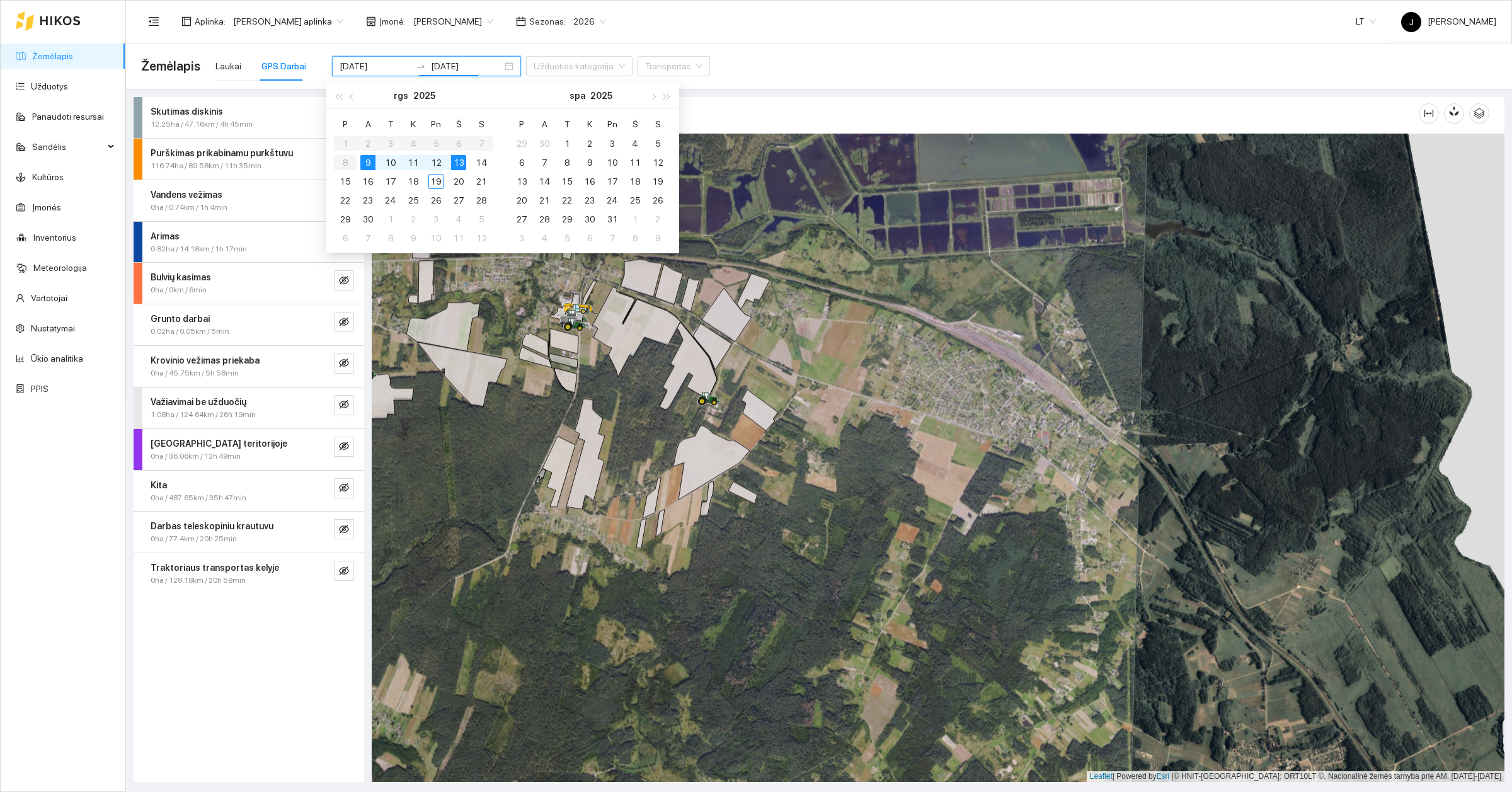
click at [243, 661] on div "Skutimas diskinis 12.25ha / 47.16km / 4h 45min Purškimas prikabinamu purkštuvu …" at bounding box center [248, 439] width 231 height 685
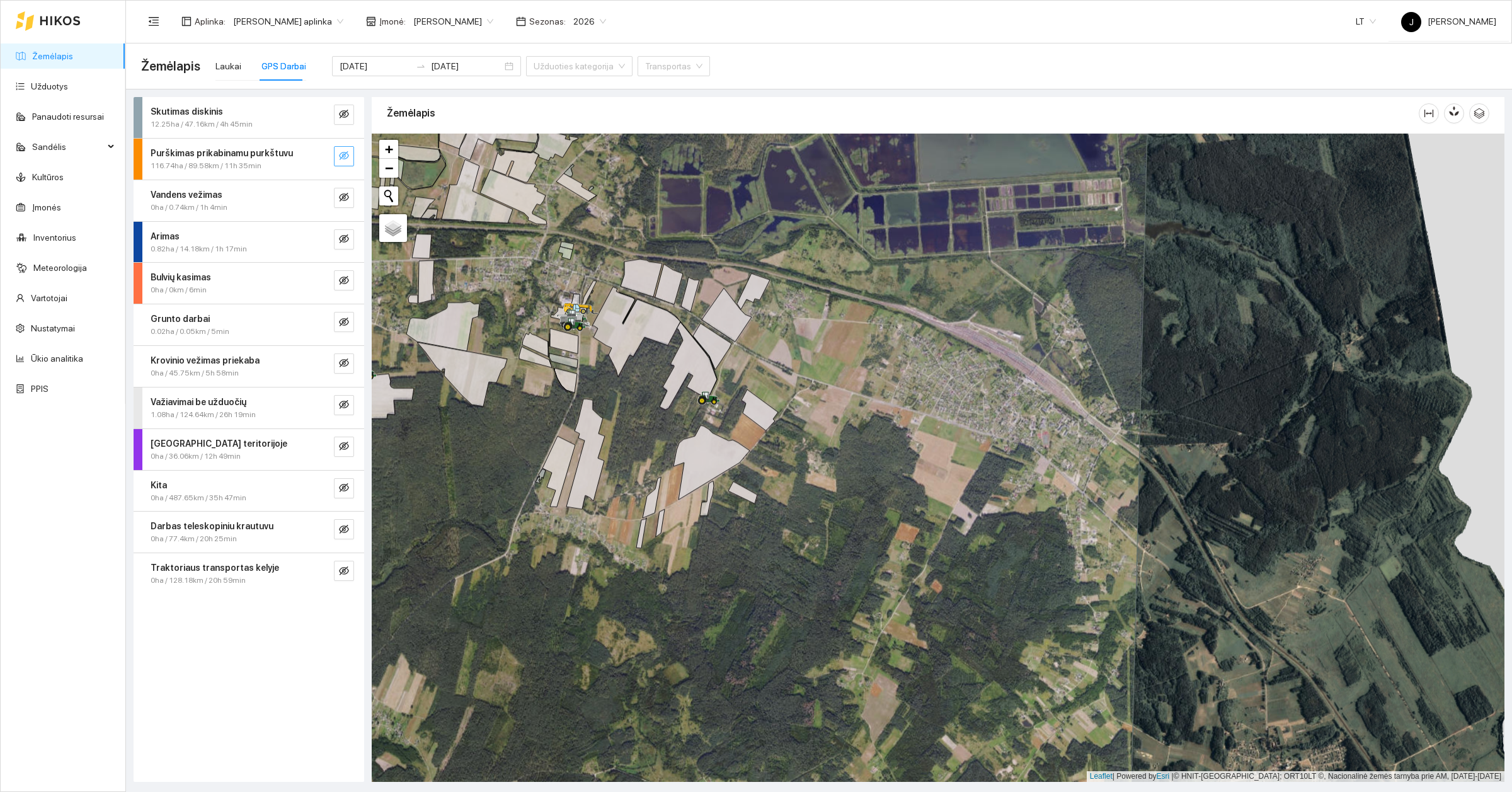
click at [351, 150] on button "button" at bounding box center [343, 156] width 20 height 20
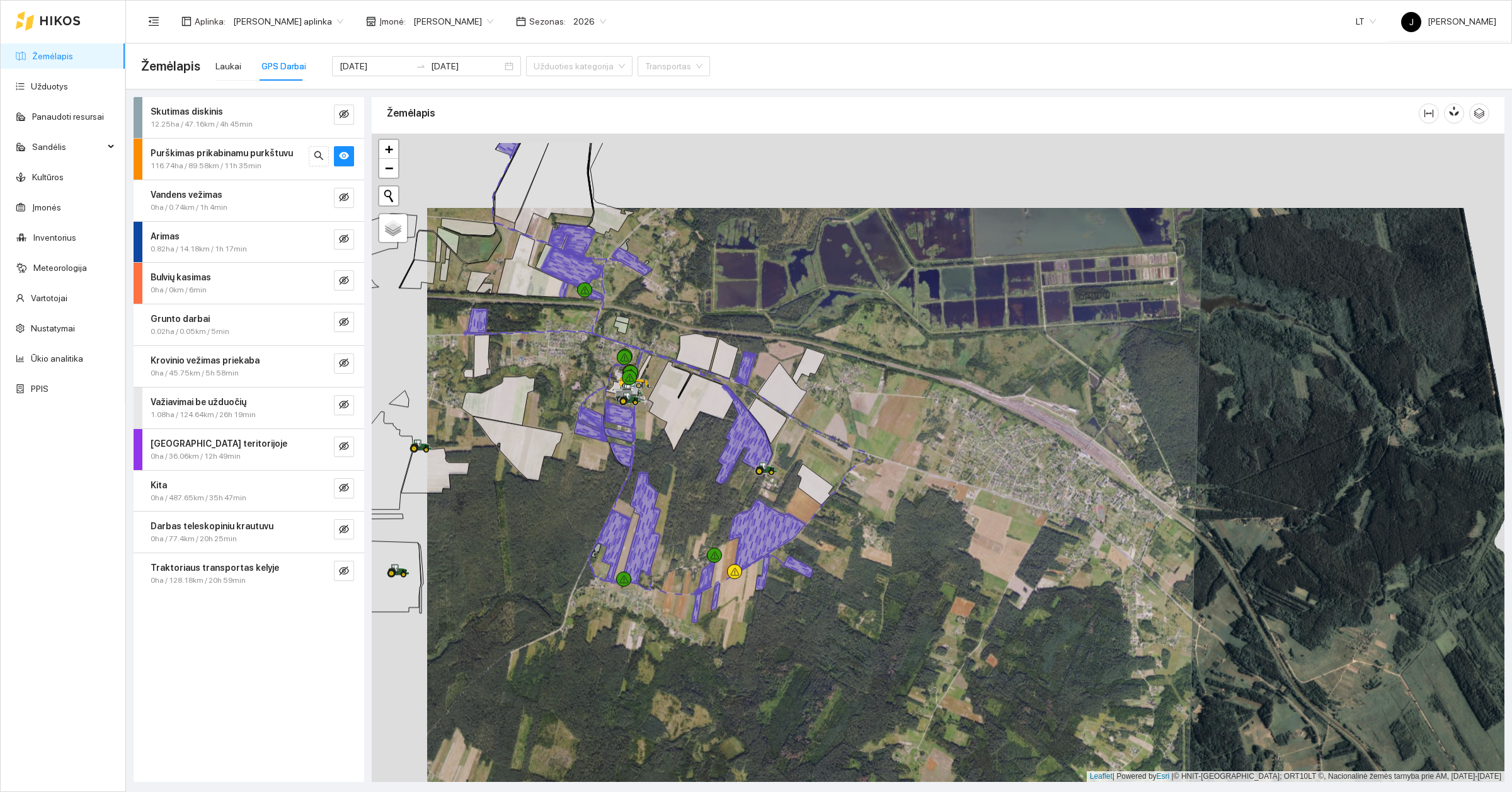
drag, startPoint x: 627, startPoint y: 382, endPoint x: 682, endPoint y: 456, distance: 92.2
click at [682, 456] on div at bounding box center [938, 457] width 1133 height 648
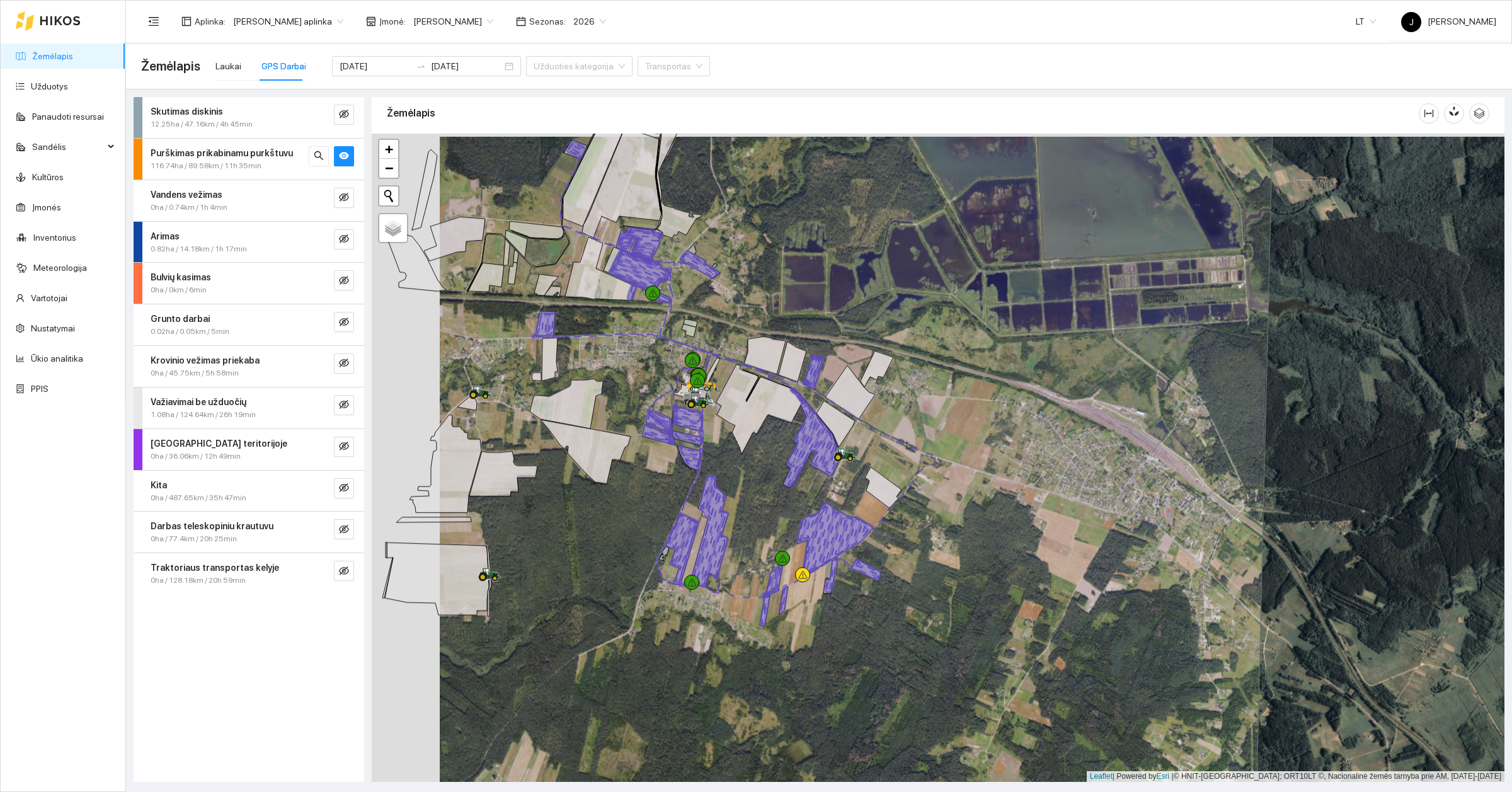
drag, startPoint x: 815, startPoint y: 414, endPoint x: 882, endPoint y: 425, distance: 67.9
click at [882, 425] on div at bounding box center [938, 457] width 1133 height 648
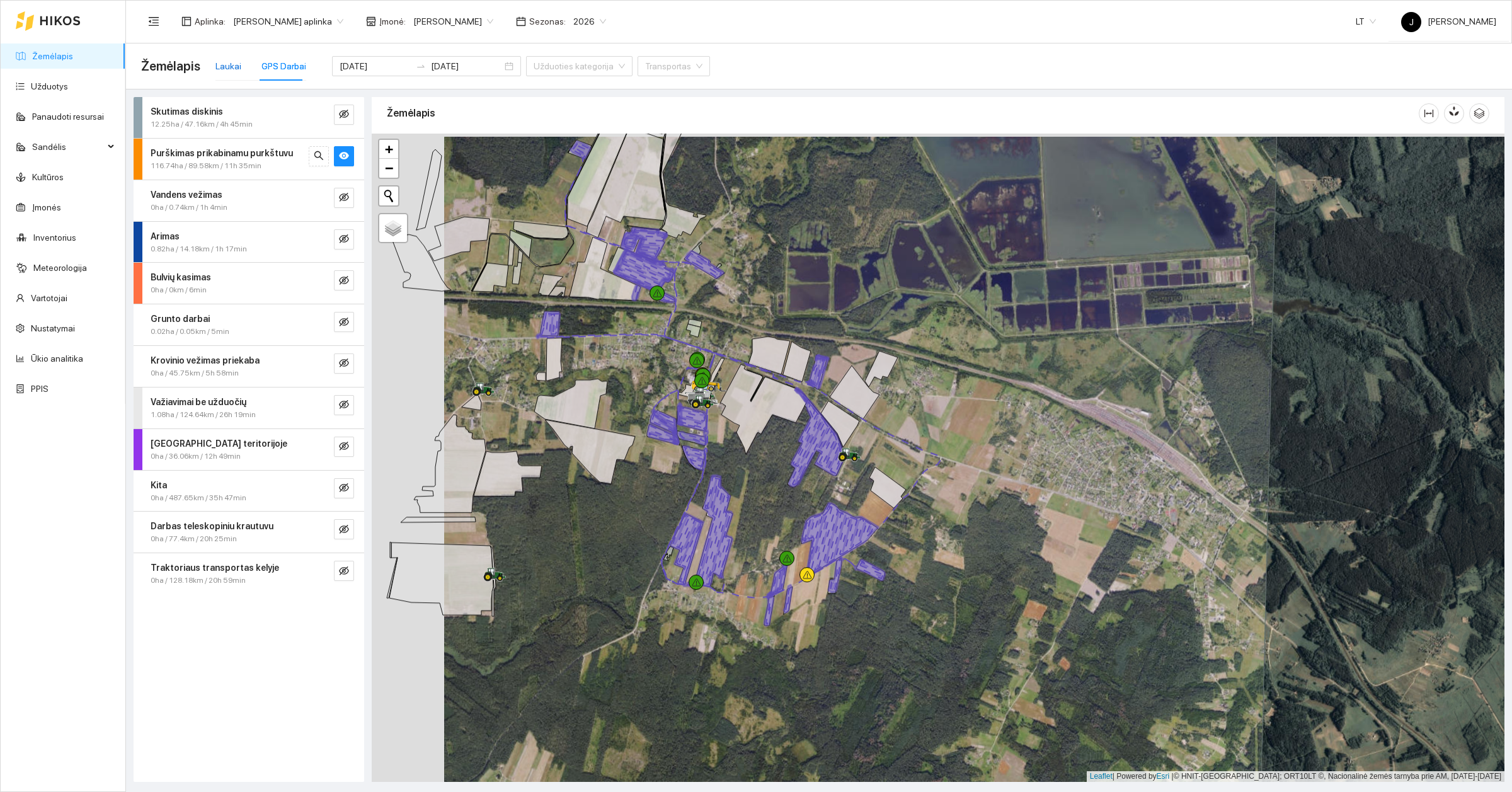
click at [225, 70] on div "Laukai" at bounding box center [228, 66] width 26 height 14
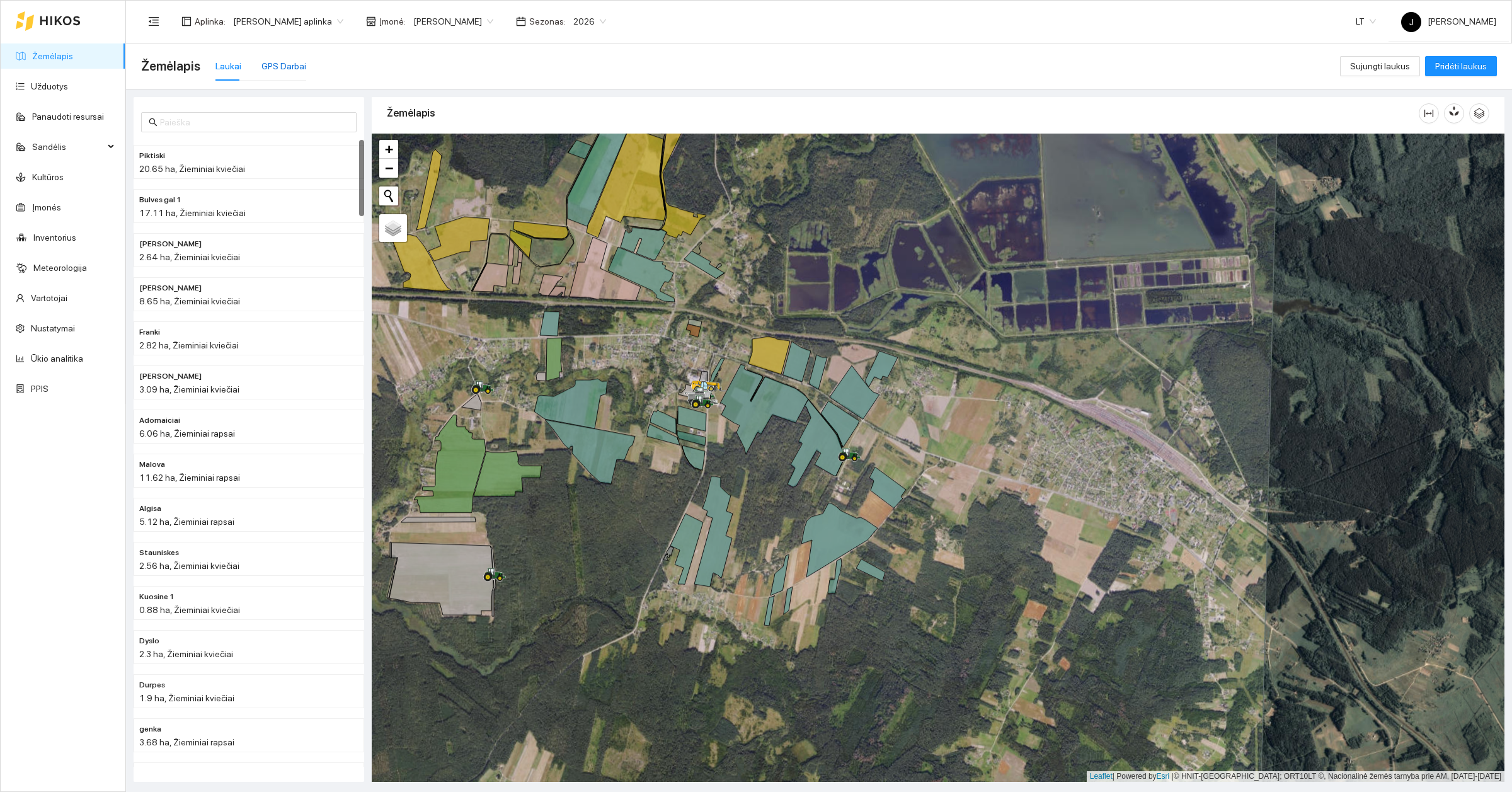
click at [272, 60] on div "GPS Darbai" at bounding box center [284, 66] width 45 height 14
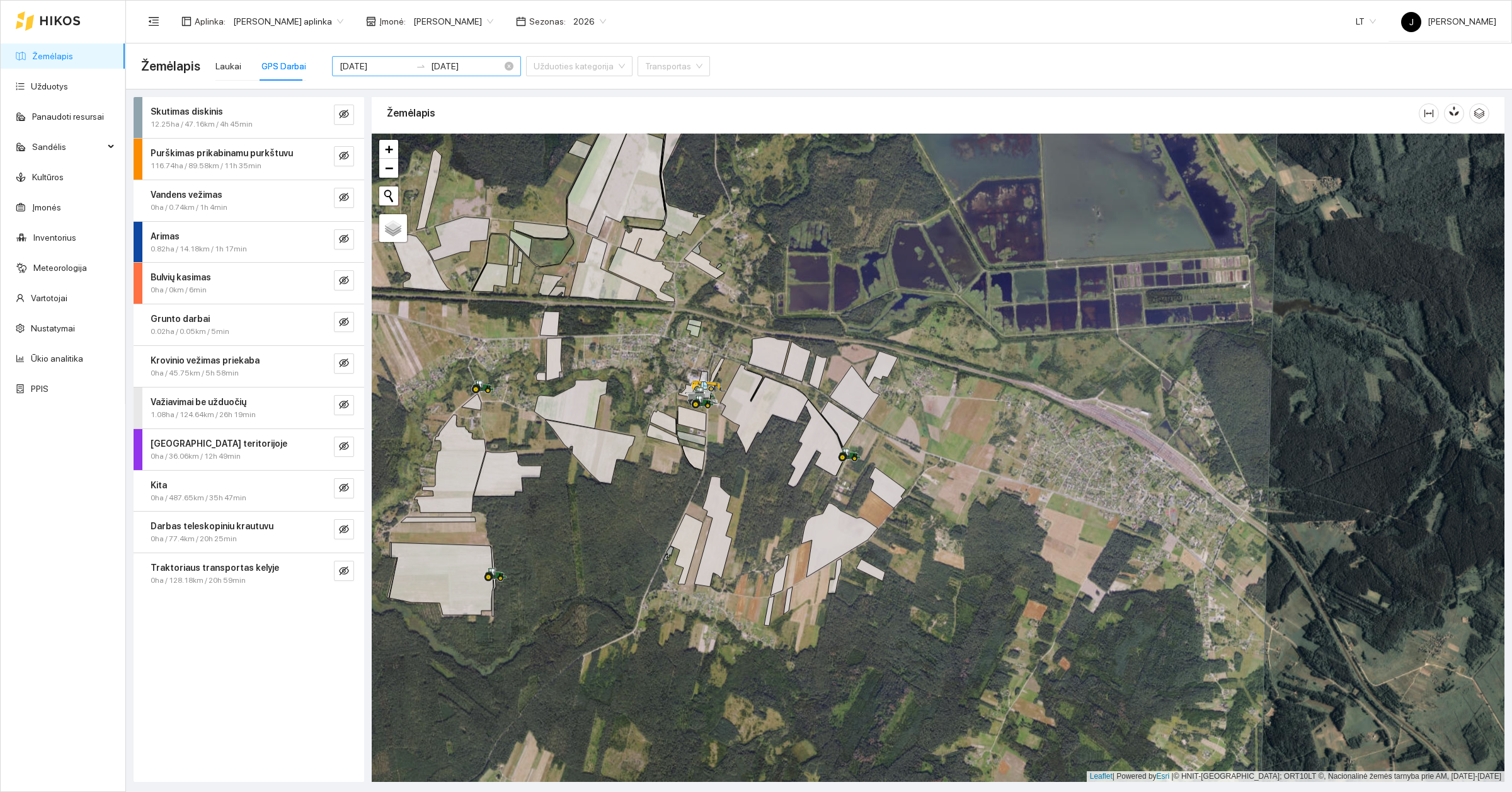
click at [381, 68] on input "[DATE]" at bounding box center [375, 66] width 71 height 14
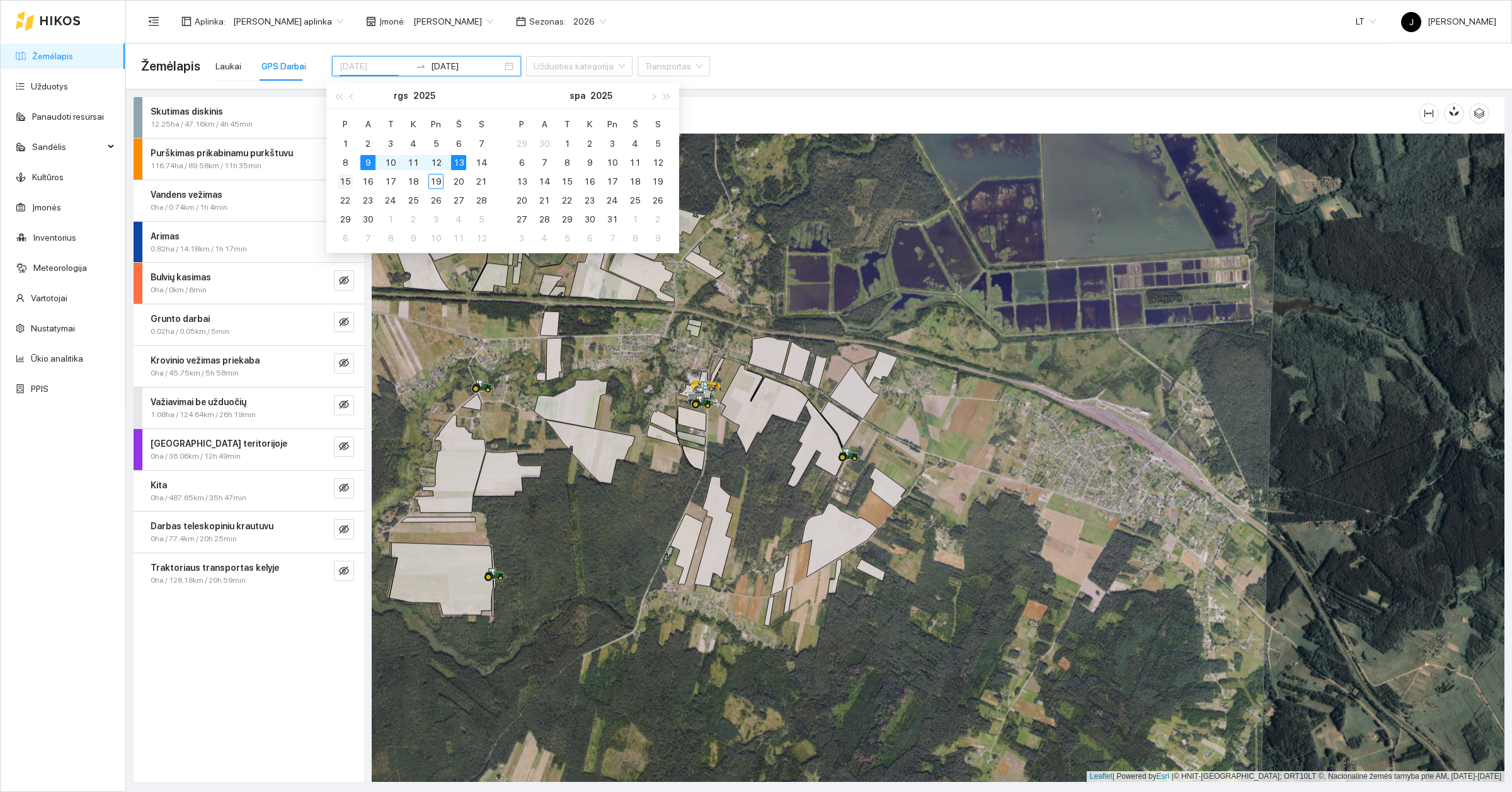
type input "[DATE]"
click at [348, 179] on div "15" at bounding box center [345, 181] width 15 height 15
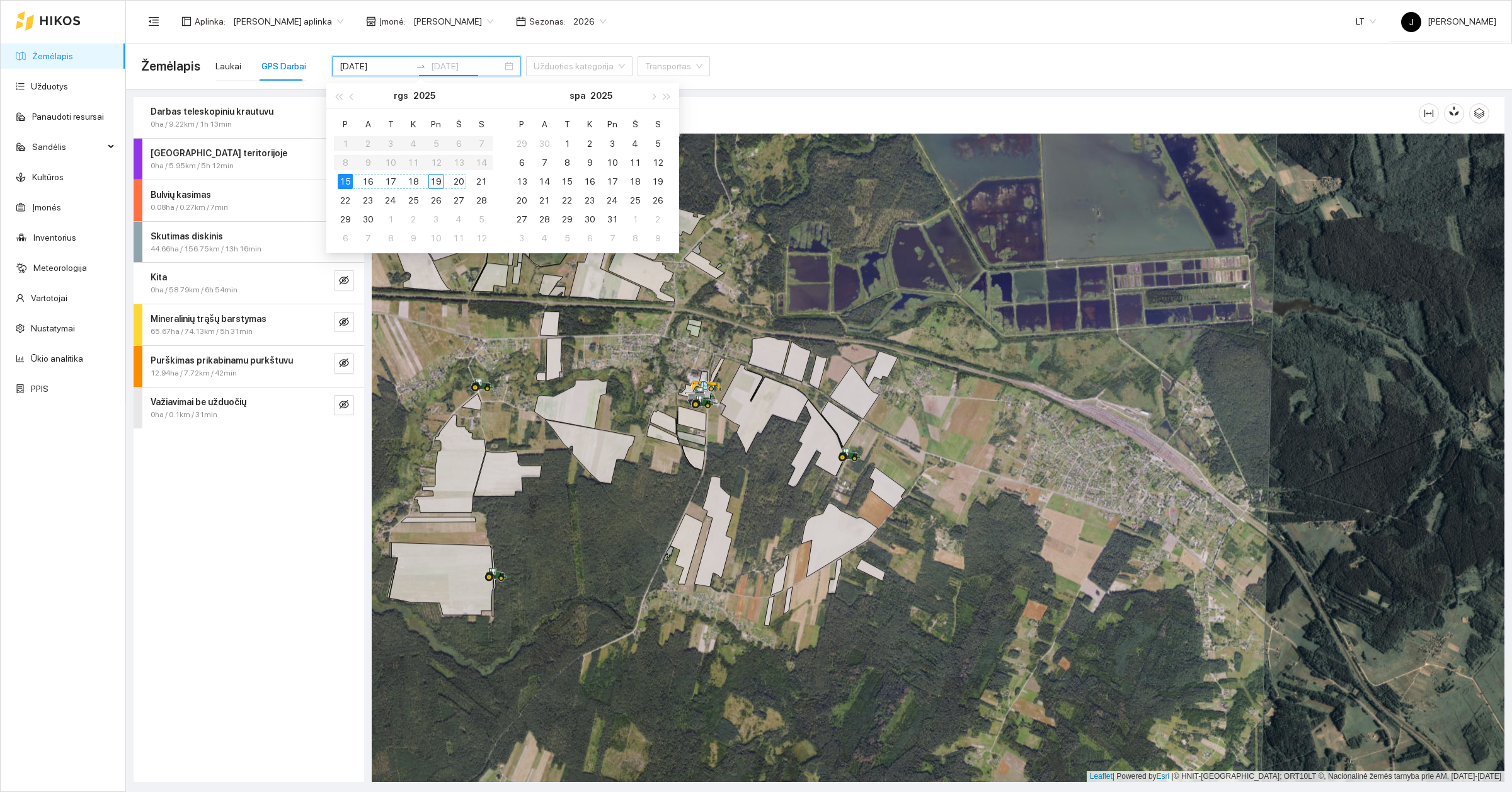
type input "[DATE]"
click at [438, 181] on div "19" at bounding box center [436, 181] width 15 height 15
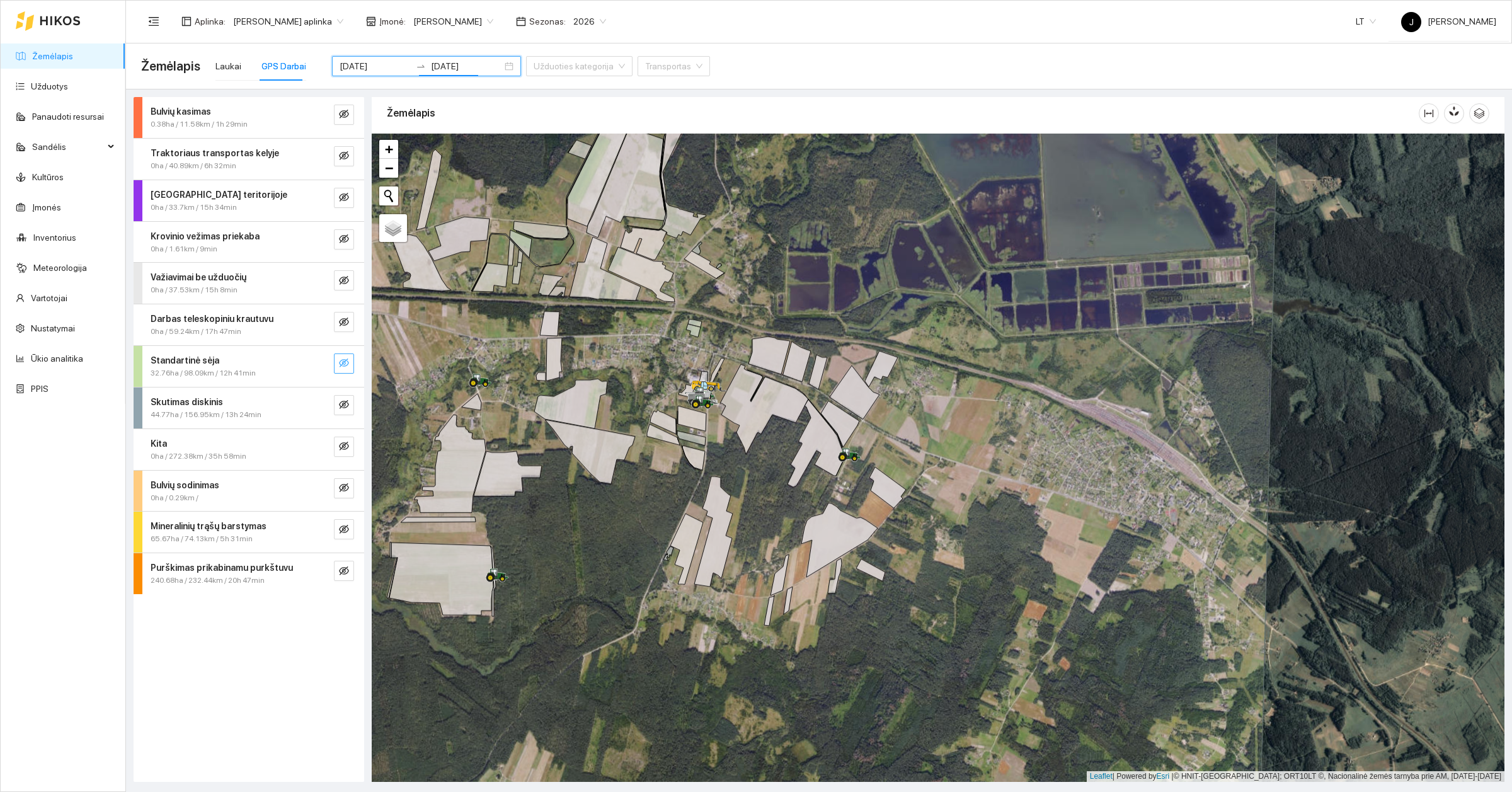
click at [345, 368] on icon "eye-invisible" at bounding box center [344, 363] width 10 height 10
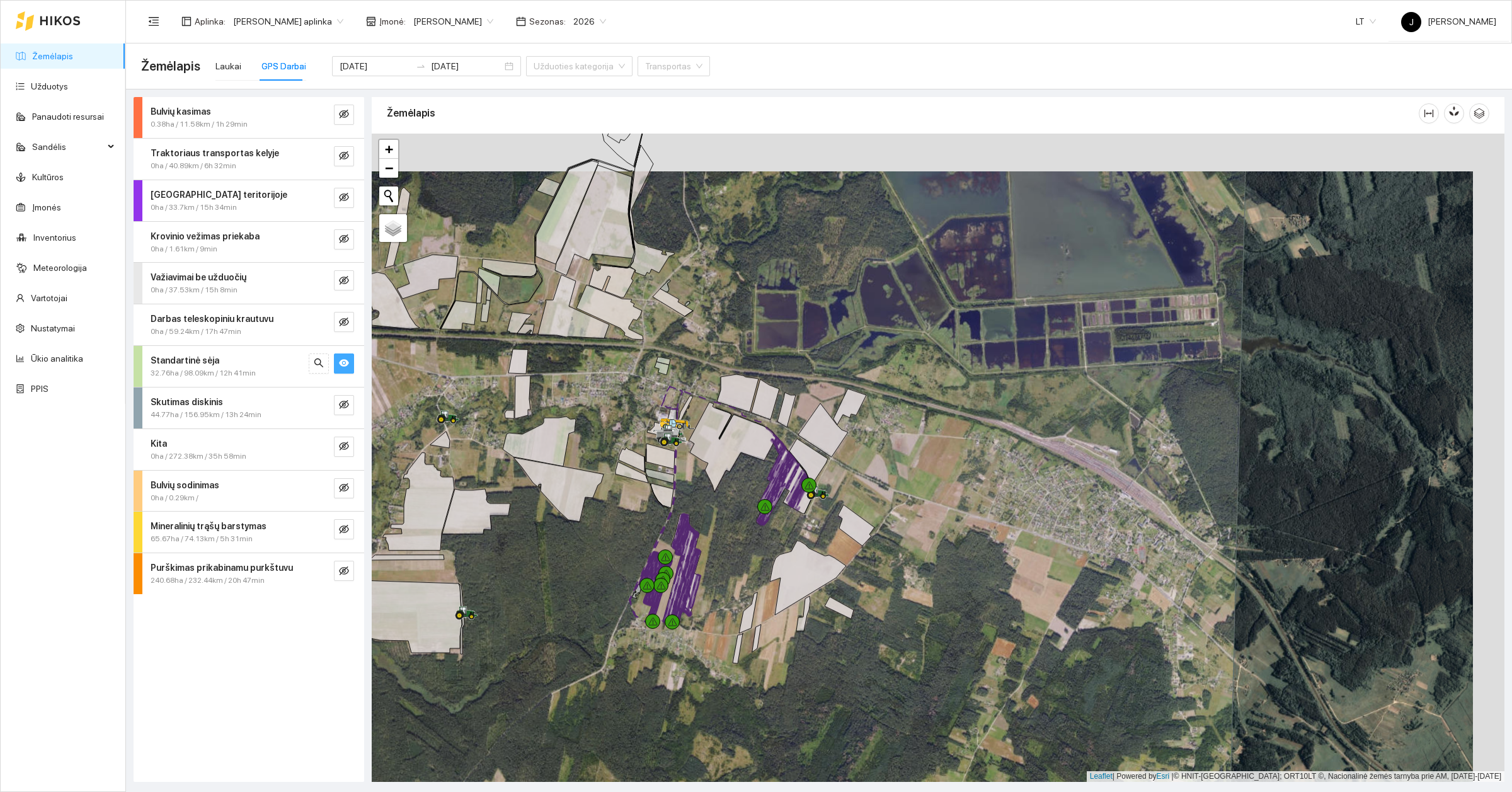
drag, startPoint x: 797, startPoint y: 494, endPoint x: 766, endPoint y: 533, distance: 49.8
click at [766, 533] on div at bounding box center [938, 457] width 1133 height 648
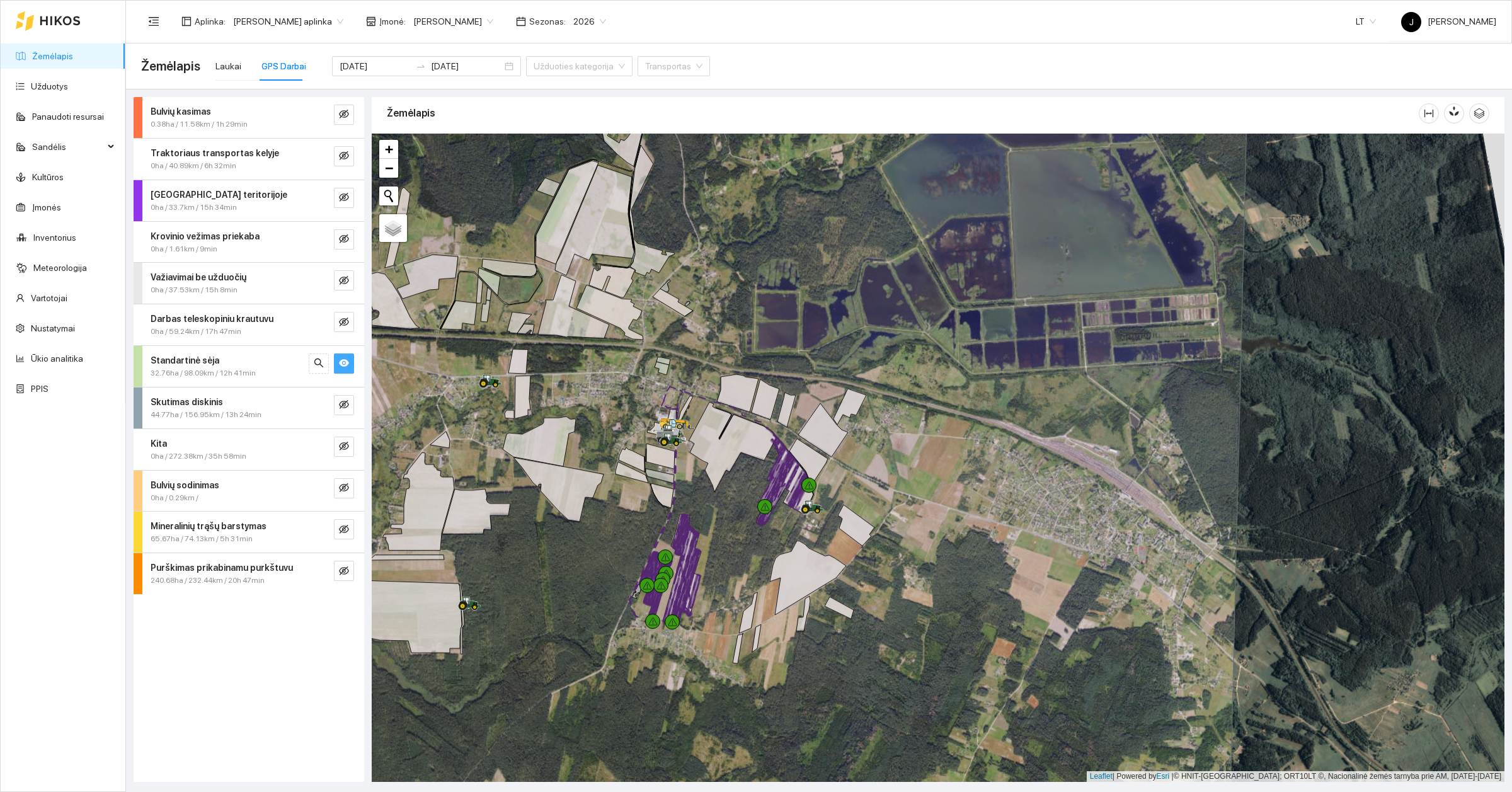
click at [237, 360] on div "Standartinė sėja" at bounding box center [228, 360] width 154 height 14
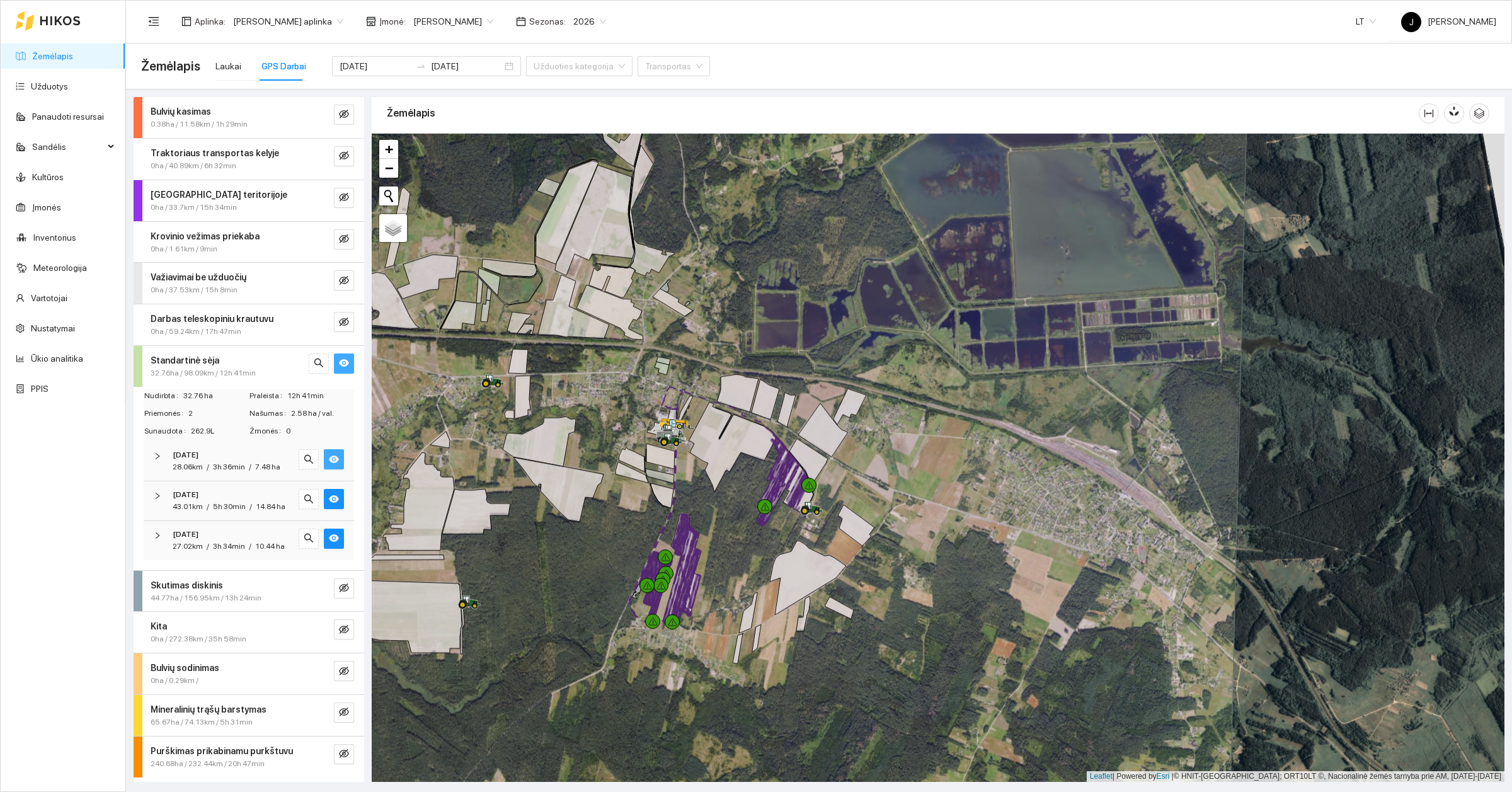
click at [341, 460] on button "button" at bounding box center [334, 459] width 20 height 20
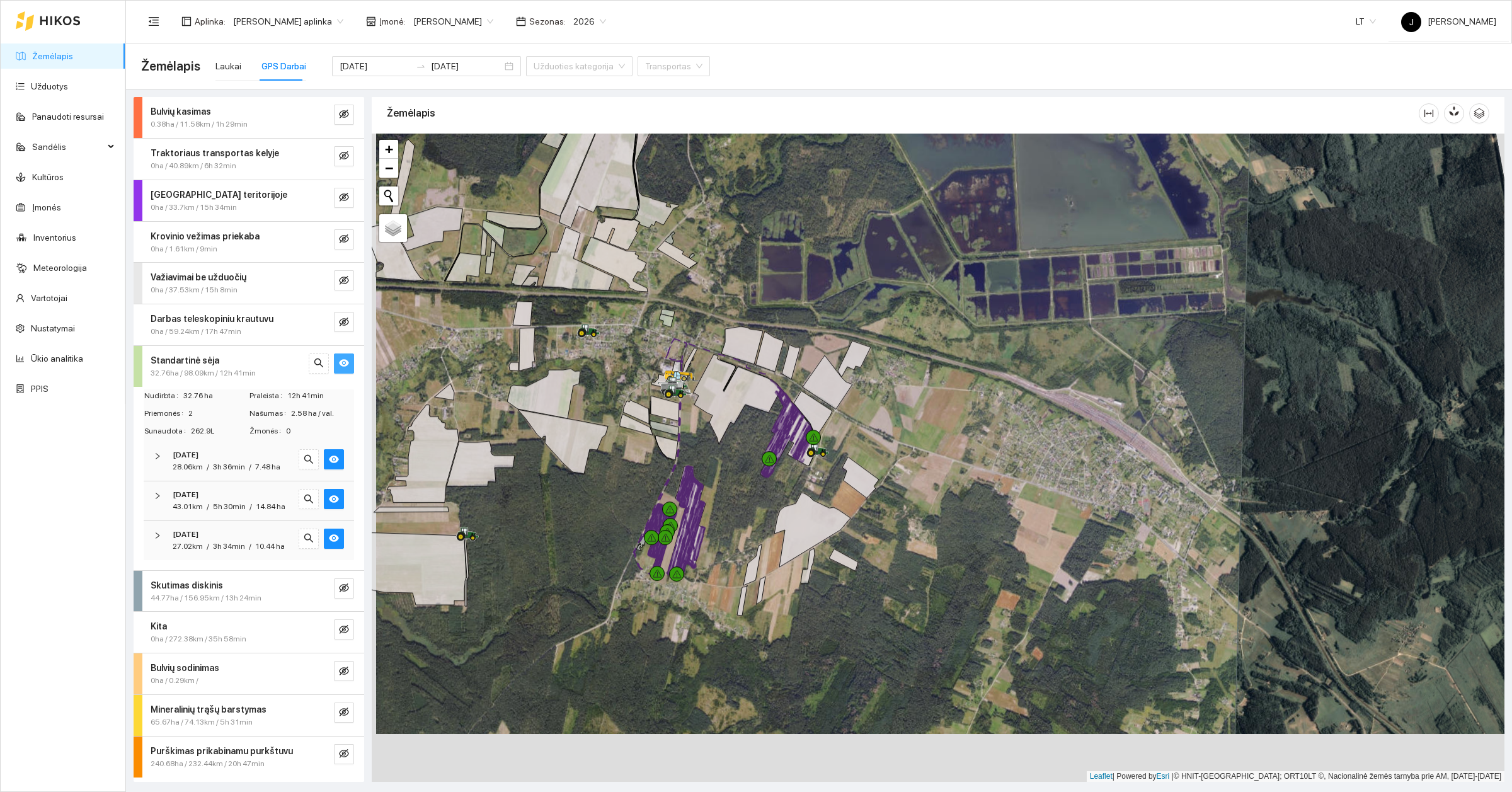
drag, startPoint x: 759, startPoint y: 542, endPoint x: 761, endPoint y: 486, distance: 56.0
click at [761, 486] on div at bounding box center [938, 457] width 1133 height 648
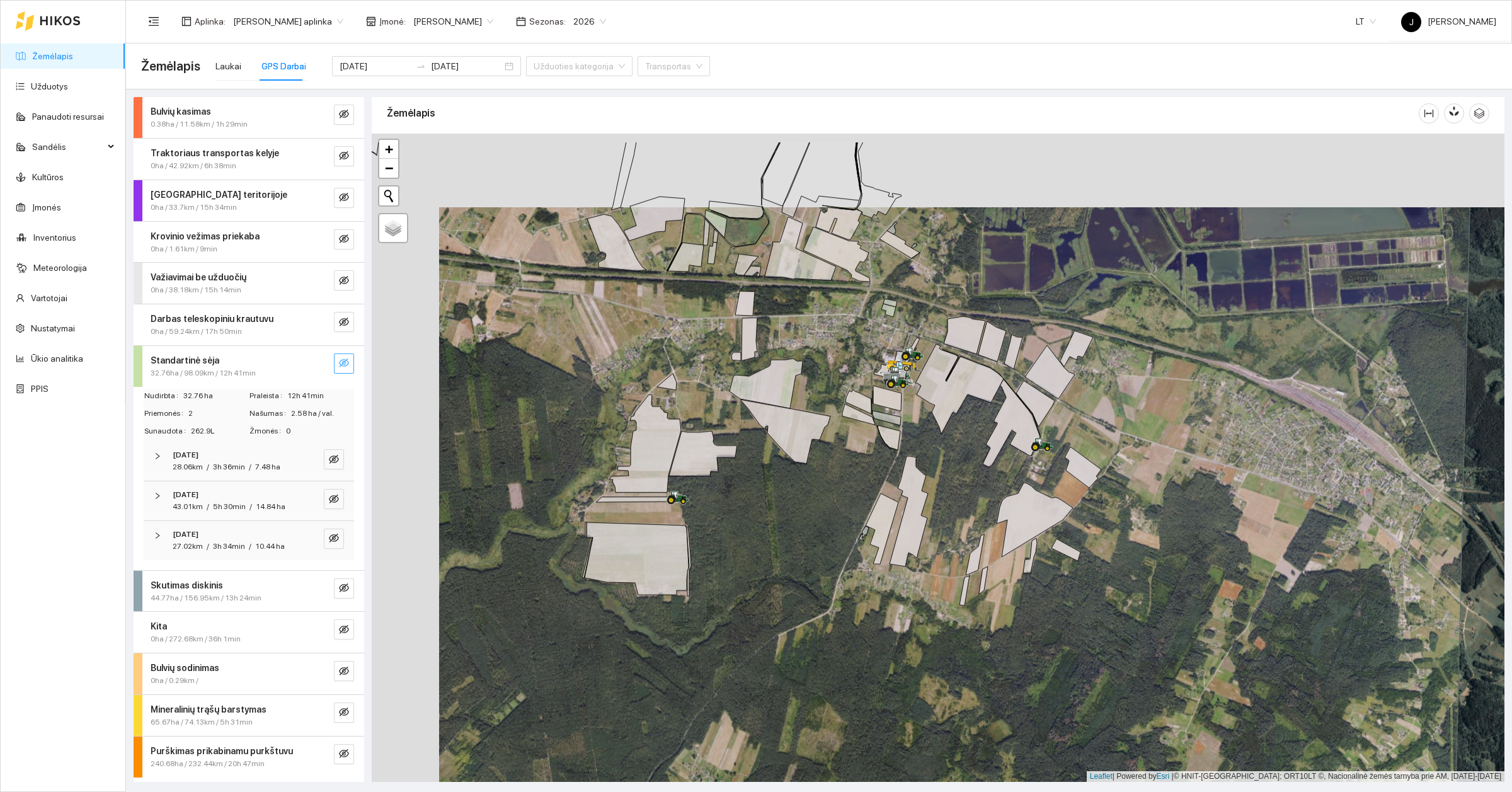
drag, startPoint x: 1018, startPoint y: 344, endPoint x: 1085, endPoint y: 417, distance: 99.1
click at [1085, 417] on div at bounding box center [938, 457] width 1133 height 648
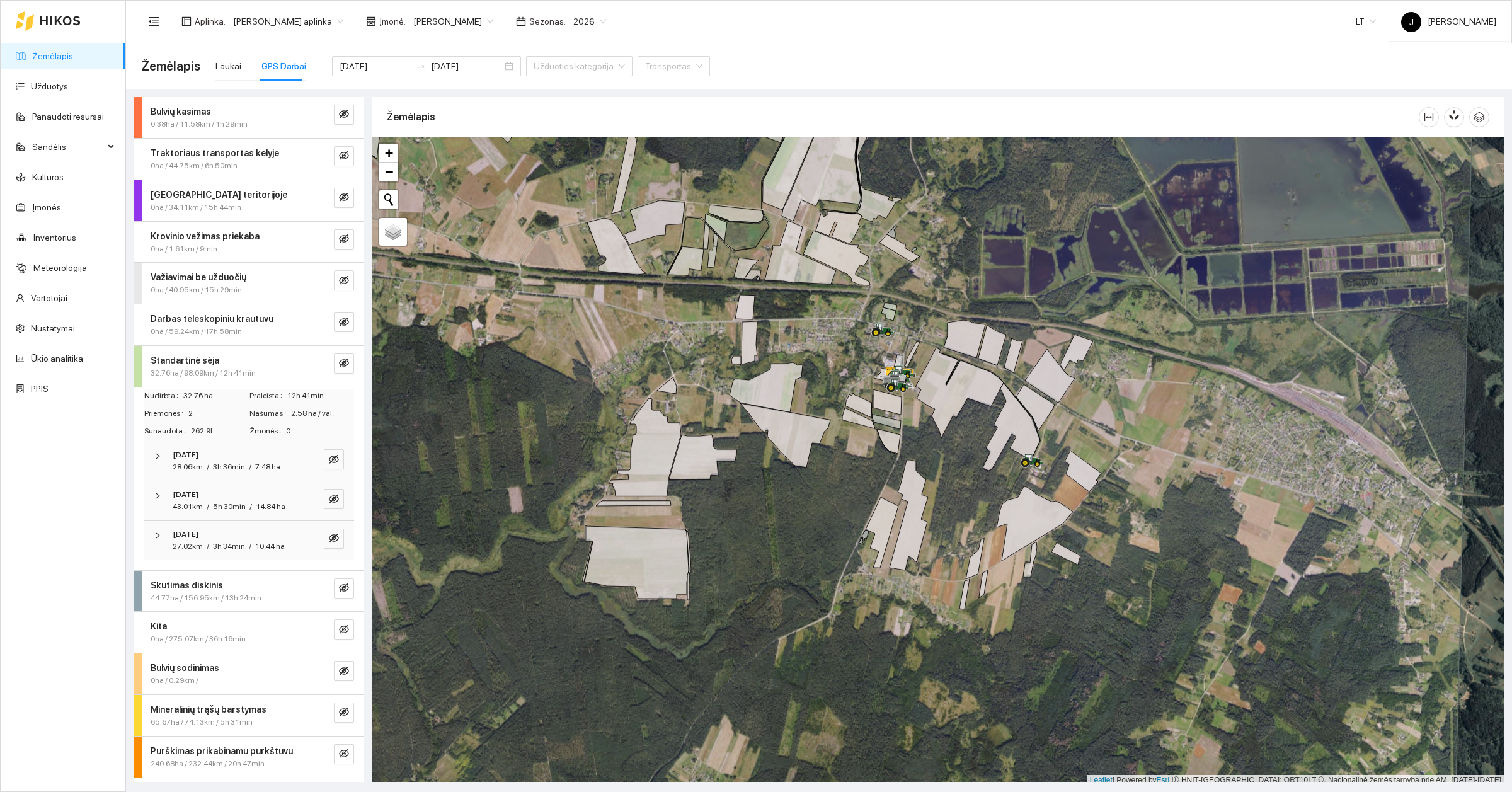
scroll to position [4, 0]
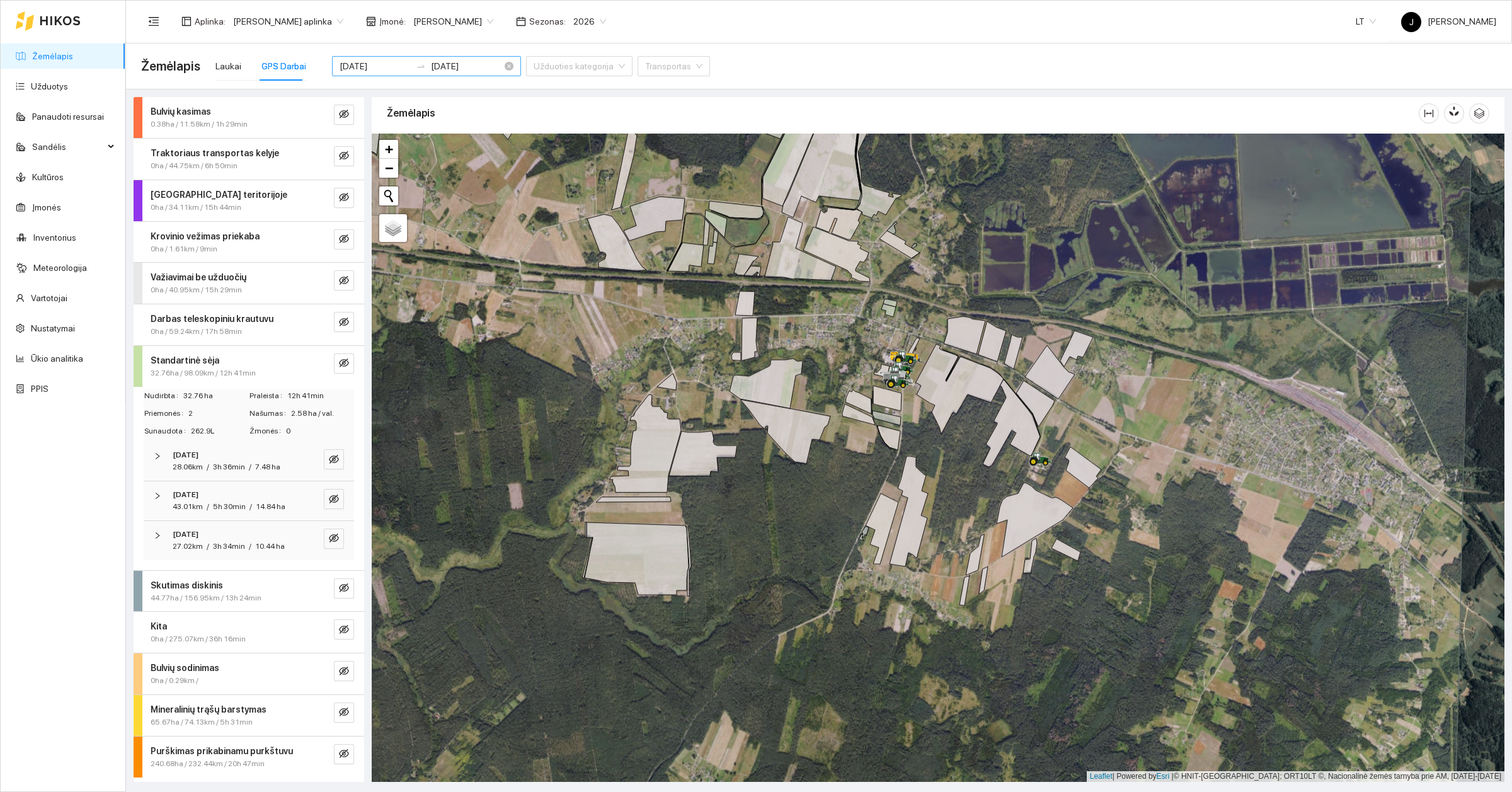
click at [375, 63] on input "[DATE]" at bounding box center [375, 66] width 71 height 14
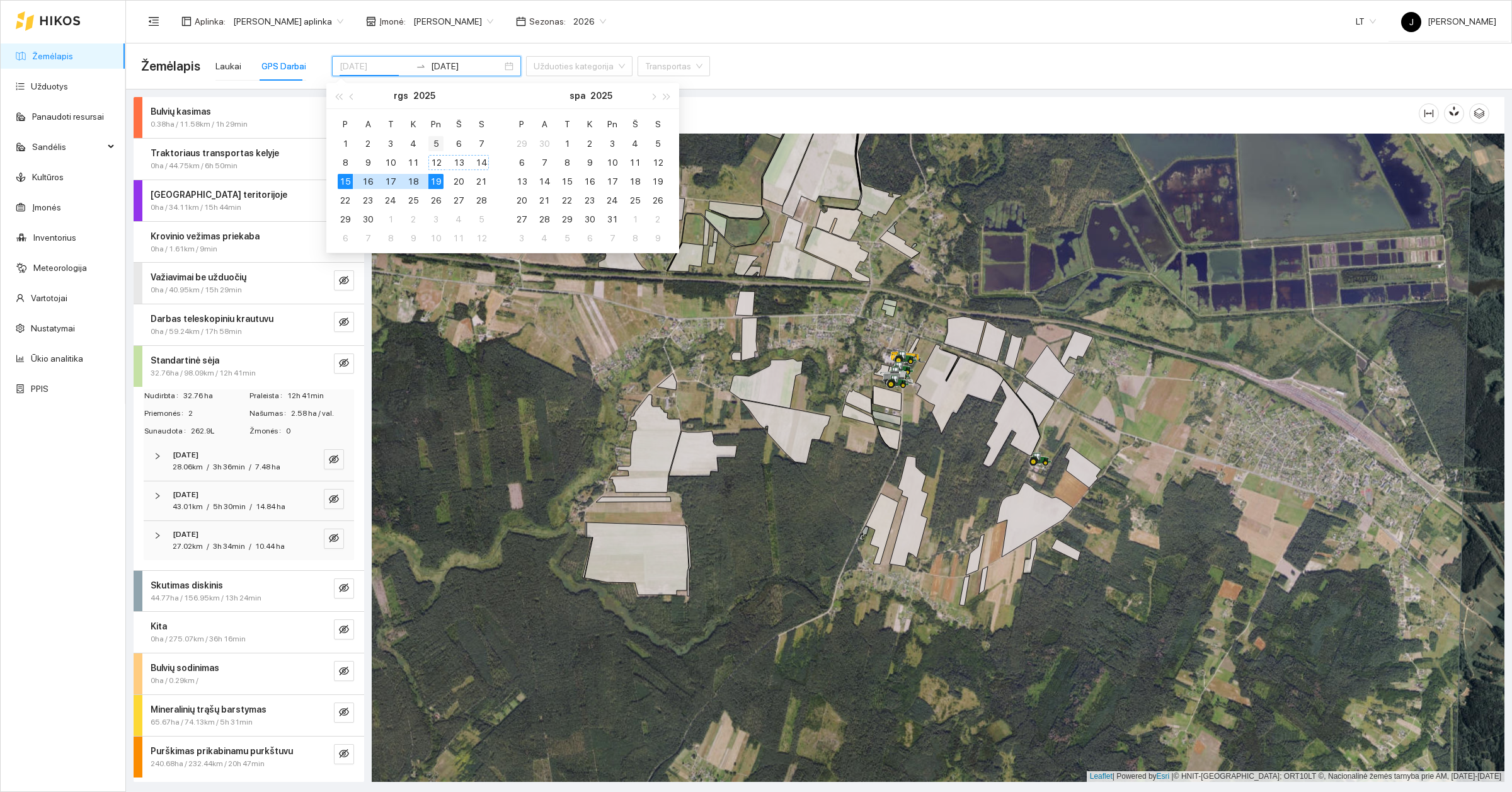
type input "[DATE]"
click at [433, 143] on div "5" at bounding box center [436, 143] width 15 height 15
type input "[DATE]"
click at [408, 162] on div "11" at bounding box center [413, 162] width 15 height 15
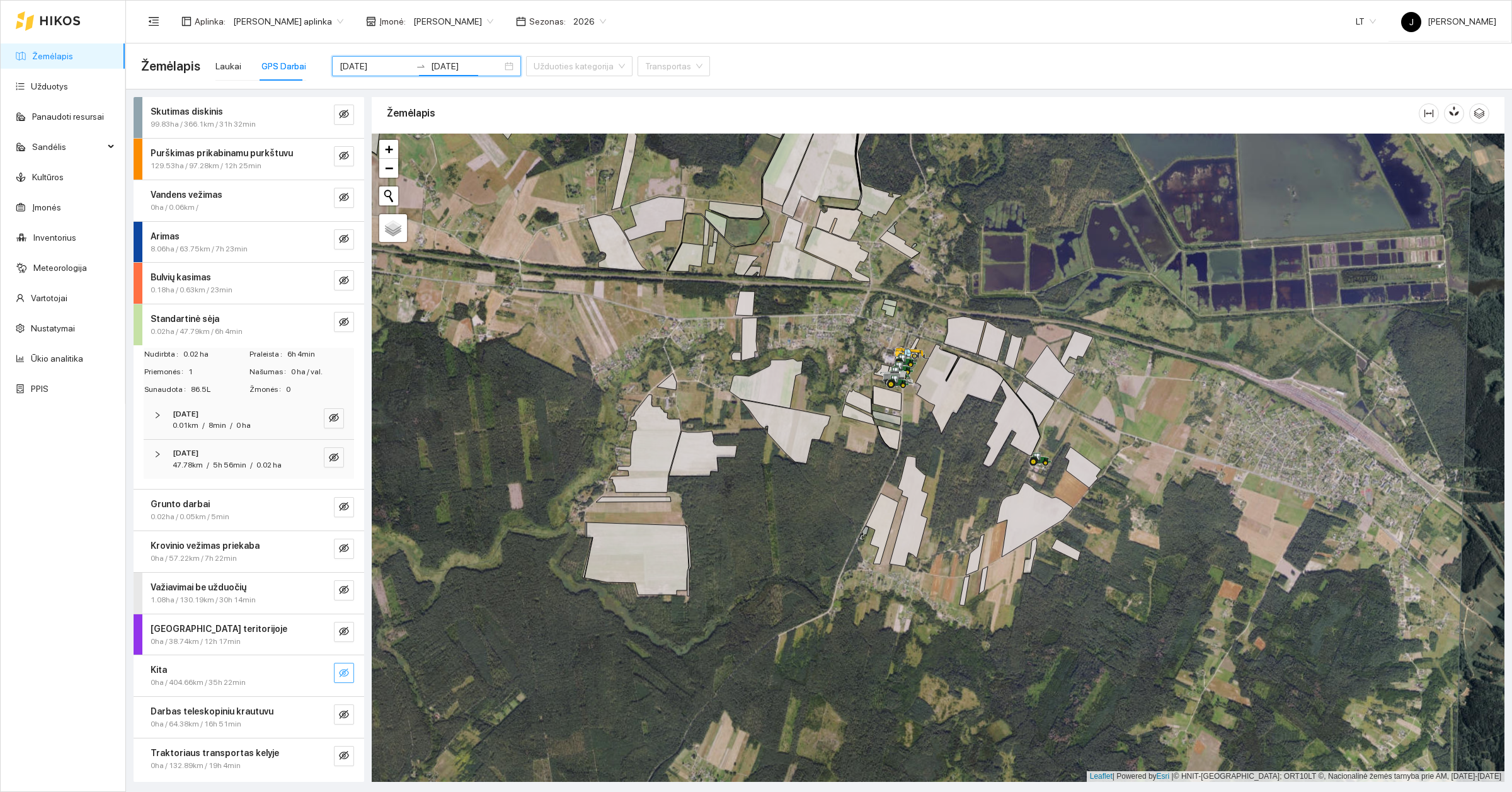
click at [341, 676] on icon "eye-invisible" at bounding box center [344, 673] width 10 height 9
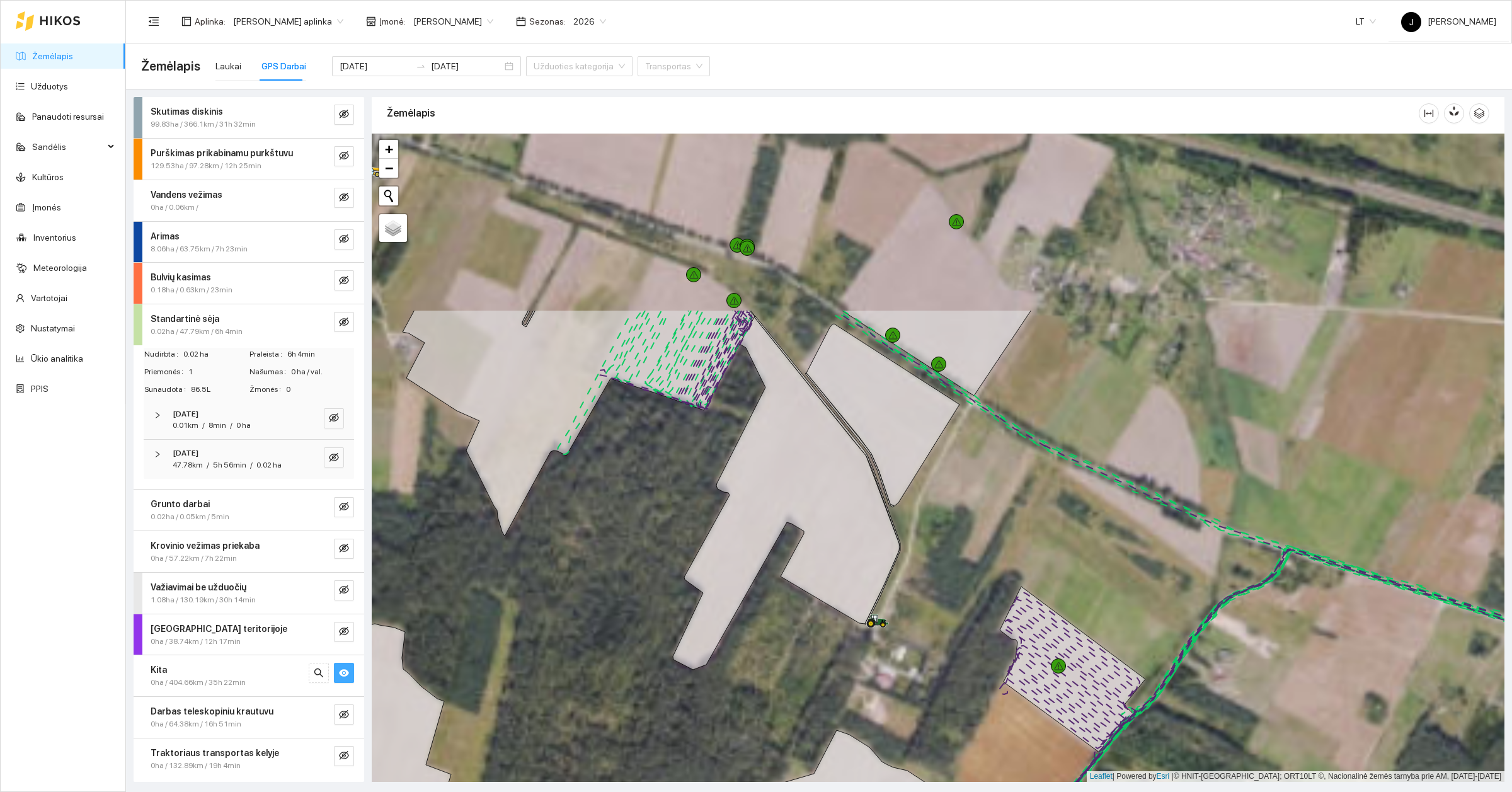
drag, startPoint x: 992, startPoint y: 398, endPoint x: 1068, endPoint y: 634, distance: 247.9
click at [1068, 634] on div at bounding box center [938, 457] width 1133 height 648
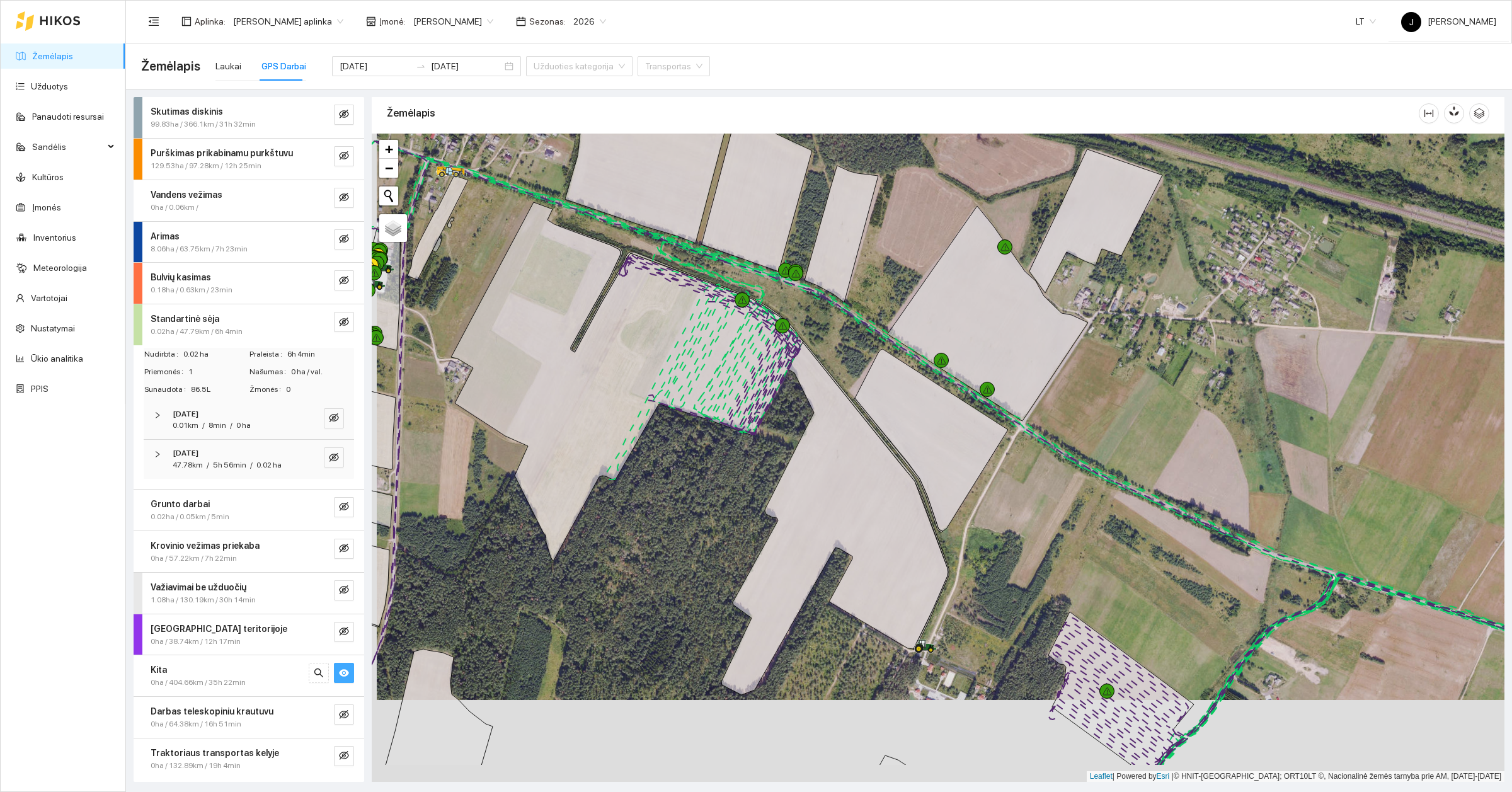
drag, startPoint x: 1276, startPoint y: 496, endPoint x: 1281, endPoint y: 410, distance: 86.1
click at [1281, 414] on div at bounding box center [938, 457] width 1133 height 648
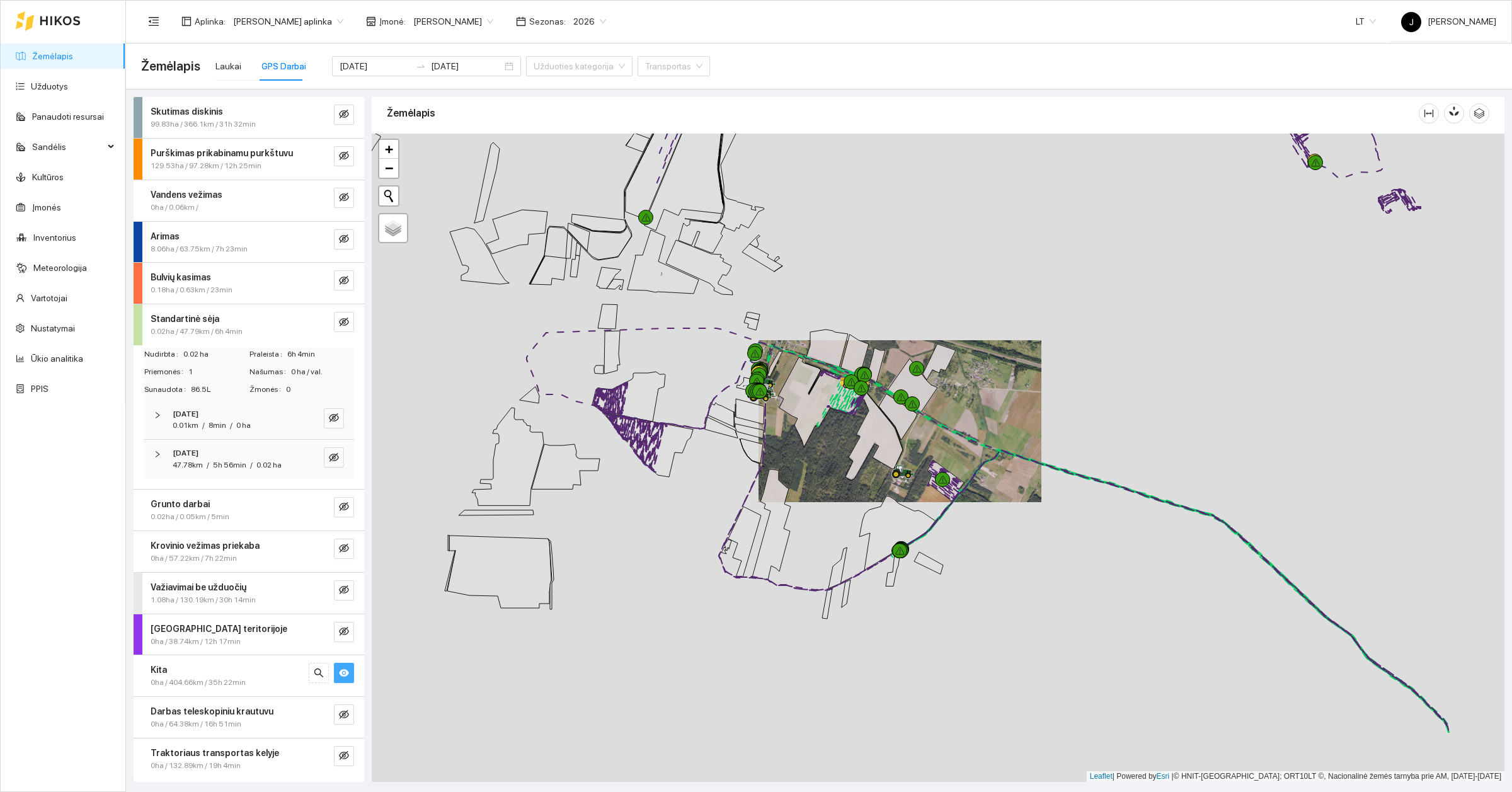
drag, startPoint x: 1037, startPoint y: 561, endPoint x: 927, endPoint y: 447, distance: 158.4
click at [927, 447] on div at bounding box center [938, 457] width 1133 height 648
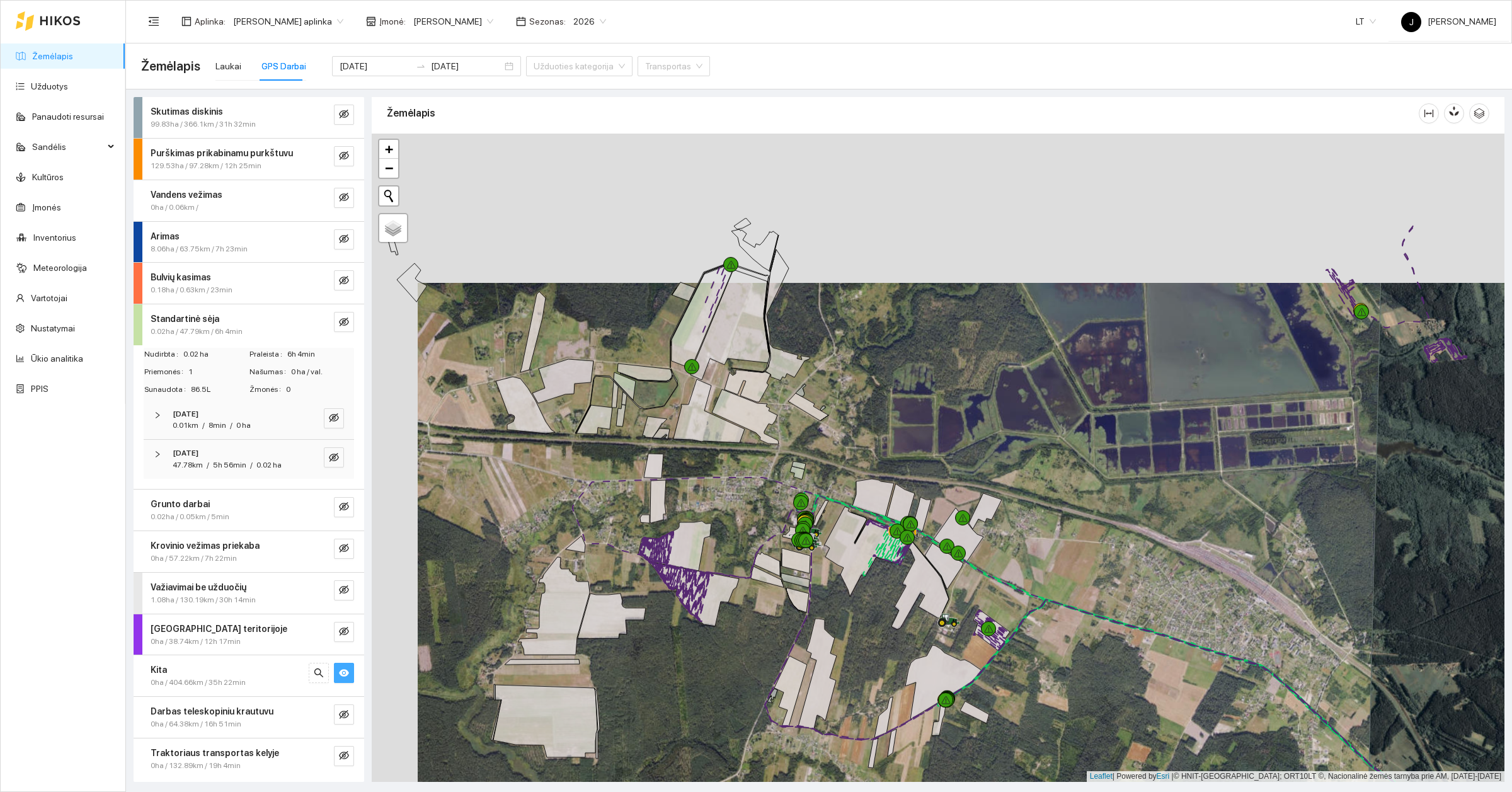
drag, startPoint x: 945, startPoint y: 430, endPoint x: 991, endPoint y: 579, distance: 155.9
click at [991, 579] on div at bounding box center [938, 457] width 1133 height 648
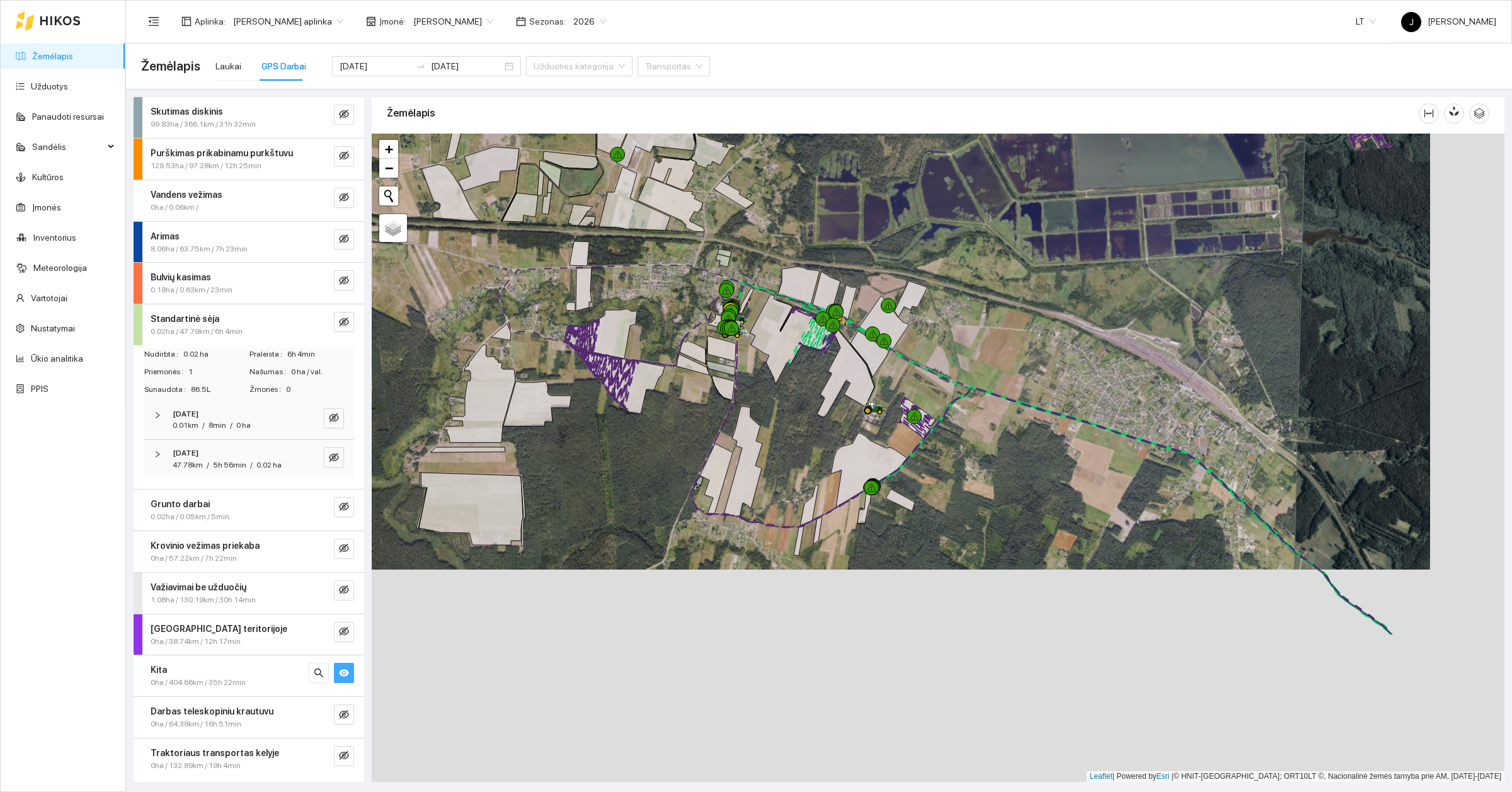
drag, startPoint x: 840, startPoint y: 480, endPoint x: 765, endPoint y: 268, distance: 224.9
click at [765, 268] on div at bounding box center [938, 457] width 1133 height 648
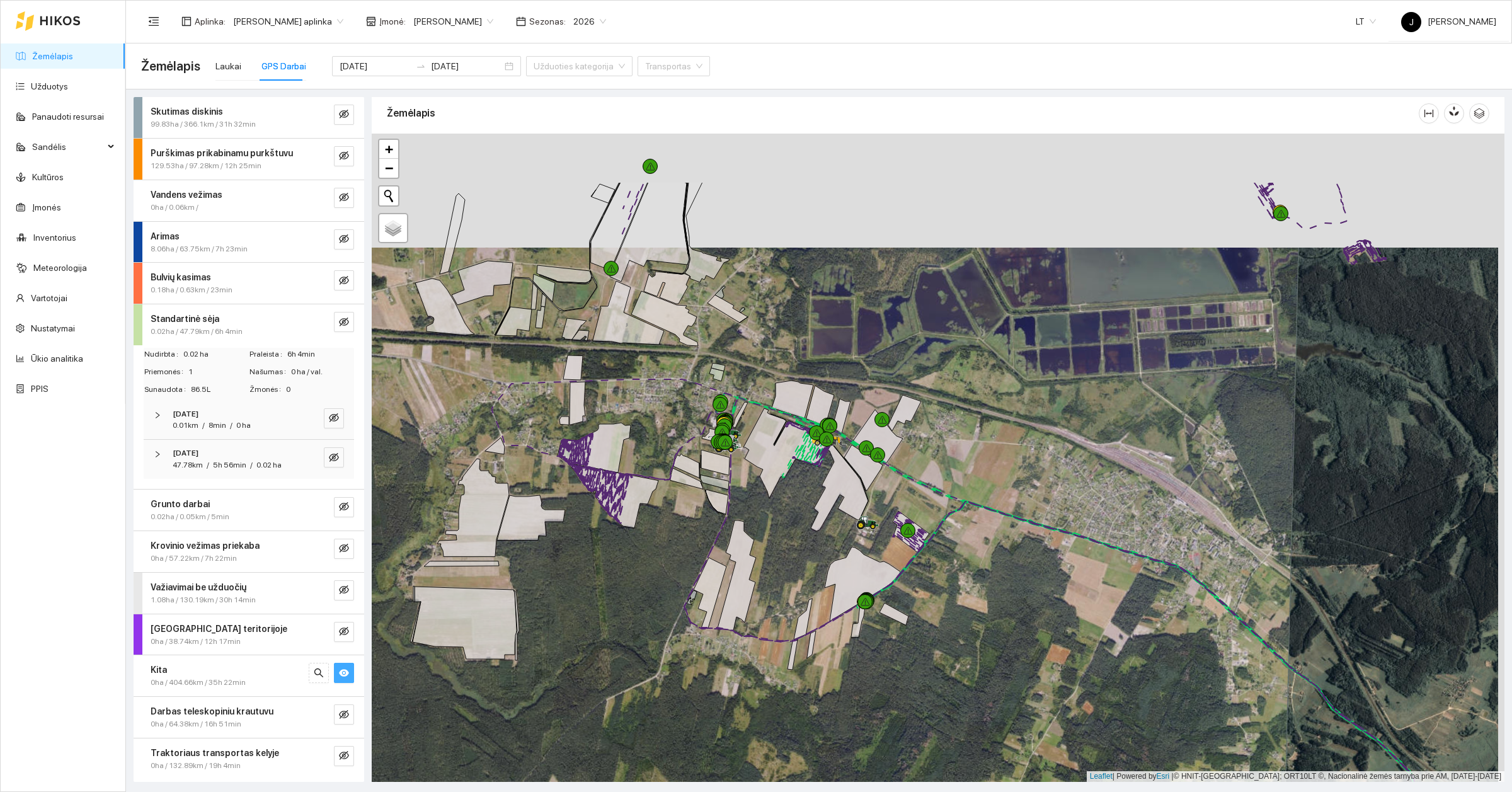
drag, startPoint x: 925, startPoint y: 482, endPoint x: 918, endPoint y: 597, distance: 115.2
click at [918, 597] on div at bounding box center [938, 457] width 1133 height 648
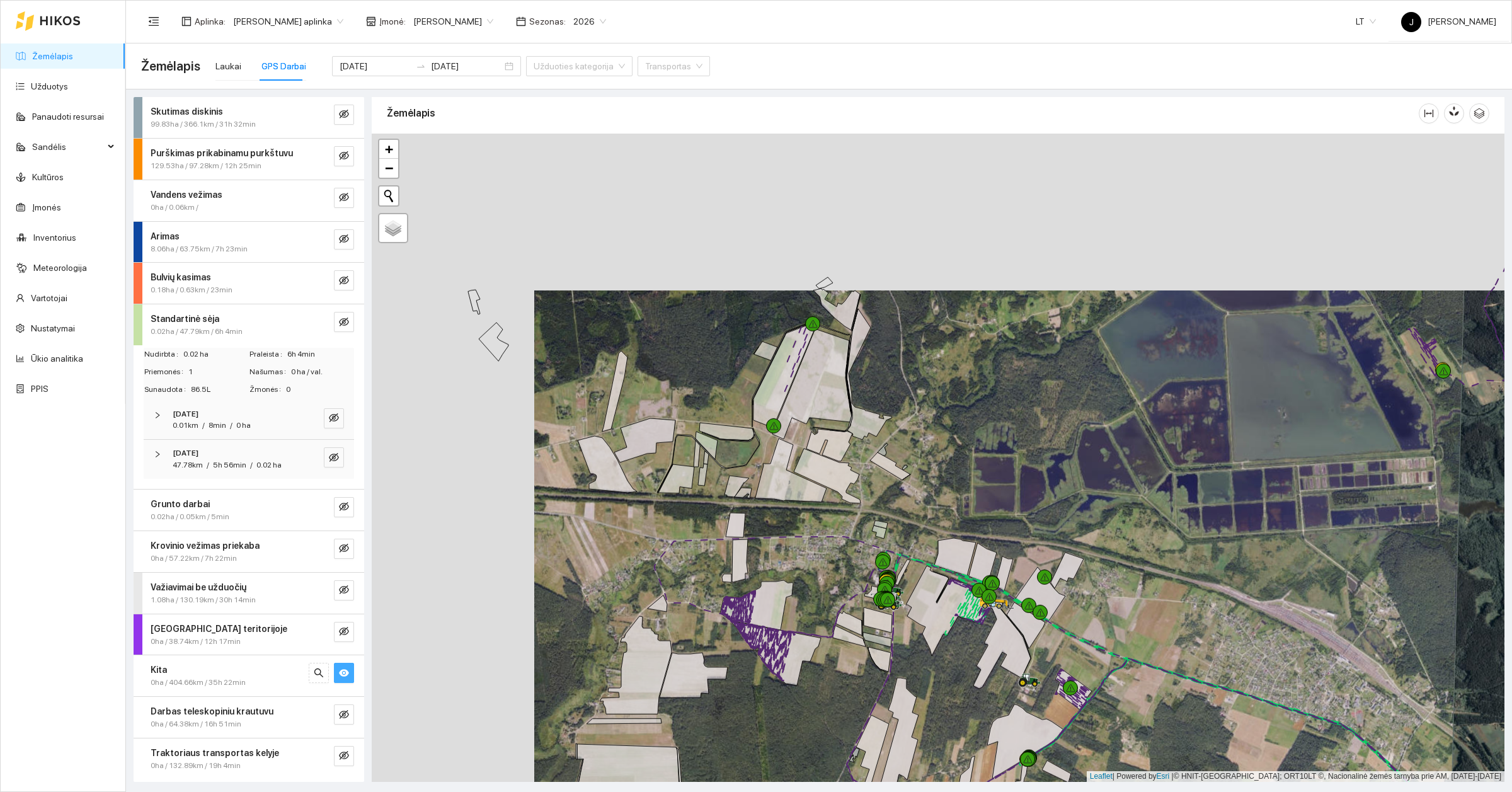
drag, startPoint x: 1056, startPoint y: 545, endPoint x: 1213, endPoint y: 706, distance: 224.9
click at [1213, 706] on div at bounding box center [938, 457] width 1133 height 648
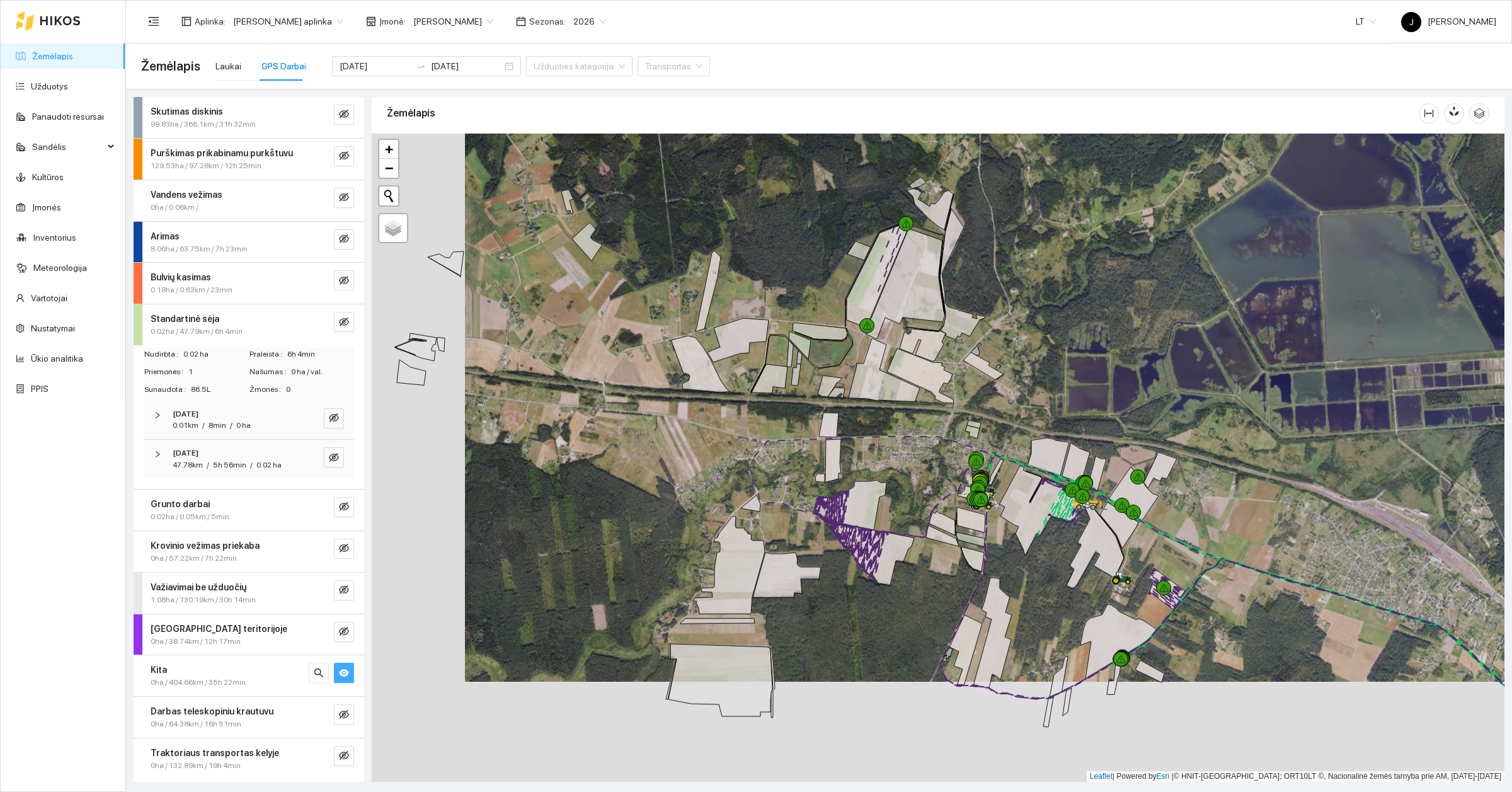
drag, startPoint x: 949, startPoint y: 447, endPoint x: 1042, endPoint y: 347, distance: 136.6
click at [1042, 347] on div at bounding box center [938, 457] width 1133 height 648
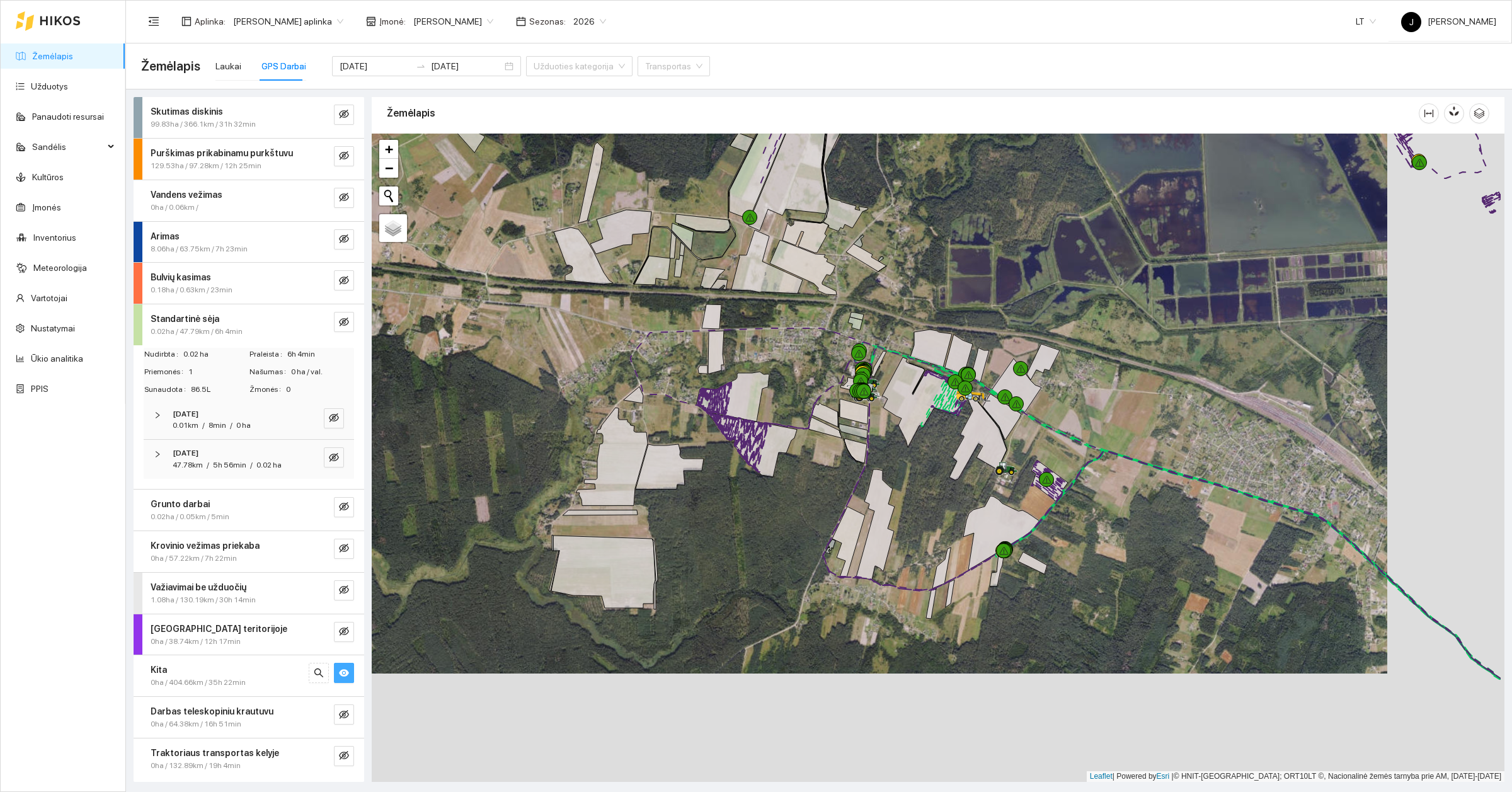
drag, startPoint x: 1066, startPoint y: 576, endPoint x: 949, endPoint y: 468, distance: 159.2
click at [949, 468] on div at bounding box center [938, 457] width 1133 height 648
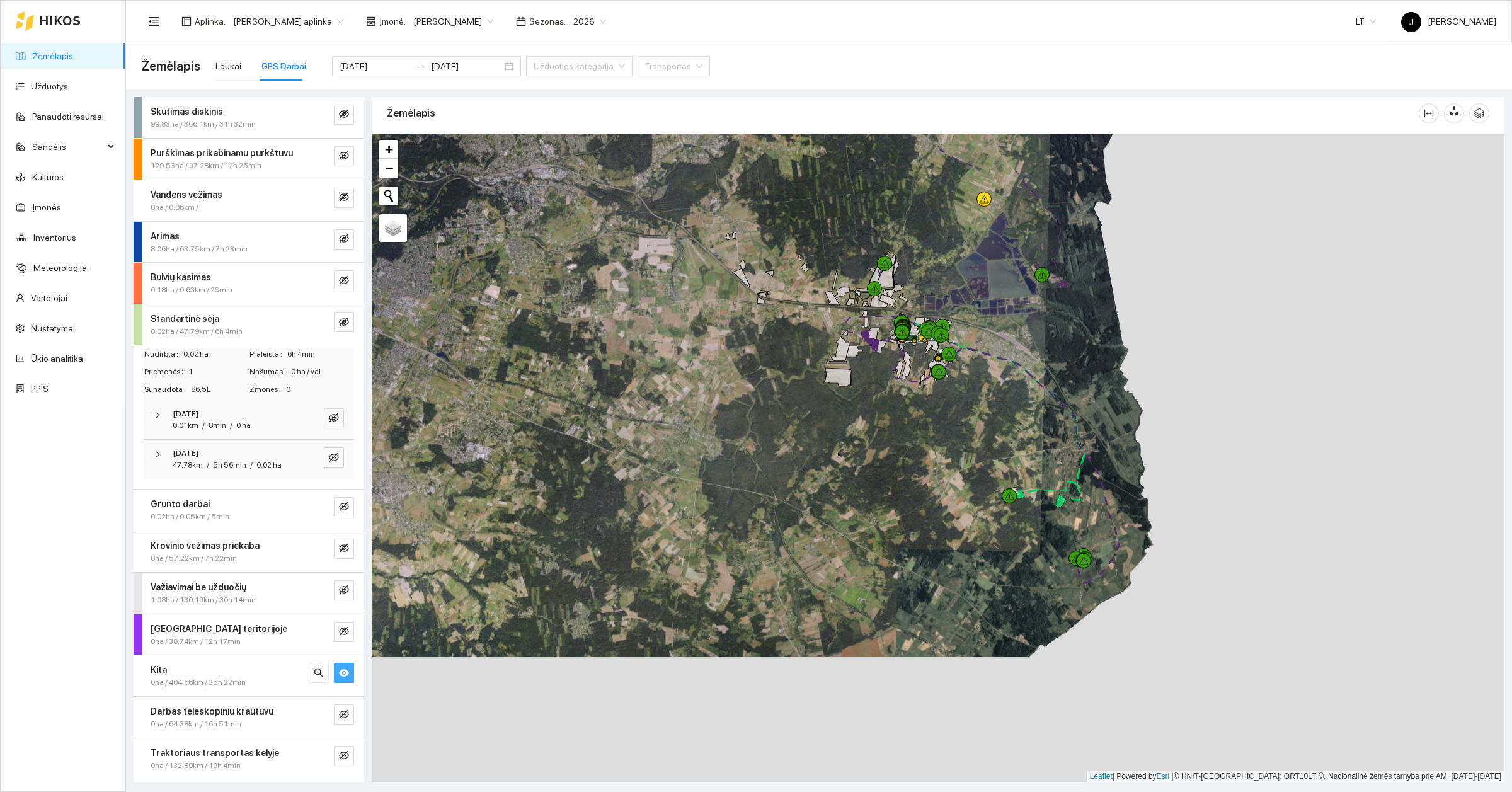
drag, startPoint x: 1256, startPoint y: 574, endPoint x: 1060, endPoint y: 426, distance: 245.6
click at [1060, 426] on div at bounding box center [938, 457] width 1133 height 648
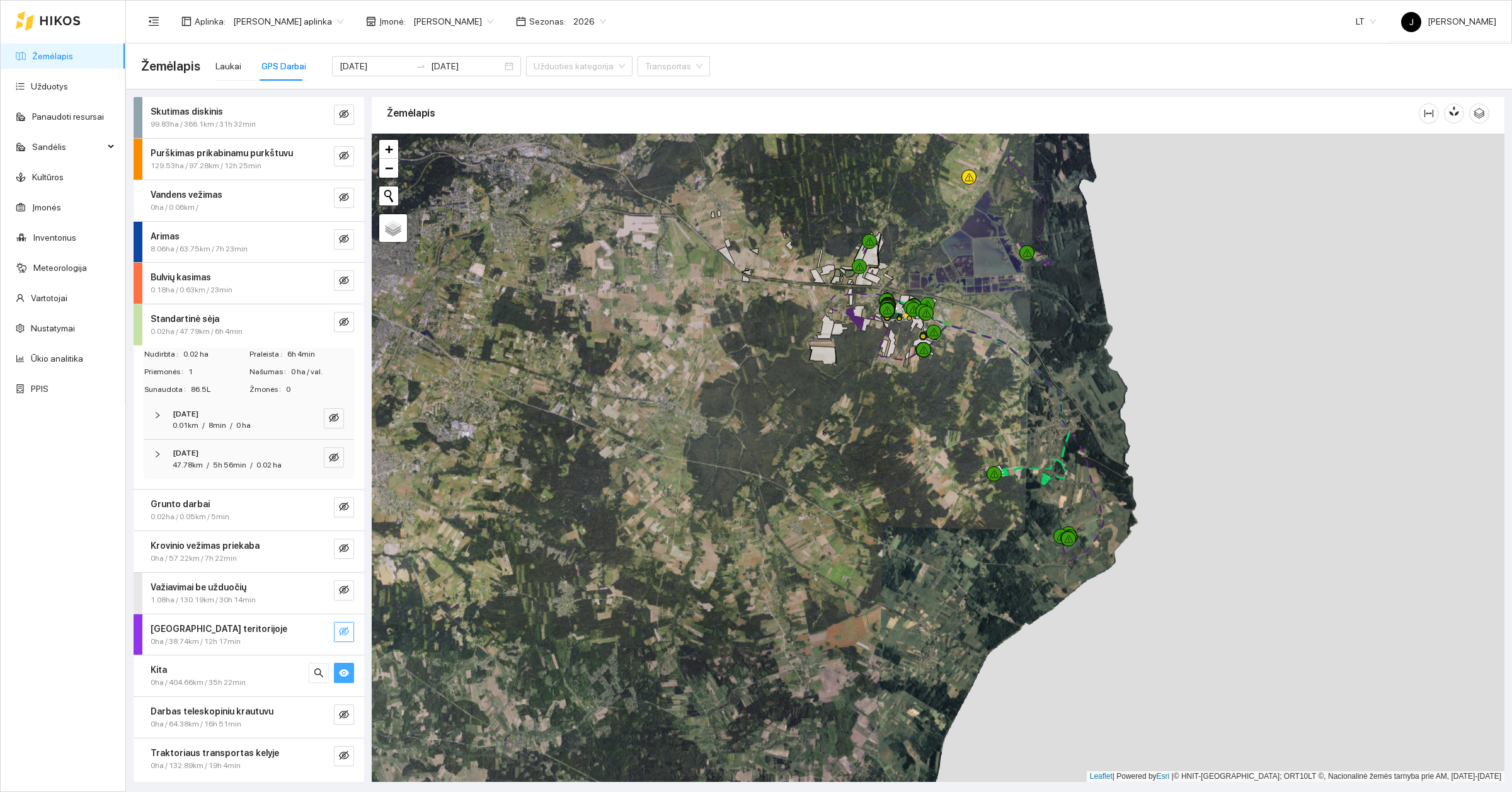
click at [341, 627] on icon "eye-invisible" at bounding box center [344, 631] width 10 height 10
click at [351, 635] on button "button" at bounding box center [343, 631] width 20 height 20
click at [353, 678] on button "button" at bounding box center [343, 672] width 20 height 20
click at [349, 678] on icon "eye" at bounding box center [344, 673] width 10 height 10
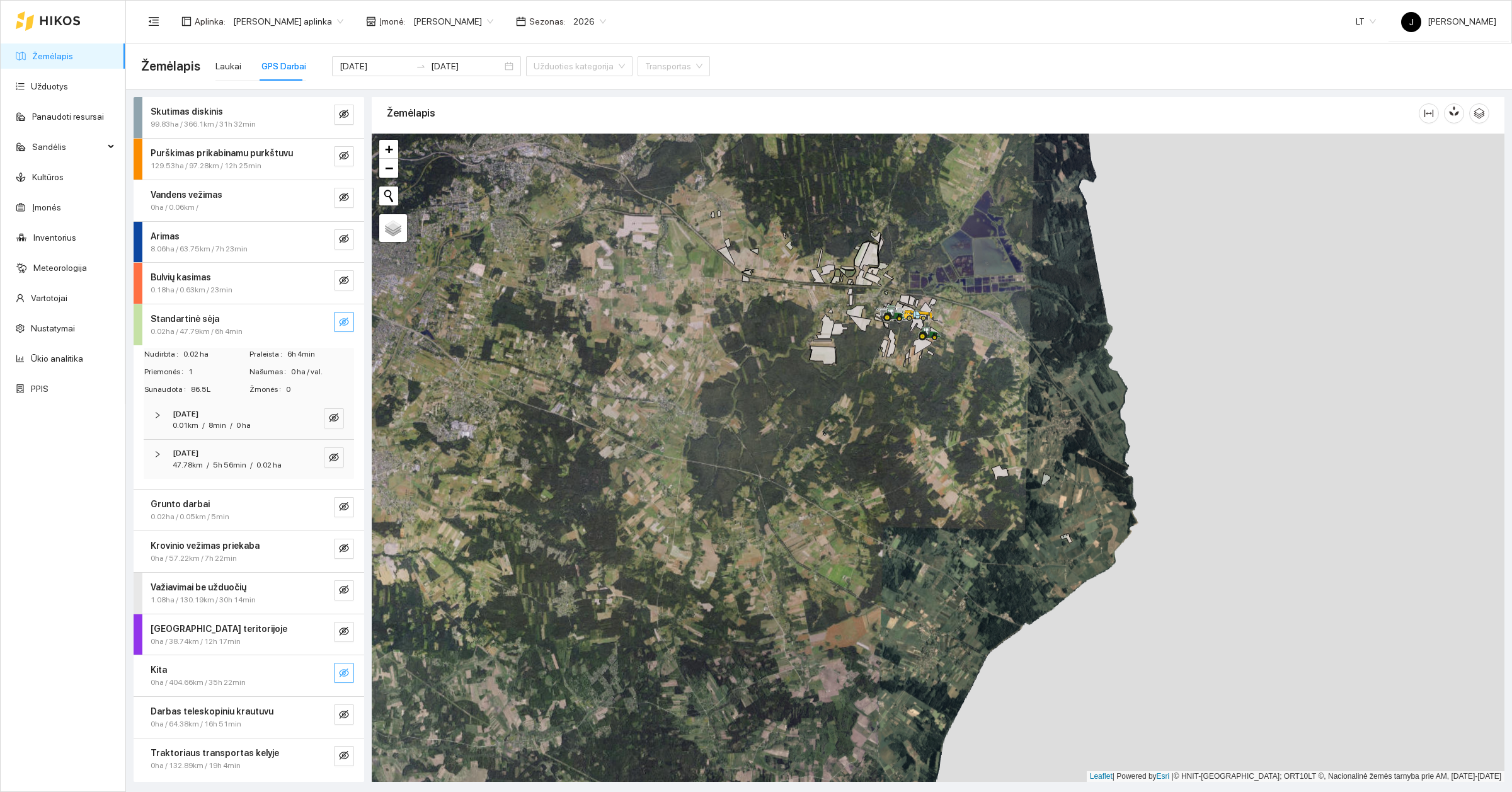
click at [341, 319] on icon "eye-invisible" at bounding box center [344, 322] width 10 height 10
click at [344, 323] on icon "eye" at bounding box center [344, 322] width 10 height 8
click at [345, 323] on icon "eye-invisible" at bounding box center [344, 322] width 10 height 10
click at [347, 317] on icon "eye" at bounding box center [344, 322] width 10 height 10
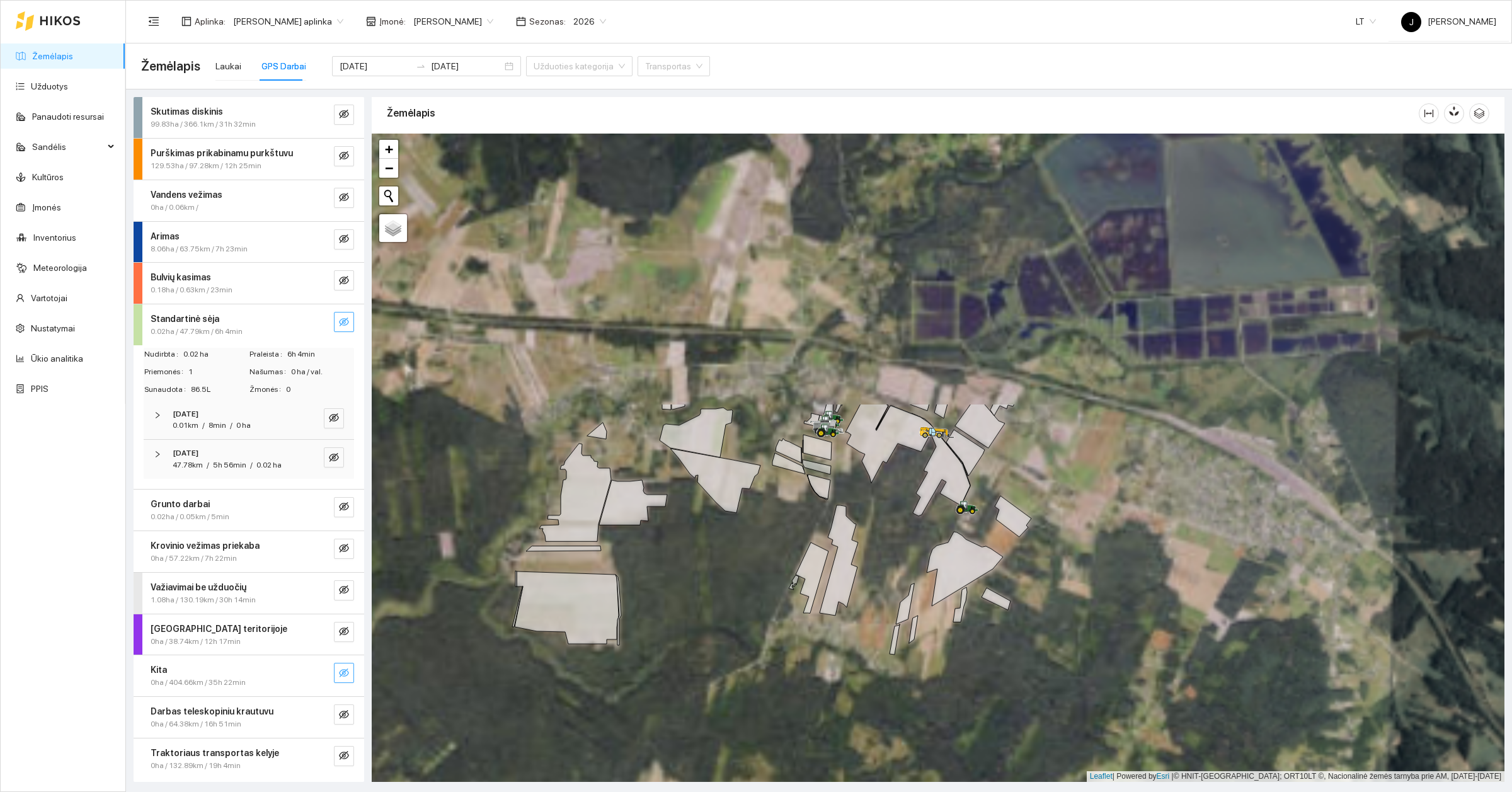
drag, startPoint x: 943, startPoint y: 326, endPoint x: 923, endPoint y: 704, distance: 378.5
click at [923, 704] on div at bounding box center [938, 457] width 1133 height 648
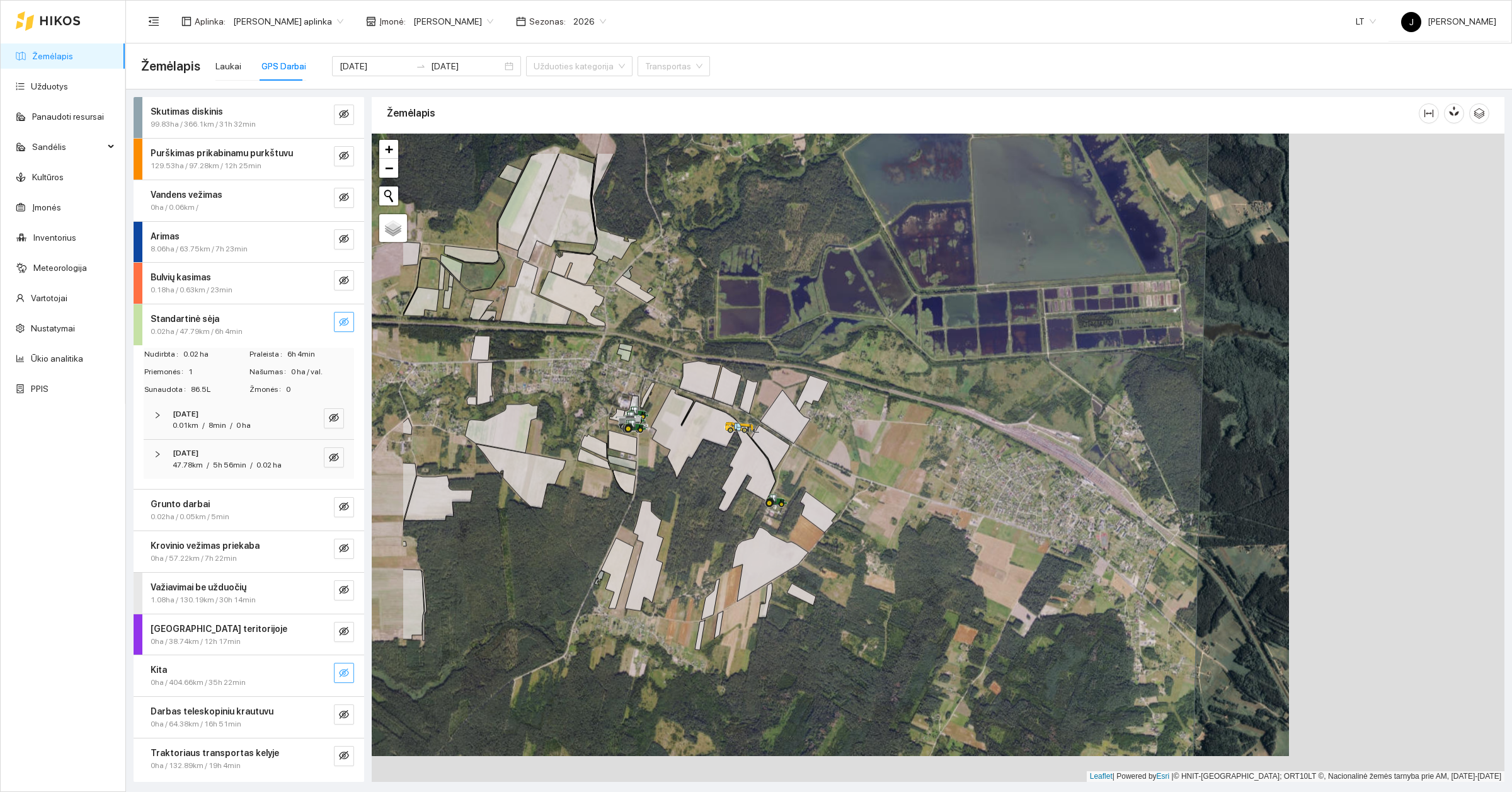
drag, startPoint x: 757, startPoint y: 426, endPoint x: 902, endPoint y: 511, distance: 168.1
click at [902, 511] on div at bounding box center [938, 457] width 1133 height 648
click at [819, 514] on icon at bounding box center [818, 512] width 36 height 41
click at [767, 436] on icon at bounding box center [771, 448] width 38 height 46
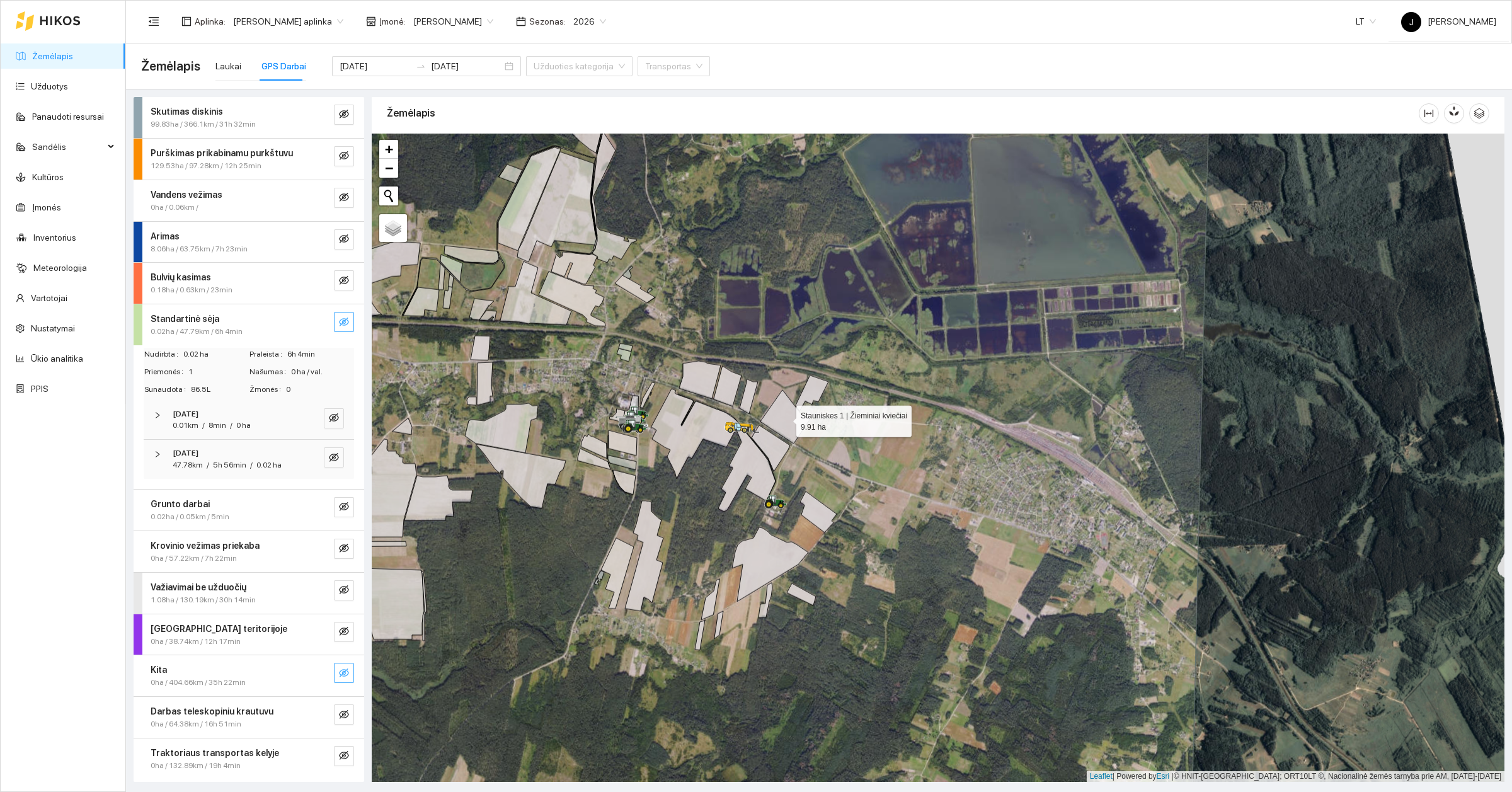
click at [779, 407] on icon at bounding box center [785, 417] width 50 height 53
click at [808, 392] on icon at bounding box center [812, 393] width 33 height 36
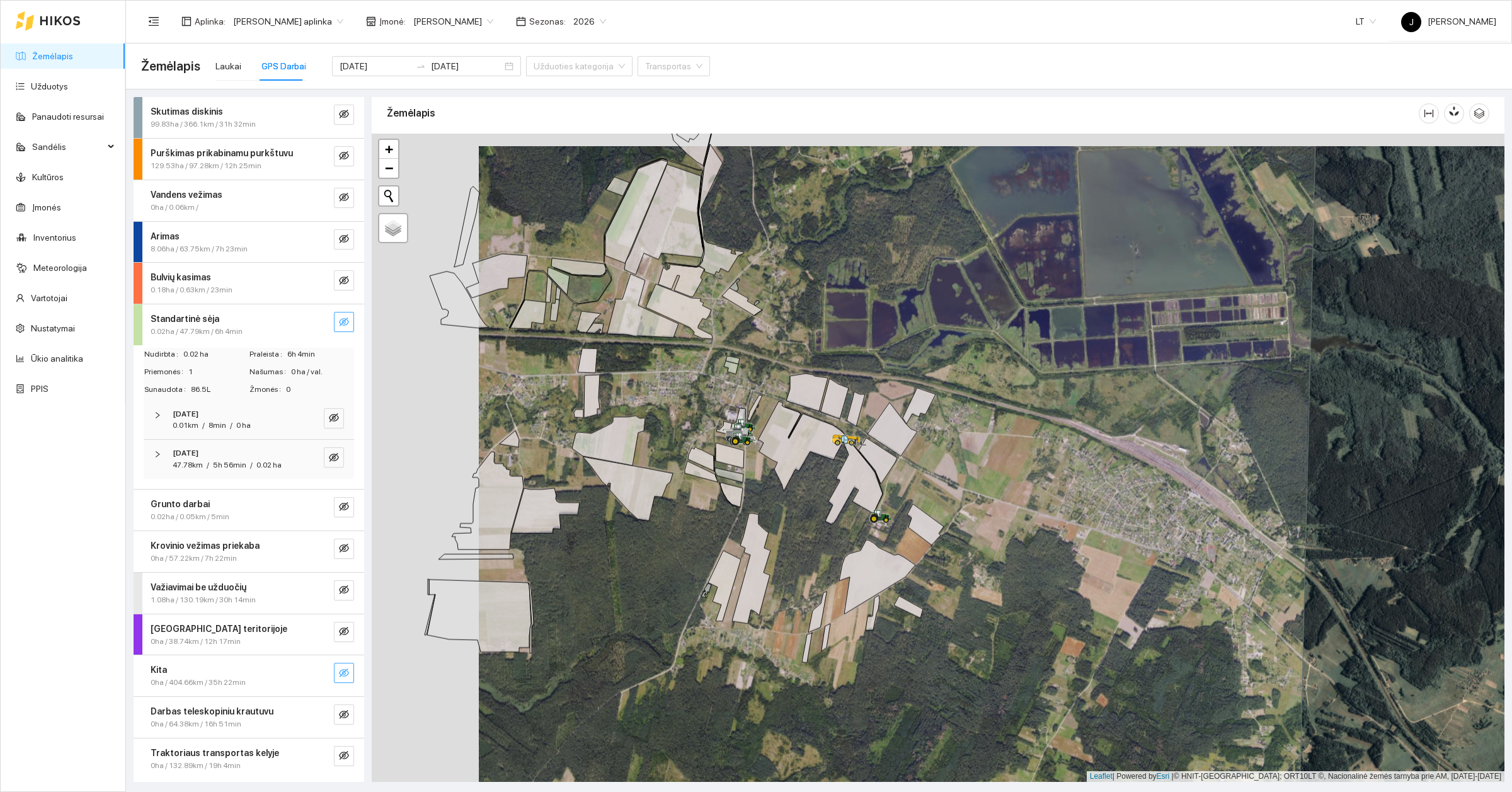
drag, startPoint x: 836, startPoint y: 483, endPoint x: 969, endPoint y: 501, distance: 134.2
click at [969, 501] on div at bounding box center [938, 457] width 1133 height 648
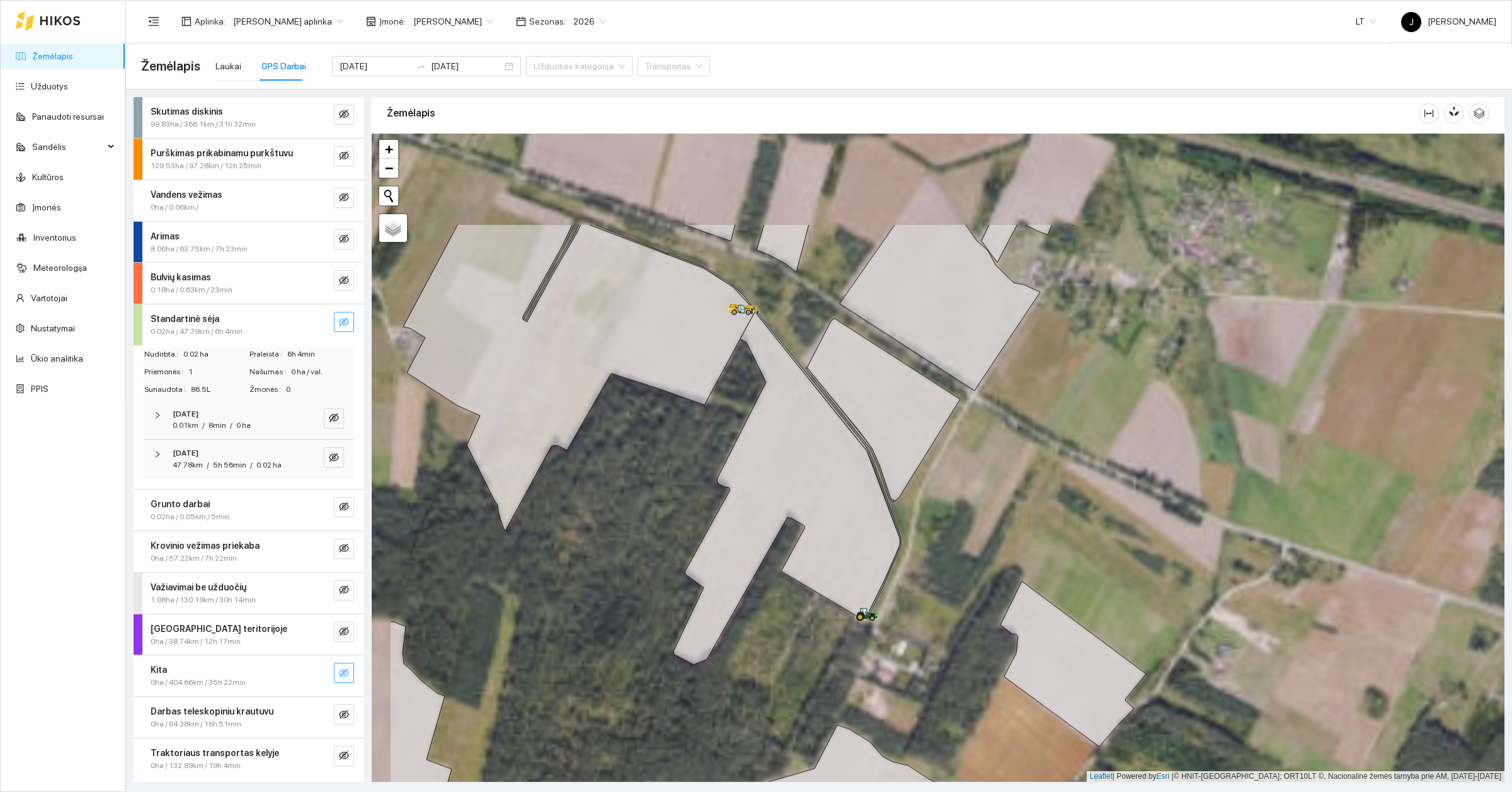
drag, startPoint x: 840, startPoint y: 399, endPoint x: 981, endPoint y: 561, distance: 214.8
click at [981, 561] on div at bounding box center [938, 457] width 1133 height 648
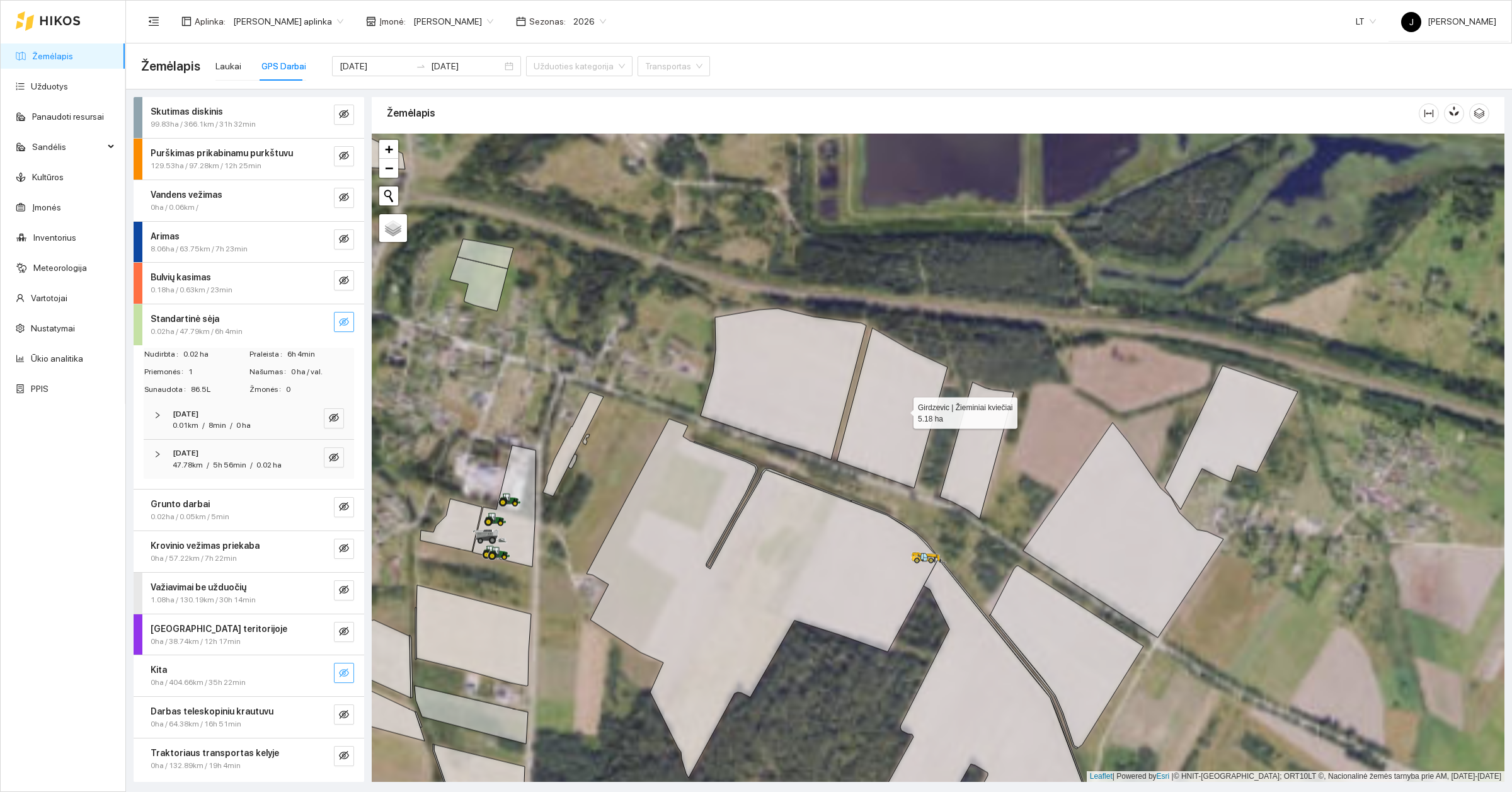
click at [902, 410] on icon at bounding box center [893, 408] width 111 height 160
click at [232, 68] on div "Laukai" at bounding box center [228, 66] width 26 height 14
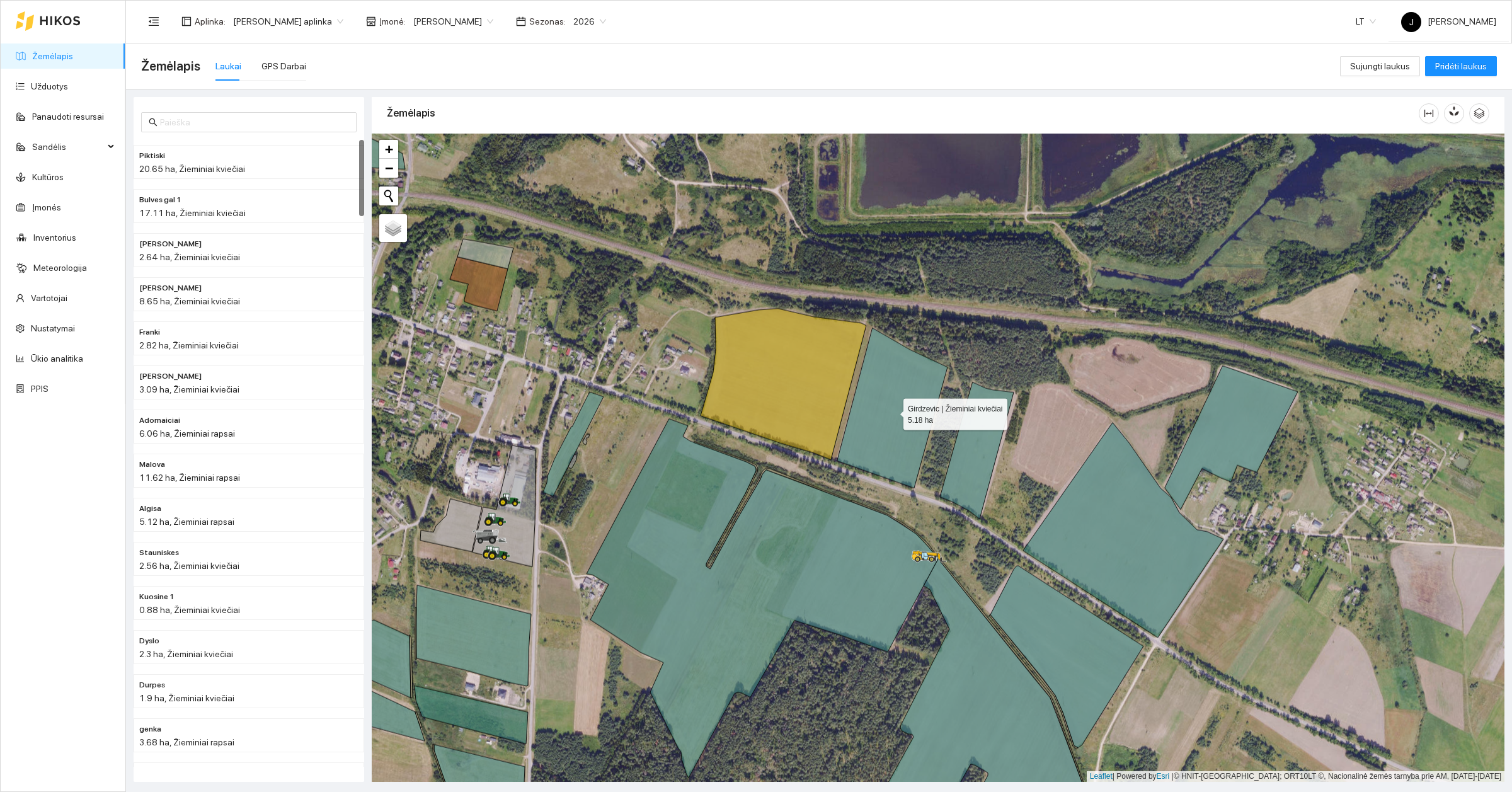
click at [873, 436] on icon at bounding box center [893, 408] width 111 height 160
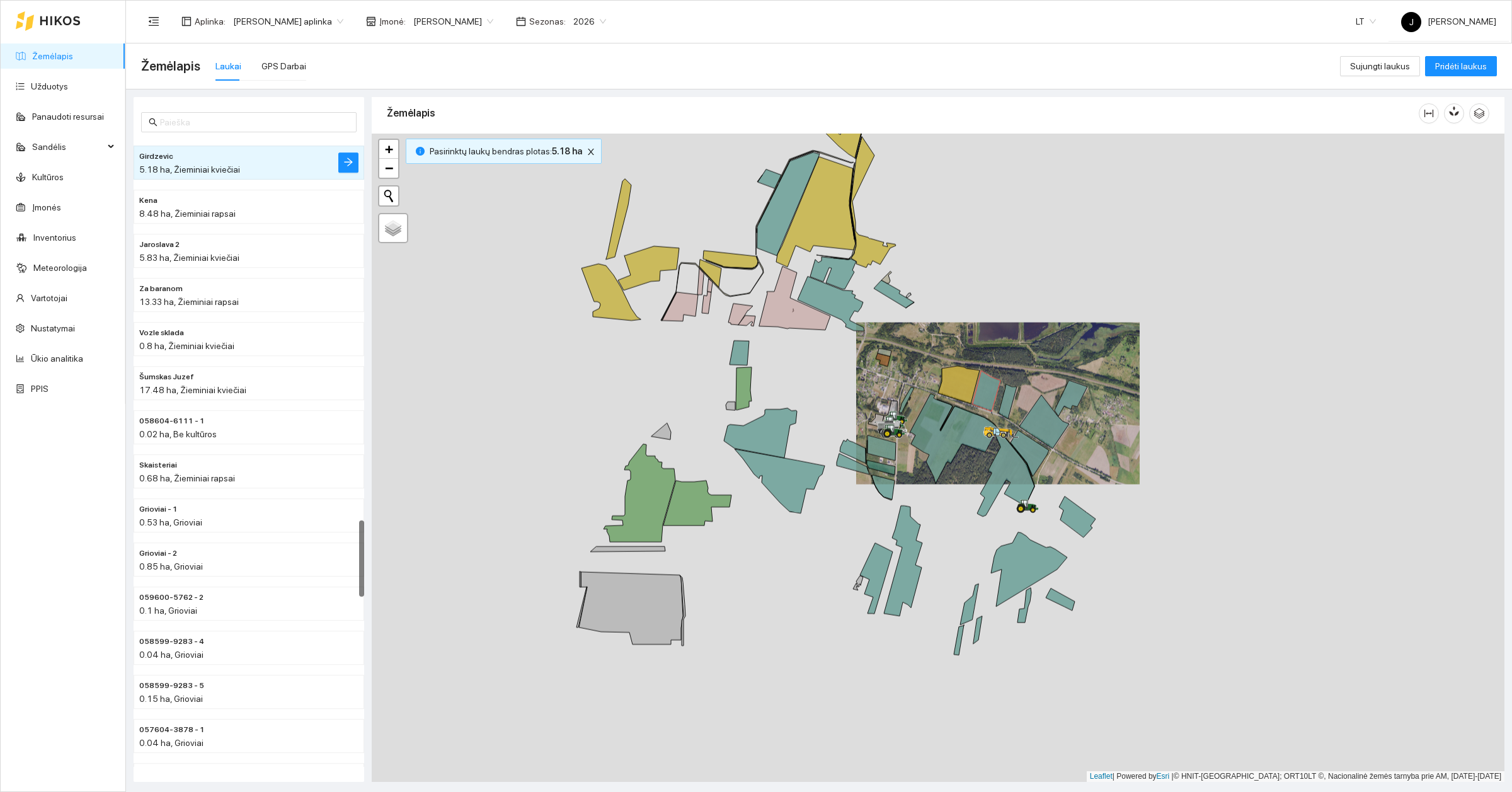
drag, startPoint x: 659, startPoint y: 388, endPoint x: 920, endPoint y: 351, distance: 263.6
click at [920, 351] on div at bounding box center [938, 457] width 1133 height 648
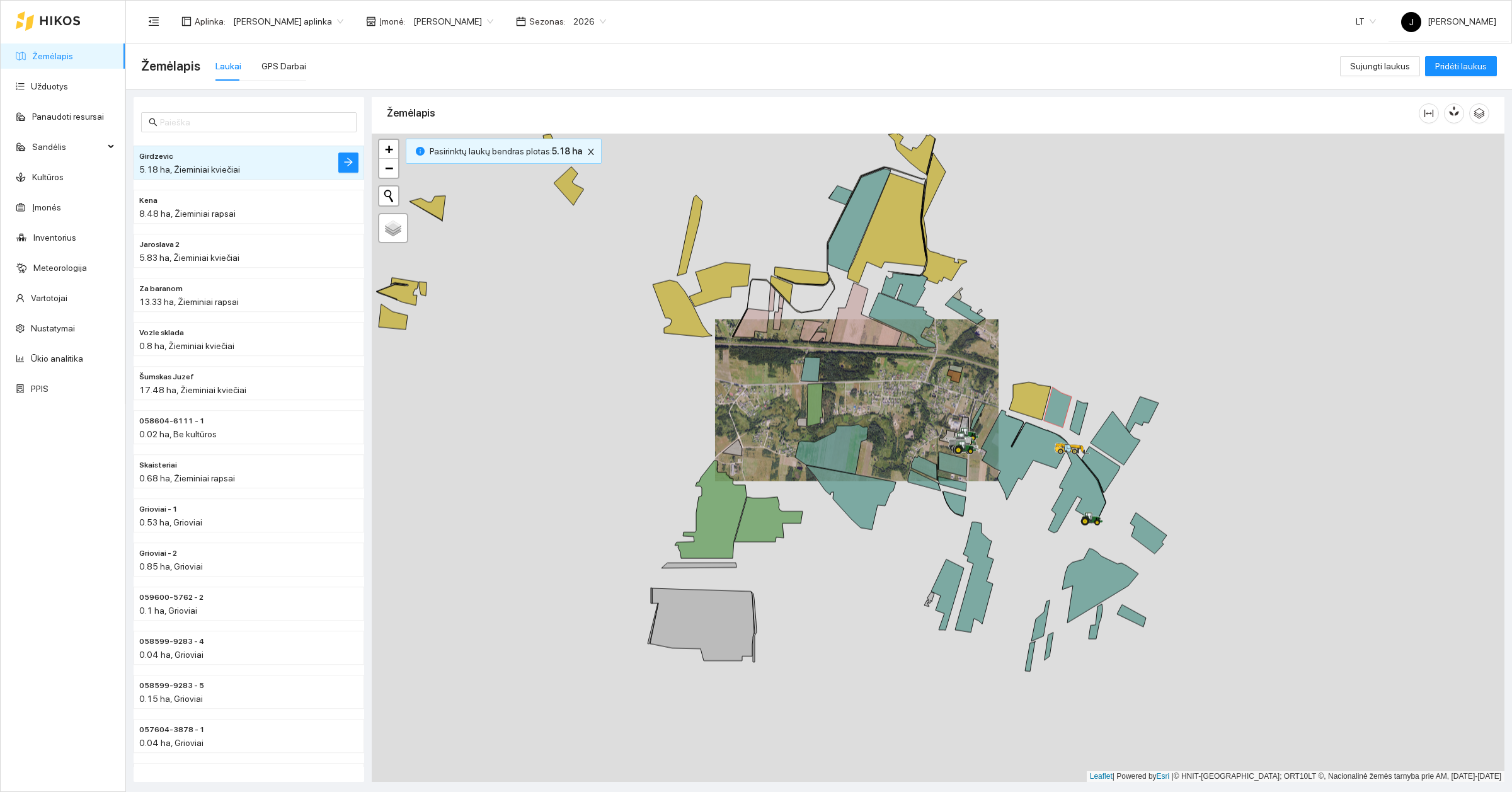
drag, startPoint x: 903, startPoint y: 398, endPoint x: 897, endPoint y: 468, distance: 70.3
click at [897, 468] on div at bounding box center [938, 457] width 1133 height 648
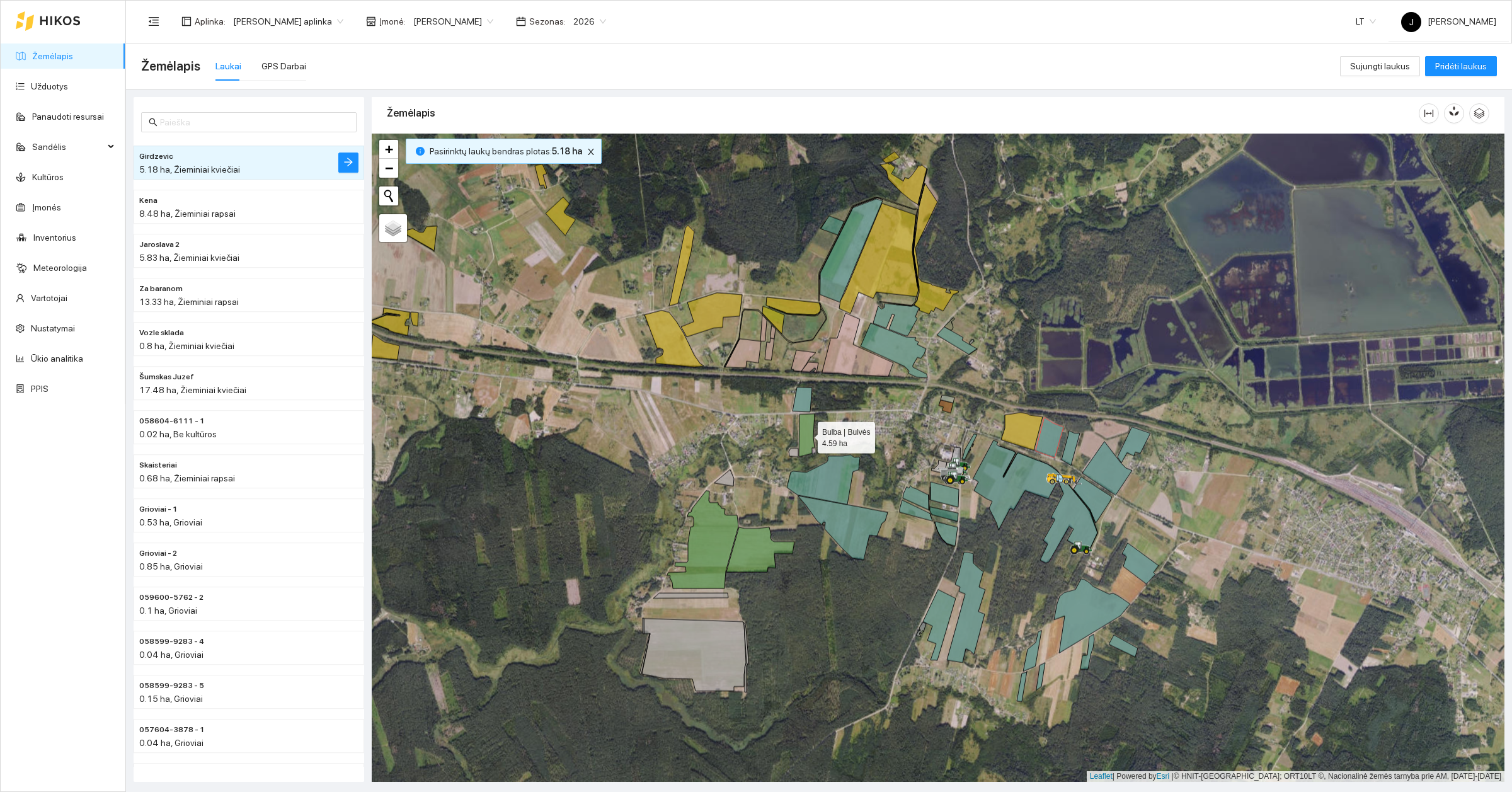
click at [808, 442] on icon at bounding box center [806, 435] width 16 height 43
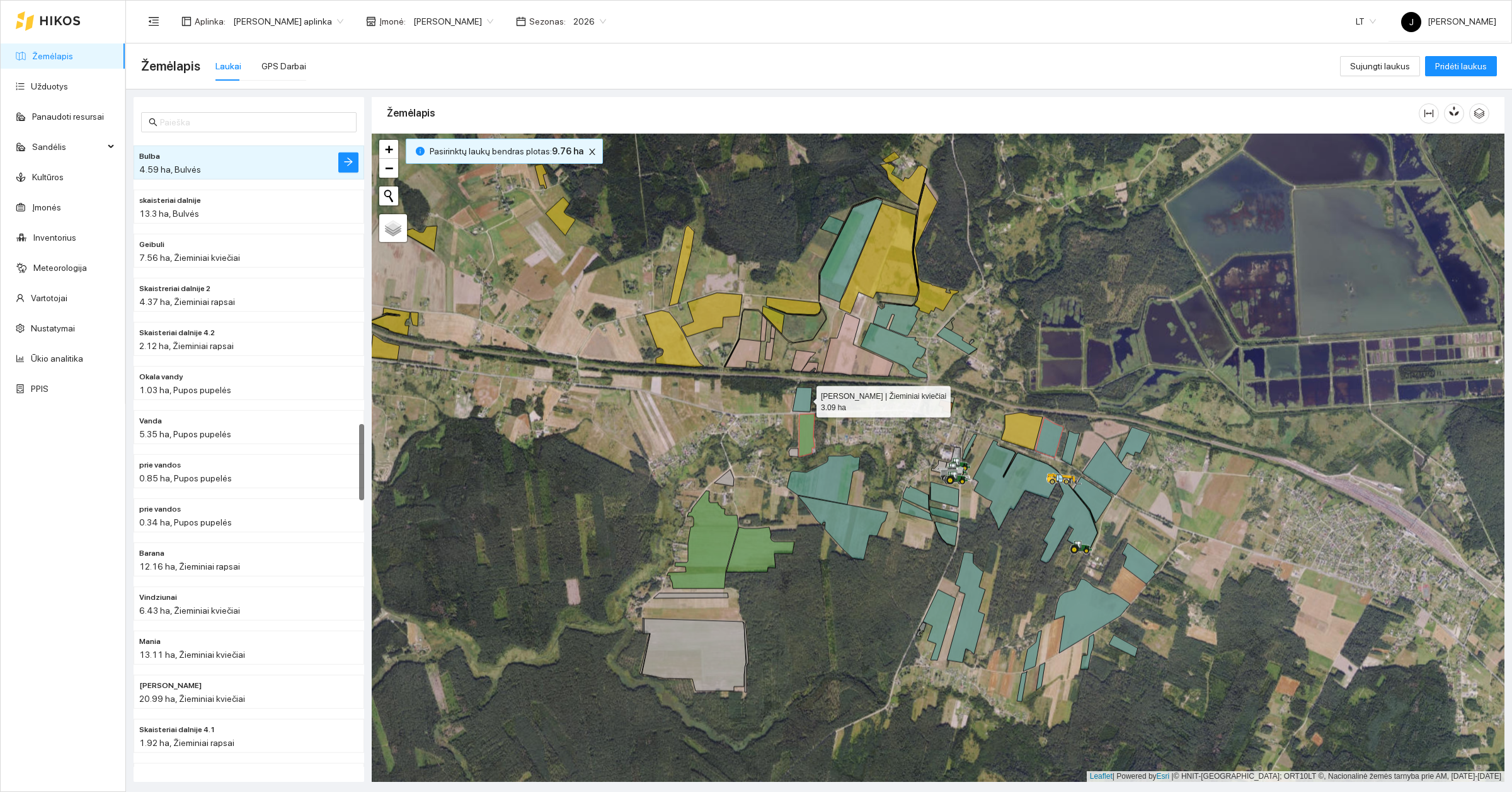
click at [805, 399] on icon at bounding box center [802, 400] width 20 height 25
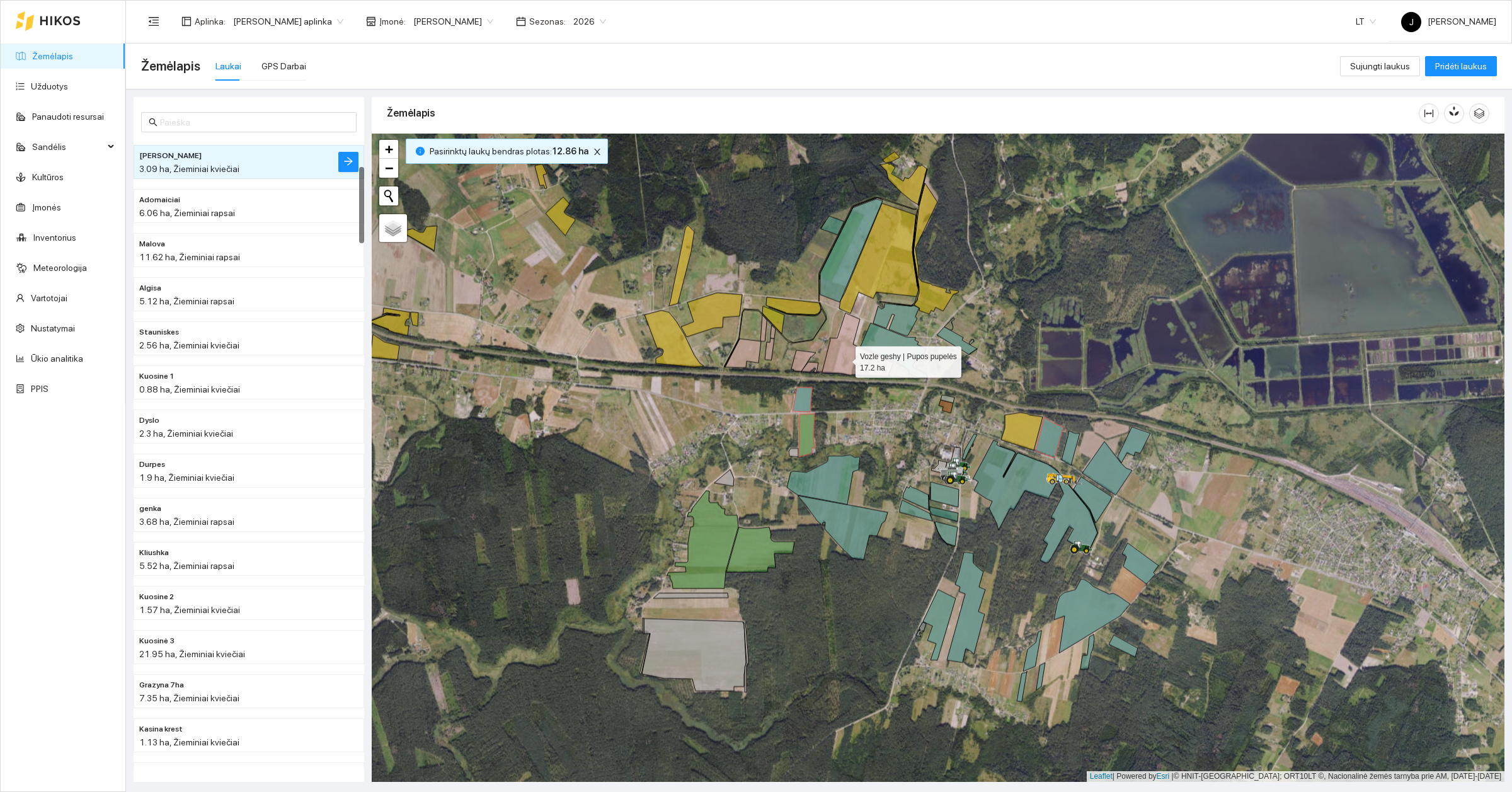
click at [844, 359] on icon at bounding box center [857, 345] width 71 height 64
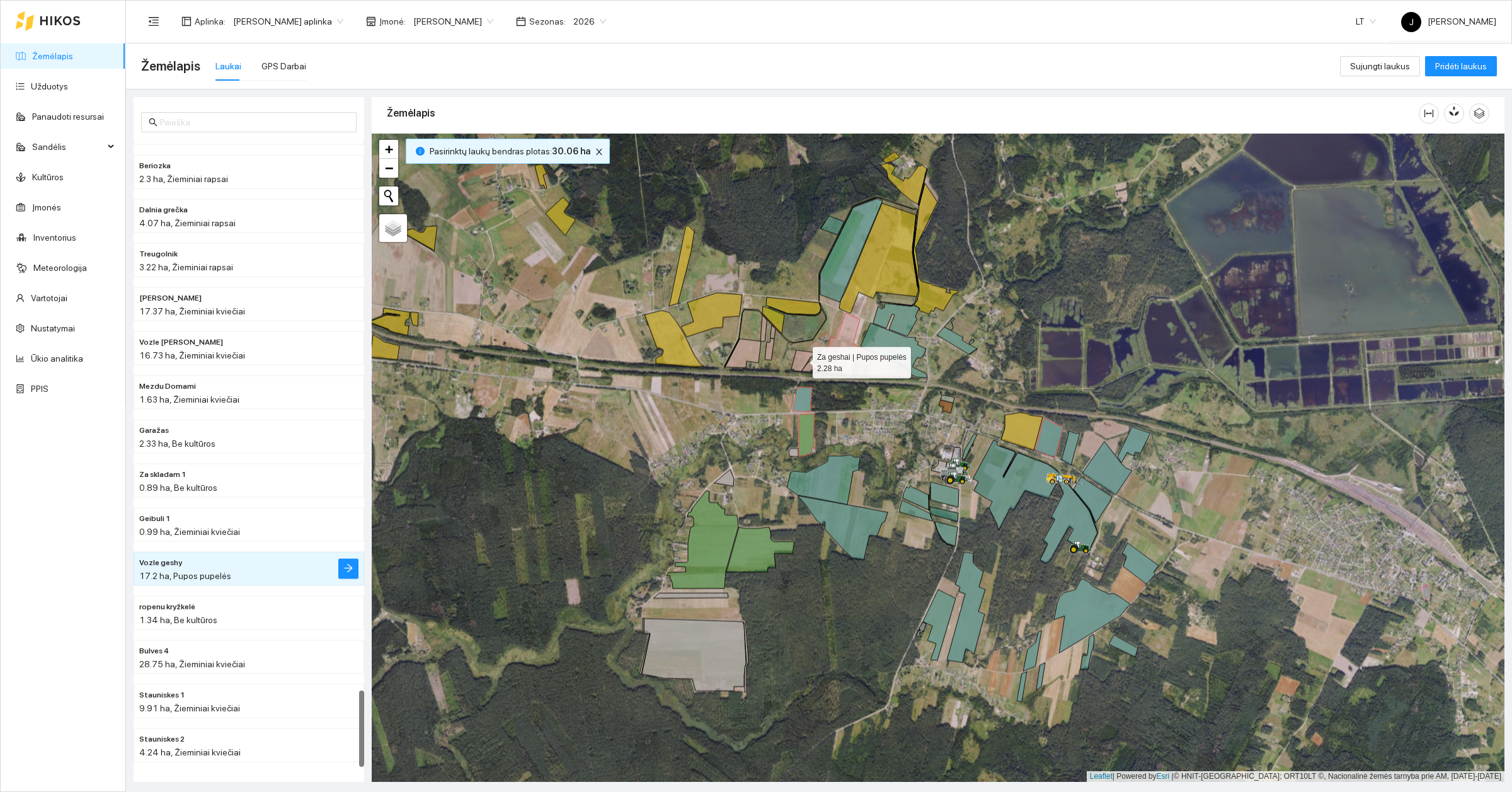
click at [804, 359] on icon at bounding box center [804, 361] width 25 height 21
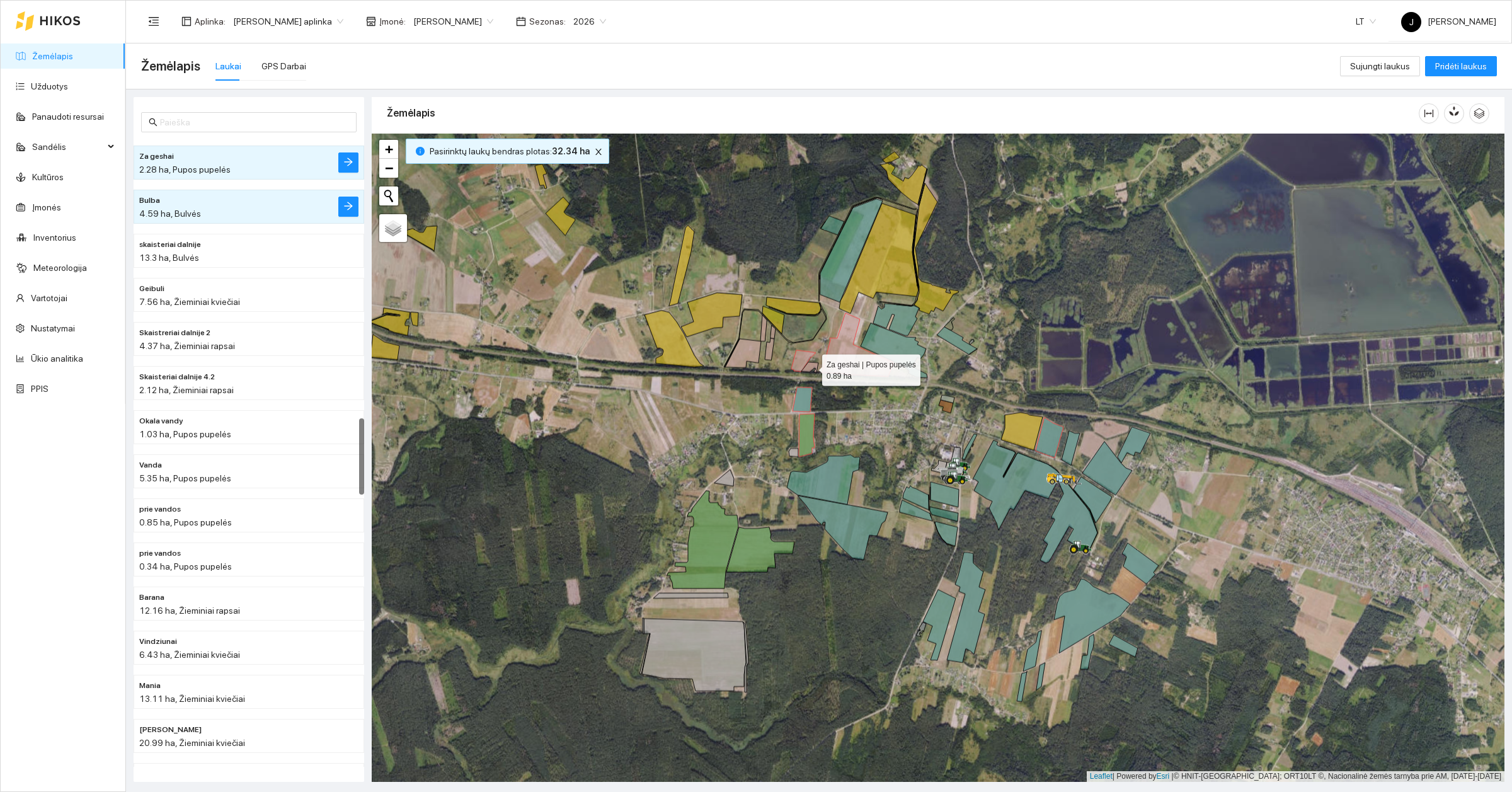
click at [811, 364] on icon at bounding box center [810, 367] width 17 height 10
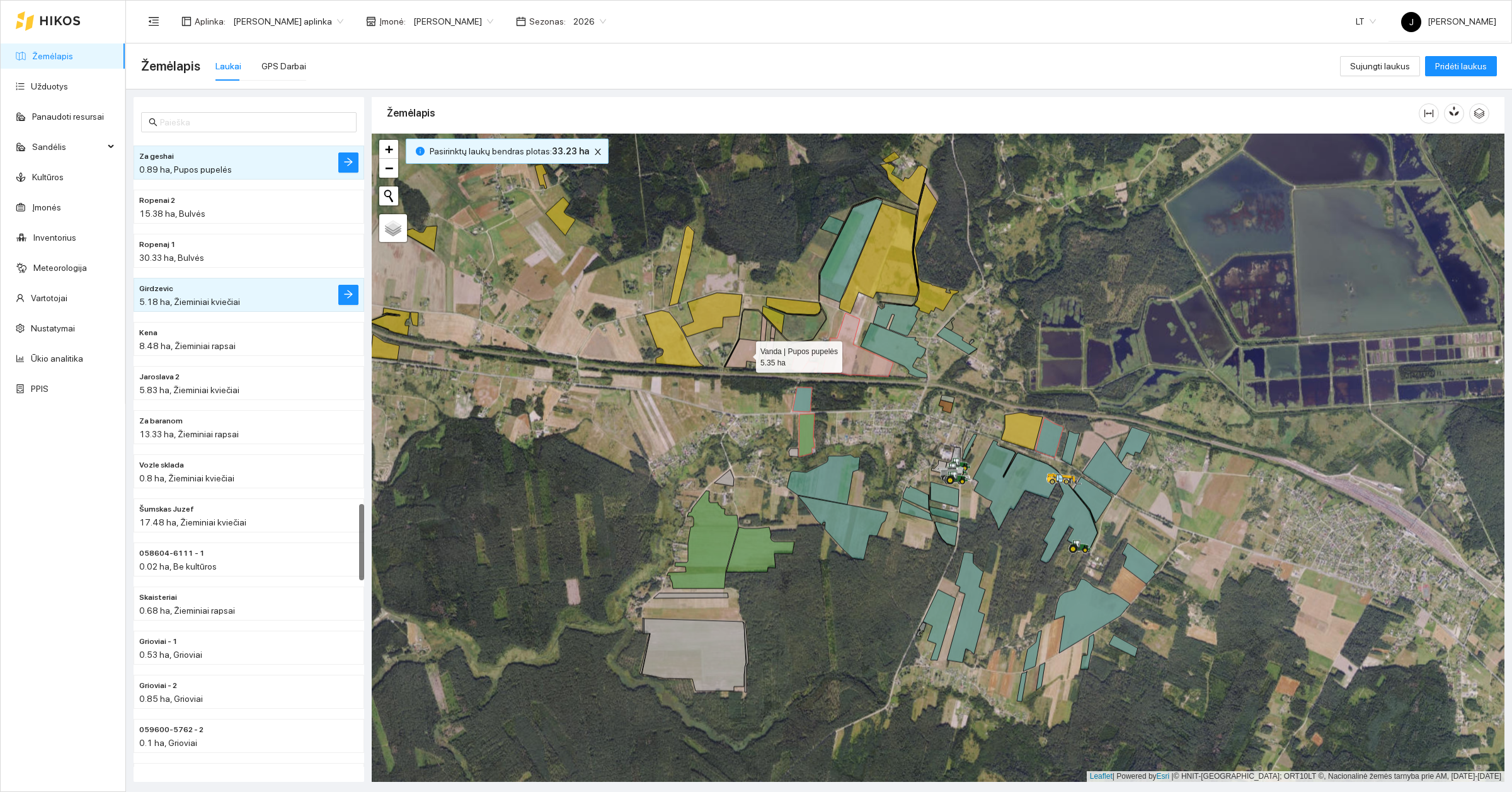
click at [737, 360] on icon at bounding box center [743, 353] width 36 height 29
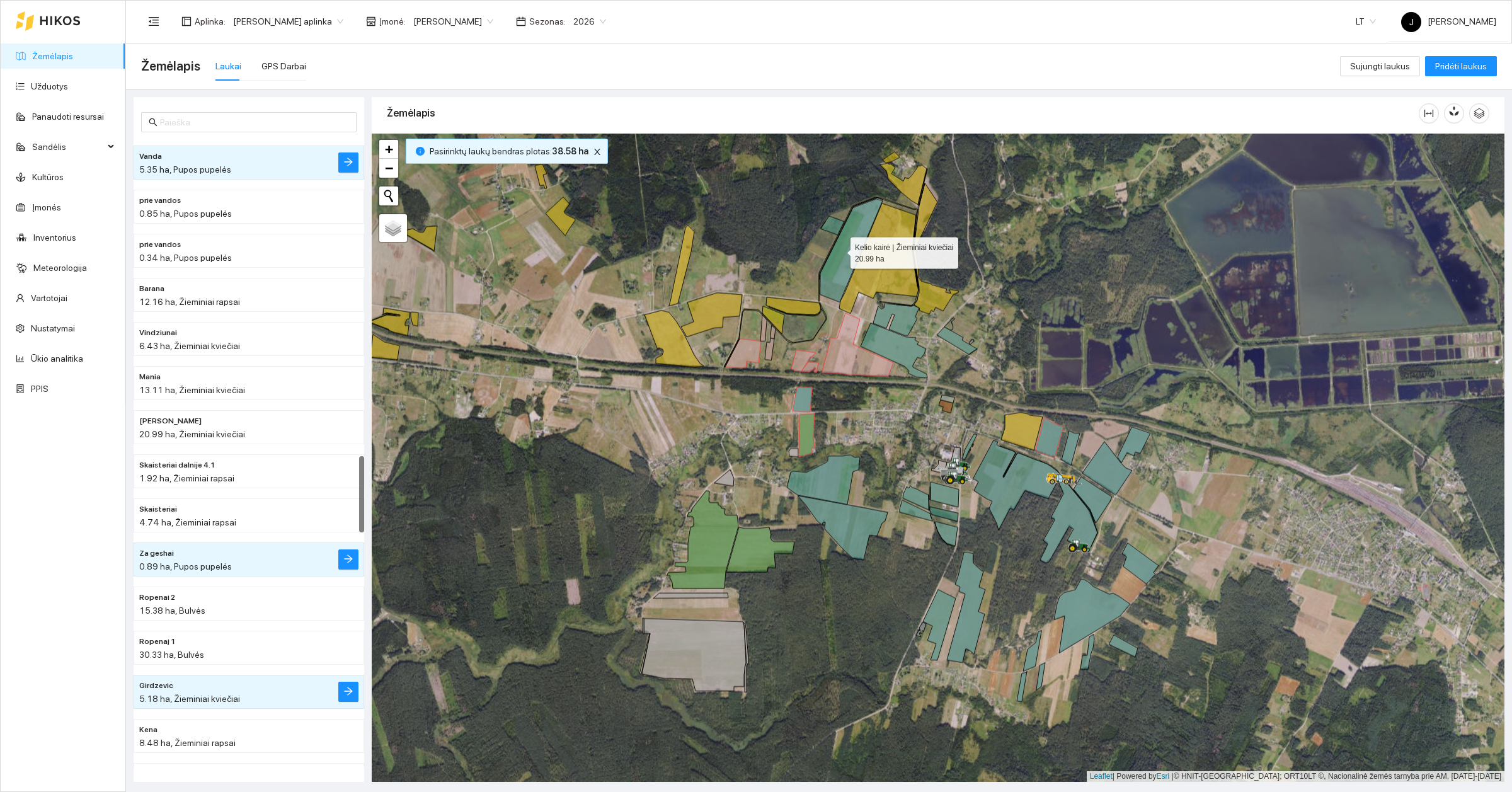
click at [839, 250] on icon at bounding box center [851, 250] width 62 height 103
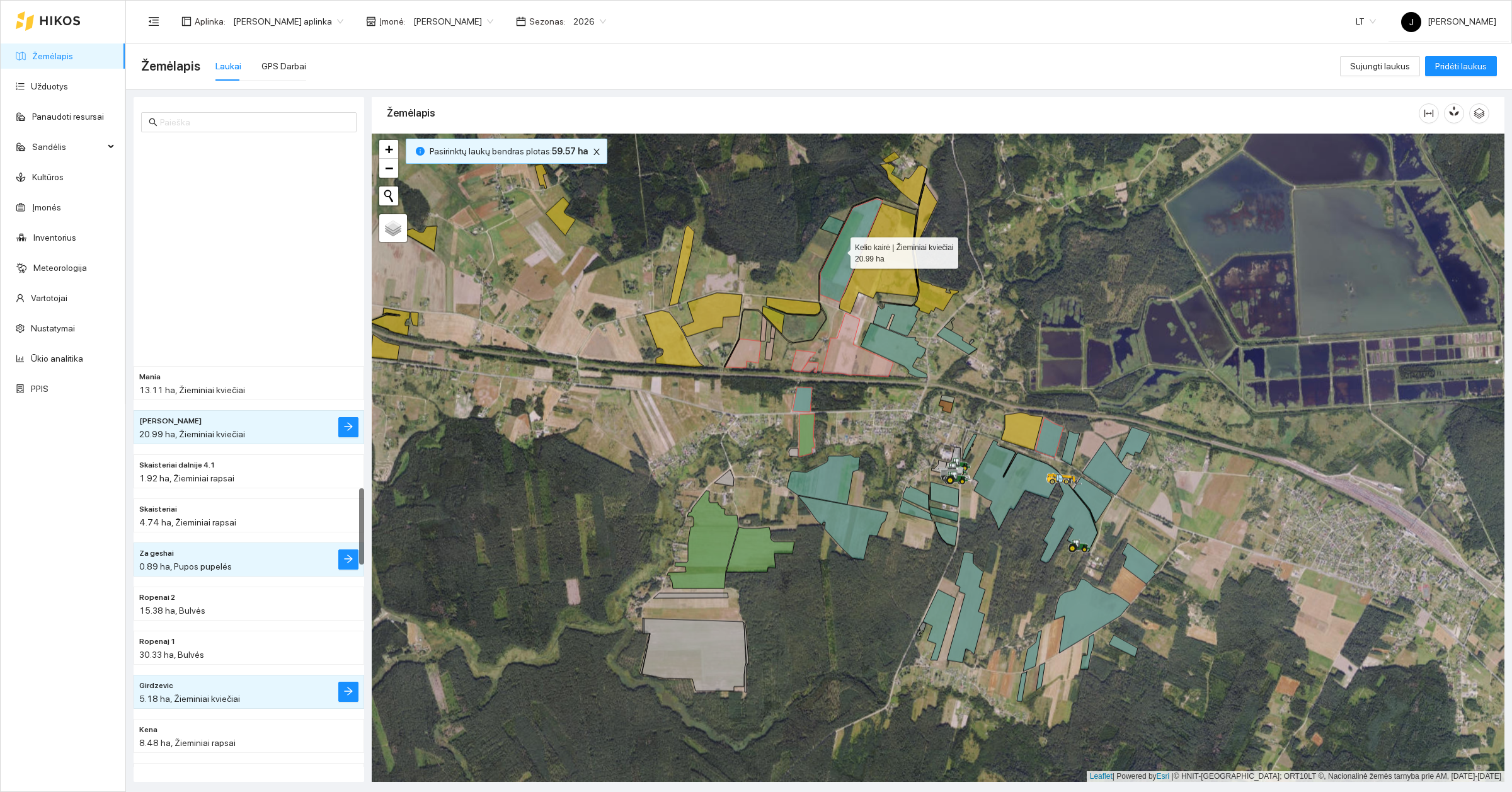
scroll to position [2862, 0]
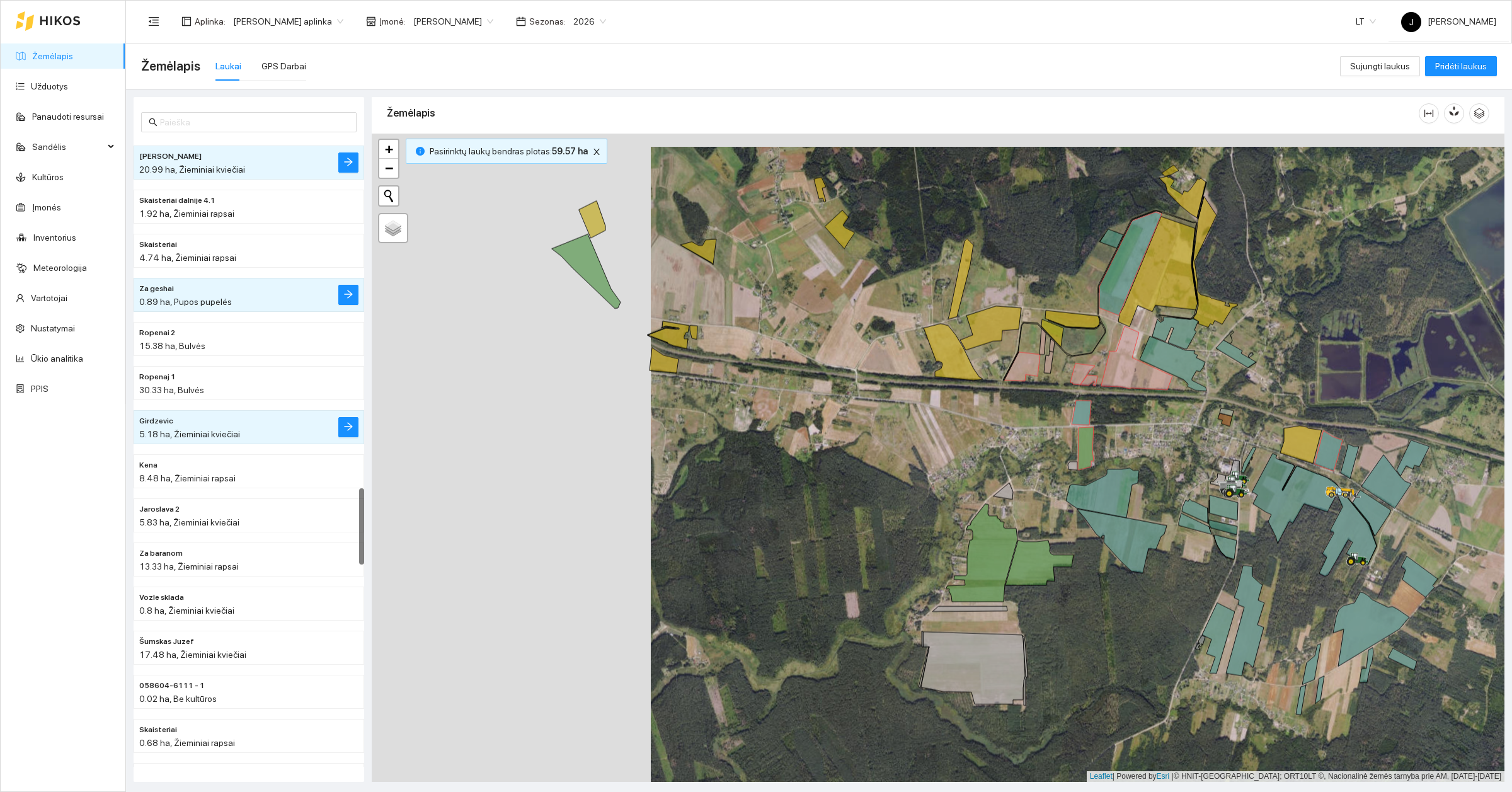
drag, startPoint x: 568, startPoint y: 322, endPoint x: 851, endPoint y: 335, distance: 283.3
click at [851, 335] on div at bounding box center [938, 457] width 1133 height 648
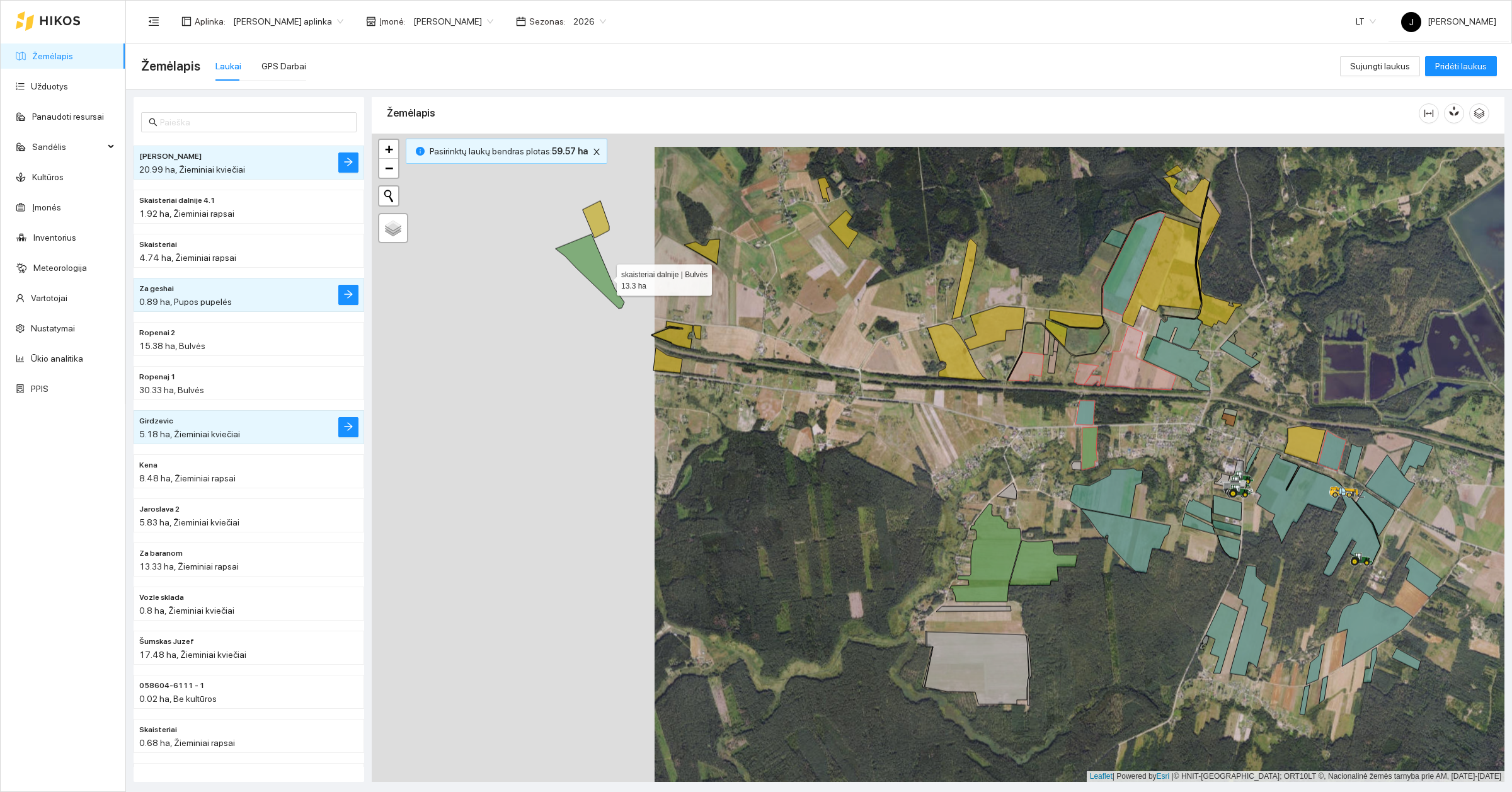
click at [605, 277] on icon at bounding box center [590, 271] width 69 height 74
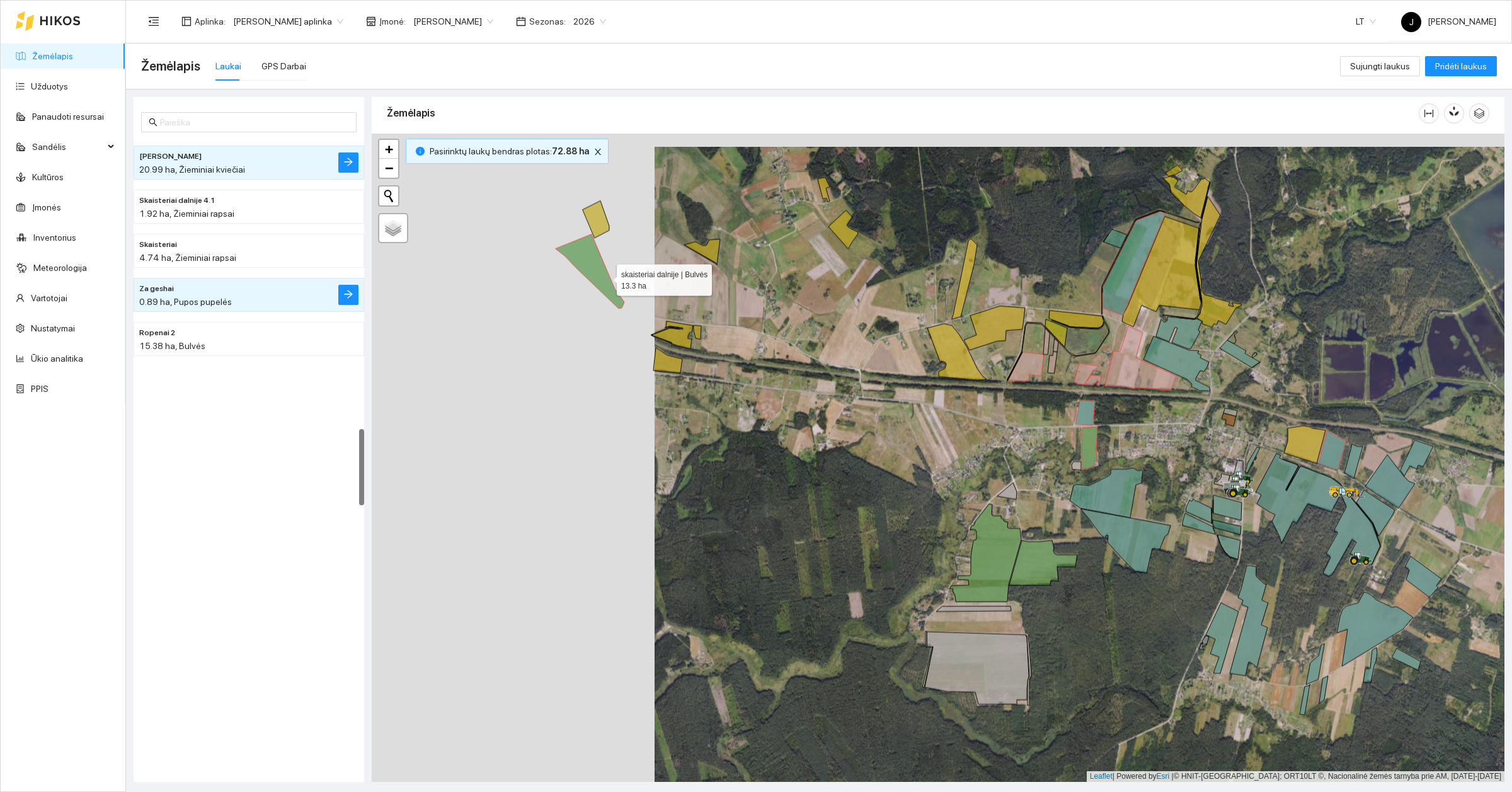
scroll to position [2377, 0]
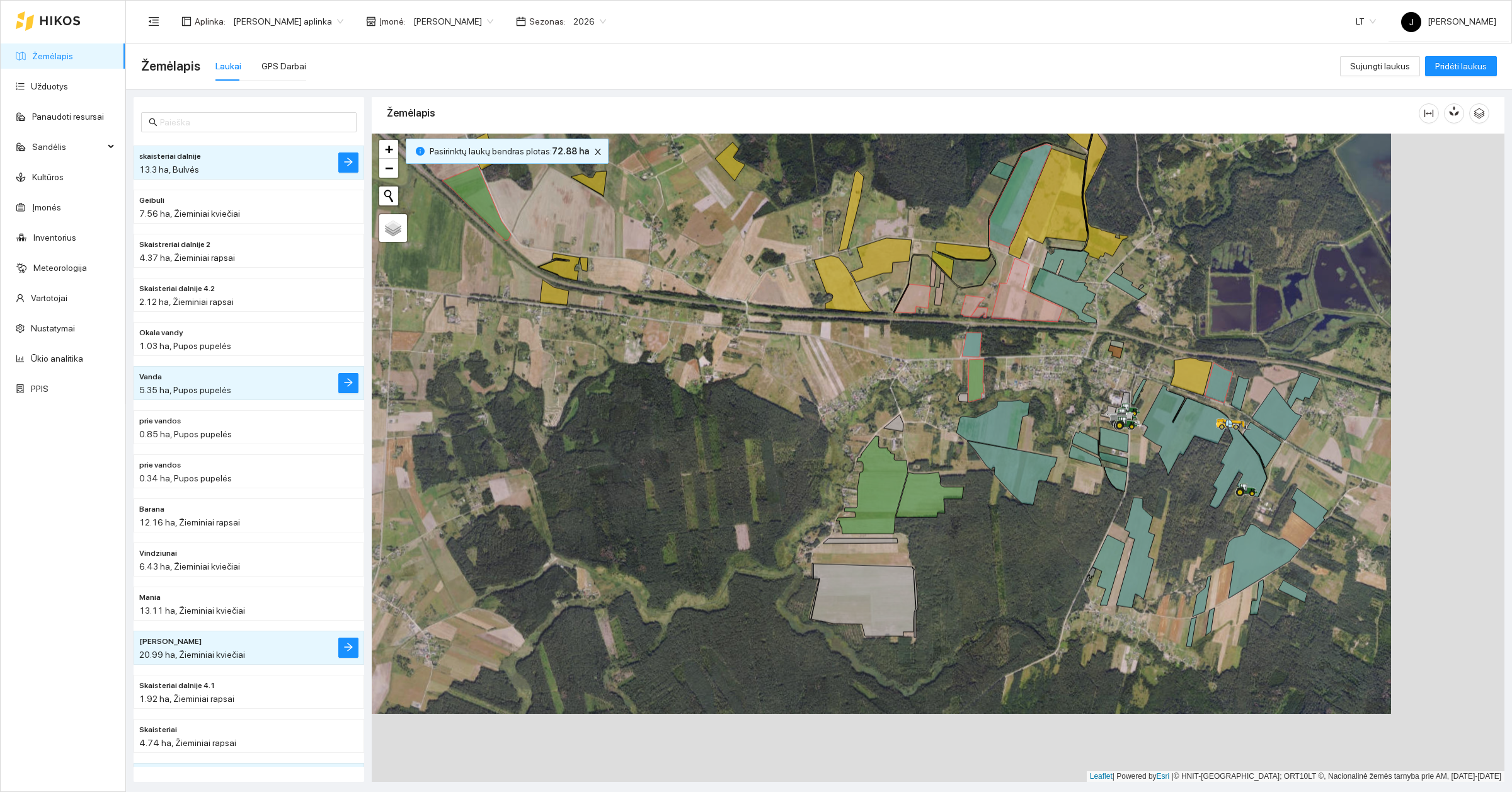
drag, startPoint x: 1031, startPoint y: 436, endPoint x: 909, endPoint y: 364, distance: 141.7
click at [909, 365] on div at bounding box center [938, 457] width 1133 height 648
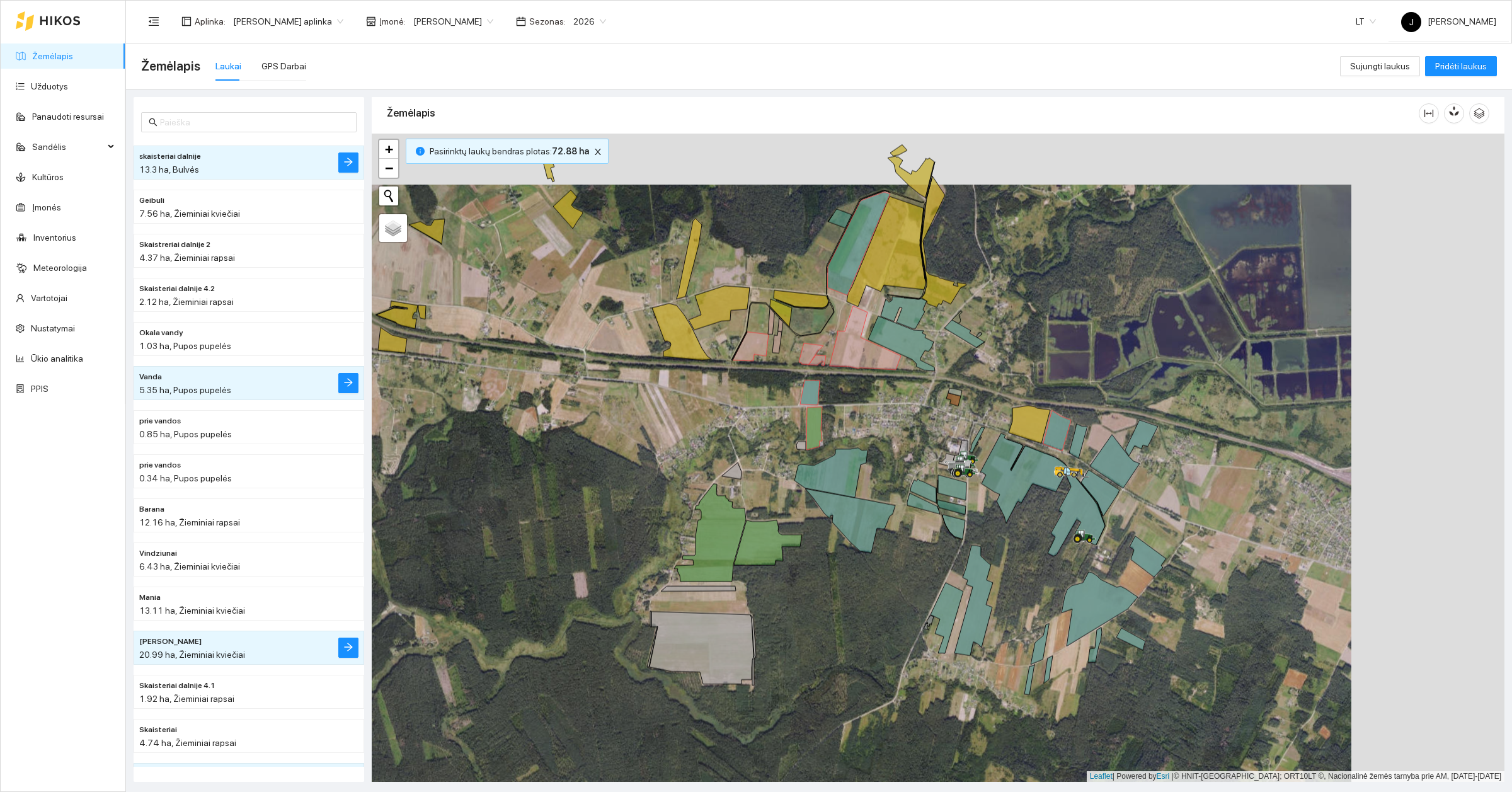
drag, startPoint x: 1138, startPoint y: 357, endPoint x: 985, endPoint y: 408, distance: 161.3
click at [985, 408] on div at bounding box center [938, 457] width 1133 height 648
